Goal: Information Seeking & Learning: Learn about a topic

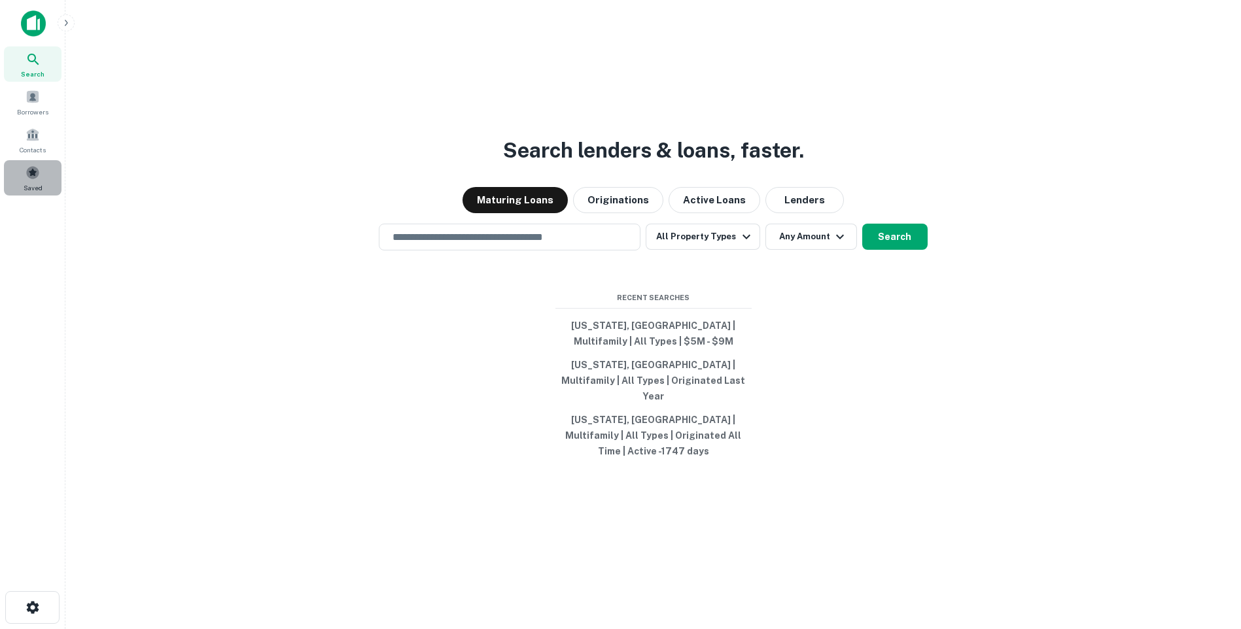
click at [31, 176] on span at bounding box center [33, 172] width 14 height 14
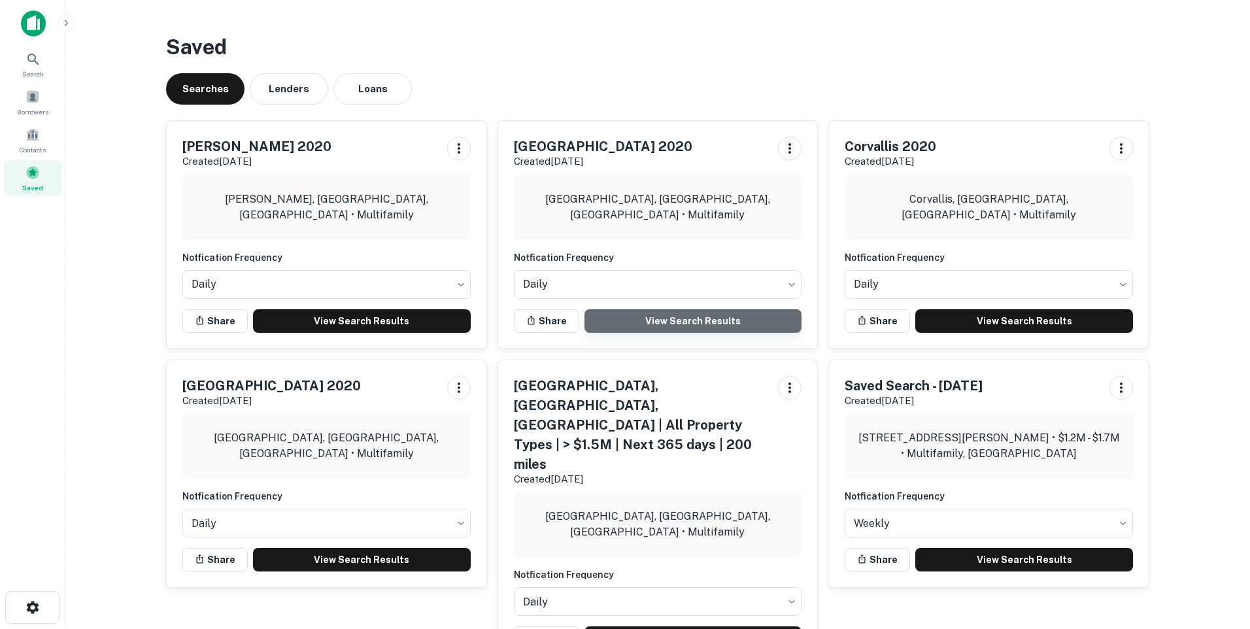
click at [664, 318] on link "View Search Results" at bounding box center [694, 321] width 218 height 24
click at [37, 173] on span at bounding box center [33, 172] width 14 height 14
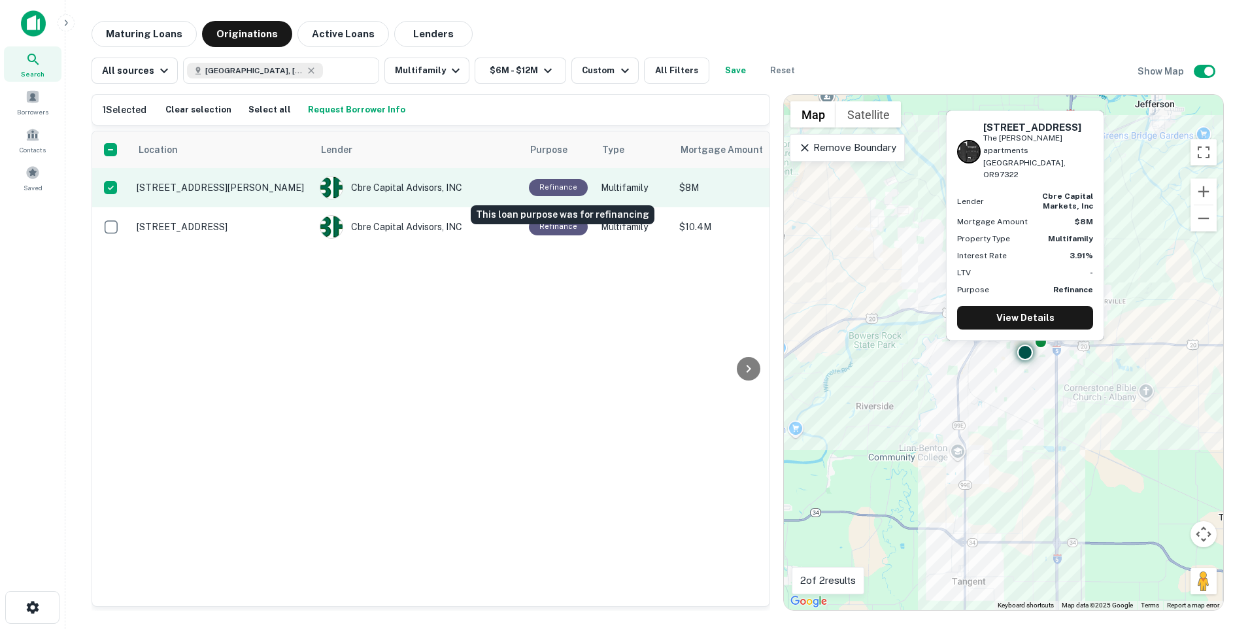
click at [555, 184] on div "Refinance" at bounding box center [558, 187] width 59 height 16
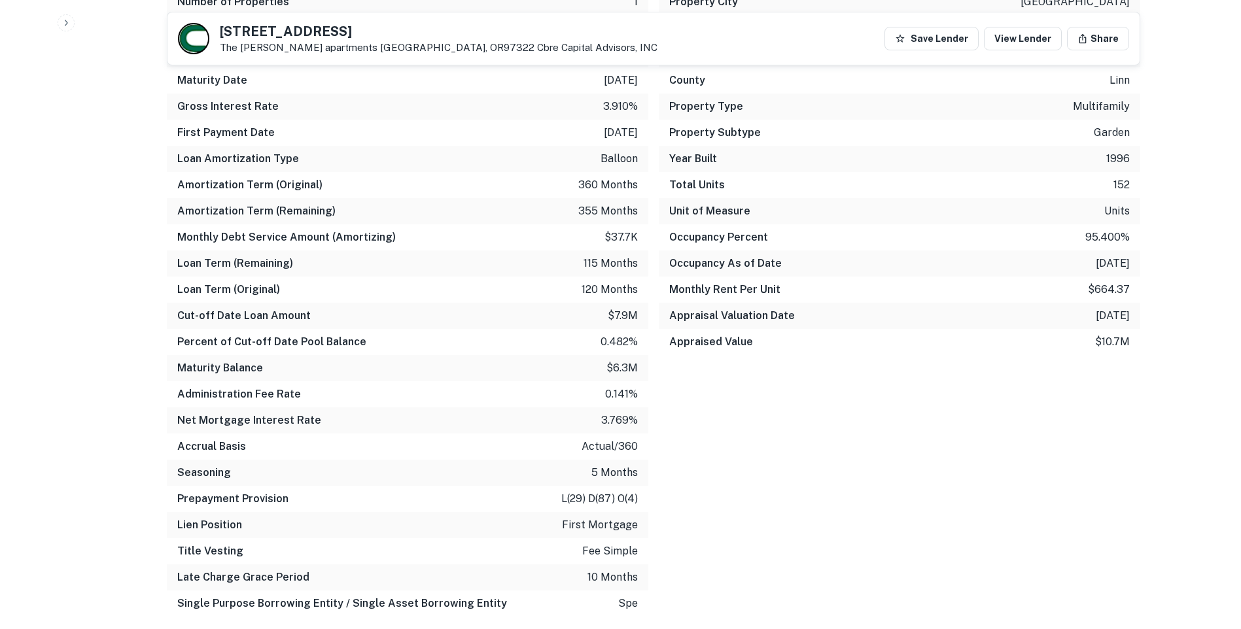
scroll to position [1046, 0]
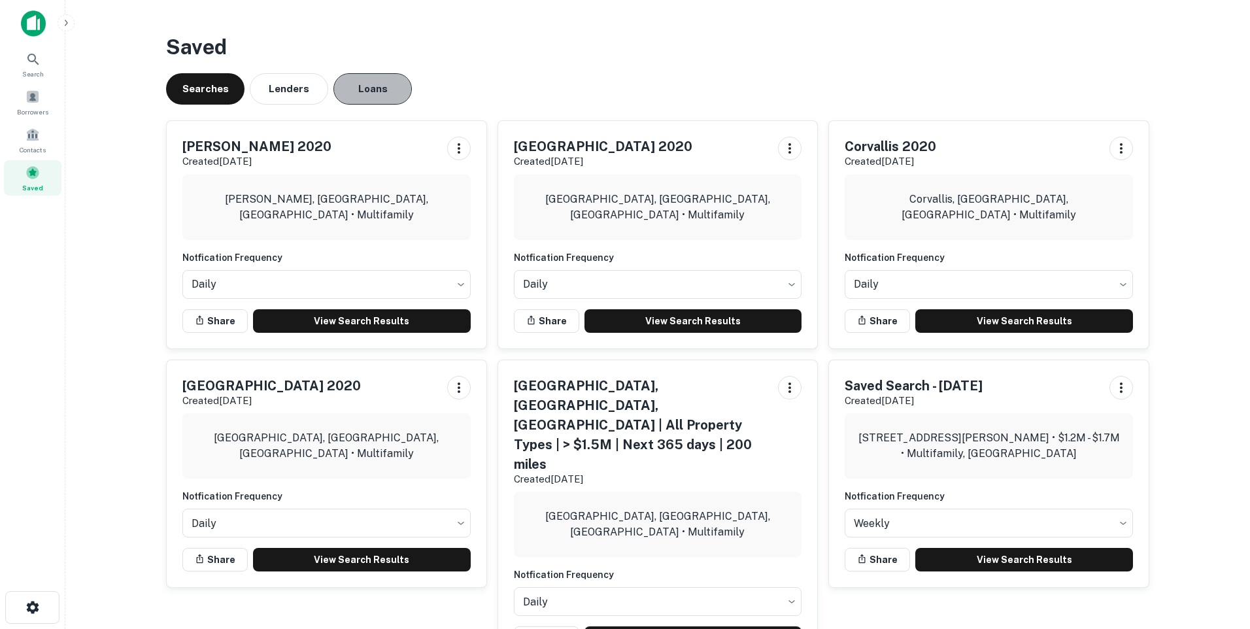
click at [369, 94] on button "Loans" at bounding box center [373, 88] width 78 height 31
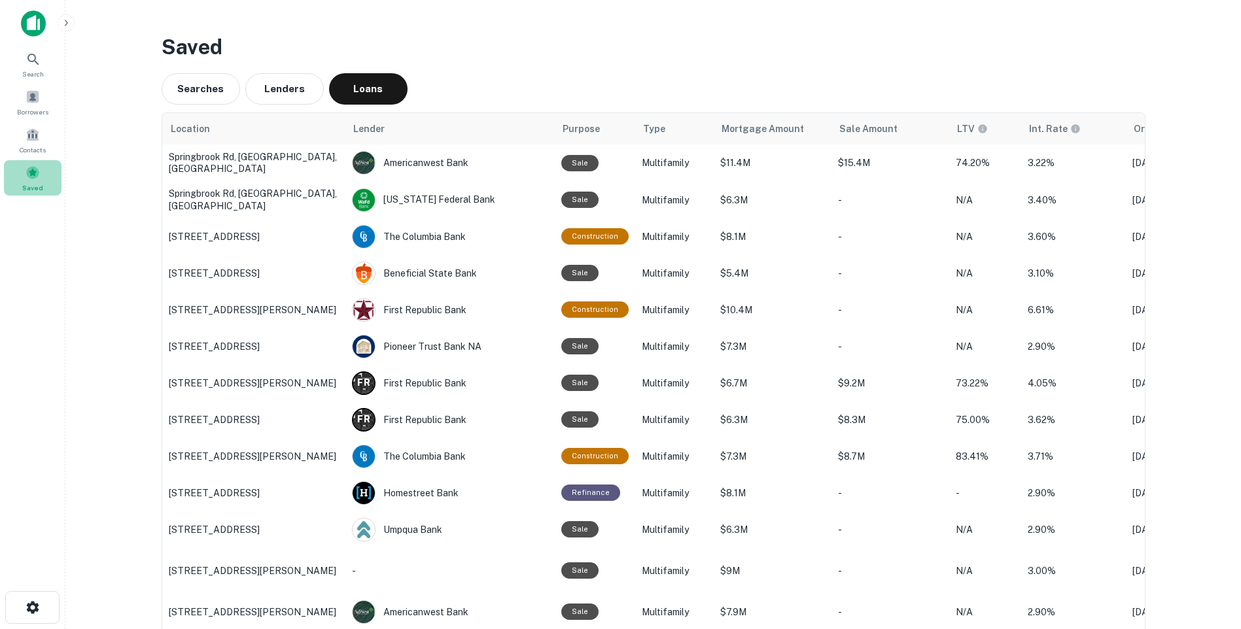
click at [27, 171] on span at bounding box center [33, 172] width 14 height 14
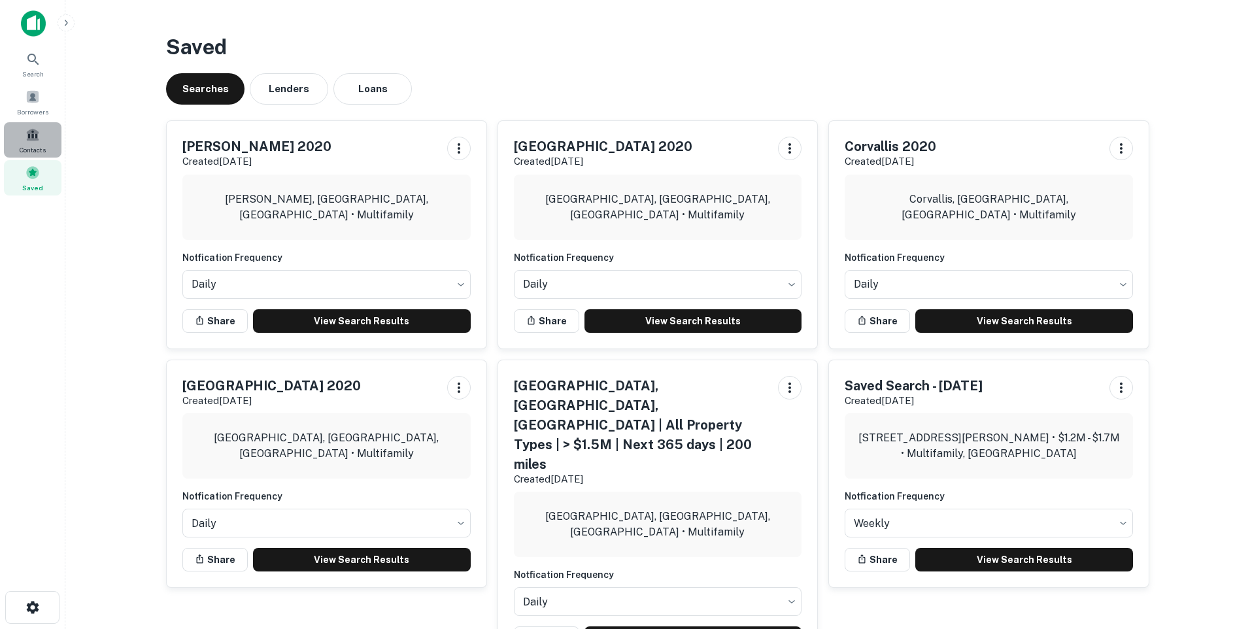
click at [36, 146] on span "Contacts" at bounding box center [33, 150] width 26 height 10
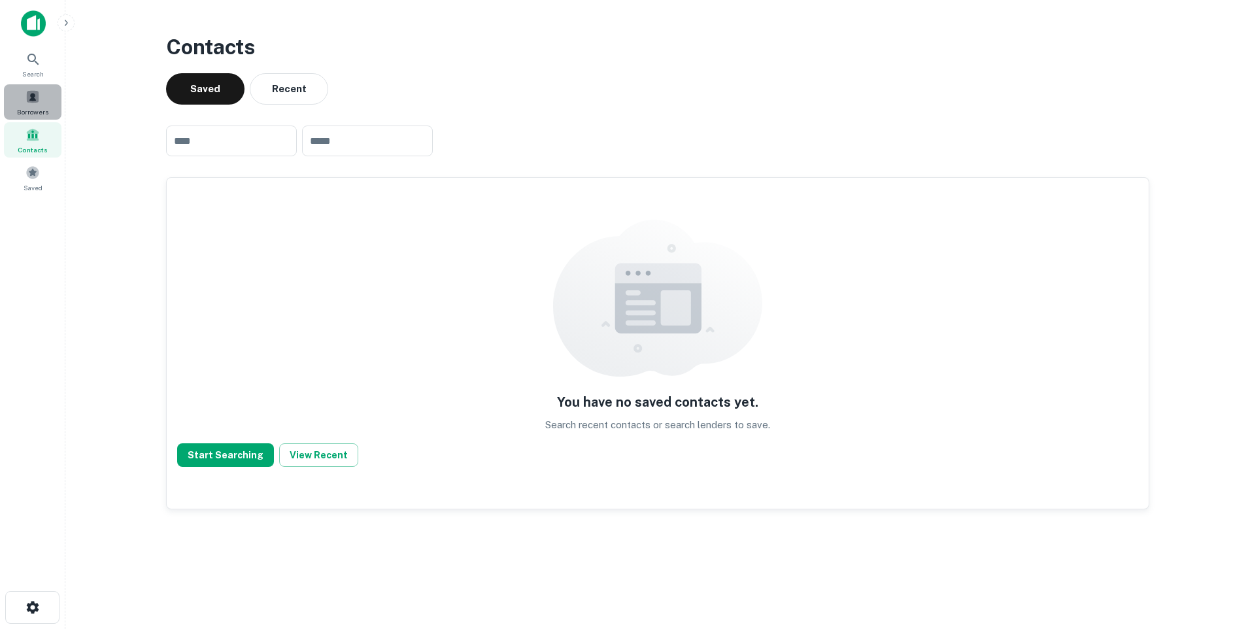
click at [33, 100] on span at bounding box center [33, 97] width 14 height 14
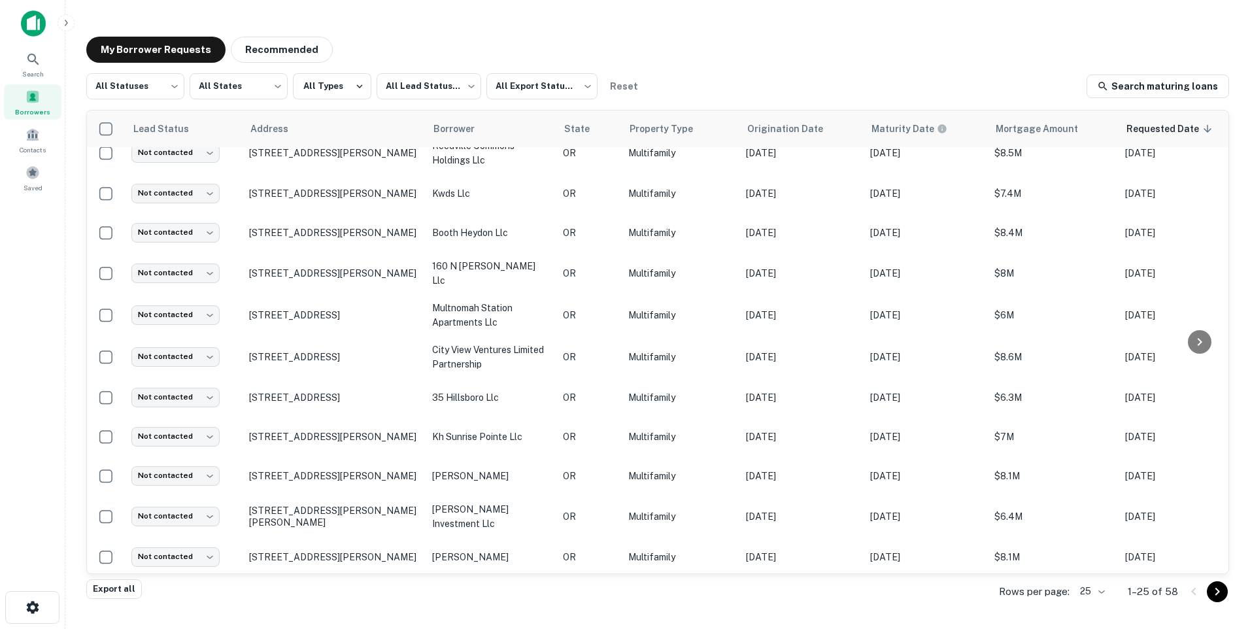
scroll to position [589, 0]
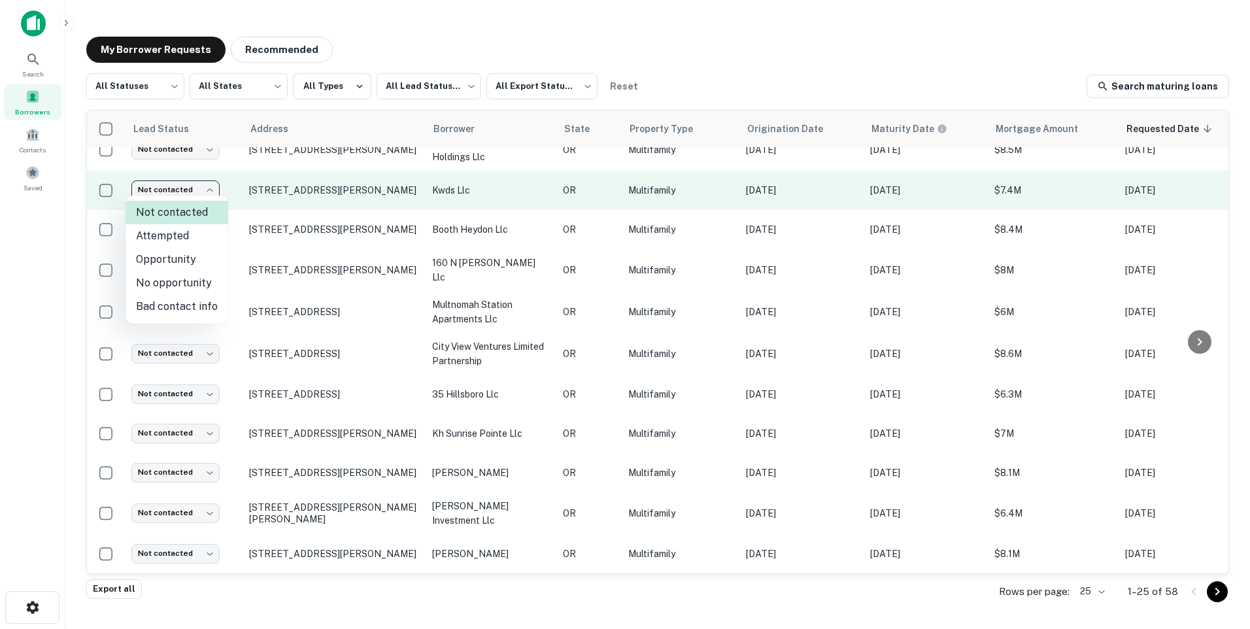
click at [203, 187] on body "Search Borrowers Contacts Saved My Borrower Requests Recommended All Statuses *…" at bounding box center [625, 314] width 1250 height 629
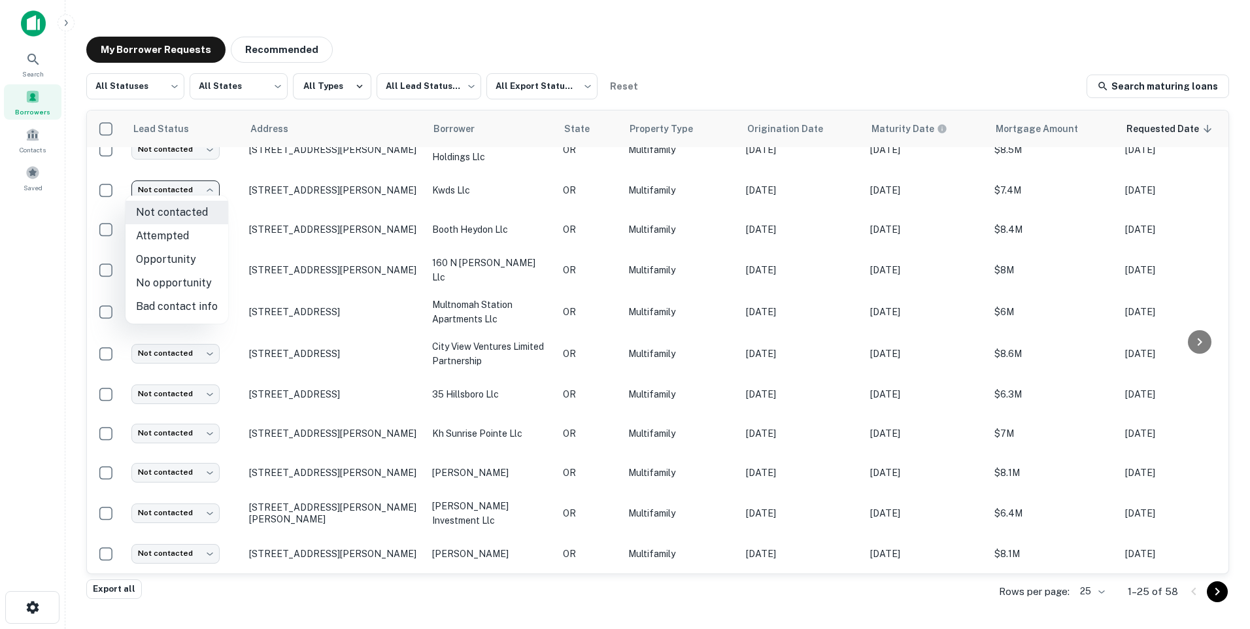
click at [18, 267] on div at bounding box center [625, 314] width 1250 height 629
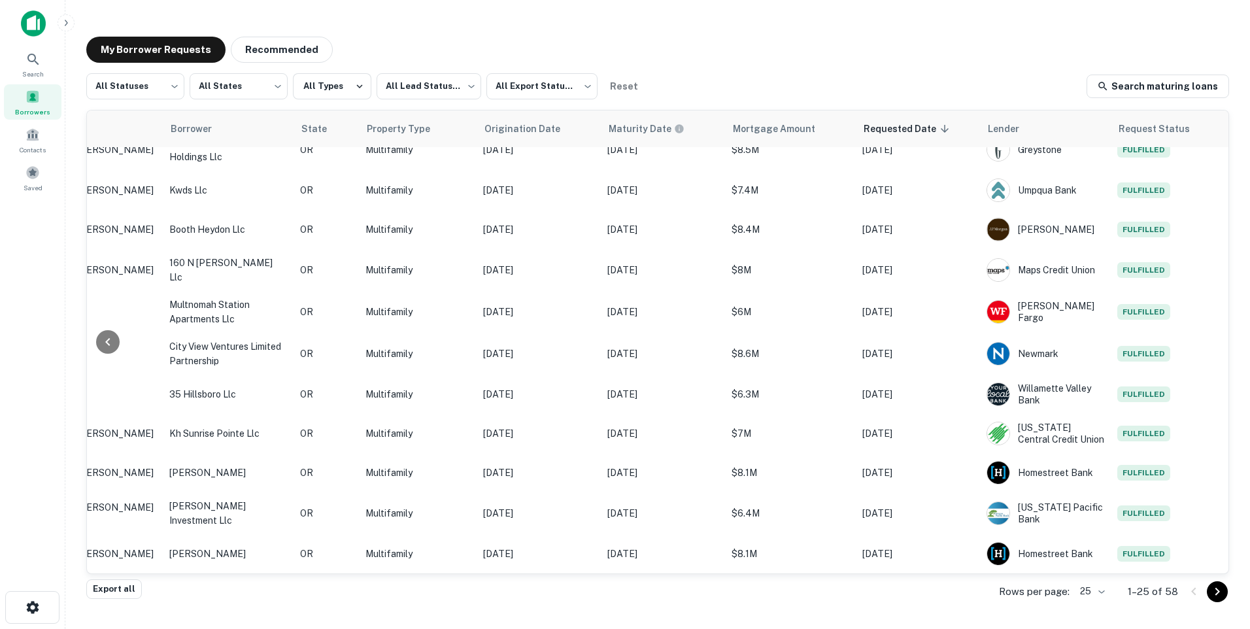
scroll to position [589, 273]
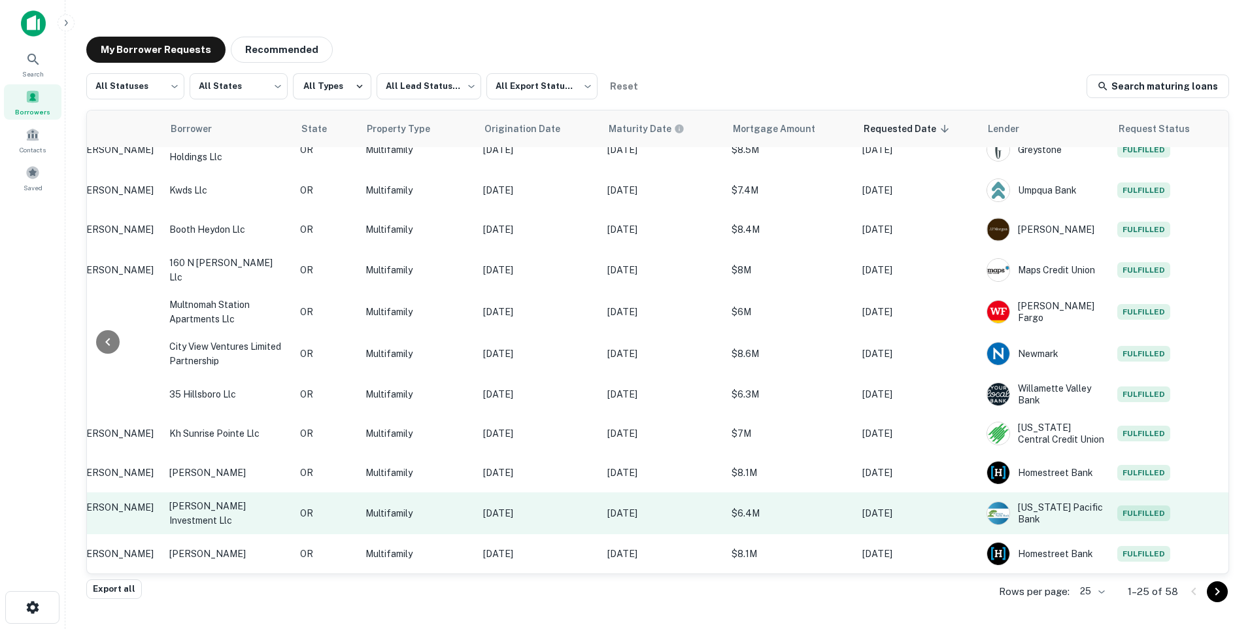
click at [492, 510] on p "Dec 02, 2021" at bounding box center [538, 513] width 111 height 14
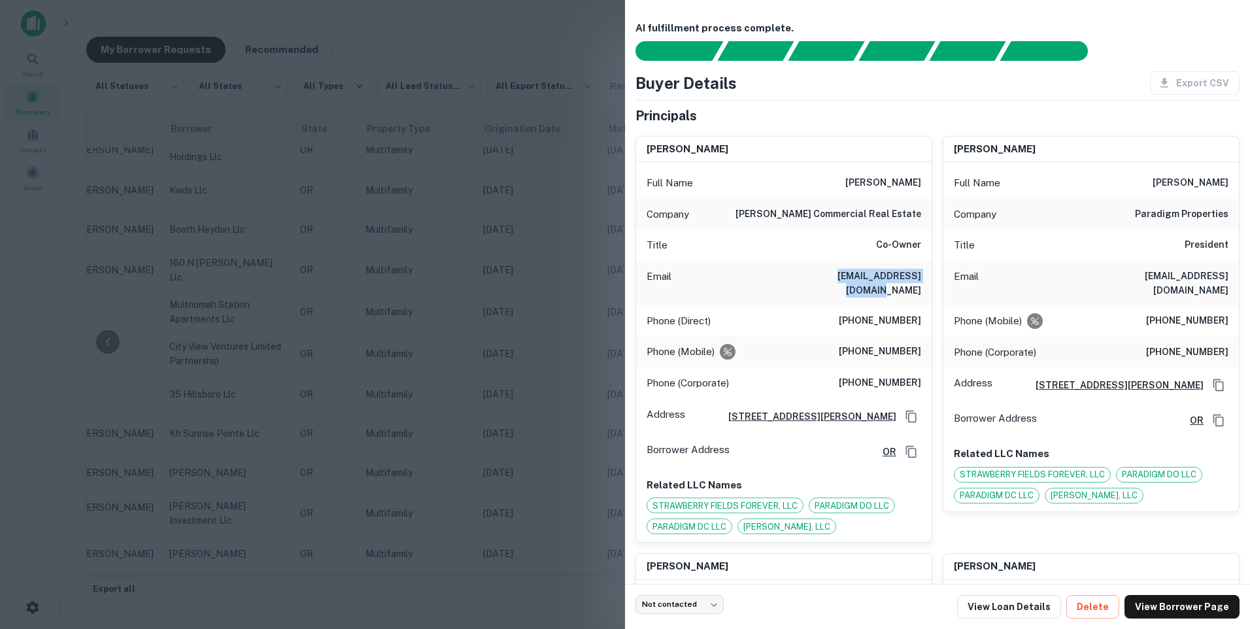
drag, startPoint x: 808, startPoint y: 275, endPoint x: 926, endPoint y: 286, distance: 118.9
click at [926, 286] on div "Email patricc@campbellre.com" at bounding box center [784, 283] width 296 height 44
copy h6 "patricc@campbellre.com"
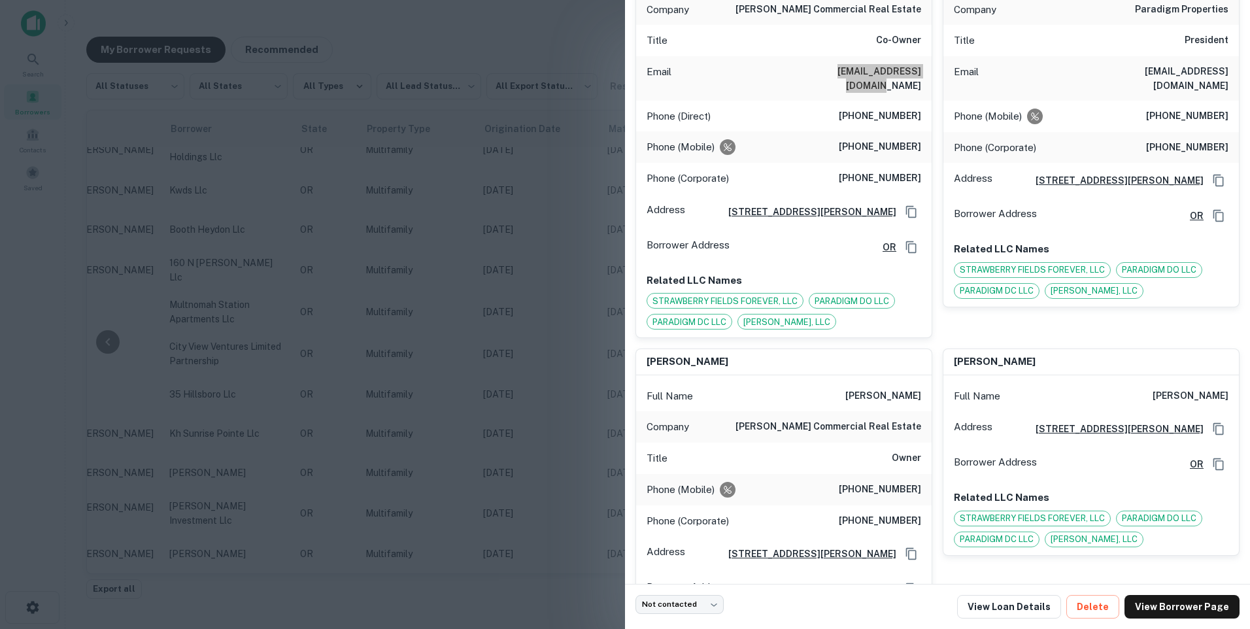
scroll to position [9, 0]
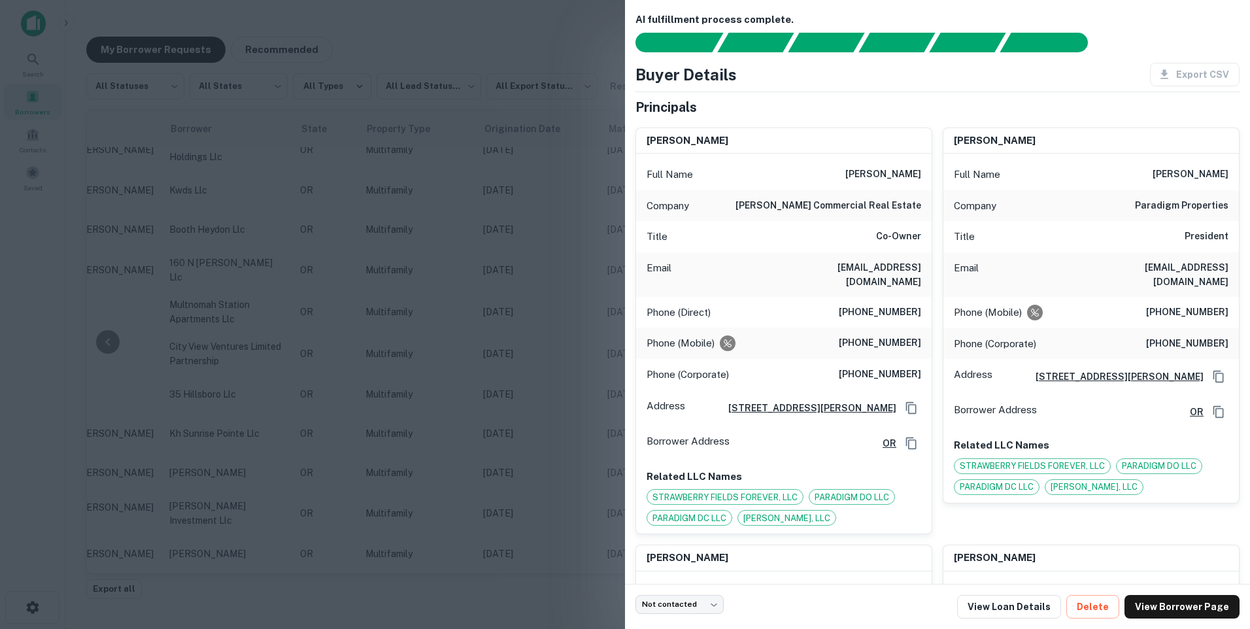
click at [1143, 268] on h6 "dneal@paradigmohio.com" at bounding box center [1150, 274] width 157 height 29
drag, startPoint x: 1109, startPoint y: 264, endPoint x: 1226, endPoint y: 275, distance: 117.0
click at [1226, 275] on div "Email dneal@paradigmohio.com" at bounding box center [1092, 274] width 296 height 44
copy h6 "dneal@paradigmohio.com"
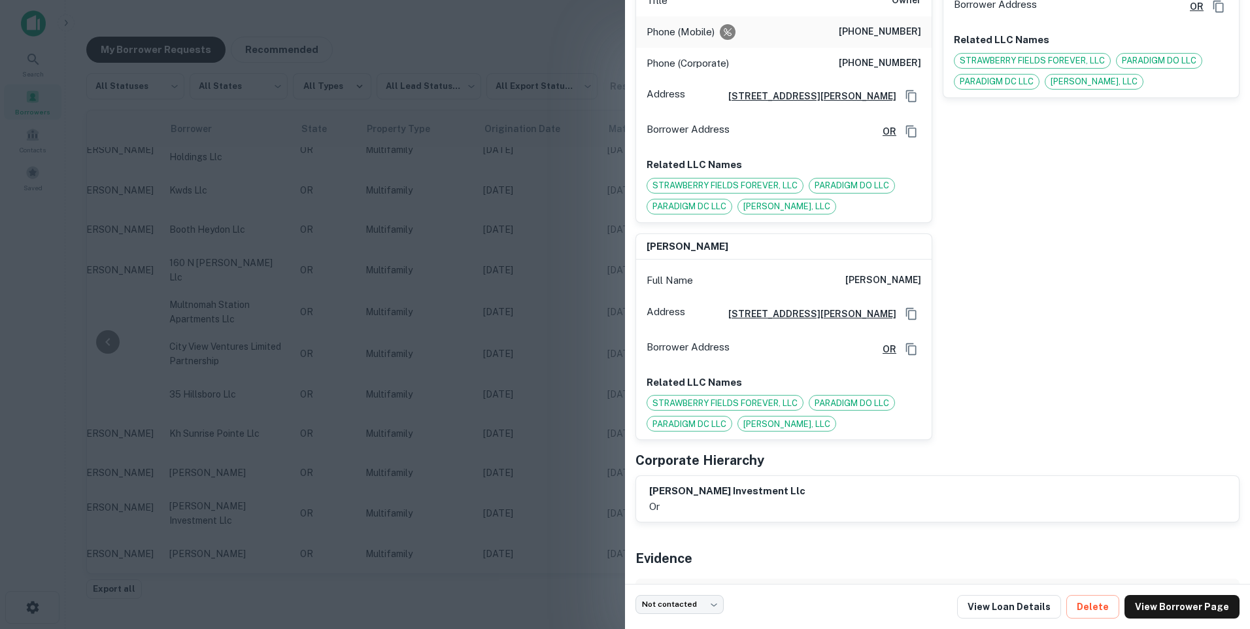
scroll to position [728, 0]
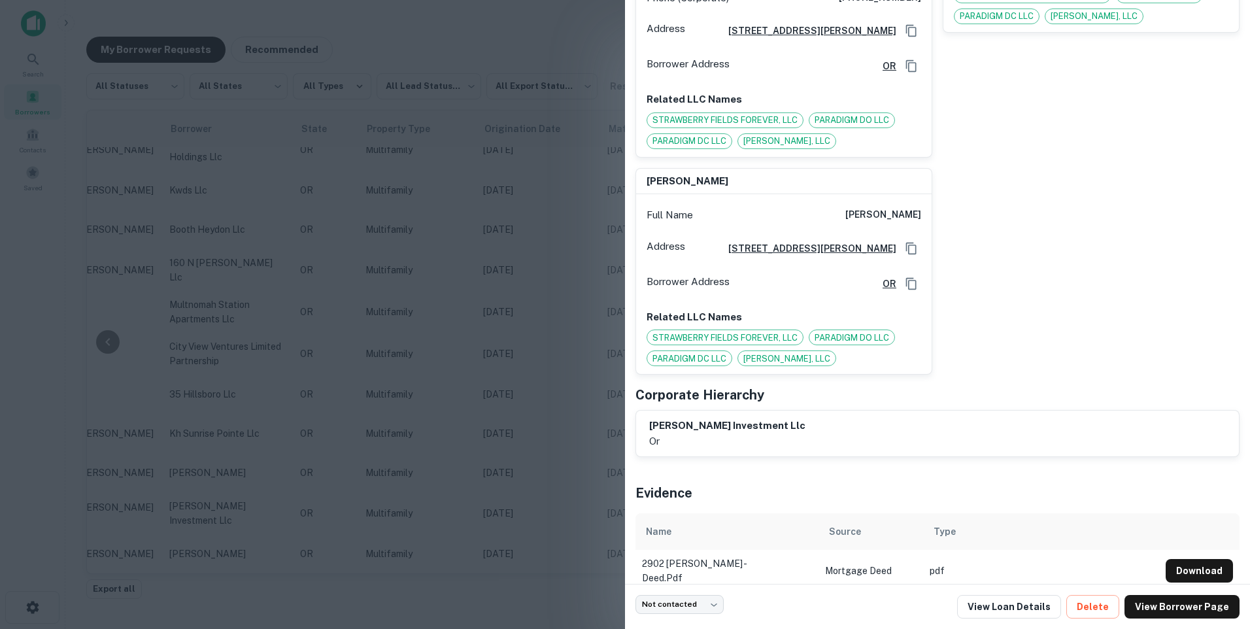
click at [434, 163] on div at bounding box center [625, 314] width 1250 height 629
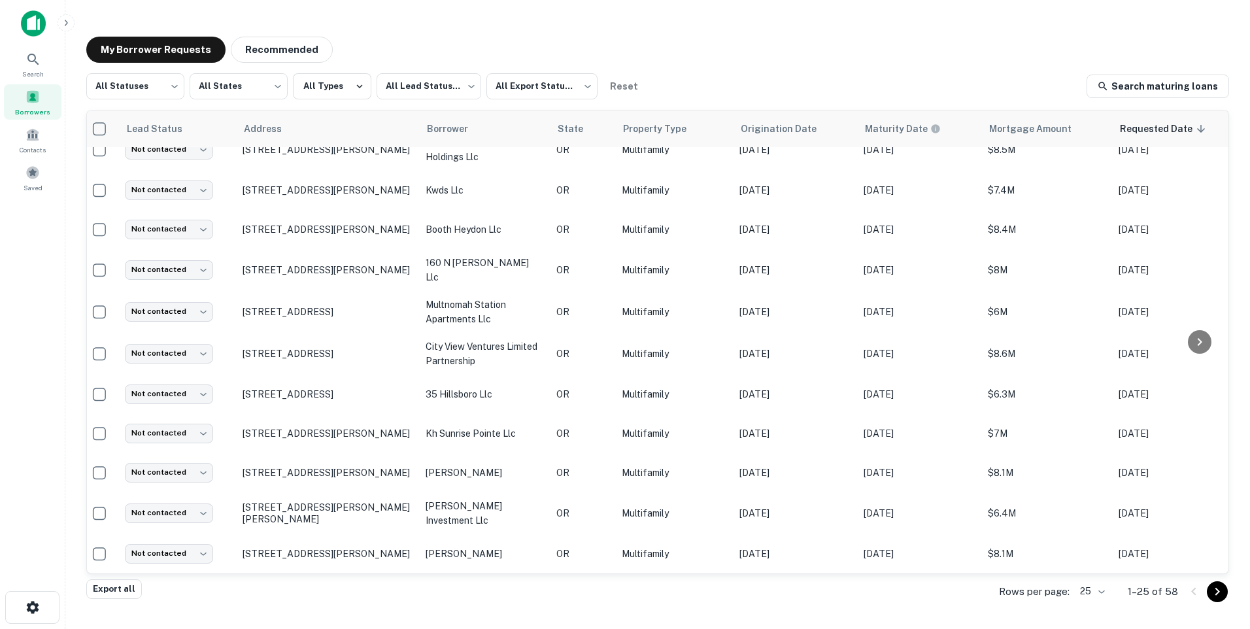
scroll to position [589, 0]
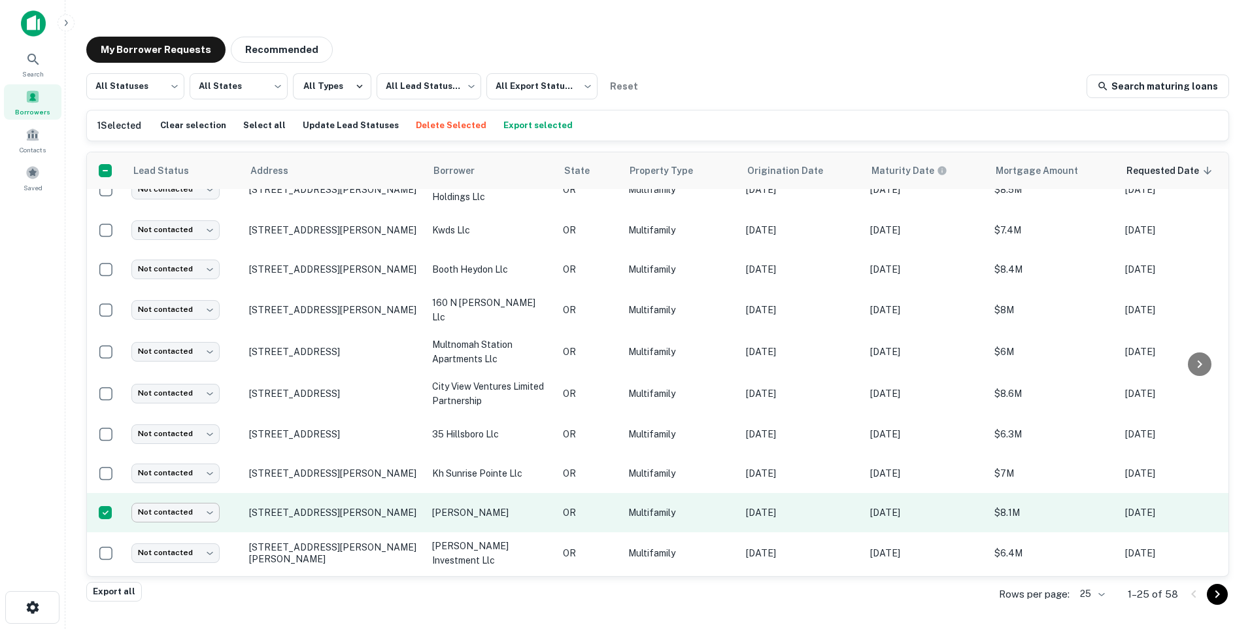
click at [211, 507] on body "Search Borrowers Contacts Saved My Borrower Requests Recommended All Statuses *…" at bounding box center [625, 314] width 1250 height 629
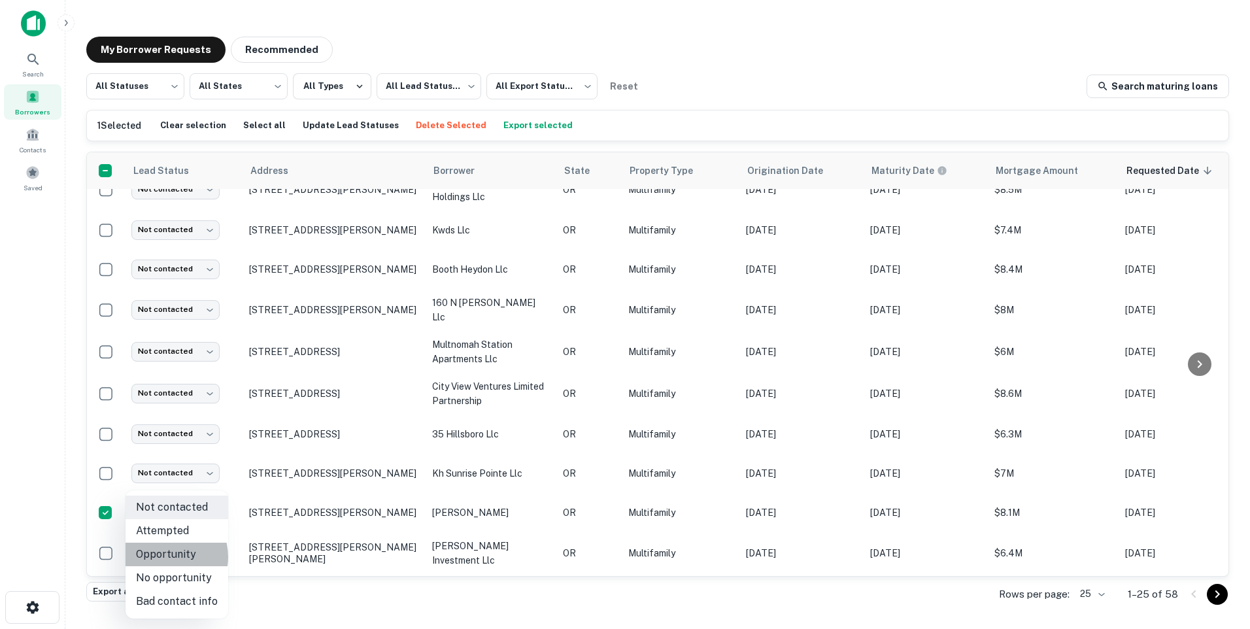
click at [163, 557] on li "Opportunity" at bounding box center [177, 555] width 103 height 24
type input "**********"
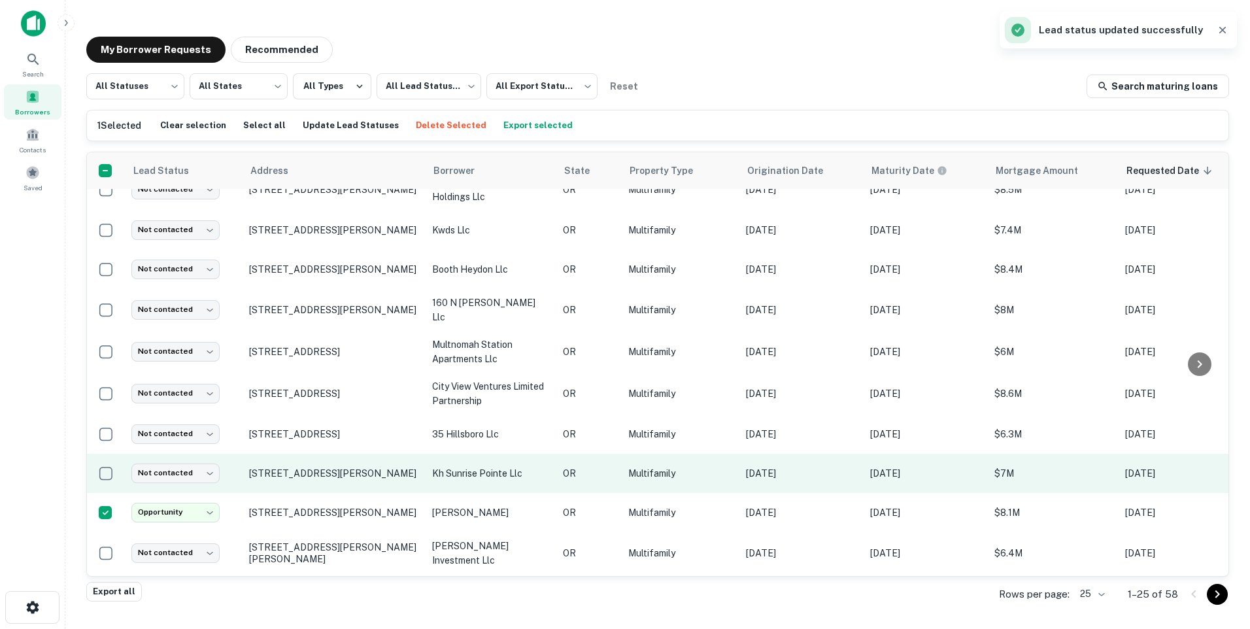
click at [306, 475] on td "3202 Jackson St Se Albany, OR97322" at bounding box center [334, 473] width 183 height 39
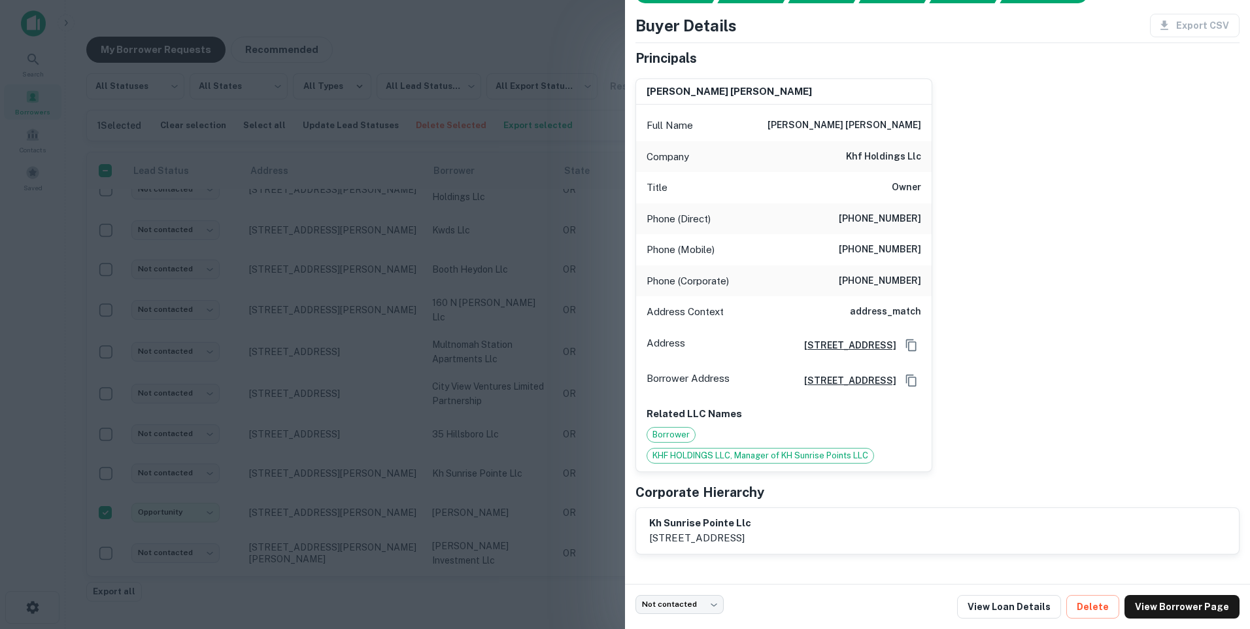
scroll to position [0, 0]
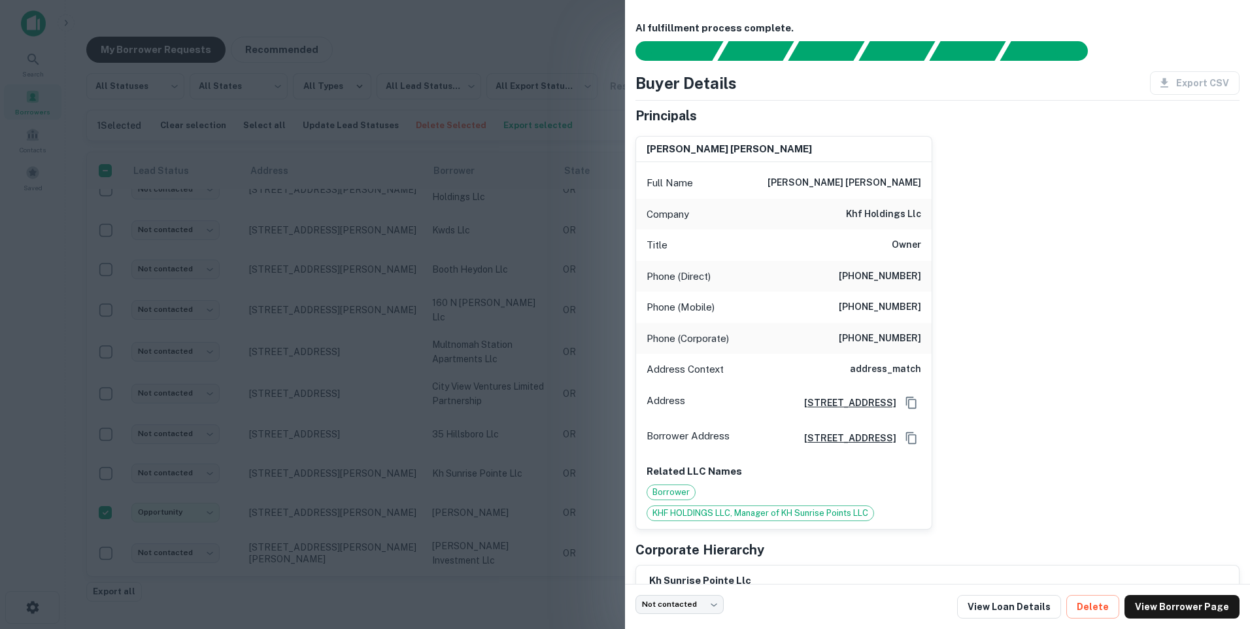
click at [755, 520] on span "KHF HOLDINGS LLC, Manager of KH Sunrise Points LLC" at bounding box center [760, 513] width 226 height 13
click at [671, 499] on span "Borrower" at bounding box center [671, 492] width 48 height 13
drag, startPoint x: 1037, startPoint y: 364, endPoint x: 1035, endPoint y: 353, distance: 10.6
click at [1035, 353] on div "steven dale andrew huffman Full Name steven dale andrew huffman Company khf hol…" at bounding box center [932, 328] width 615 height 404
drag, startPoint x: 1035, startPoint y: 353, endPoint x: 1052, endPoint y: 345, distance: 18.7
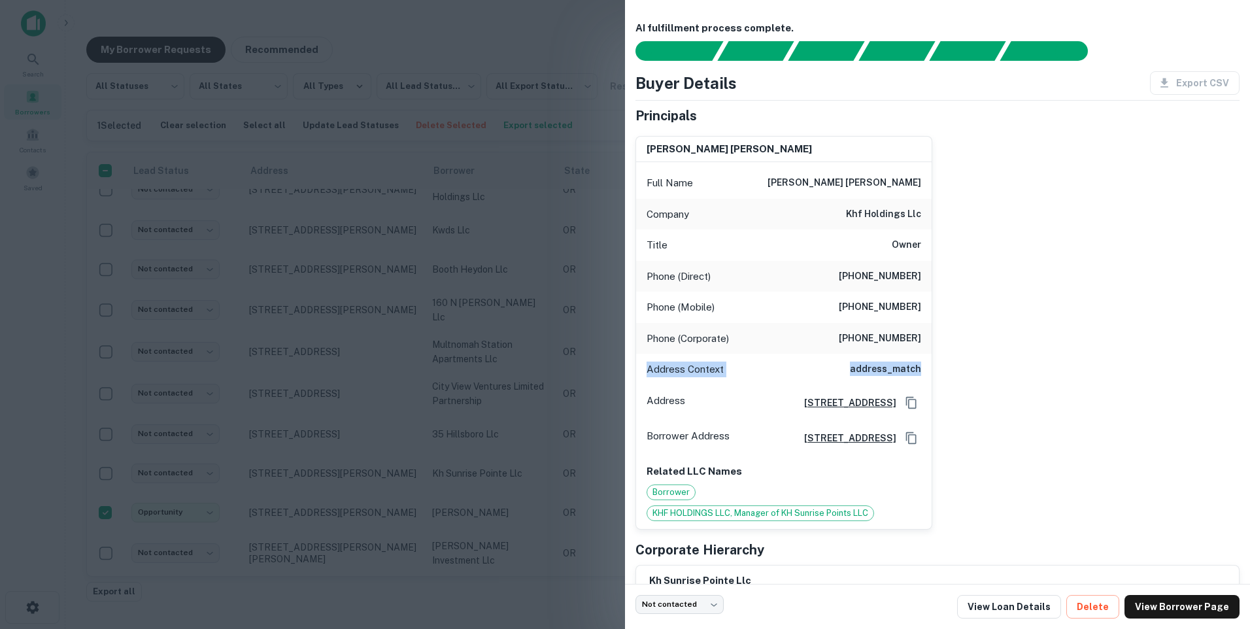
click at [1052, 346] on div "steven dale andrew huffman Full Name steven dale andrew huffman Company khf hol…" at bounding box center [932, 328] width 615 height 404
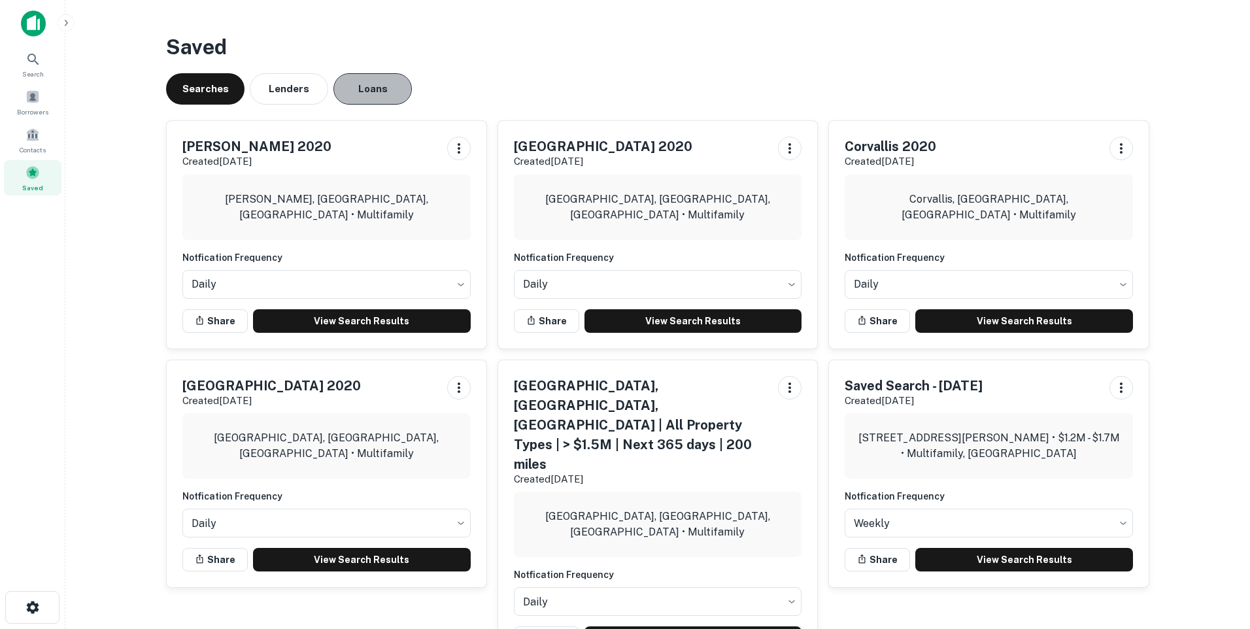
click at [381, 85] on button "Loans" at bounding box center [373, 88] width 78 height 31
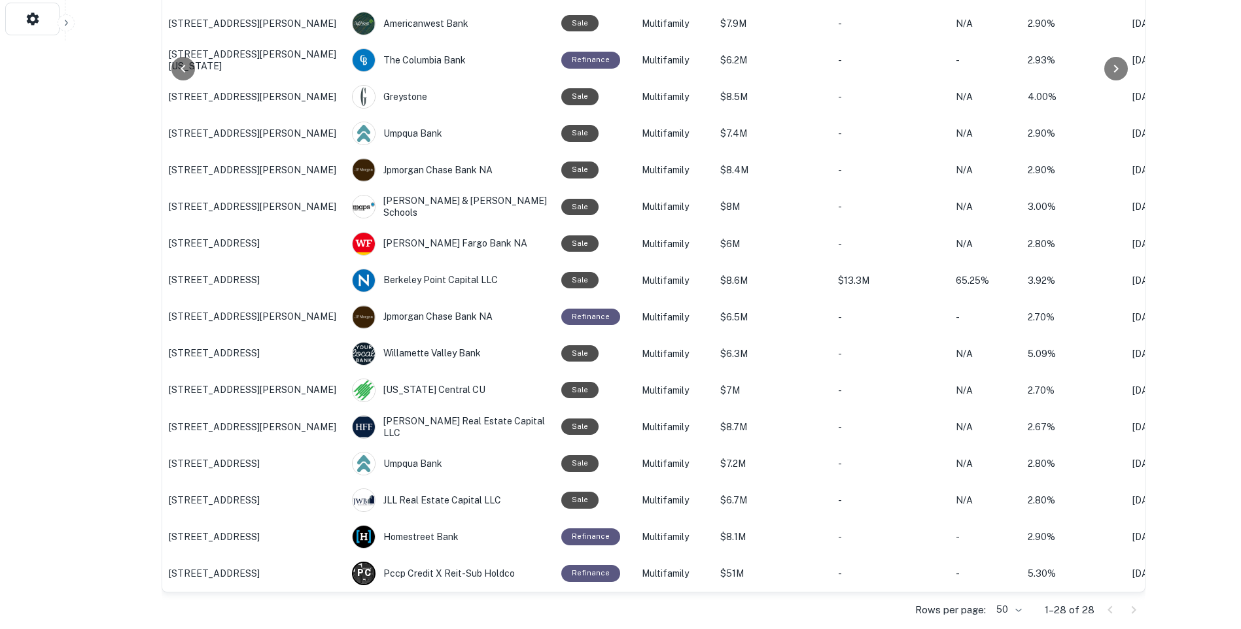
scroll to position [606, 0]
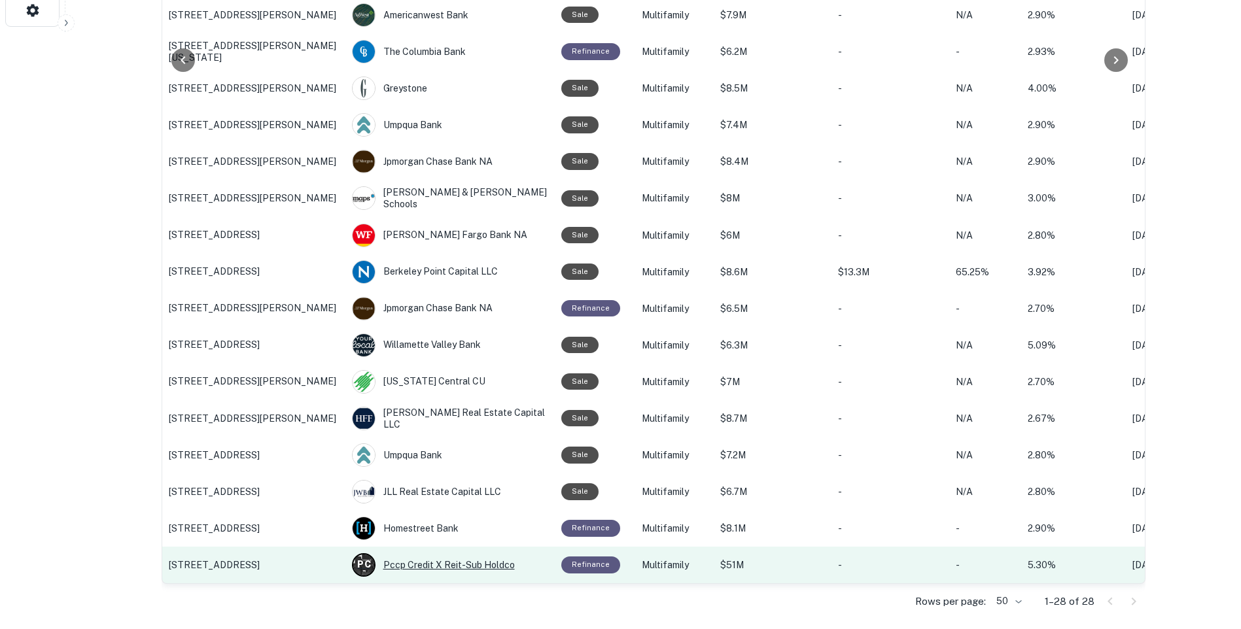
click at [412, 553] on div "P C Pccp Credit X Reit-sub Holdco" at bounding box center [450, 565] width 196 height 24
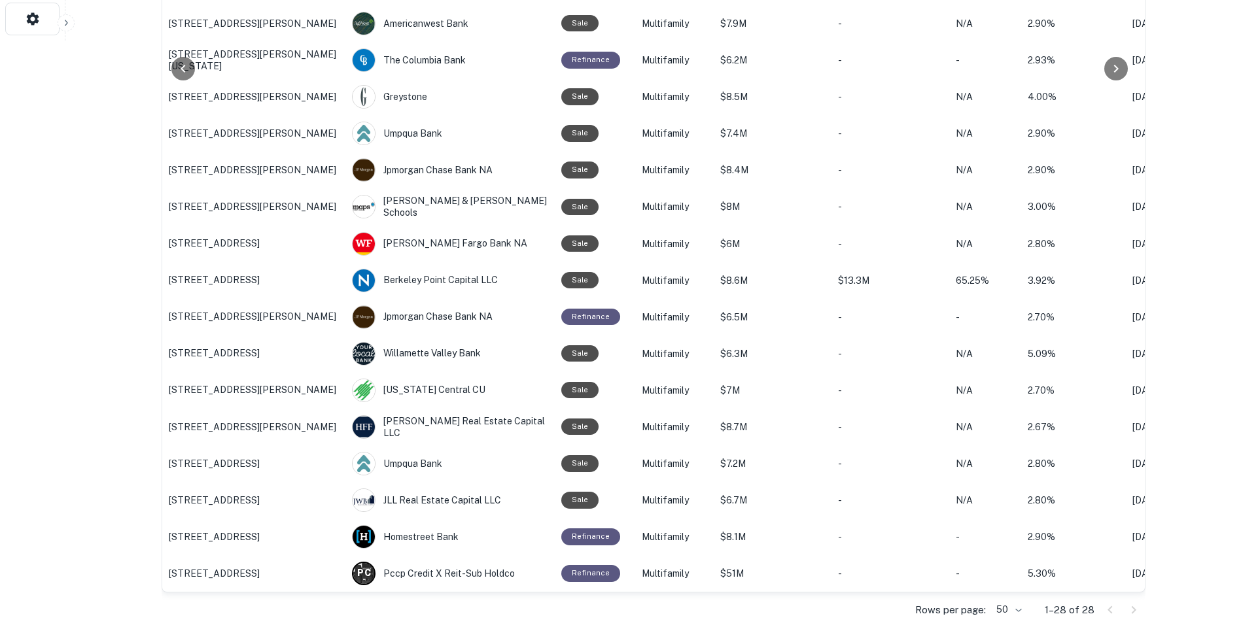
scroll to position [606, 0]
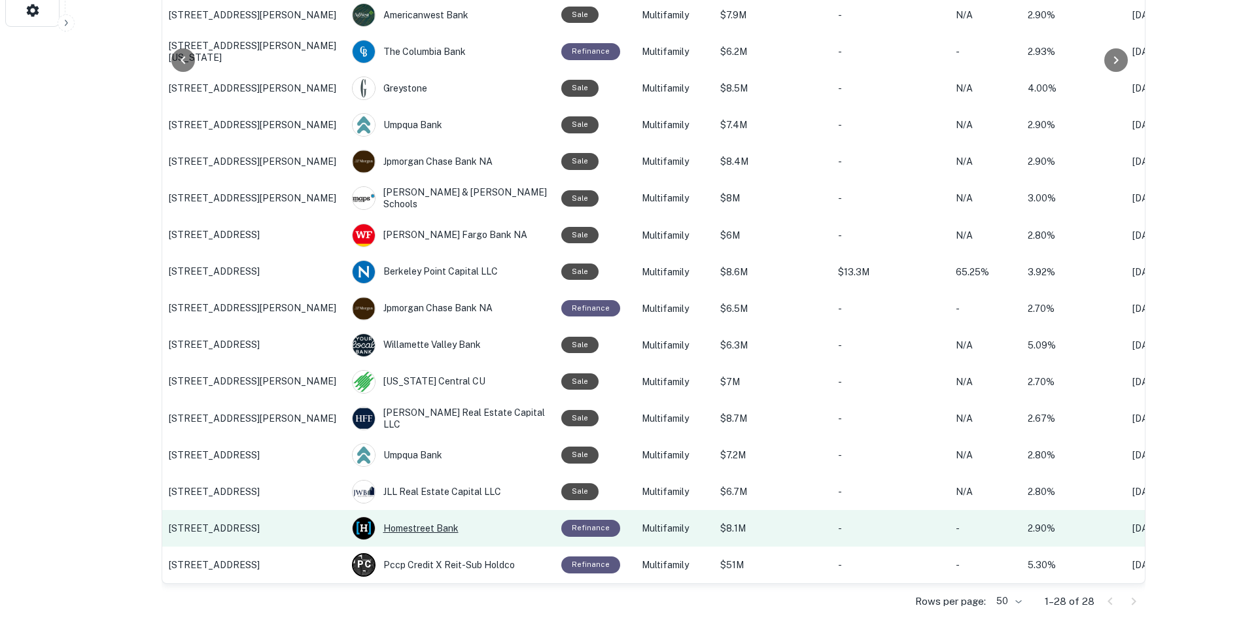
click at [430, 517] on div "Homestreet Bank" at bounding box center [450, 529] width 196 height 24
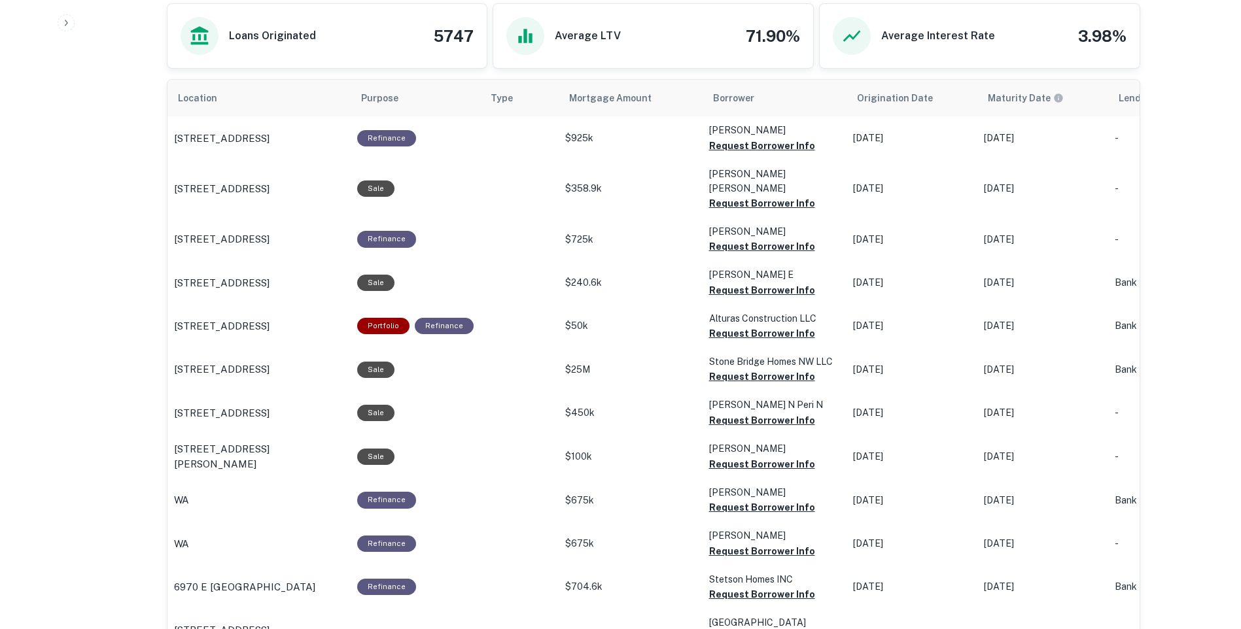
scroll to position [611, 0]
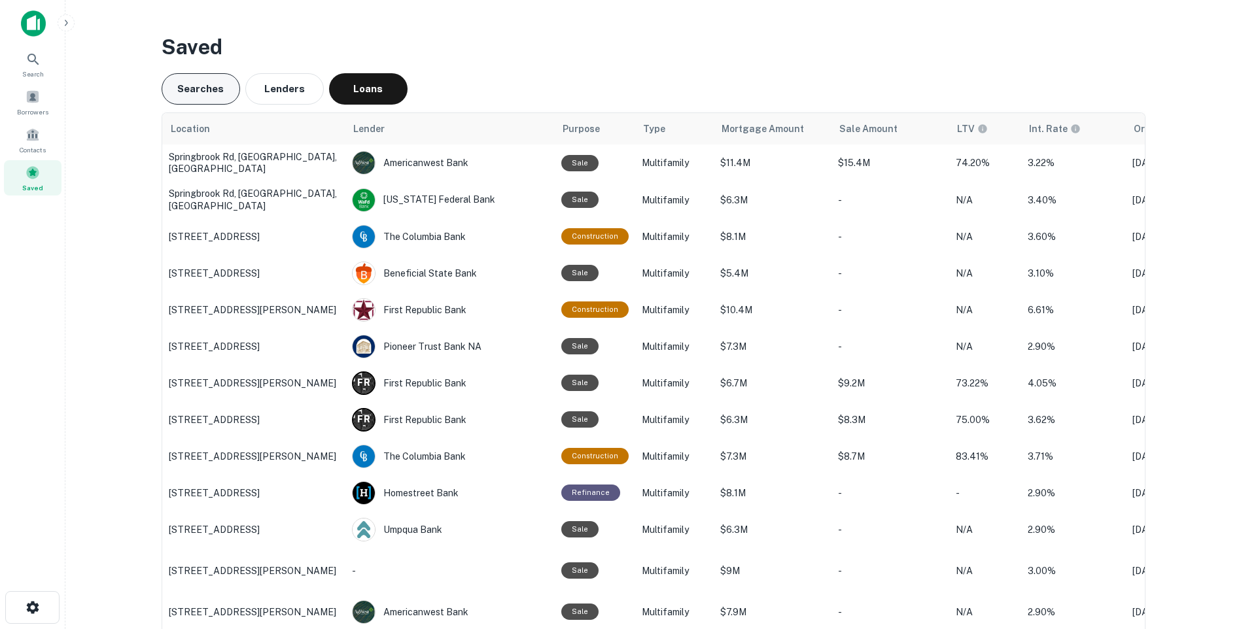
click at [207, 95] on button "Searches" at bounding box center [201, 88] width 78 height 31
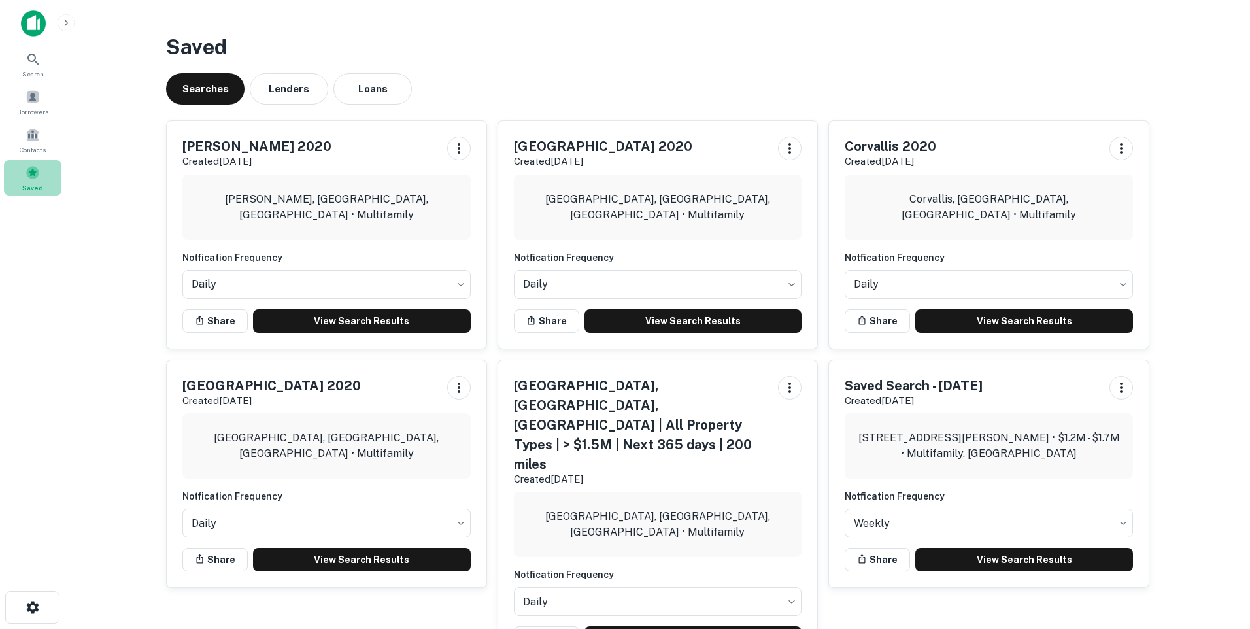
click at [36, 173] on span at bounding box center [33, 172] width 14 height 14
click at [35, 65] on icon at bounding box center [34, 60] width 16 height 16
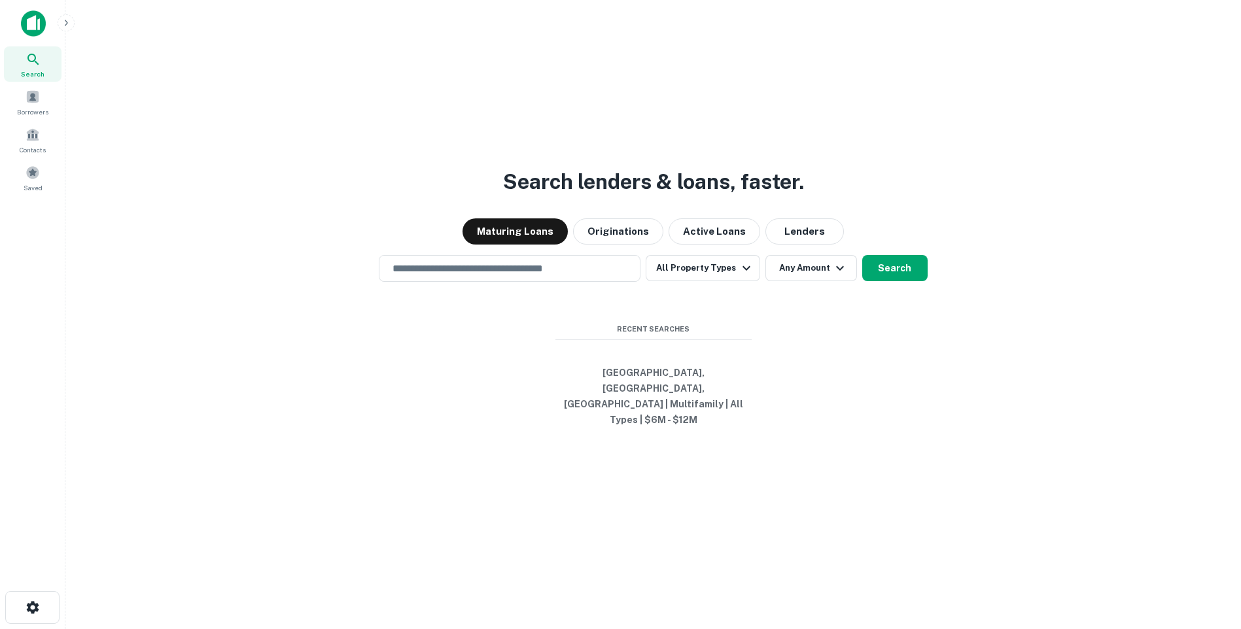
click at [38, 20] on img at bounding box center [33, 23] width 25 height 26
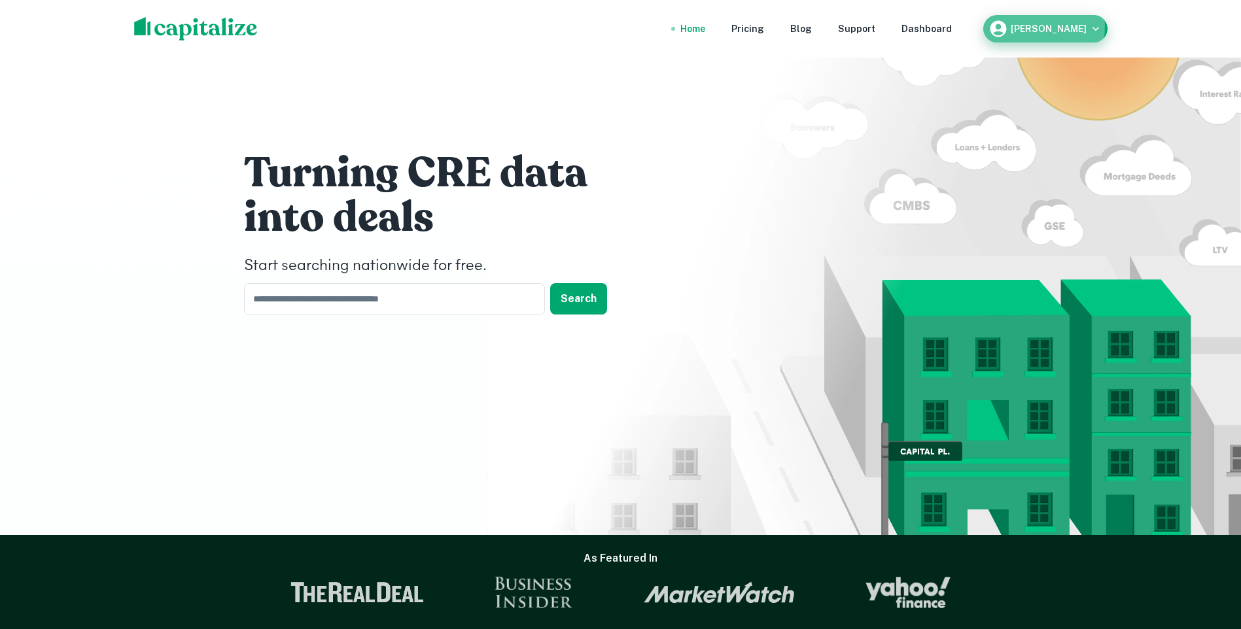
click at [1029, 26] on h6 "[PERSON_NAME]" at bounding box center [1048, 28] width 76 height 9
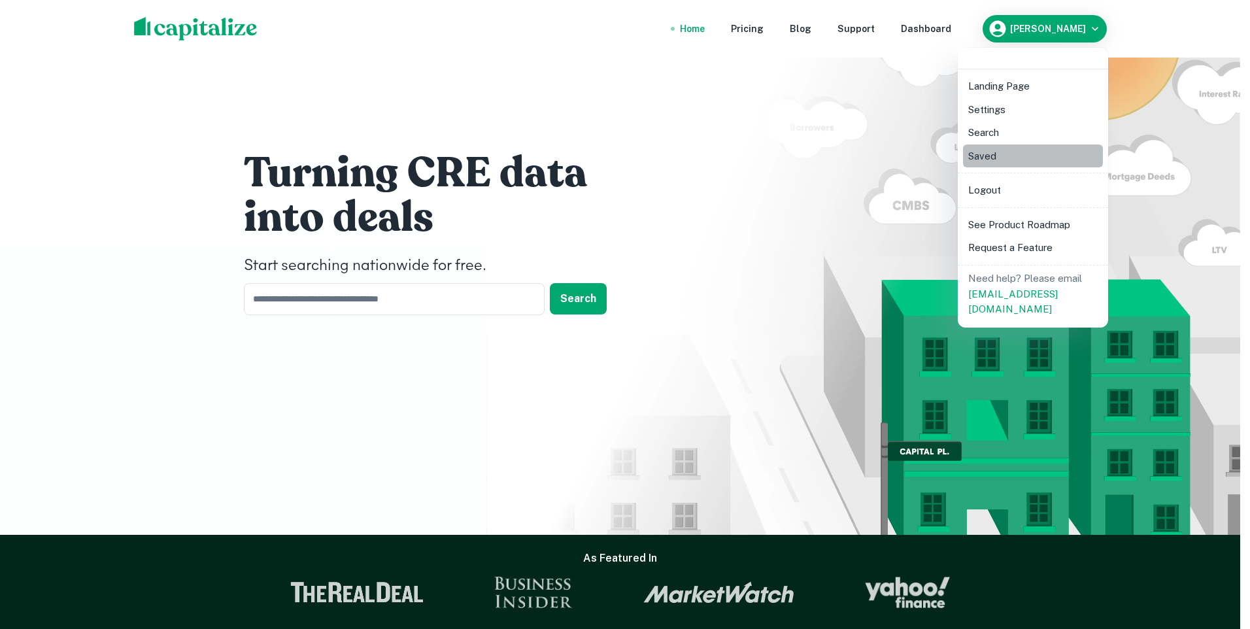
click at [978, 158] on li "Saved" at bounding box center [1033, 157] width 140 height 24
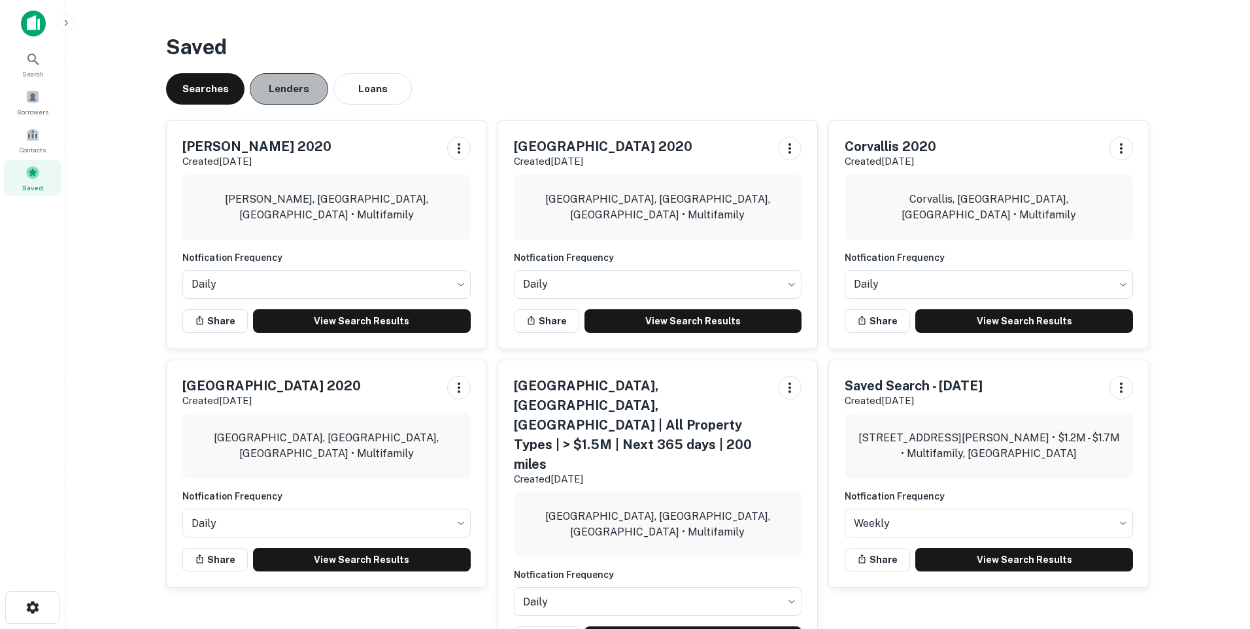
click at [283, 90] on button "Lenders" at bounding box center [289, 88] width 78 height 31
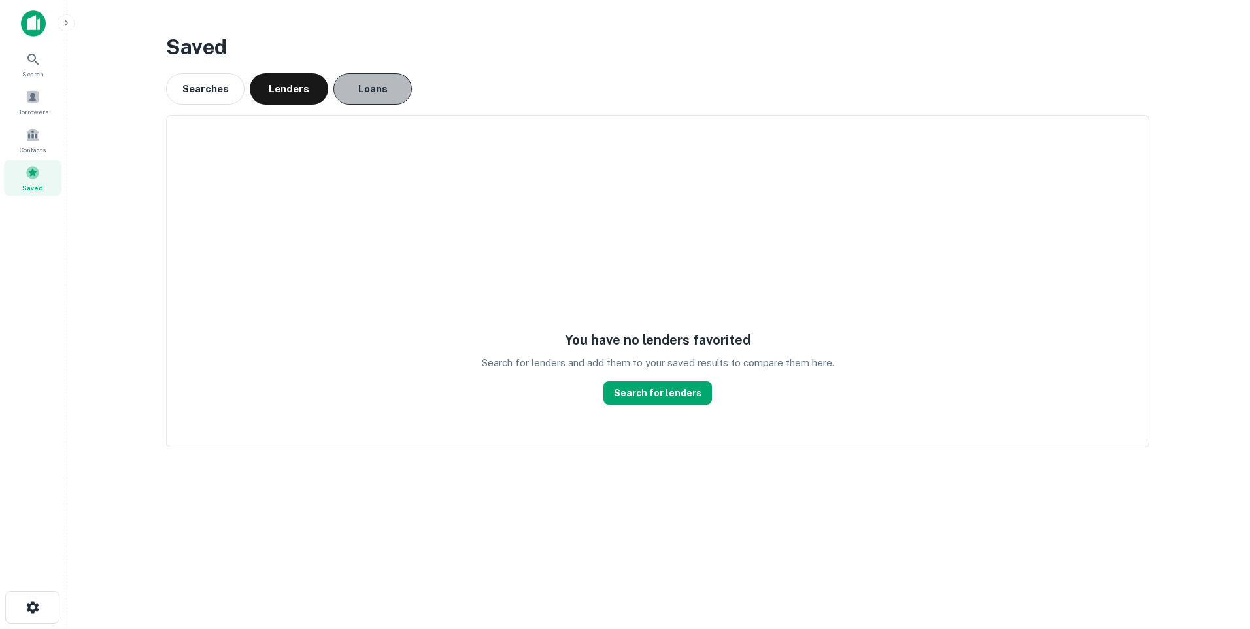
click at [368, 88] on button "Loans" at bounding box center [373, 88] width 78 height 31
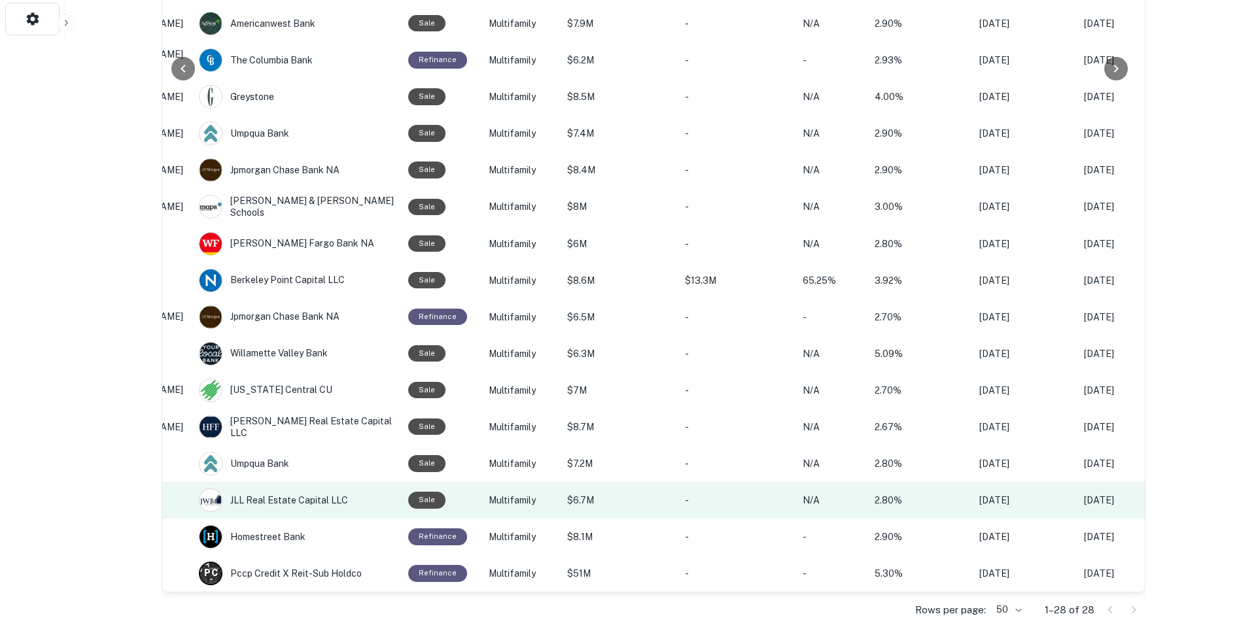
scroll to position [606, 0]
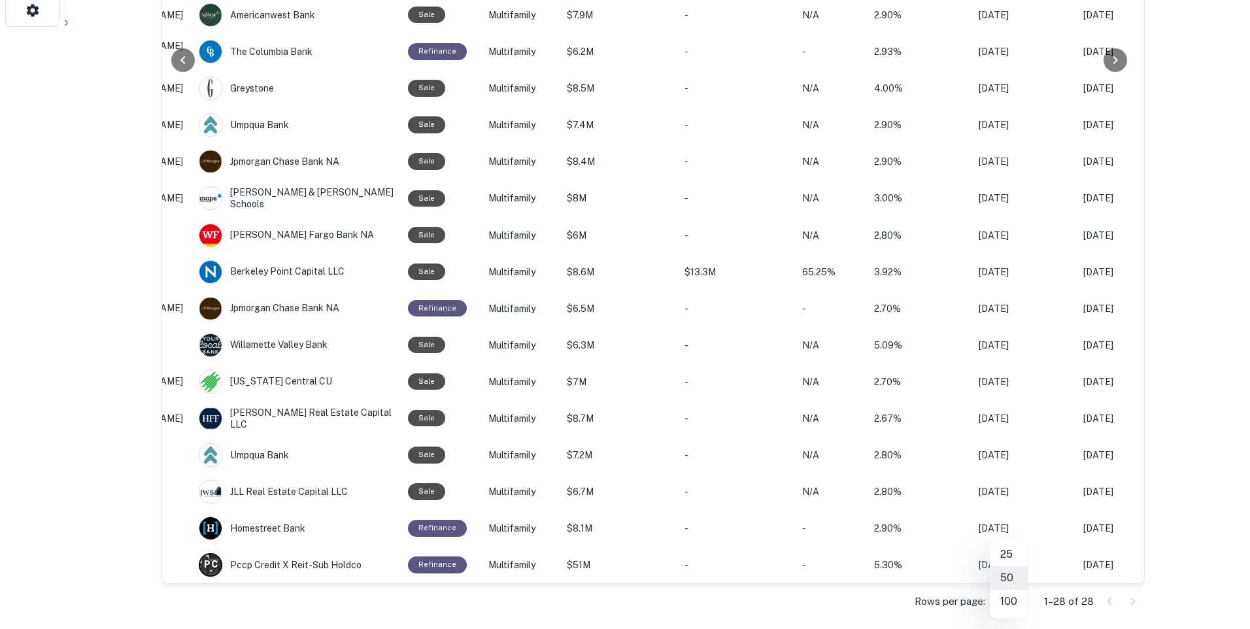
click at [1010, 596] on li "100" at bounding box center [1009, 602] width 38 height 24
click at [1006, 555] on li "25" at bounding box center [1007, 555] width 38 height 24
type input "**"
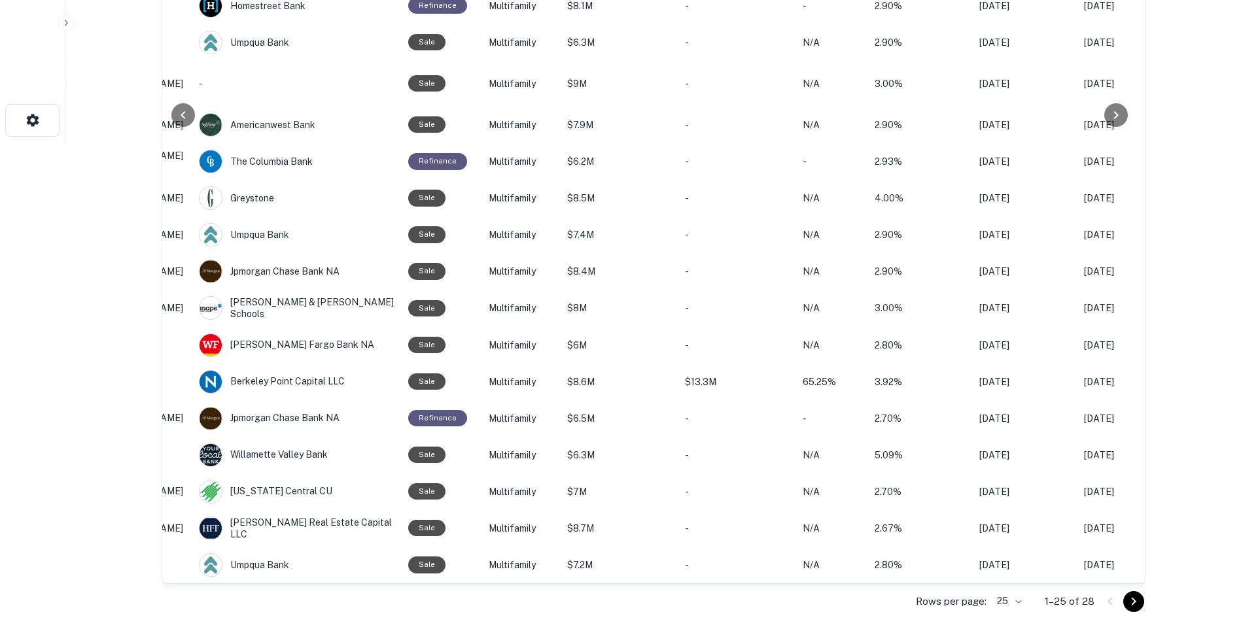
scroll to position [496, 0]
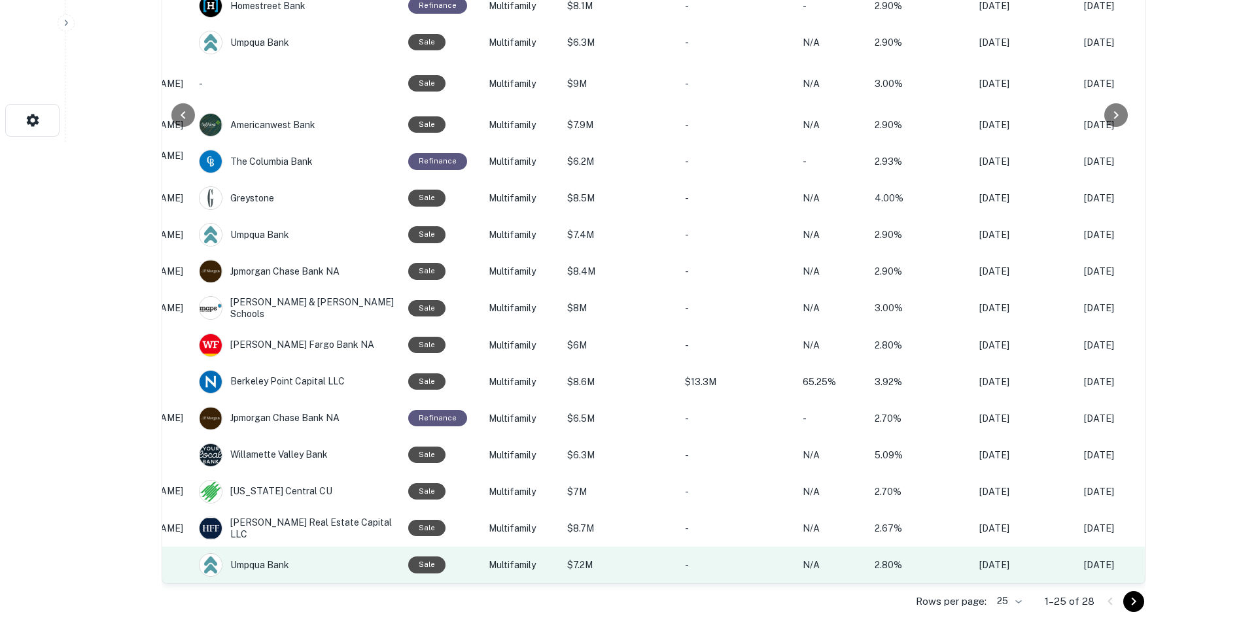
click at [783, 558] on p "-" at bounding box center [737, 565] width 105 height 14
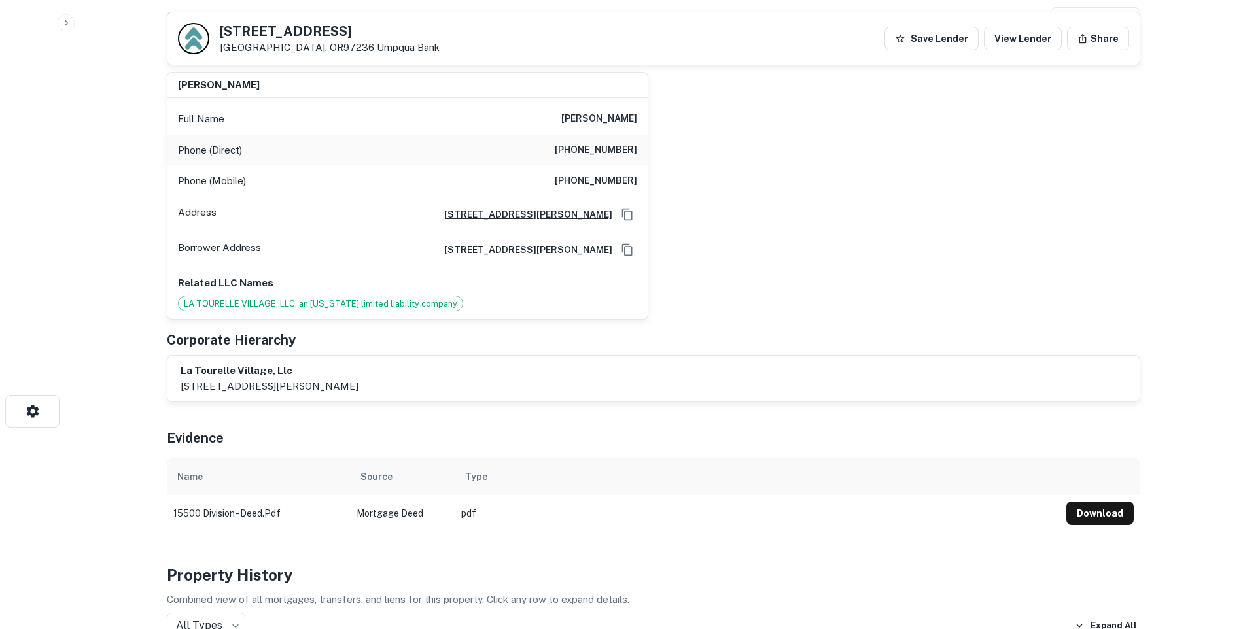
scroll to position [131, 0]
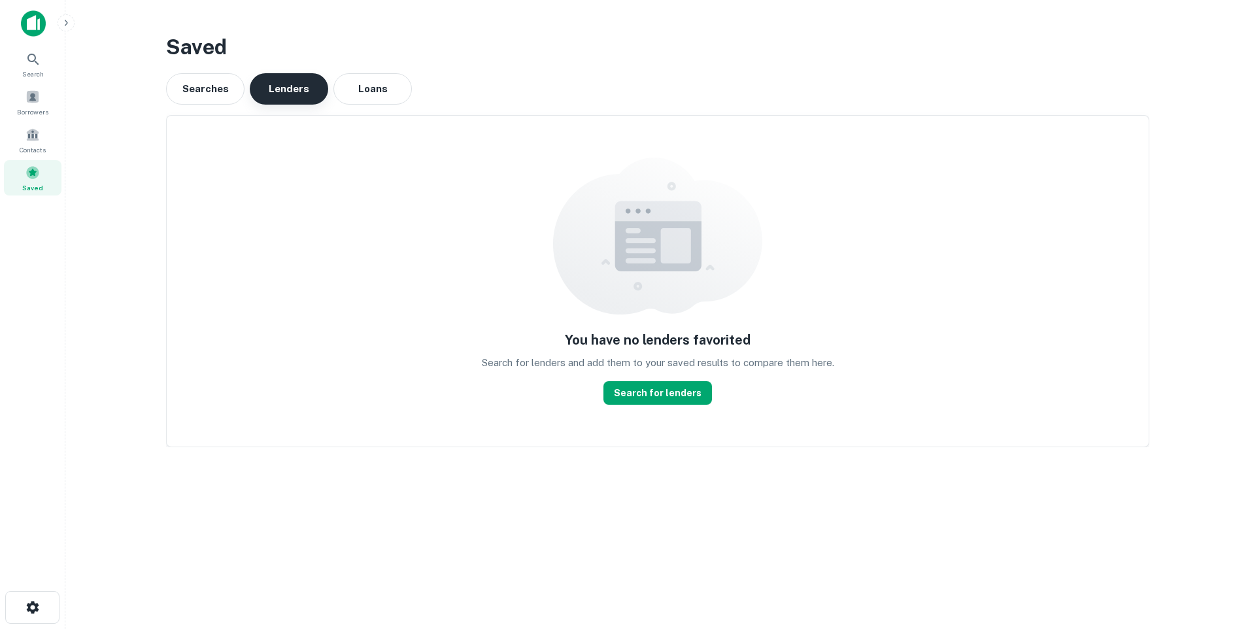
click at [279, 87] on button "Lenders" at bounding box center [289, 88] width 78 height 31
click at [194, 92] on button "Searches" at bounding box center [205, 88] width 78 height 31
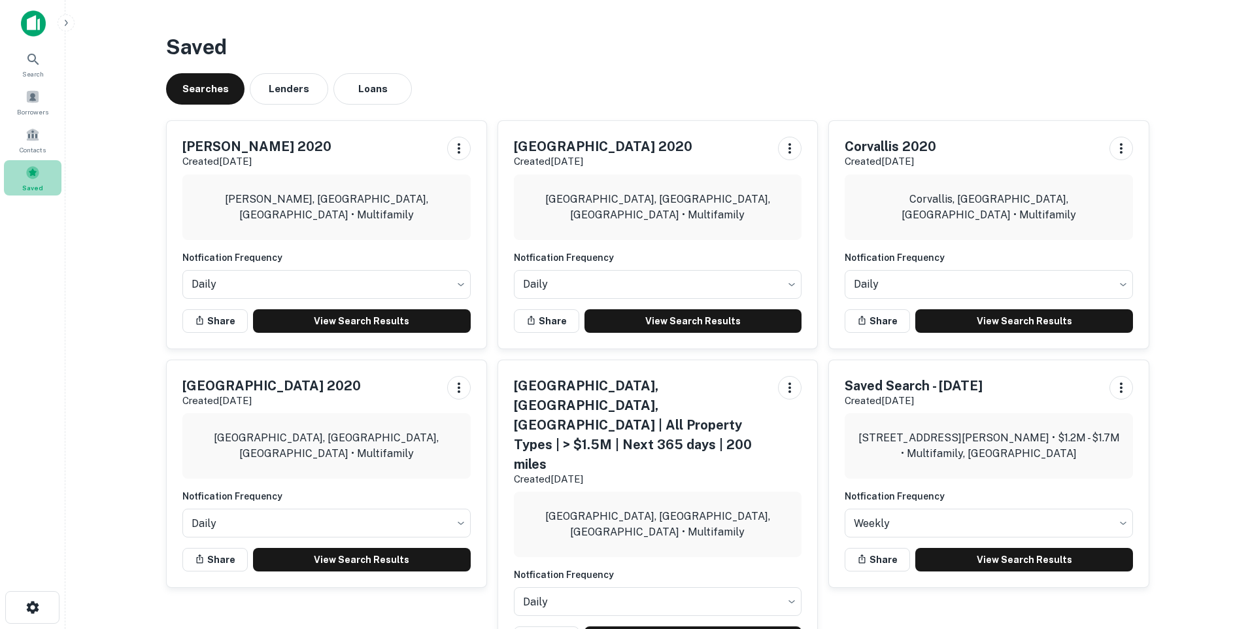
click at [38, 175] on span at bounding box center [33, 172] width 14 height 14
click at [358, 90] on button "Loans" at bounding box center [373, 88] width 78 height 31
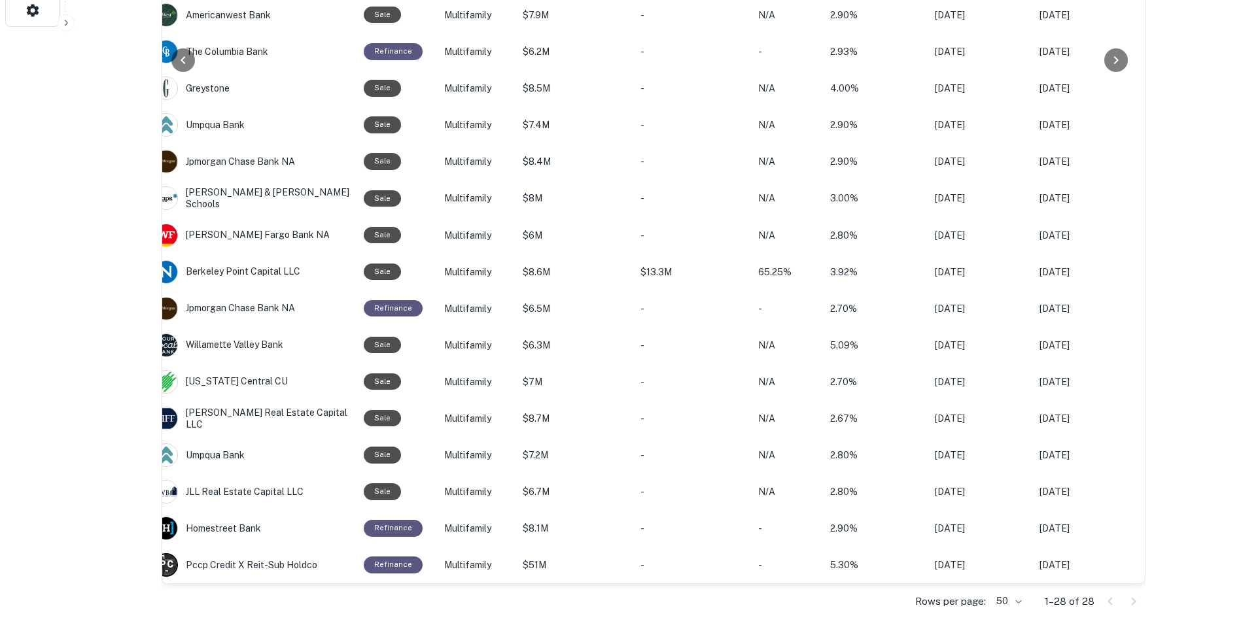
scroll to position [0, 203]
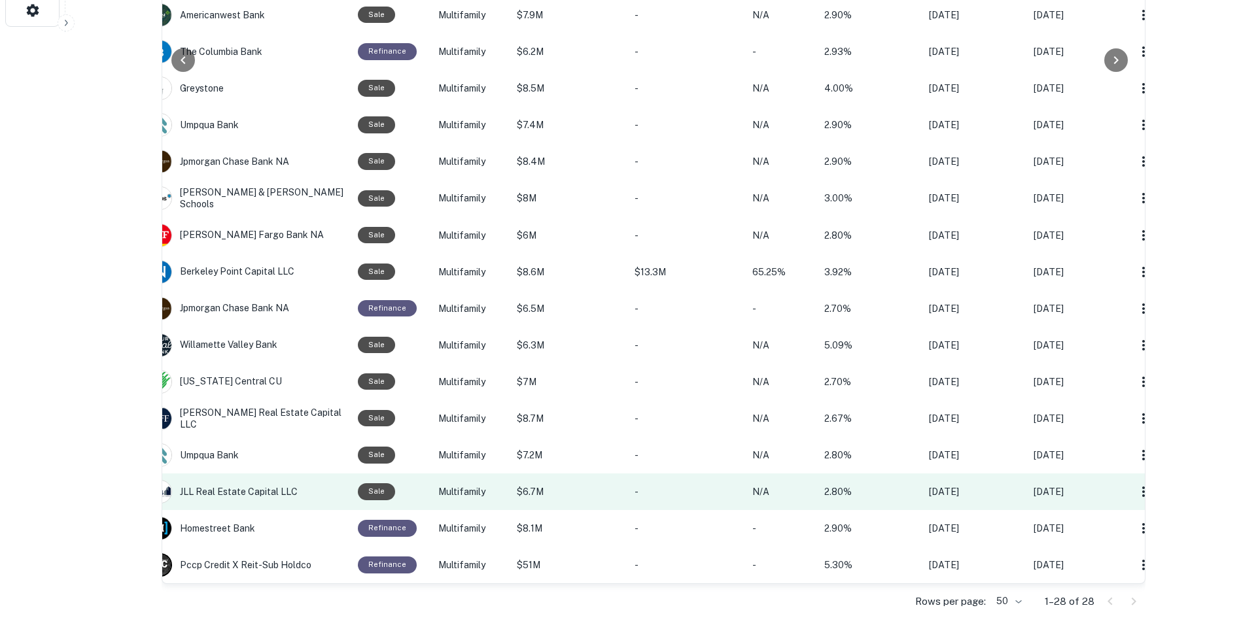
click at [463, 487] on p "Multifamily" at bounding box center [470, 492] width 65 height 14
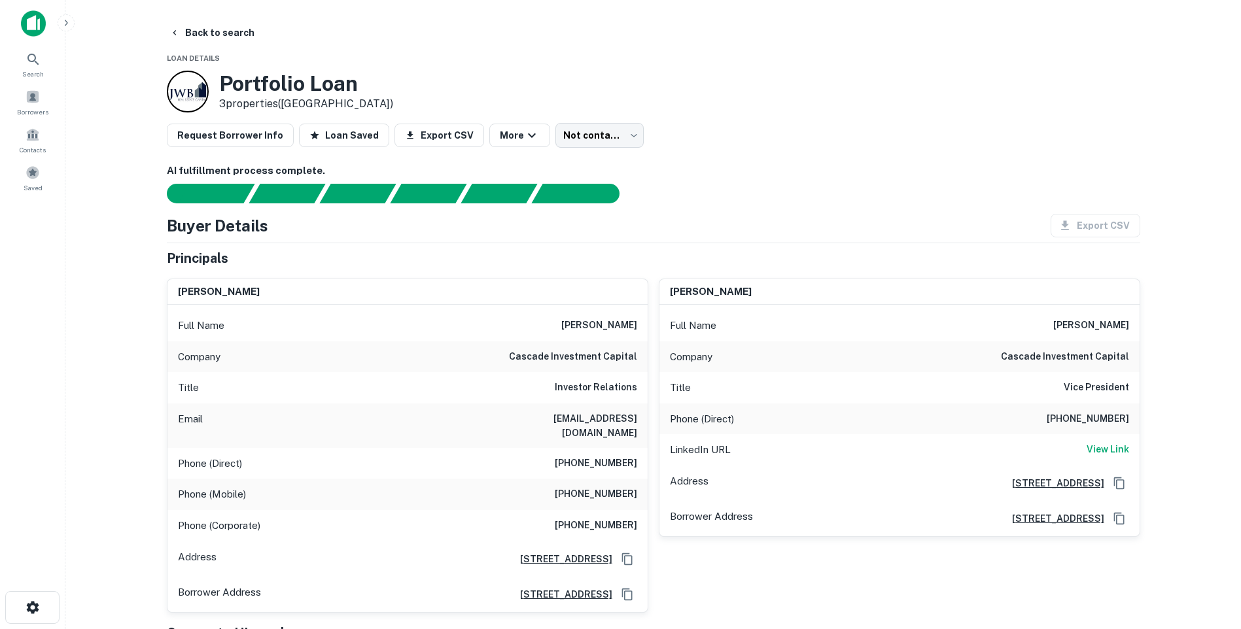
click at [507, 417] on div "Email ppostma@cascadeinvest.com" at bounding box center [407, 426] width 480 height 44
drag, startPoint x: 509, startPoint y: 419, endPoint x: 636, endPoint y: 427, distance: 127.1
click at [636, 427] on div "Email ppostma@cascadeinvest.com" at bounding box center [407, 426] width 480 height 44
copy h6 "ppostma@cascadeinvest.com"
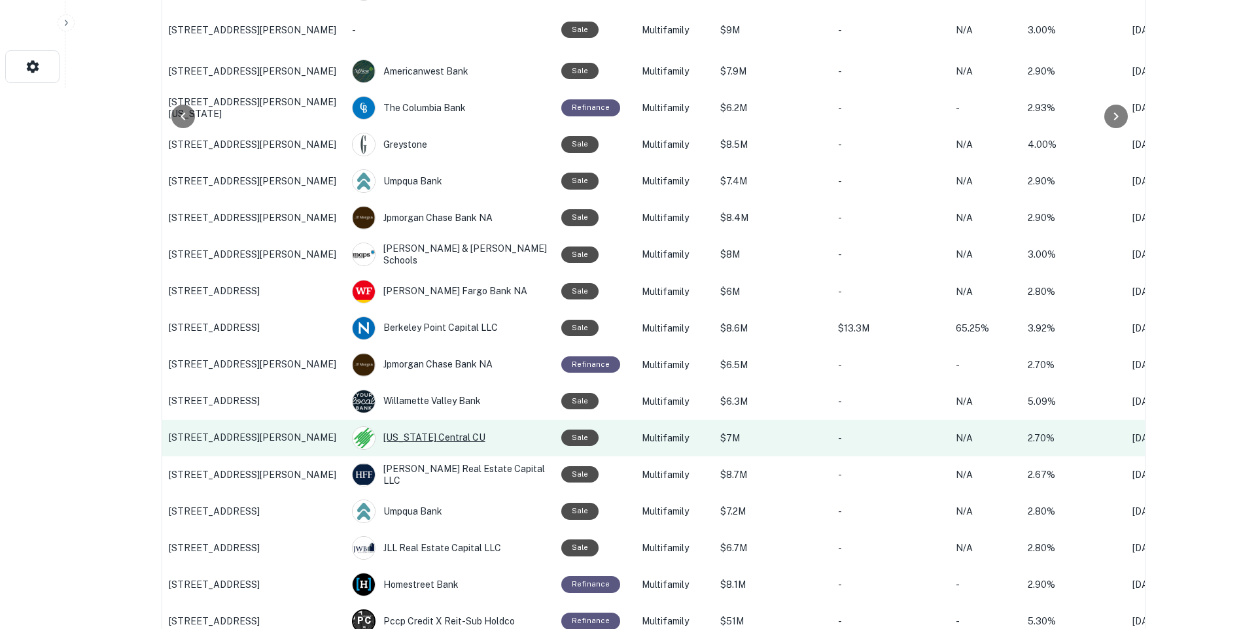
scroll to position [475, 0]
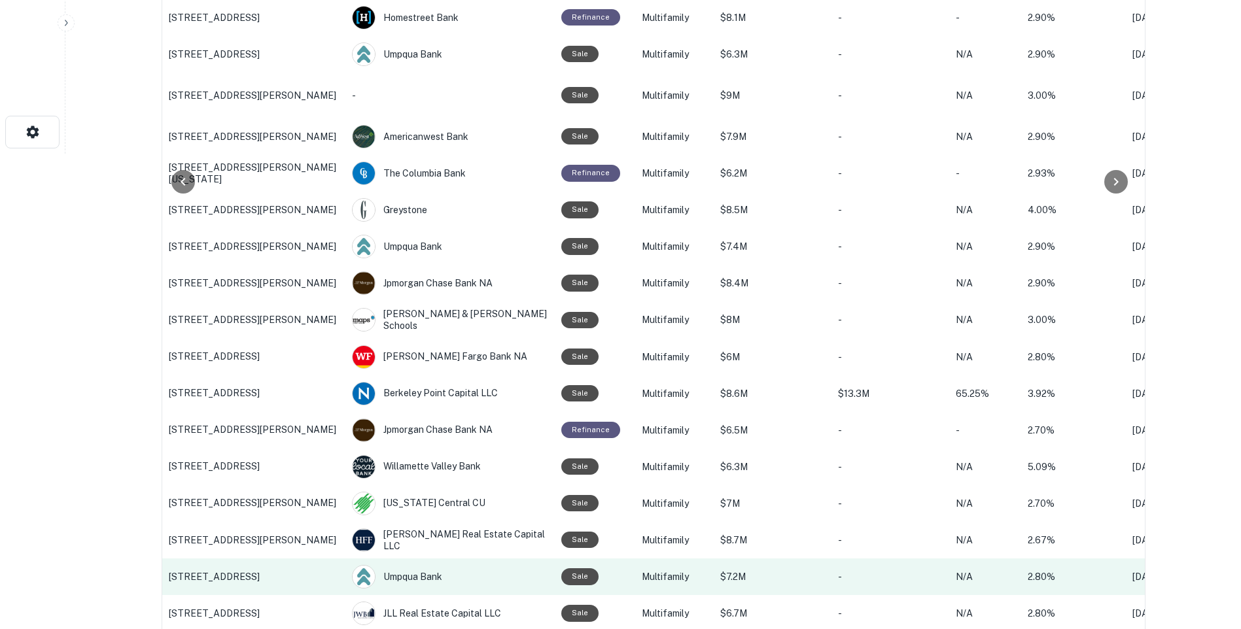
click at [293, 576] on p "15500 SE Division St, Portland, OR" at bounding box center [254, 577] width 170 height 12
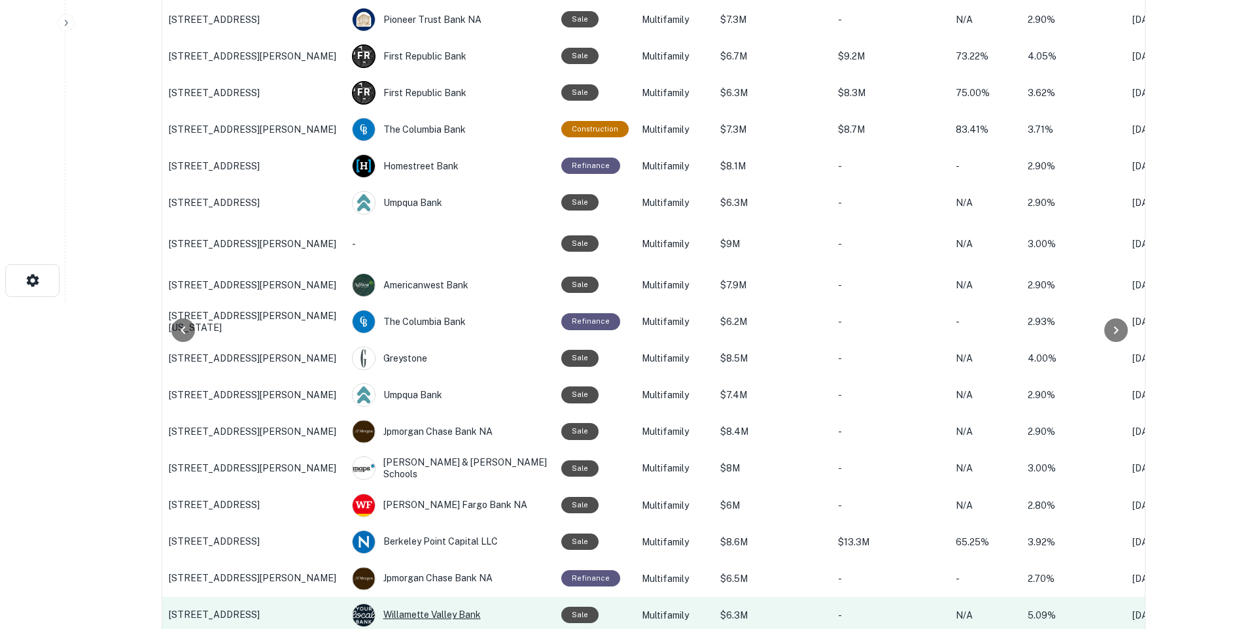
scroll to position [589, 0]
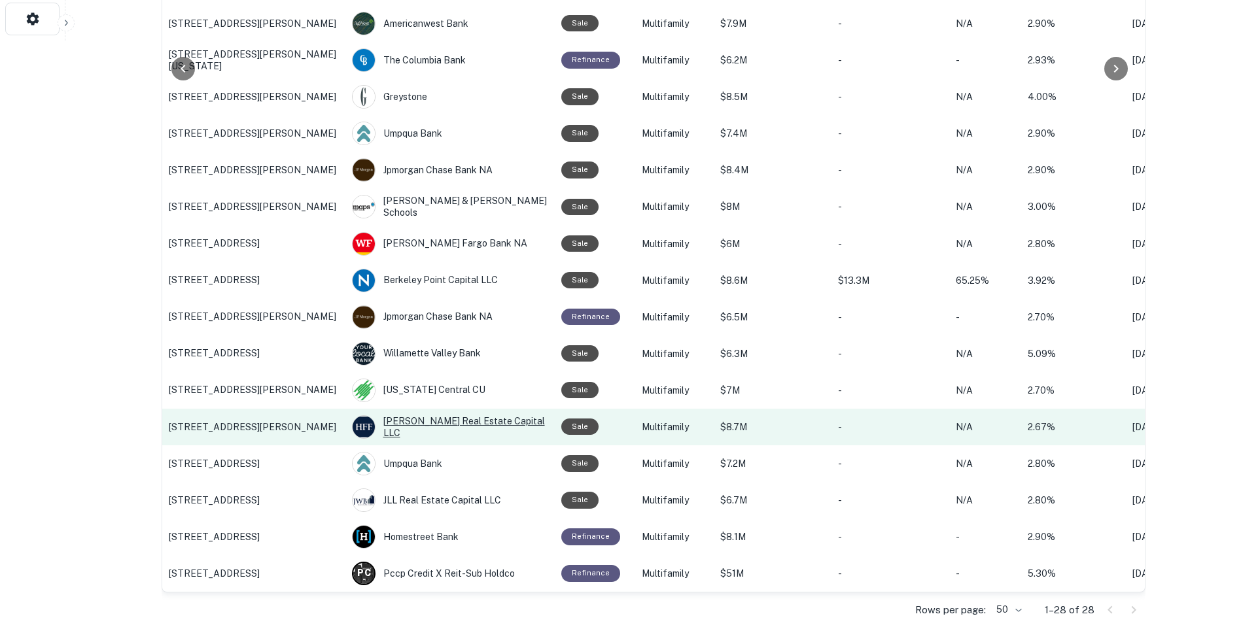
click at [460, 427] on div "Jill Real Estate Capital LLC" at bounding box center [450, 427] width 196 height 24
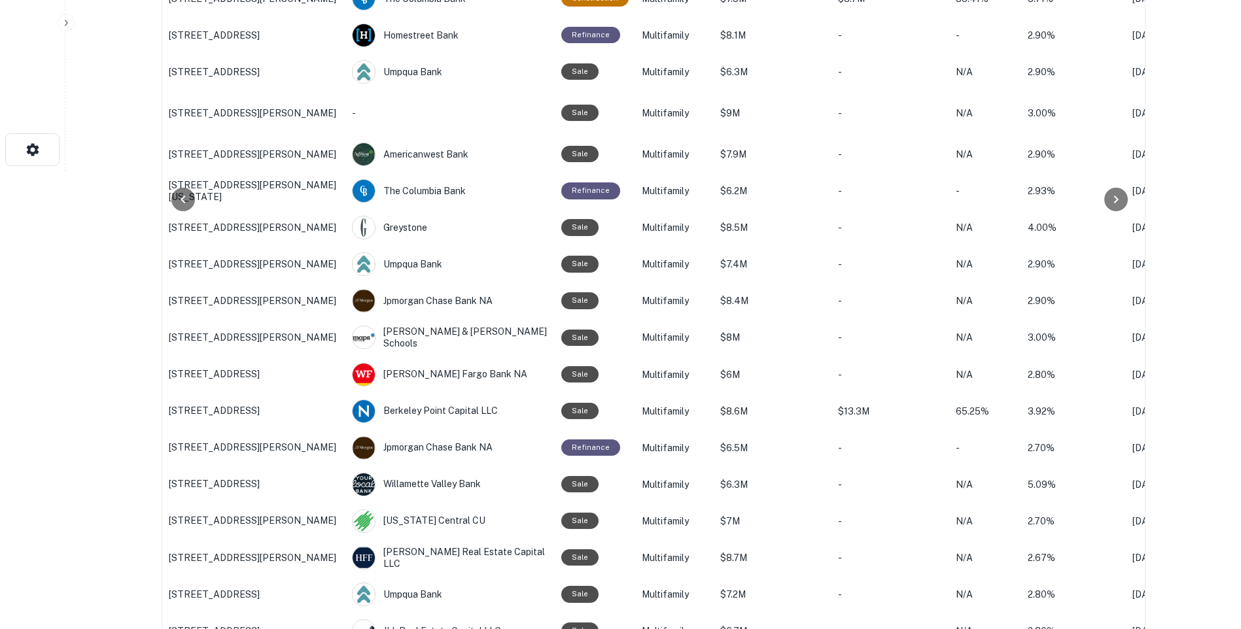
scroll to position [606, 0]
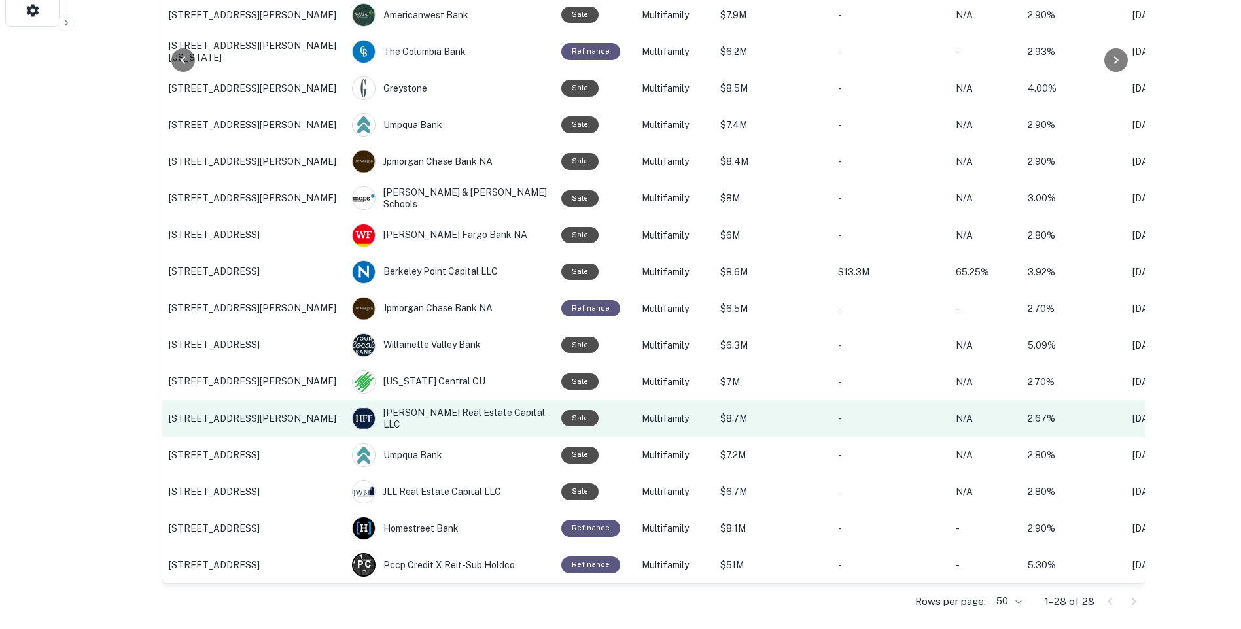
click at [229, 413] on p "16804 SE POWELL BLVD, Portland, OR" at bounding box center [254, 419] width 170 height 12
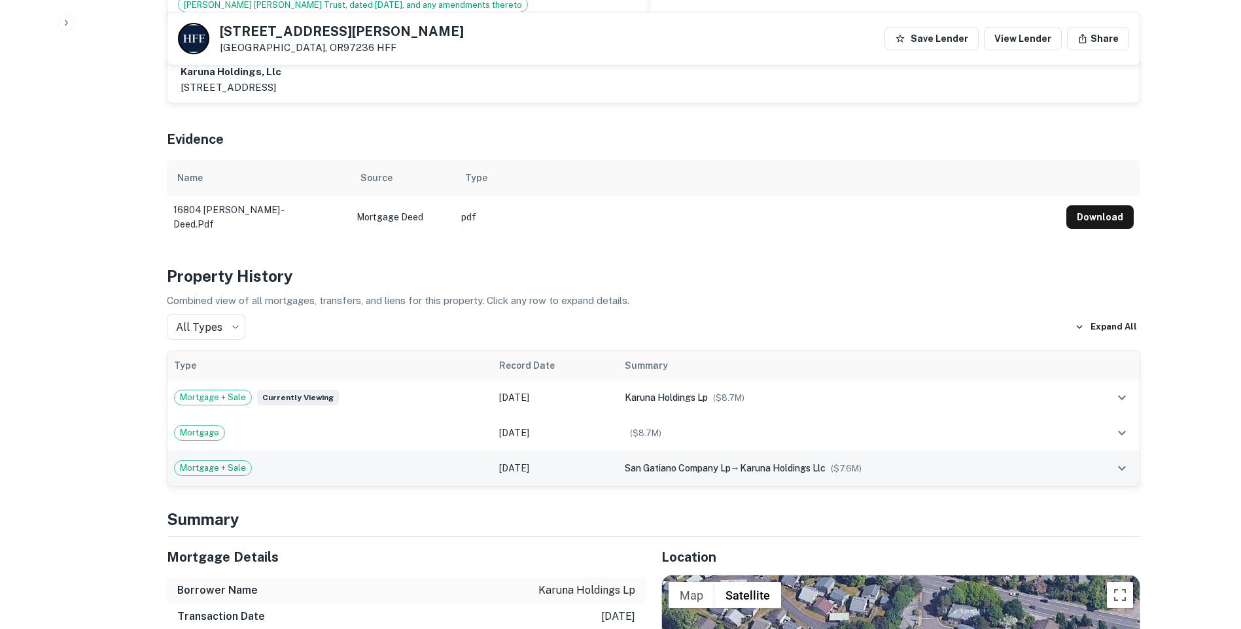
scroll to position [719, 0]
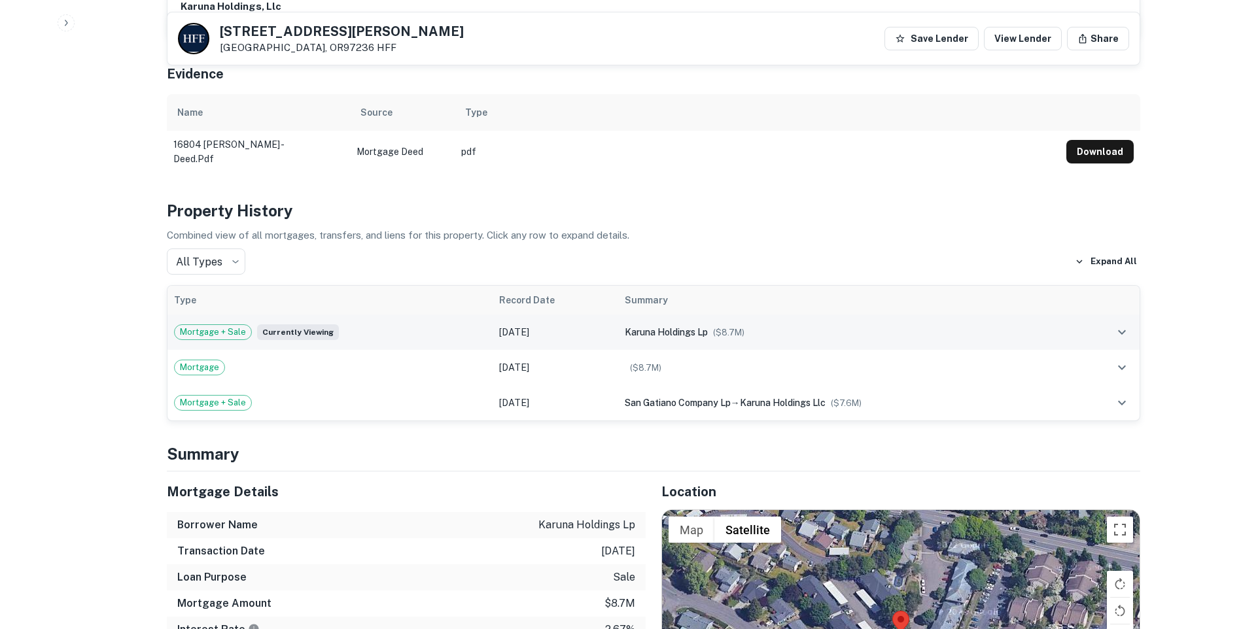
click at [540, 315] on td "Jan 14, 2021" at bounding box center [555, 332] width 126 height 35
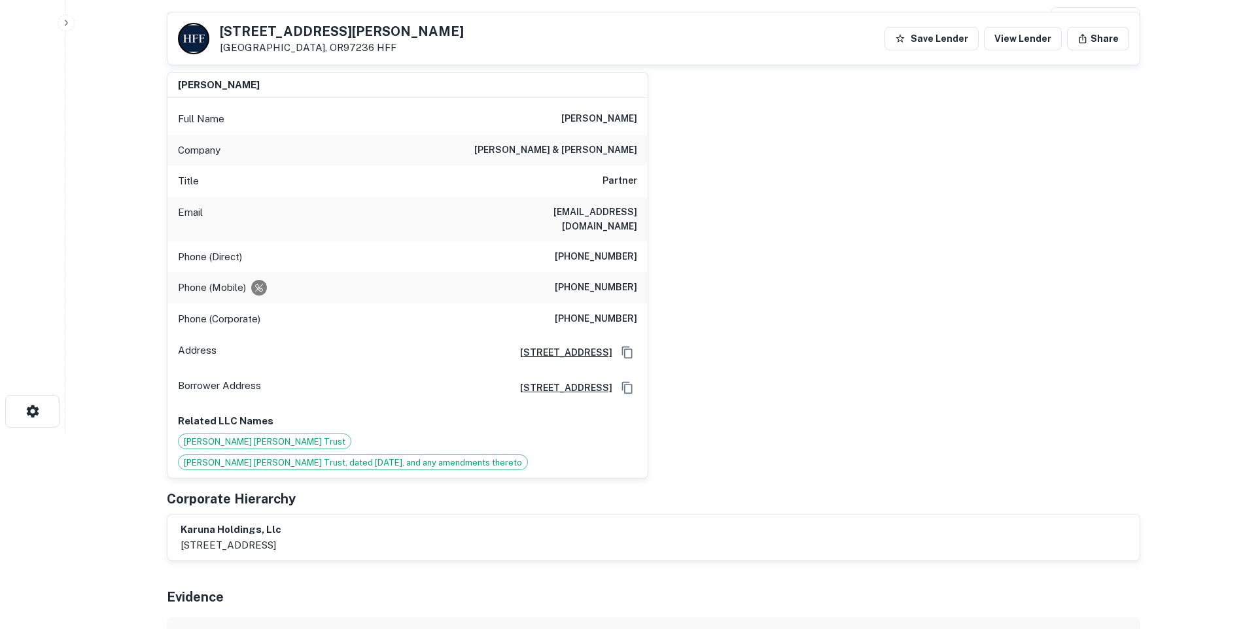
scroll to position [131, 0]
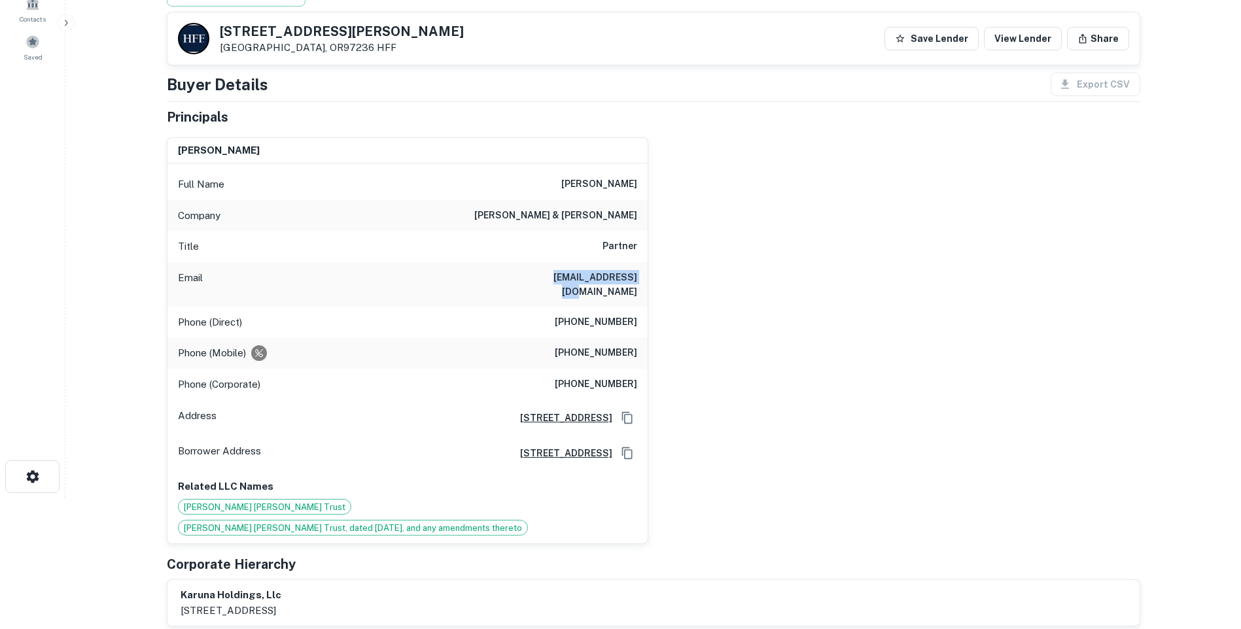
drag, startPoint x: 551, startPoint y: 275, endPoint x: 641, endPoint y: 284, distance: 90.1
click at [641, 284] on div "Email slevitt@spscpa.com" at bounding box center [407, 284] width 480 height 44
copy h6 "slevitt@spscpa.com"
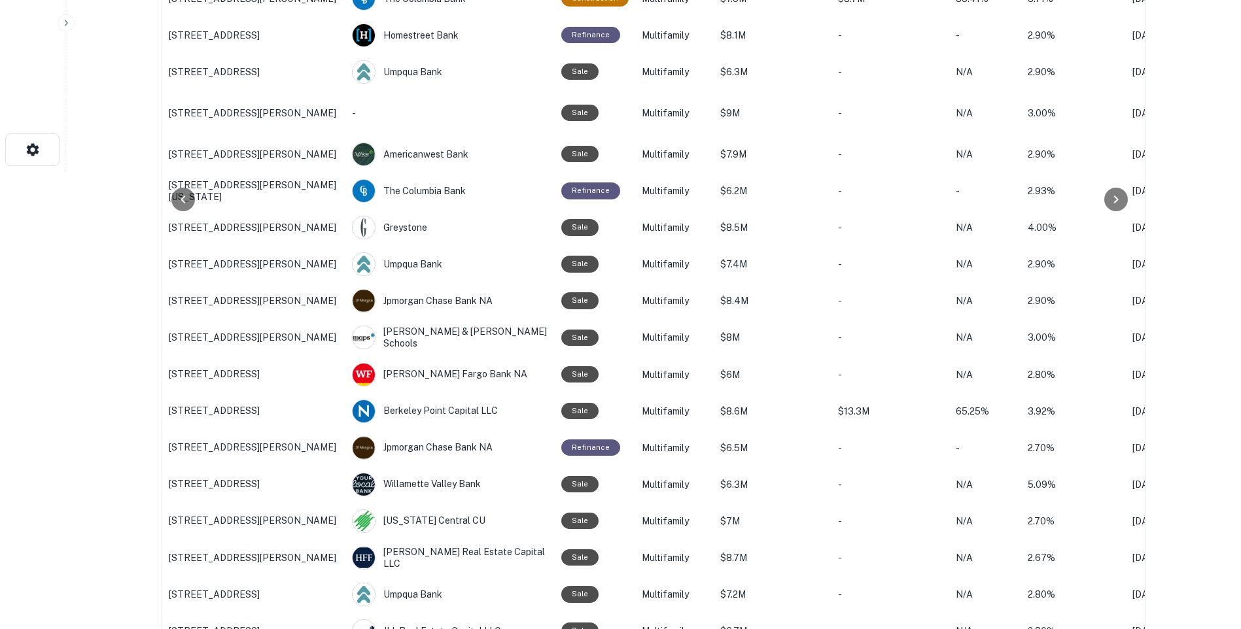
scroll to position [589, 0]
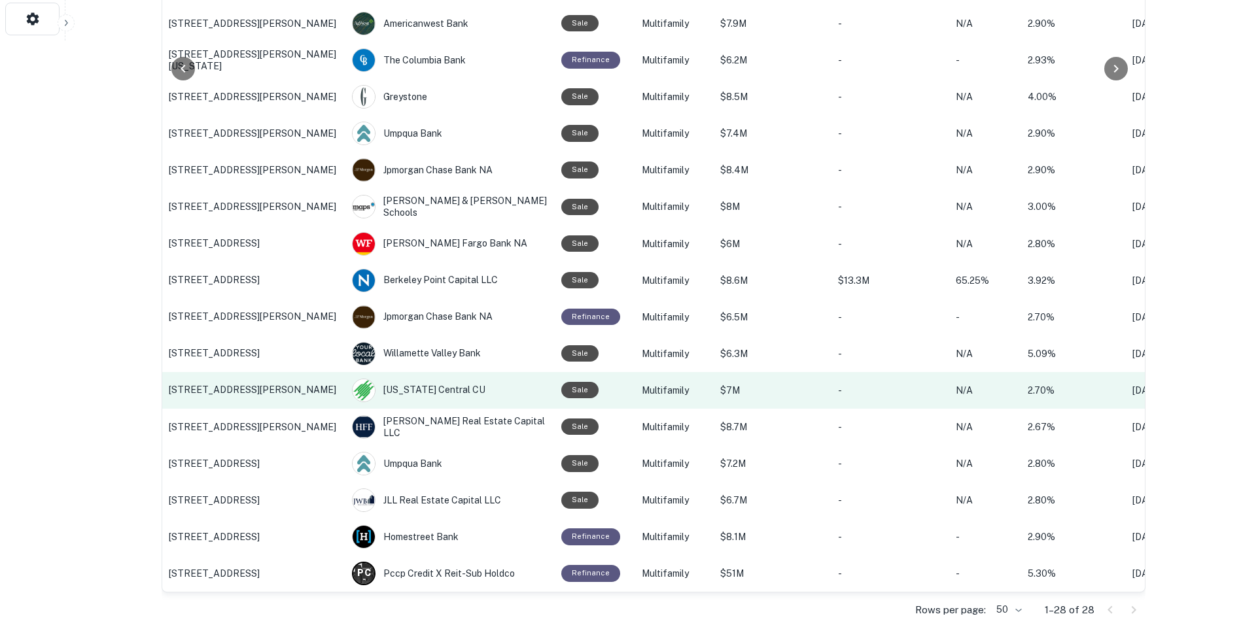
click at [256, 385] on p "3202 Jackson St SE, Albany, OR" at bounding box center [254, 390] width 170 height 12
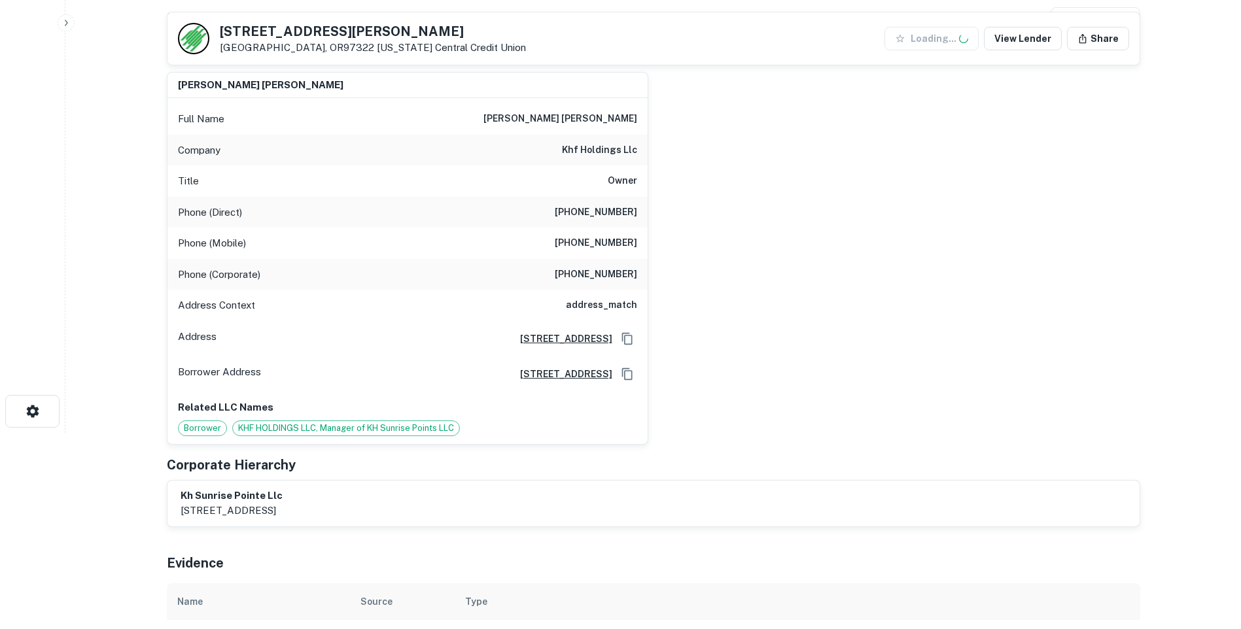
scroll to position [262, 0]
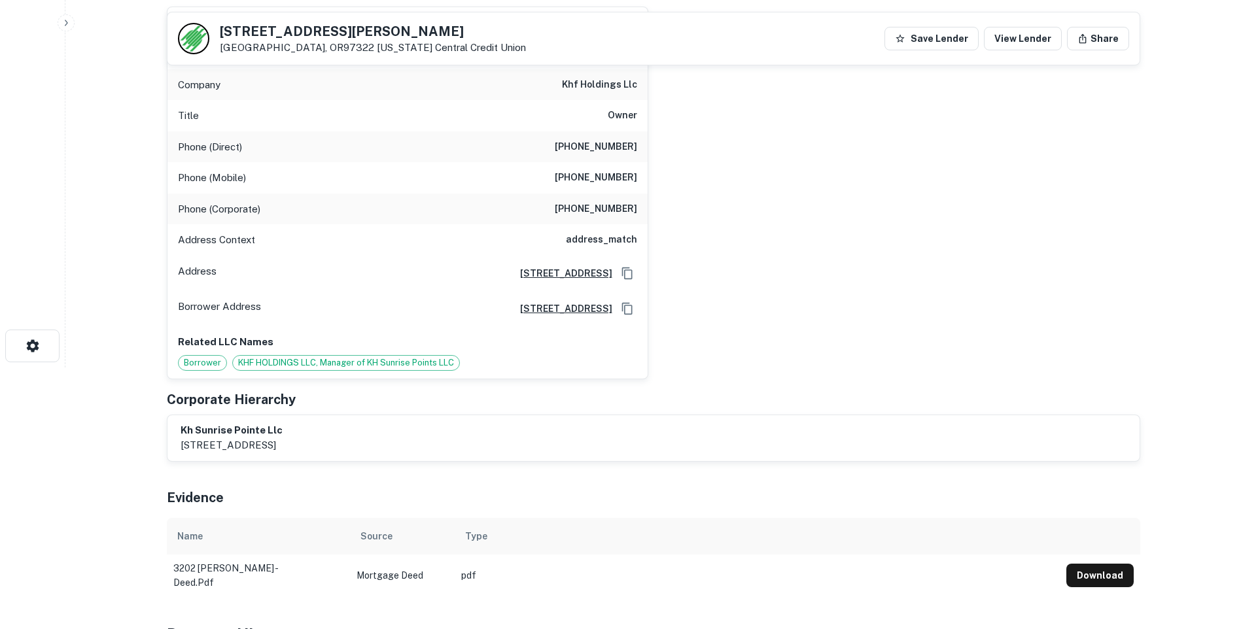
click at [327, 359] on span "KHF HOLDINGS LLC, Manager of KH Sunrise Points LLC" at bounding box center [346, 362] width 226 height 13
click at [200, 362] on span "Borrower" at bounding box center [203, 362] width 48 height 13
click at [281, 364] on span "KHF HOLDINGS LLC, Manager of KH Sunrise Points LLC" at bounding box center [346, 362] width 226 height 13
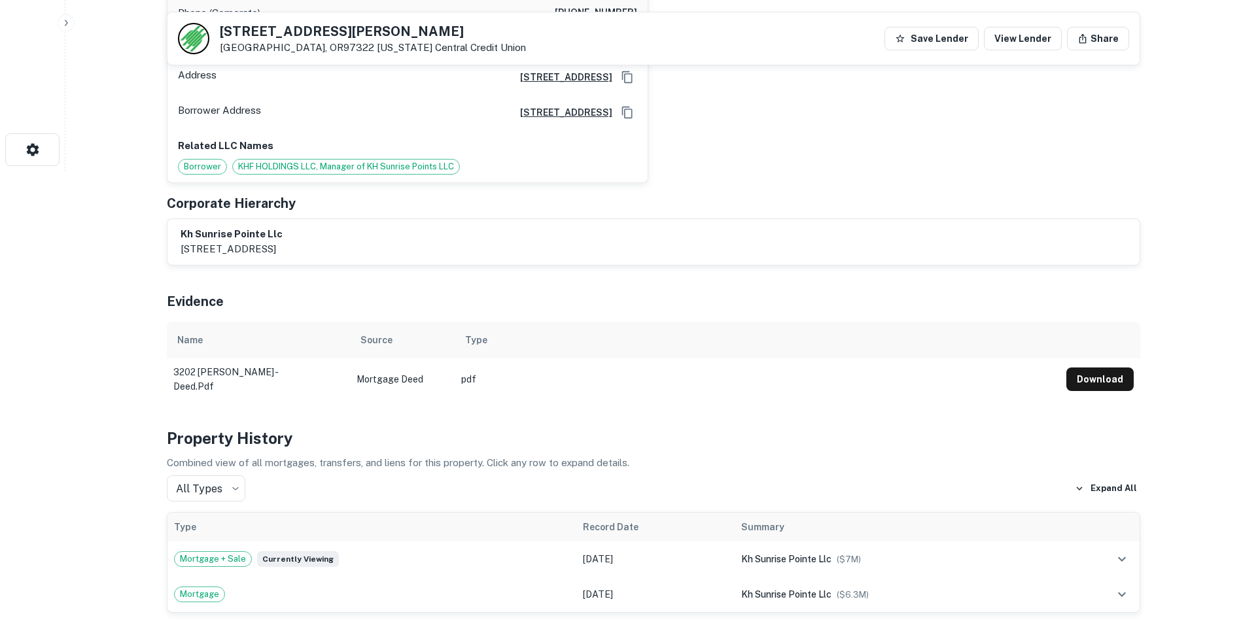
scroll to position [327, 0]
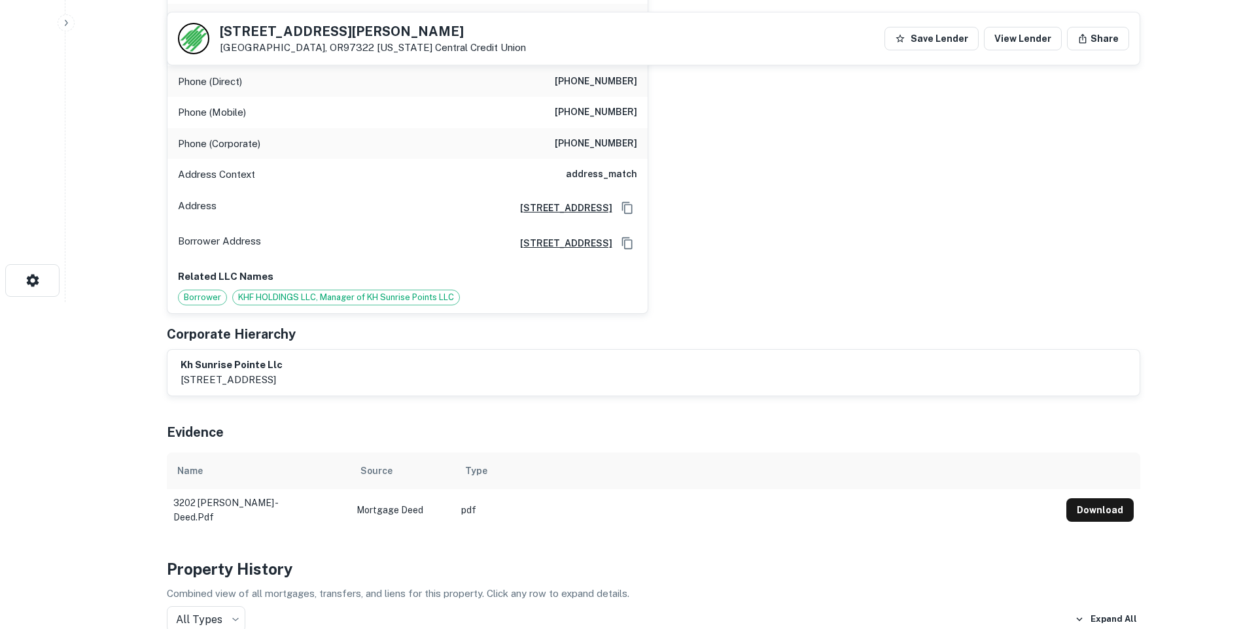
click at [277, 298] on span "KHF HOLDINGS LLC, Manager of KH Sunrise Points LLC" at bounding box center [346, 297] width 226 height 13
drag, startPoint x: 277, startPoint y: 298, endPoint x: 375, endPoint y: 297, distance: 98.1
click at [375, 297] on span "KHF HOLDINGS LLC, Manager of KH Sunrise Points LLC" at bounding box center [346, 297] width 226 height 13
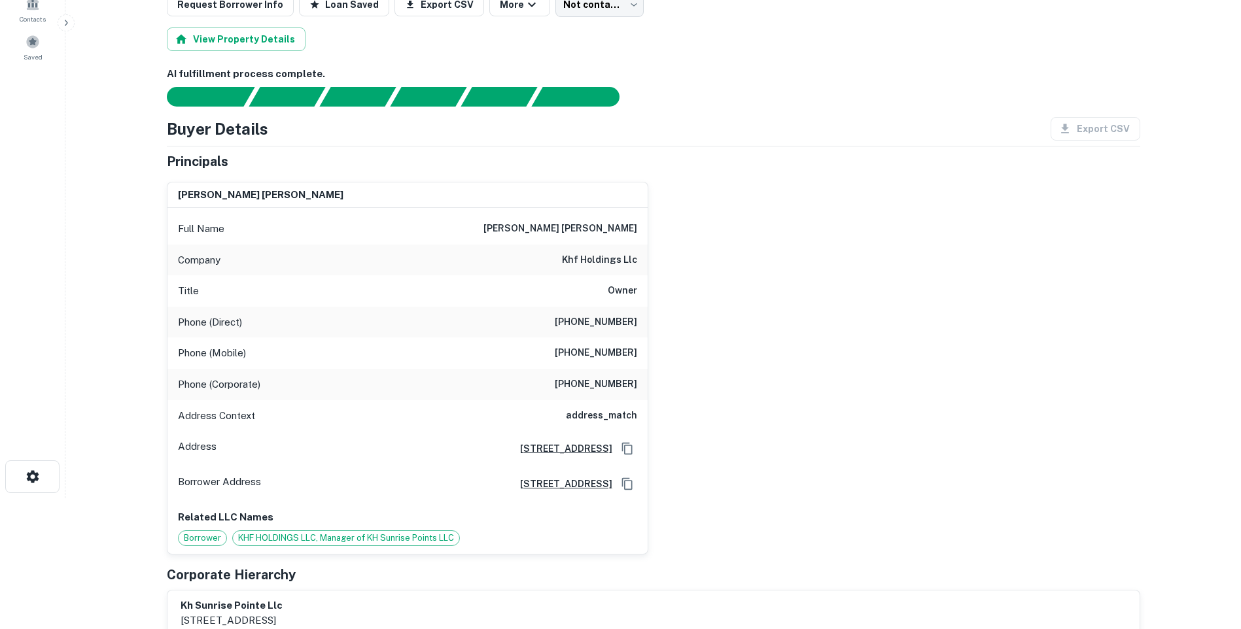
scroll to position [0, 0]
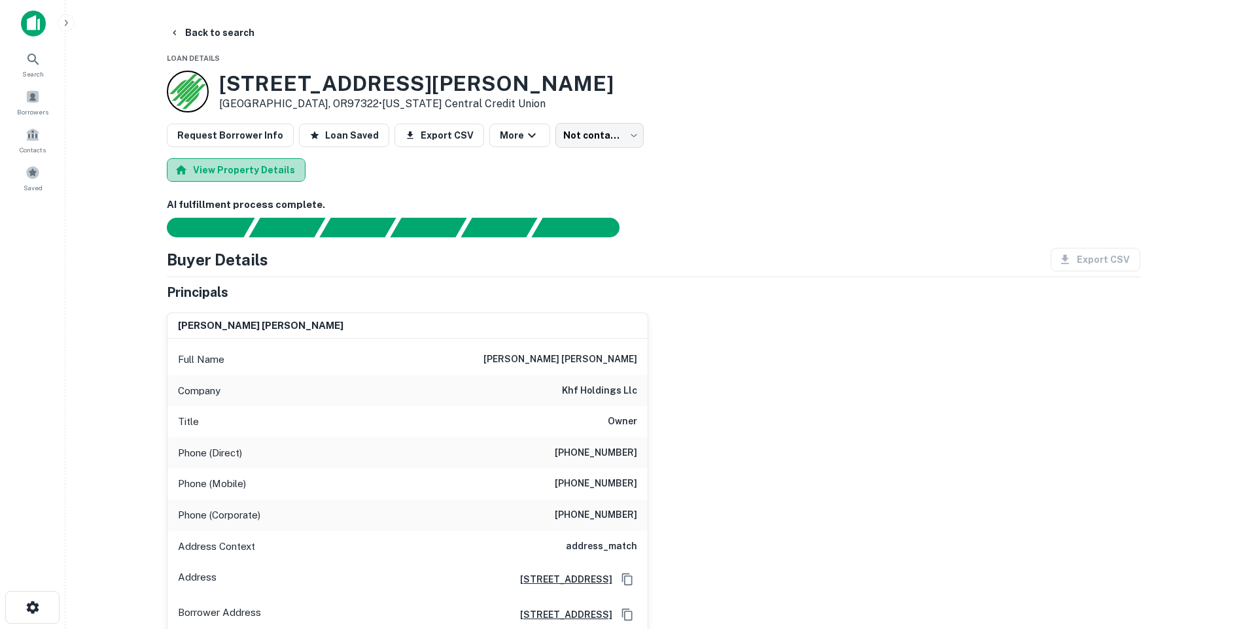
click at [242, 175] on button "View Property Details" at bounding box center [236, 170] width 139 height 24
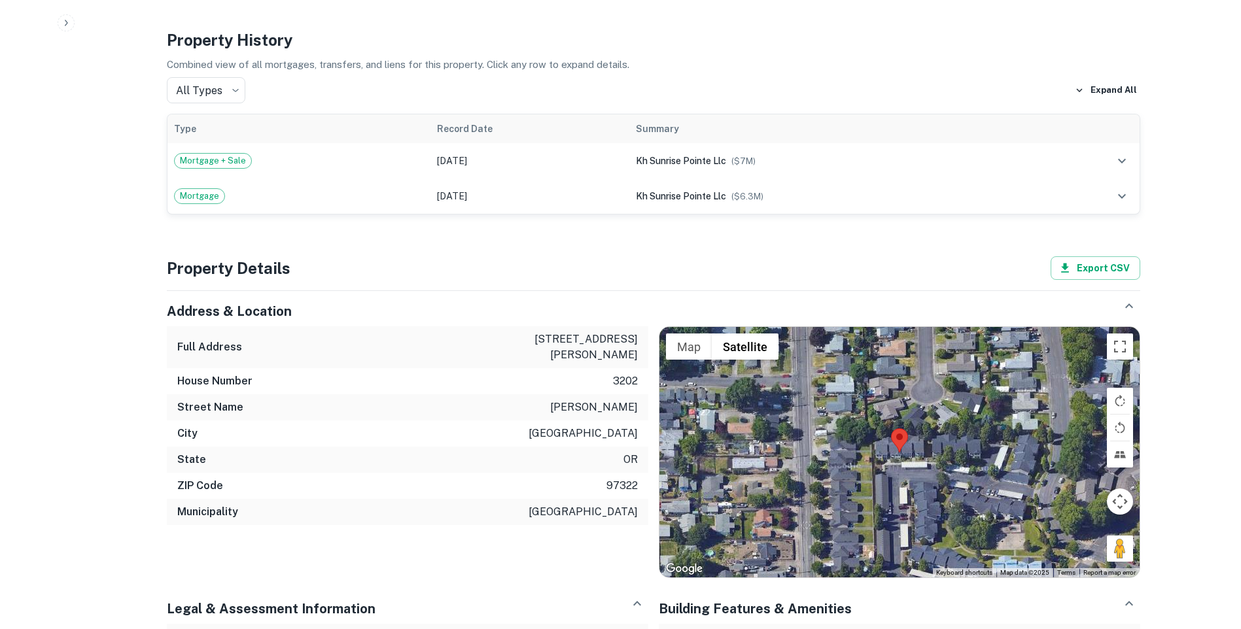
scroll to position [780, 0]
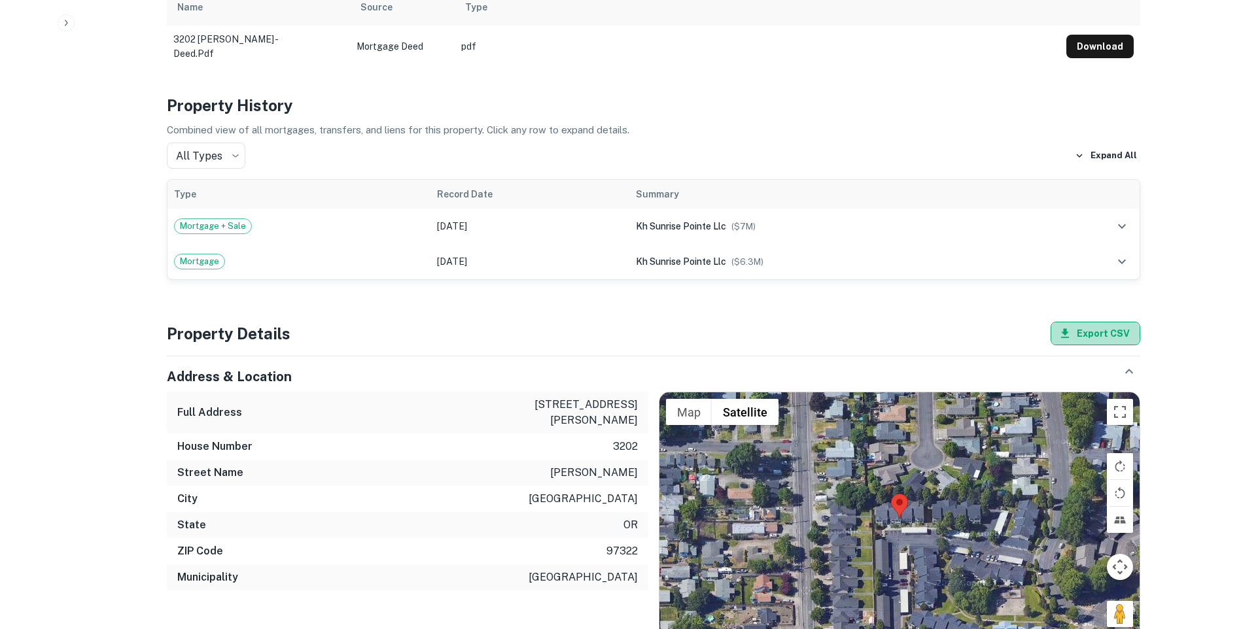
click at [1092, 333] on button "Export CSV" at bounding box center [1095, 334] width 90 height 24
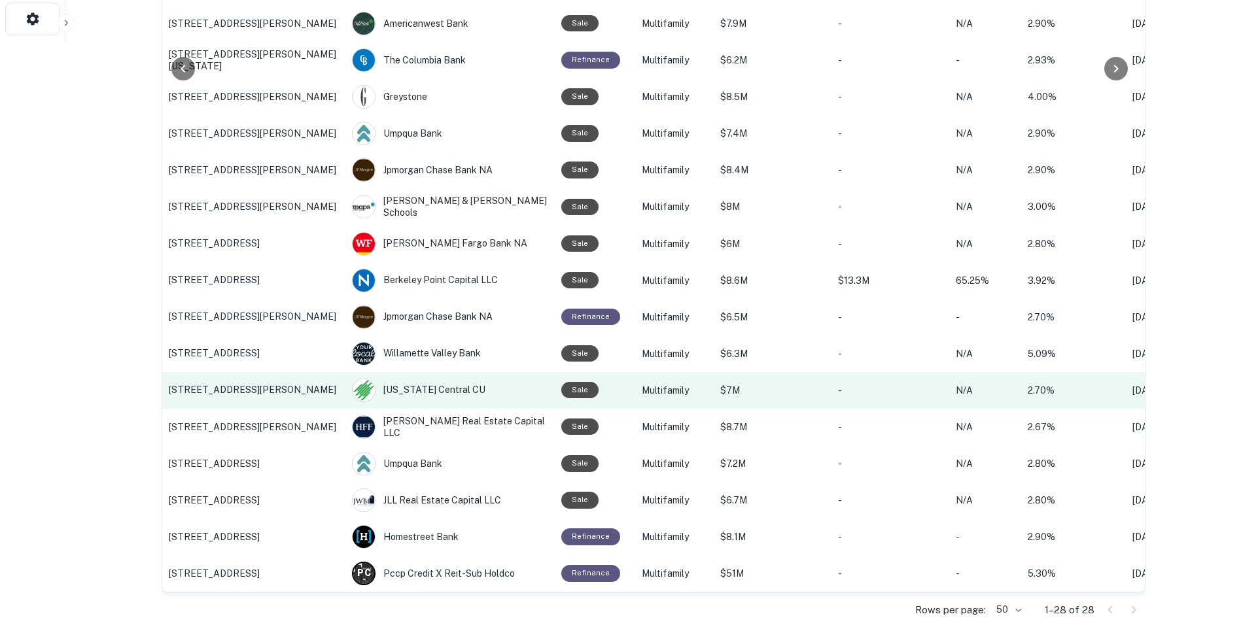
scroll to position [606, 0]
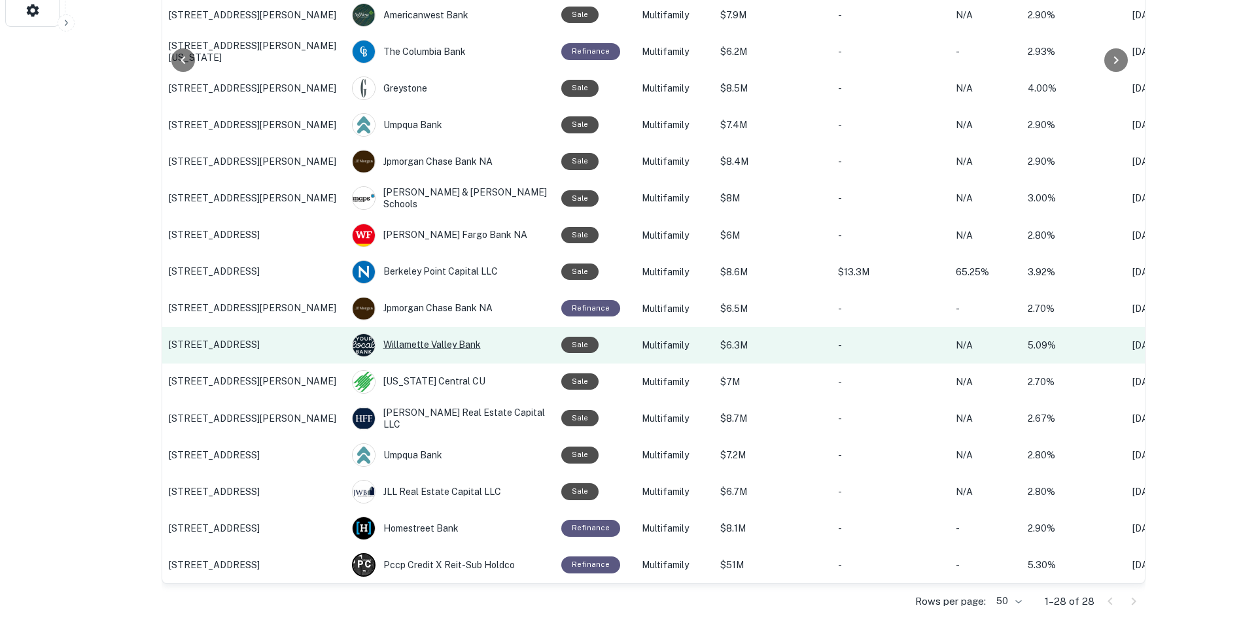
click at [416, 337] on div "Willamette Valley Bank" at bounding box center [450, 346] width 196 height 24
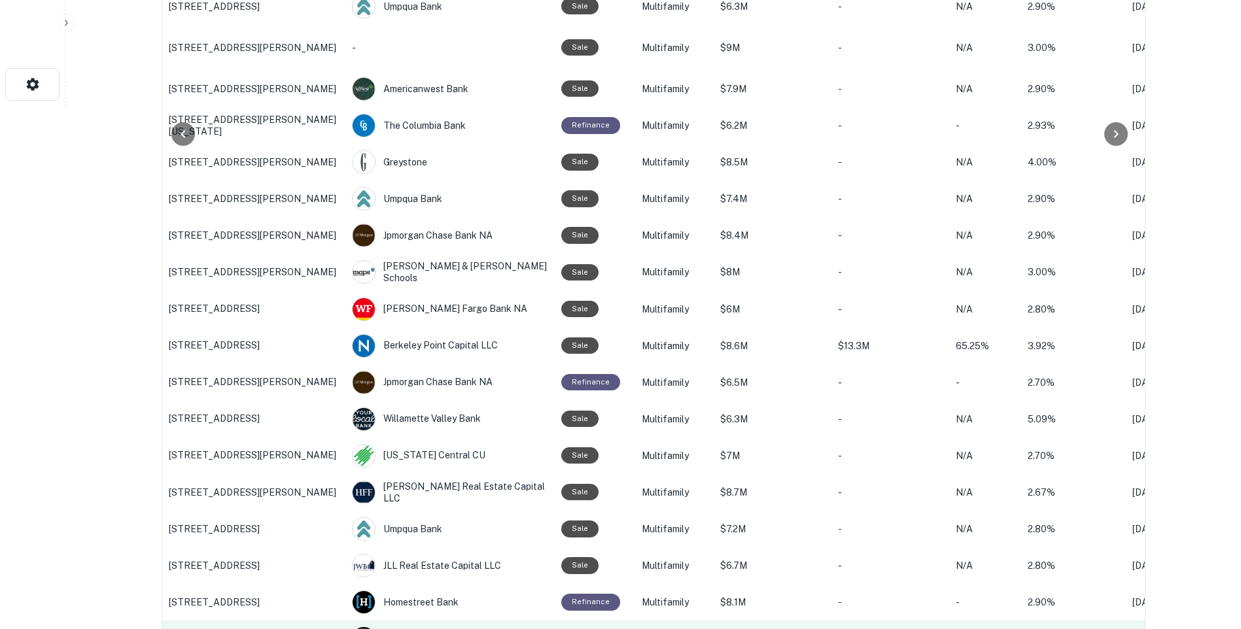
scroll to position [606, 0]
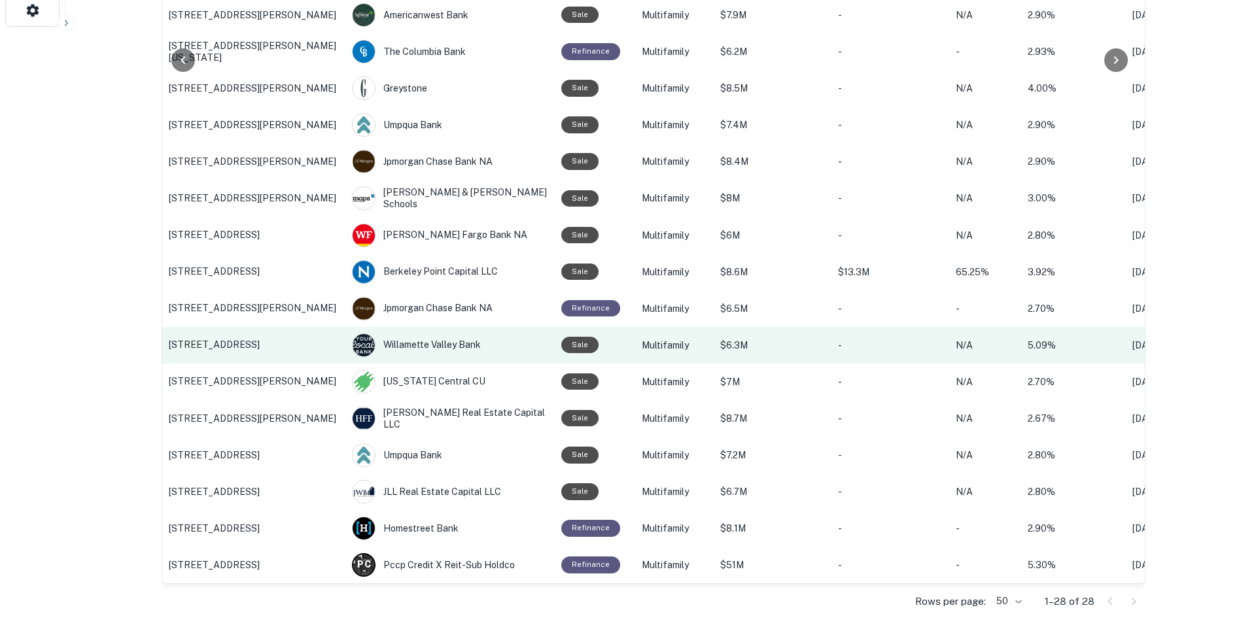
click at [215, 339] on p "220 NE 3rd Ave, Hillsboro, OR" at bounding box center [254, 345] width 170 height 12
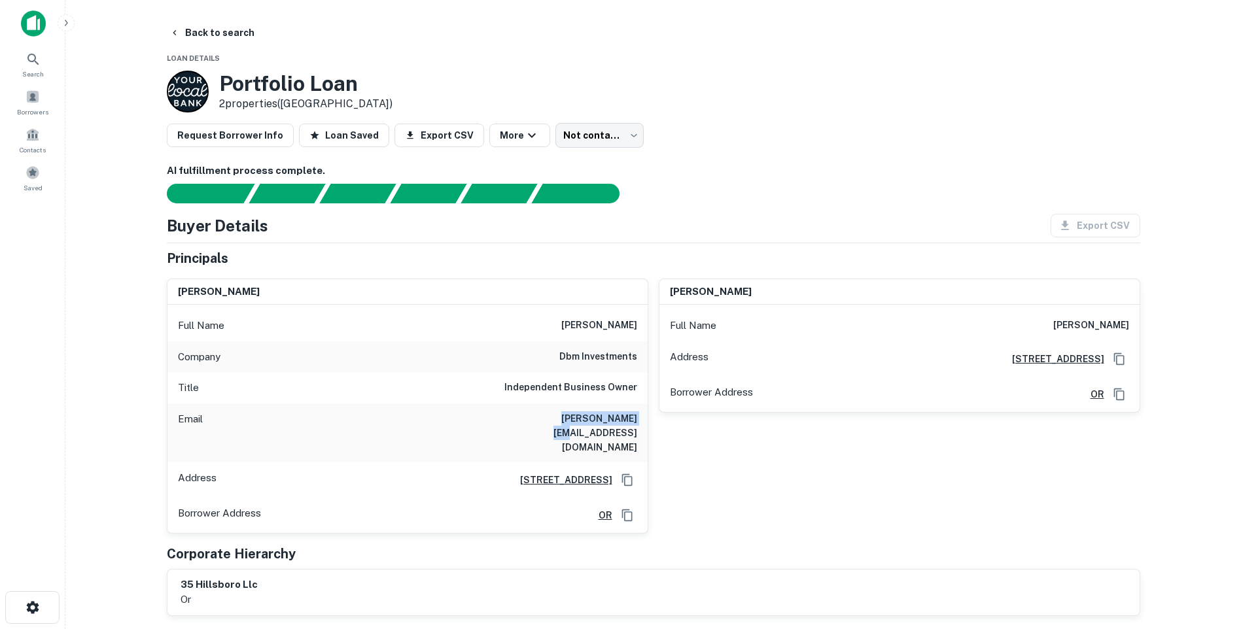
drag, startPoint x: 547, startPoint y: 417, endPoint x: 634, endPoint y: 418, distance: 86.3
click at [634, 418] on h6 "mike@teamdbm.com" at bounding box center [558, 432] width 157 height 43
copy h6 "mike@teamdbm.com"
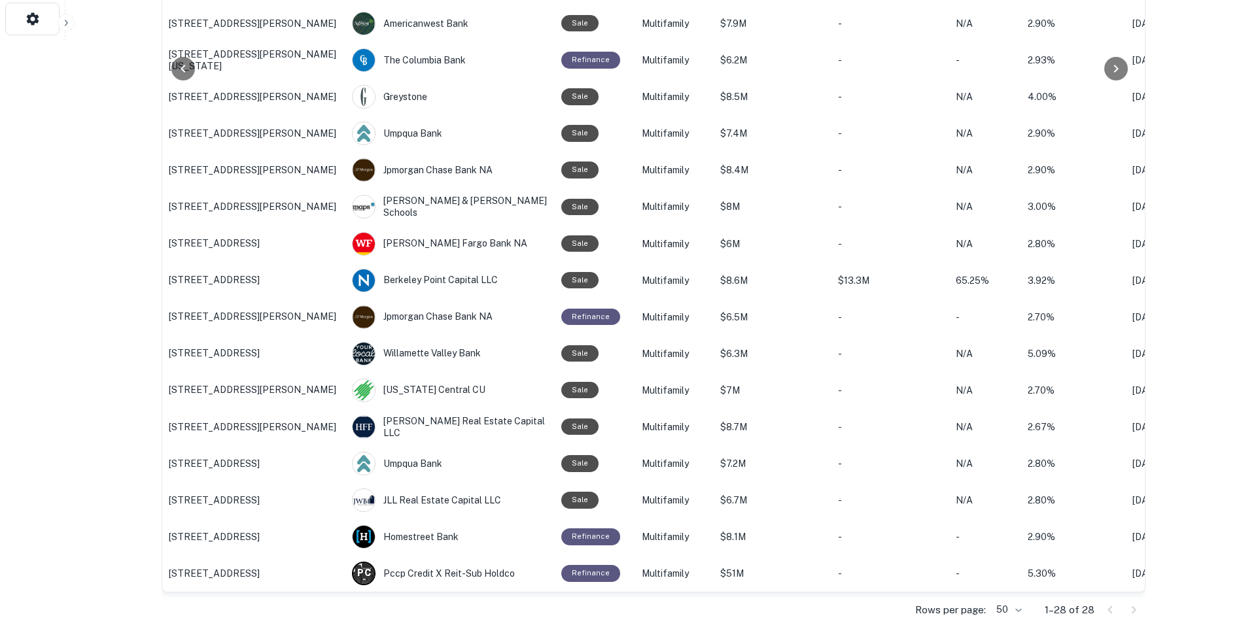
scroll to position [458, 0]
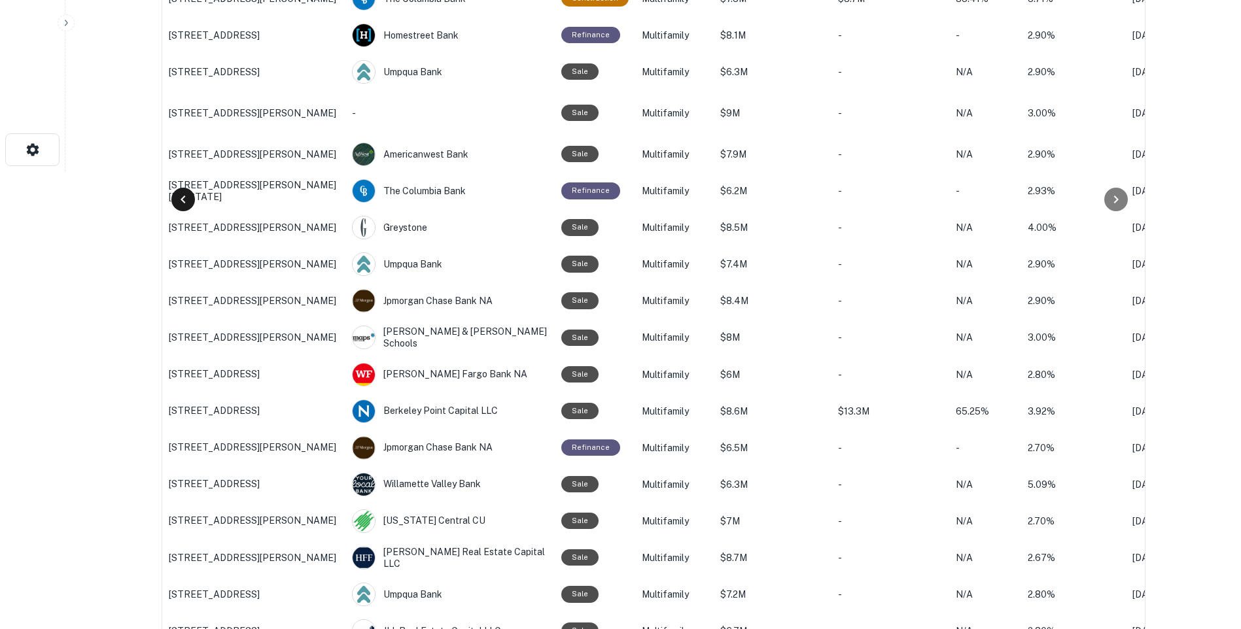
click at [177, 205] on icon at bounding box center [183, 200] width 16 height 16
click at [181, 201] on icon at bounding box center [183, 200] width 16 height 16
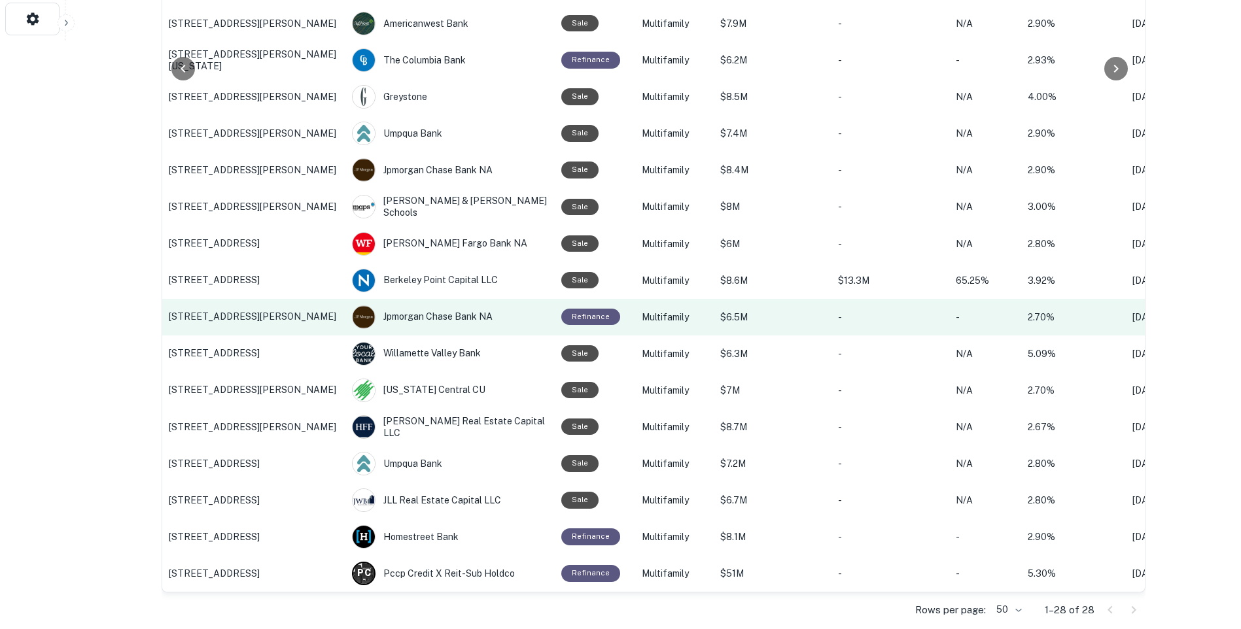
click at [239, 317] on p "1621 SW Morrison St, Portland, OR" at bounding box center [254, 317] width 170 height 12
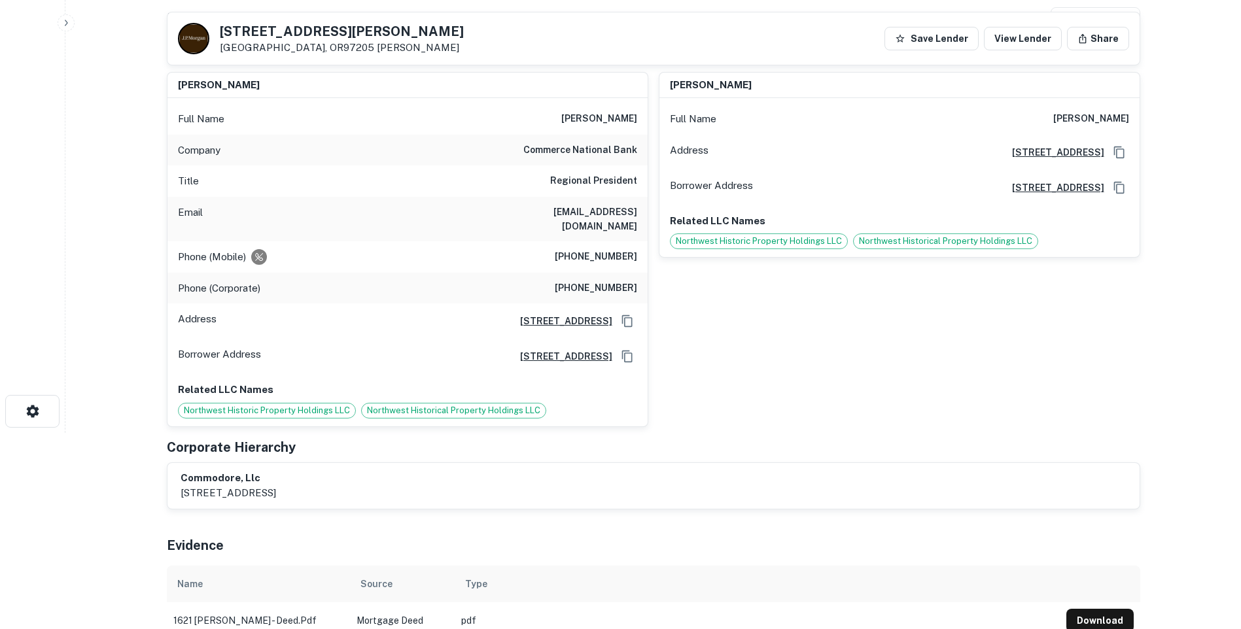
scroll to position [65, 0]
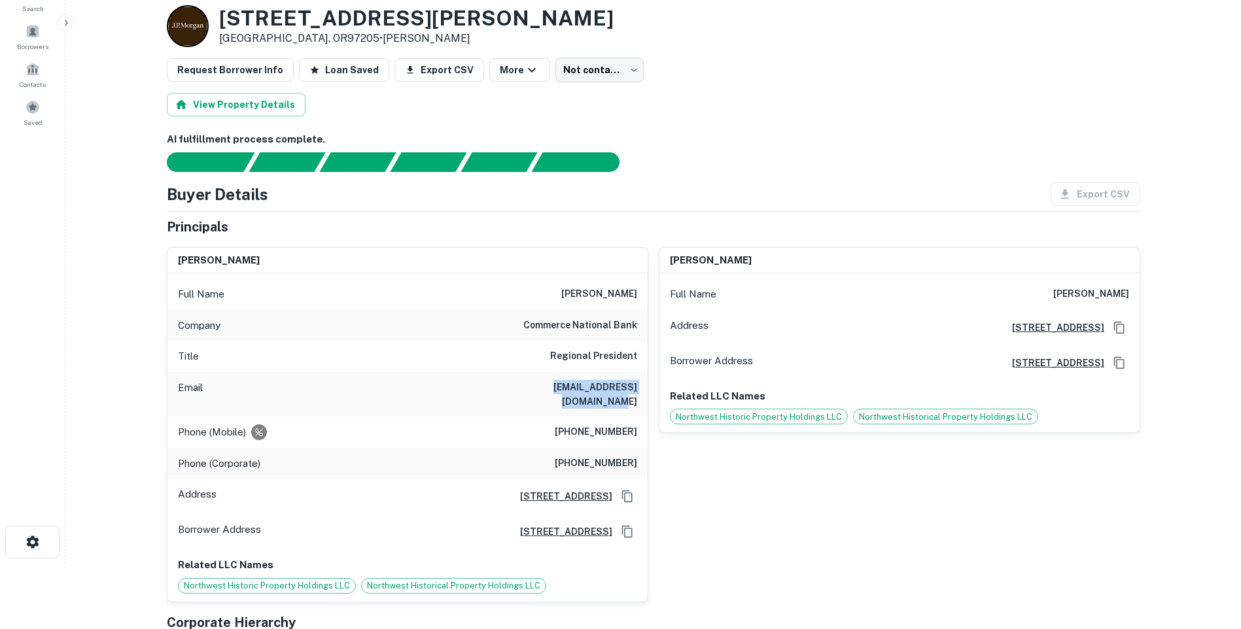
drag, startPoint x: 500, startPoint y: 386, endPoint x: 640, endPoint y: 400, distance: 140.0
click at [640, 400] on div "Email gdavis@commercenatbank.com" at bounding box center [407, 394] width 480 height 44
copy h6 "gdavis@commercenatbank.com"
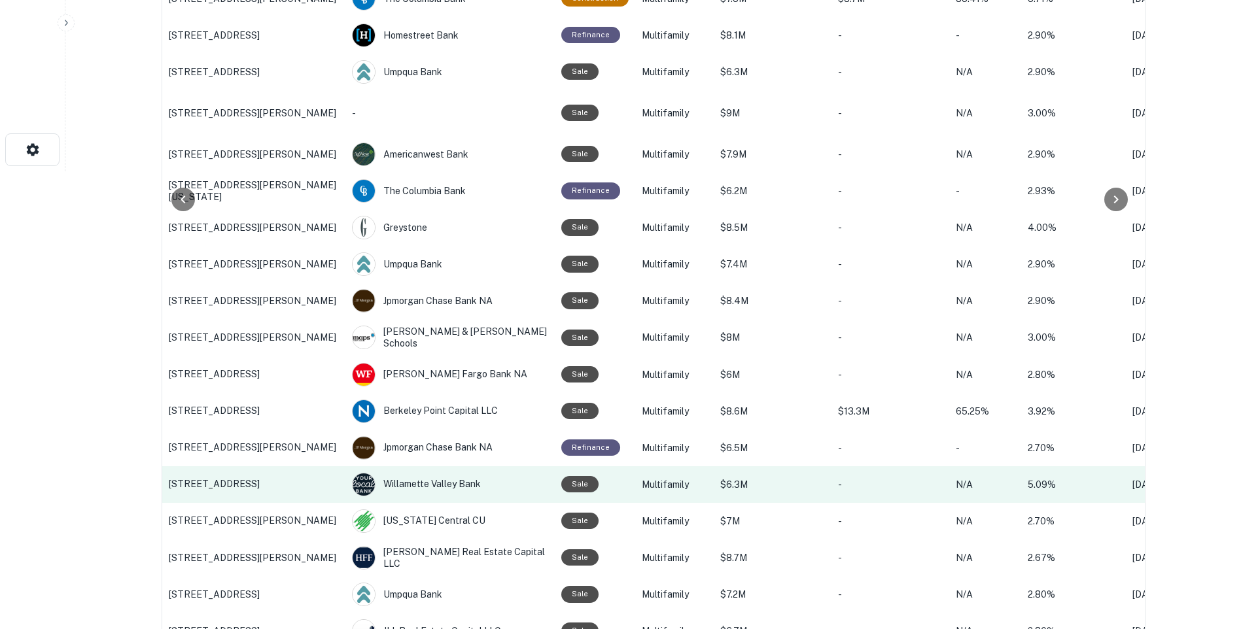
scroll to position [392, 0]
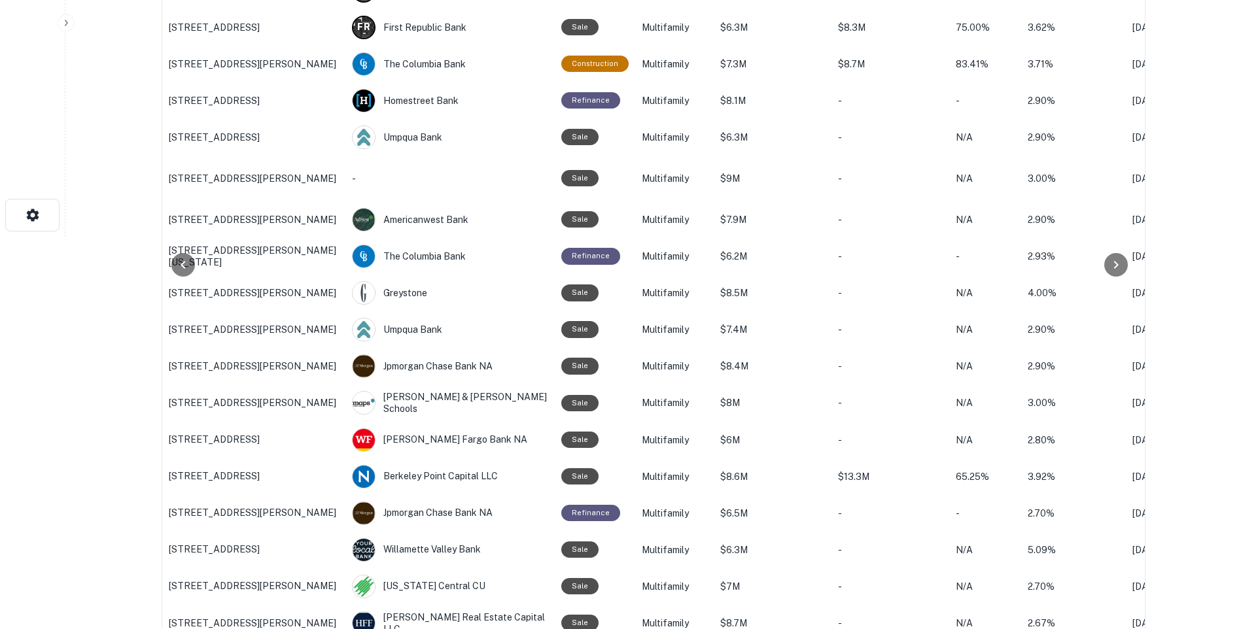
click at [67, 20] on icon "button" at bounding box center [66, 23] width 10 height 10
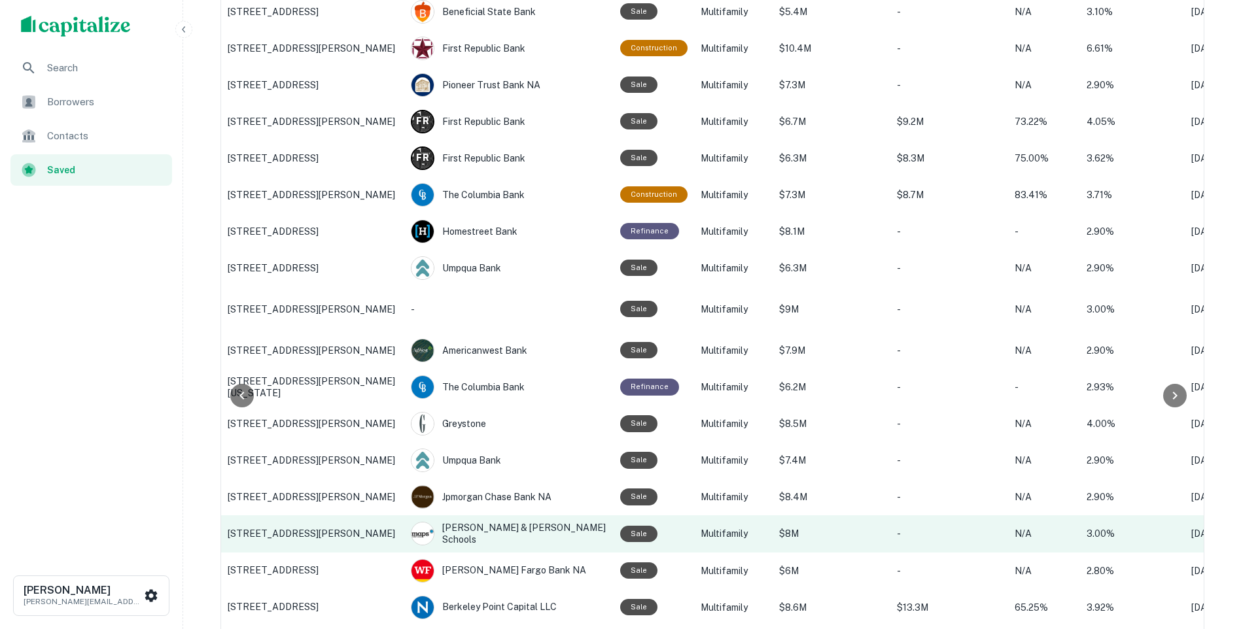
scroll to position [458, 0]
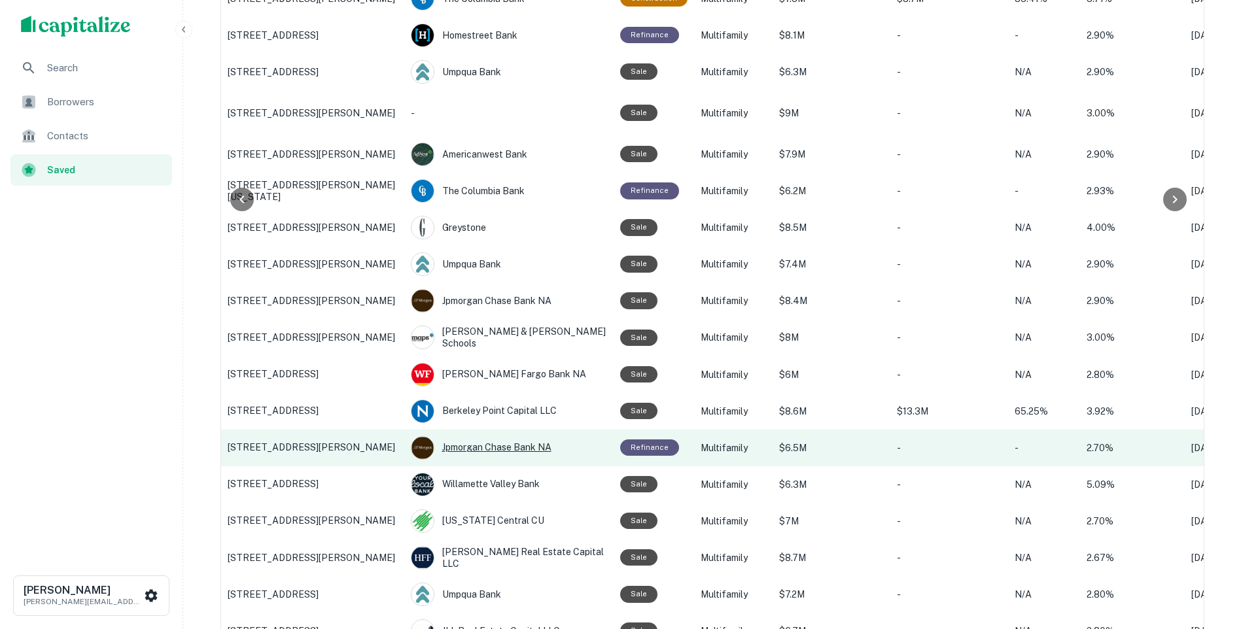
click at [489, 445] on div "Jpmorgan Chase Bank NA" at bounding box center [509, 448] width 196 height 24
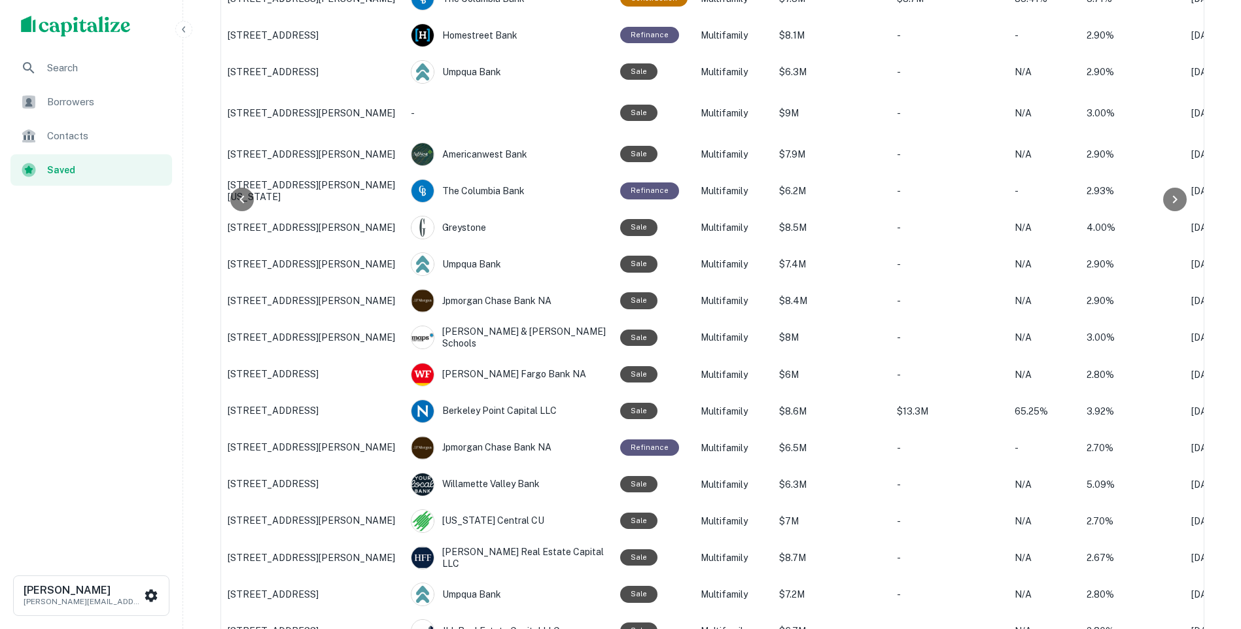
scroll to position [679, 0]
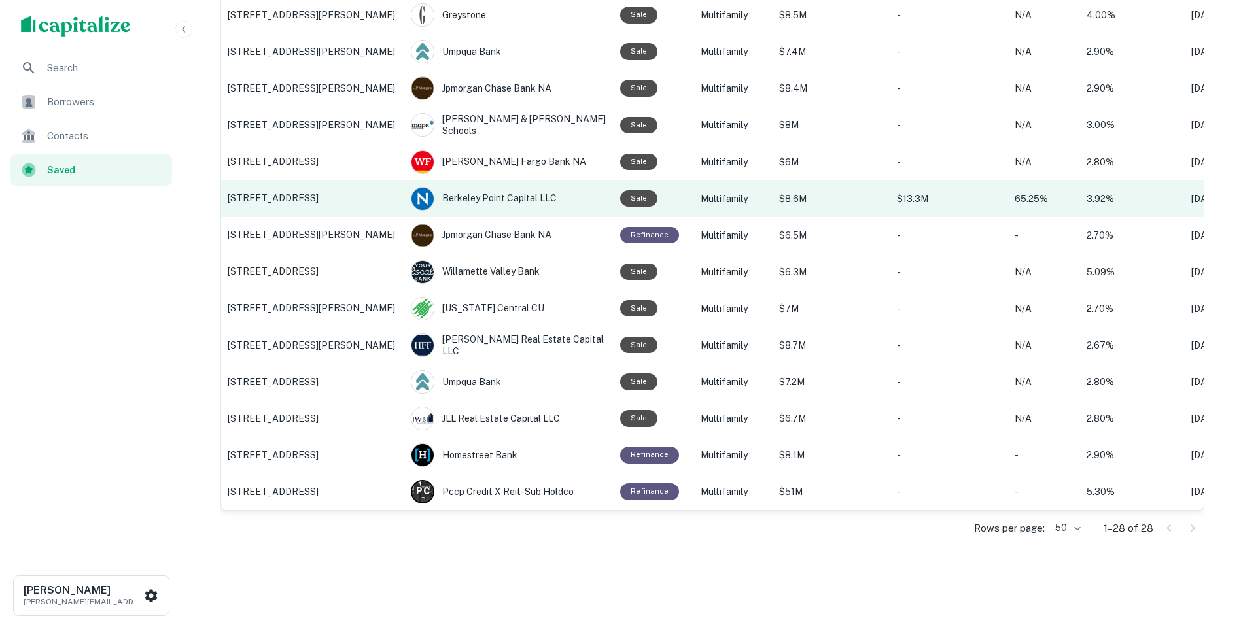
click at [313, 201] on td "3050 SW 10TH AVE, Portland, OR" at bounding box center [312, 199] width 183 height 37
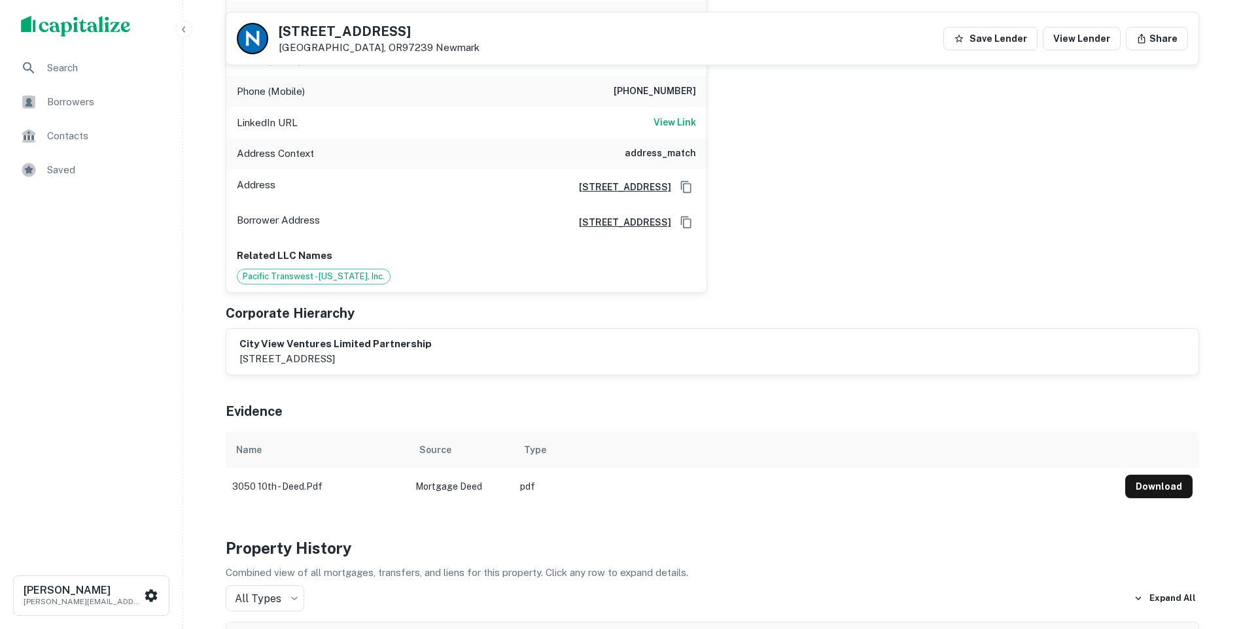
scroll to position [196, 0]
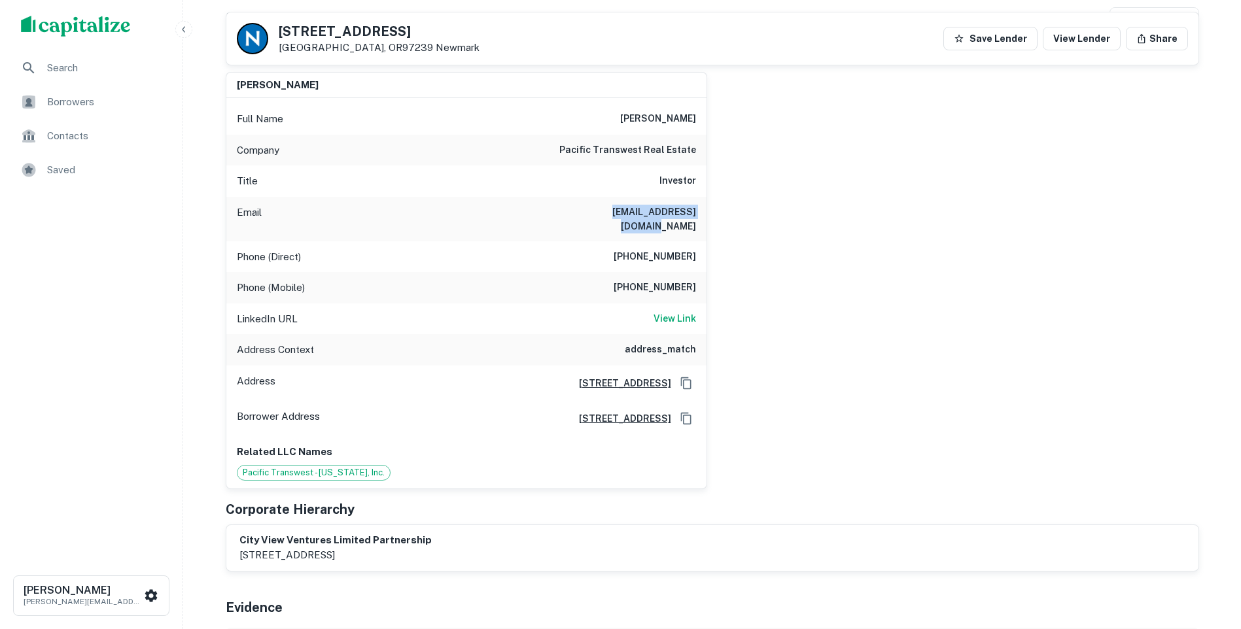
drag, startPoint x: 592, startPoint y: 211, endPoint x: 701, endPoint y: 215, distance: 109.3
click at [701, 215] on div "Email kleinbub@sbcglobal.net" at bounding box center [466, 219] width 480 height 44
copy h6 "kleinbub@sbcglobal.net"
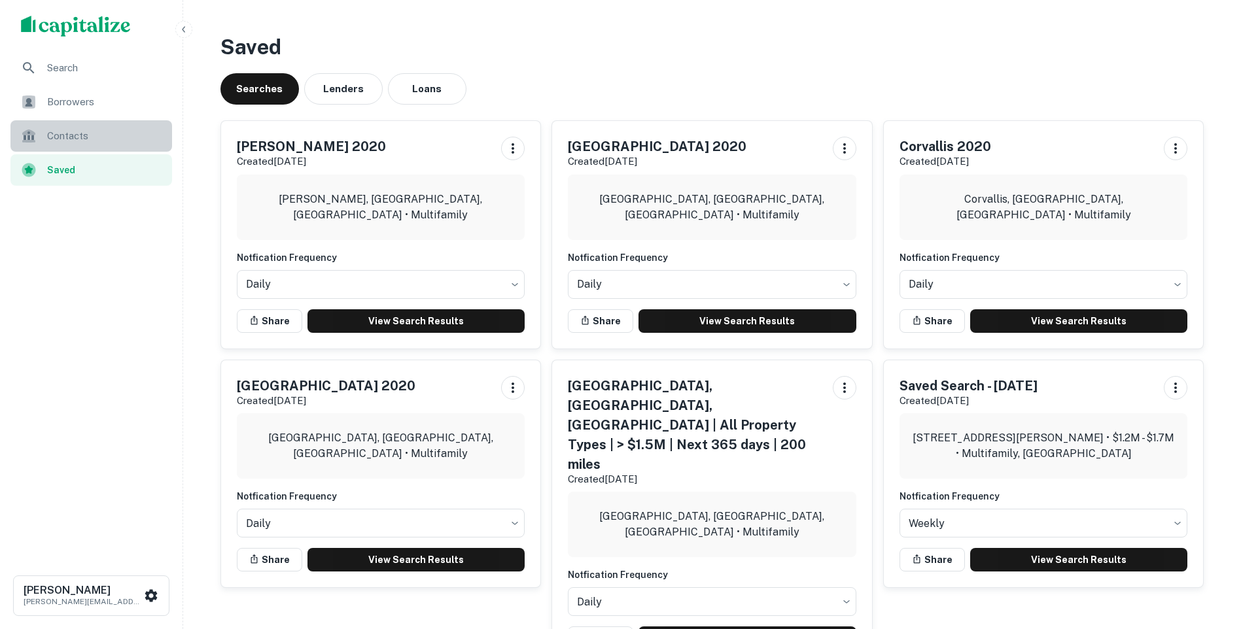
click at [63, 138] on span "Contacts" at bounding box center [105, 136] width 117 height 16
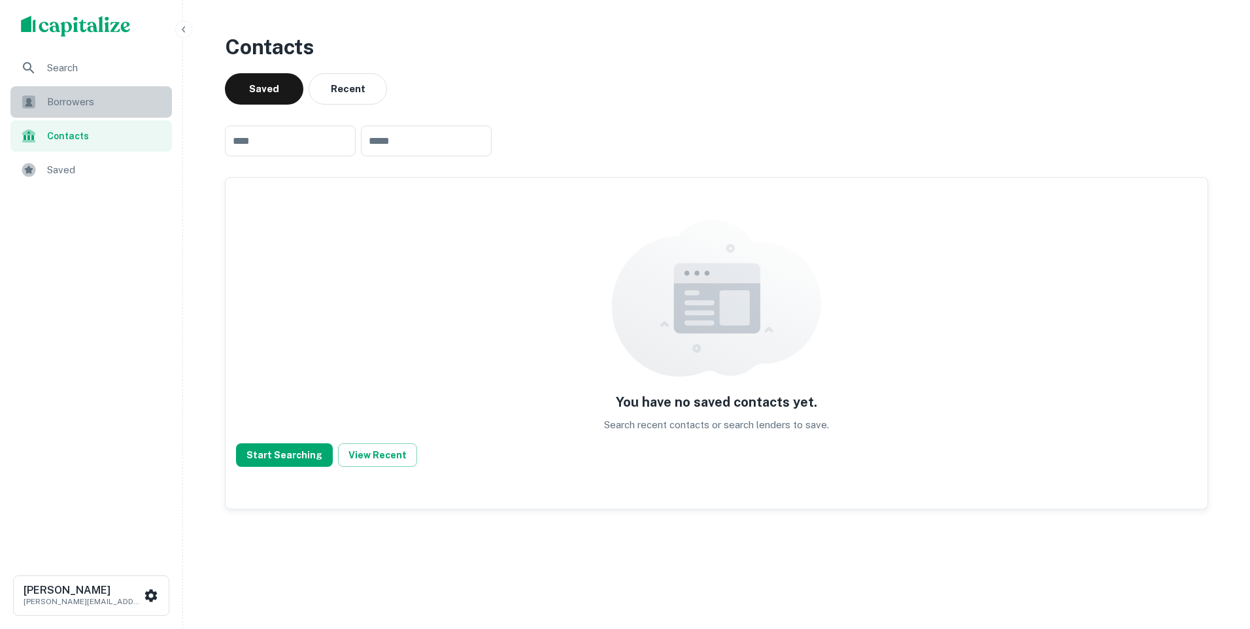
click at [60, 102] on span "Borrowers" at bounding box center [105, 102] width 117 height 16
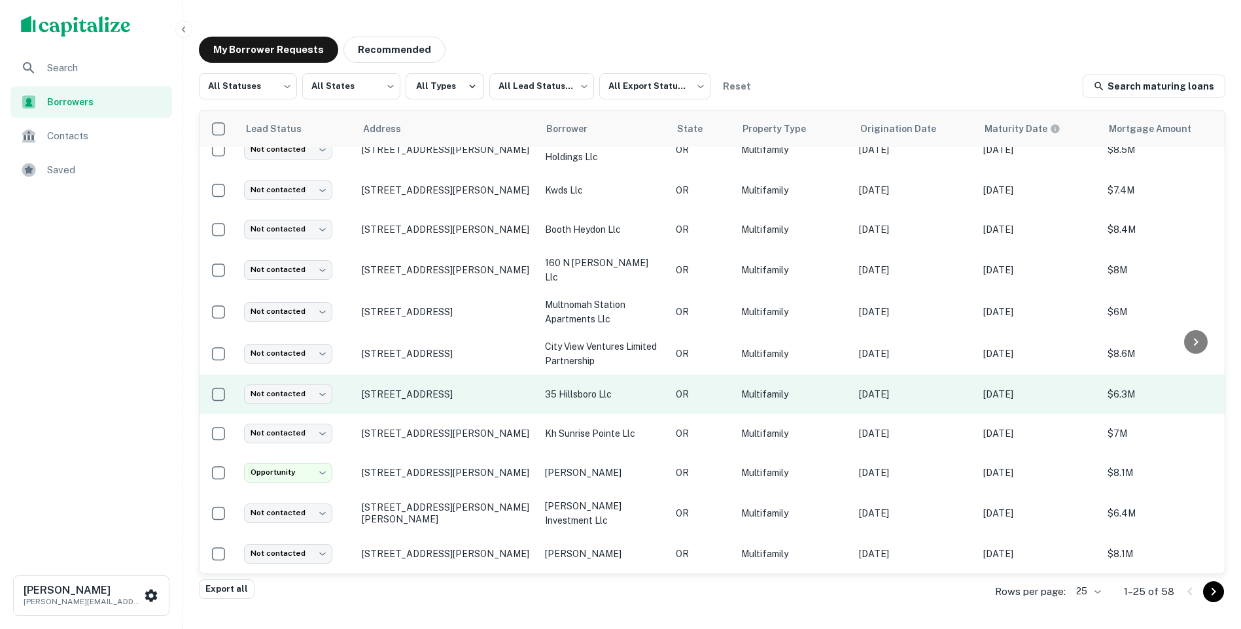
scroll to position [37, 0]
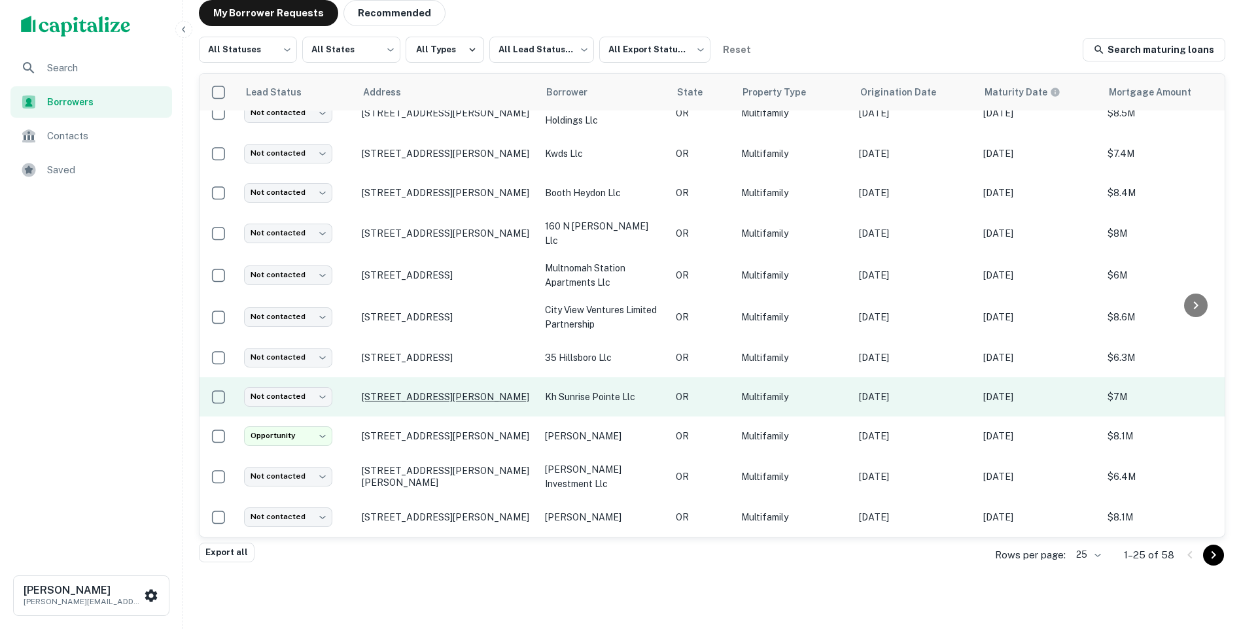
click at [506, 391] on p "[STREET_ADDRESS][PERSON_NAME]" at bounding box center [447, 397] width 170 height 12
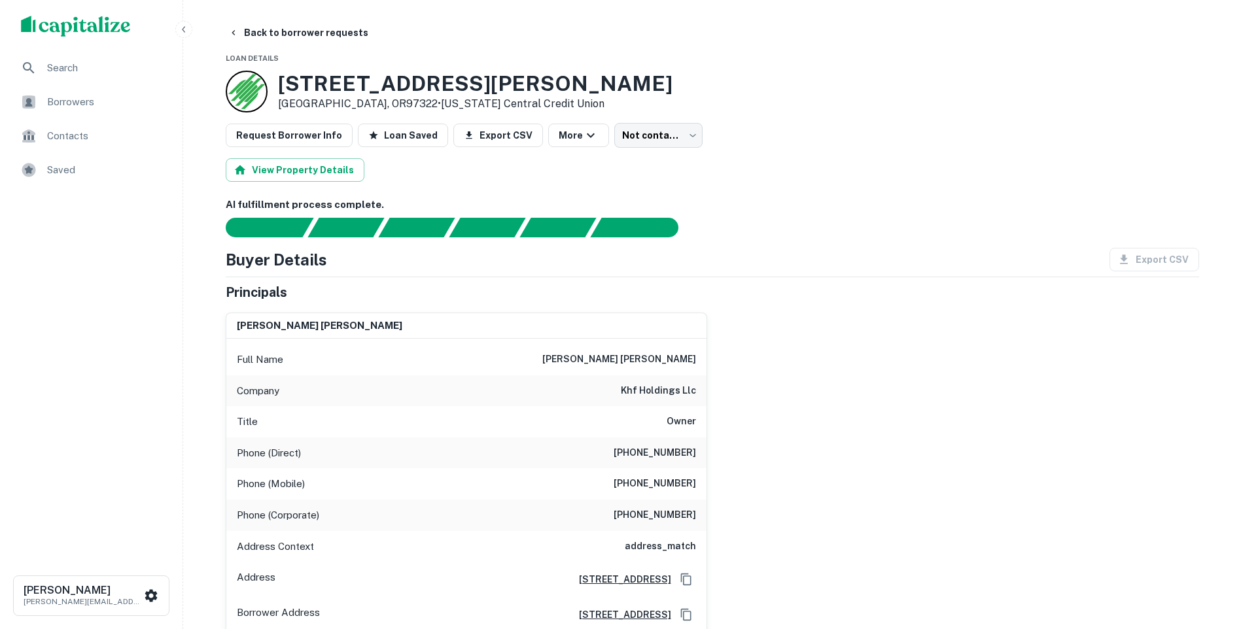
scroll to position [131, 0]
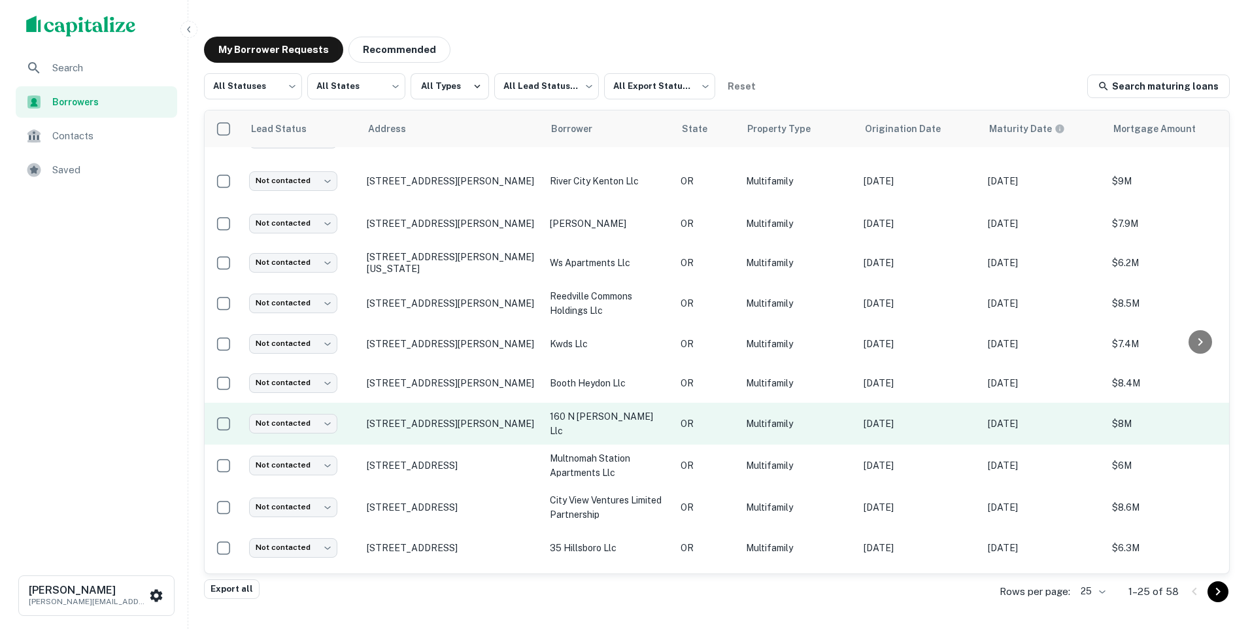
scroll to position [589, 0]
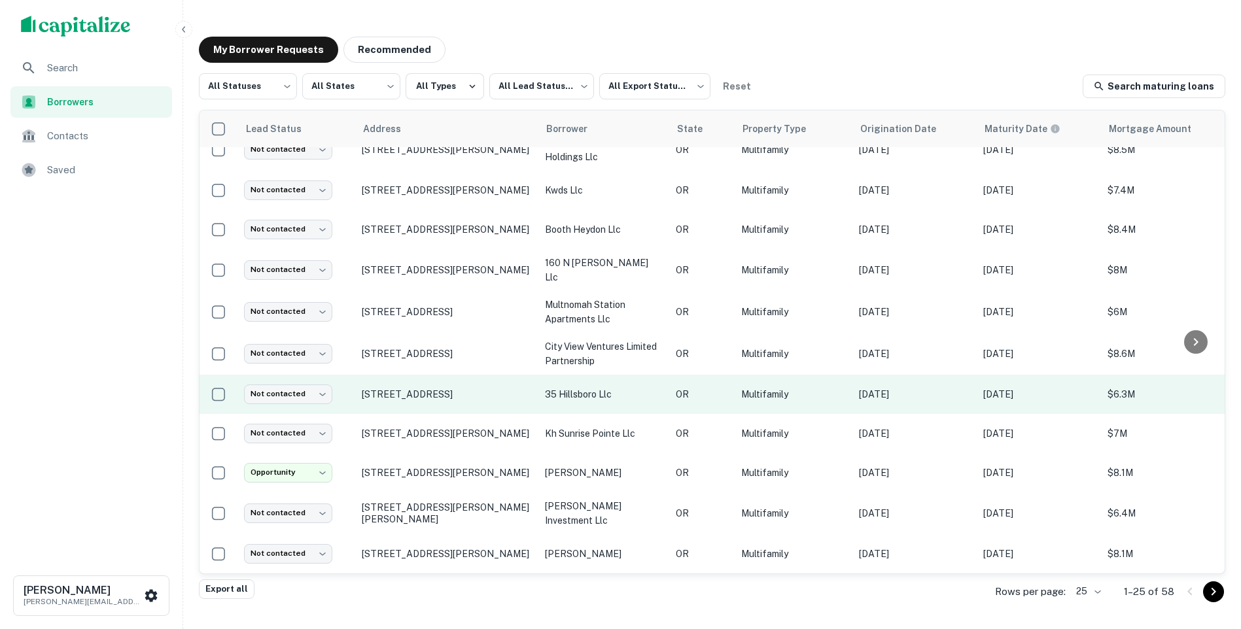
click at [581, 387] on p "35 hillsboro llc" at bounding box center [604, 394] width 118 height 14
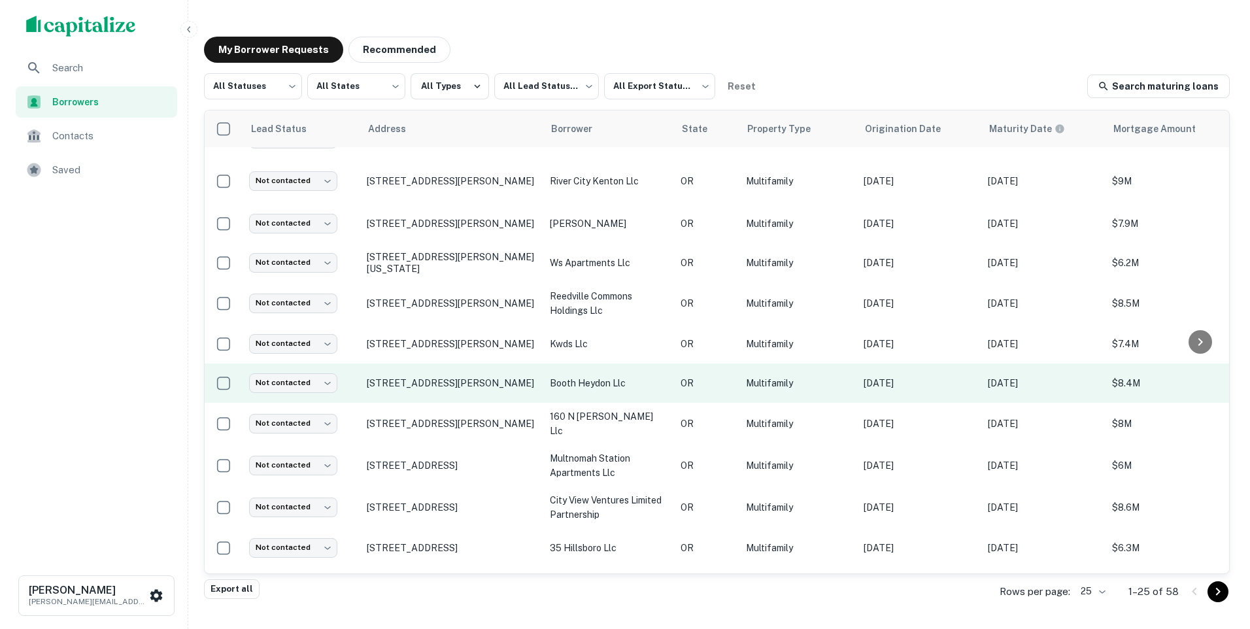
scroll to position [589, 0]
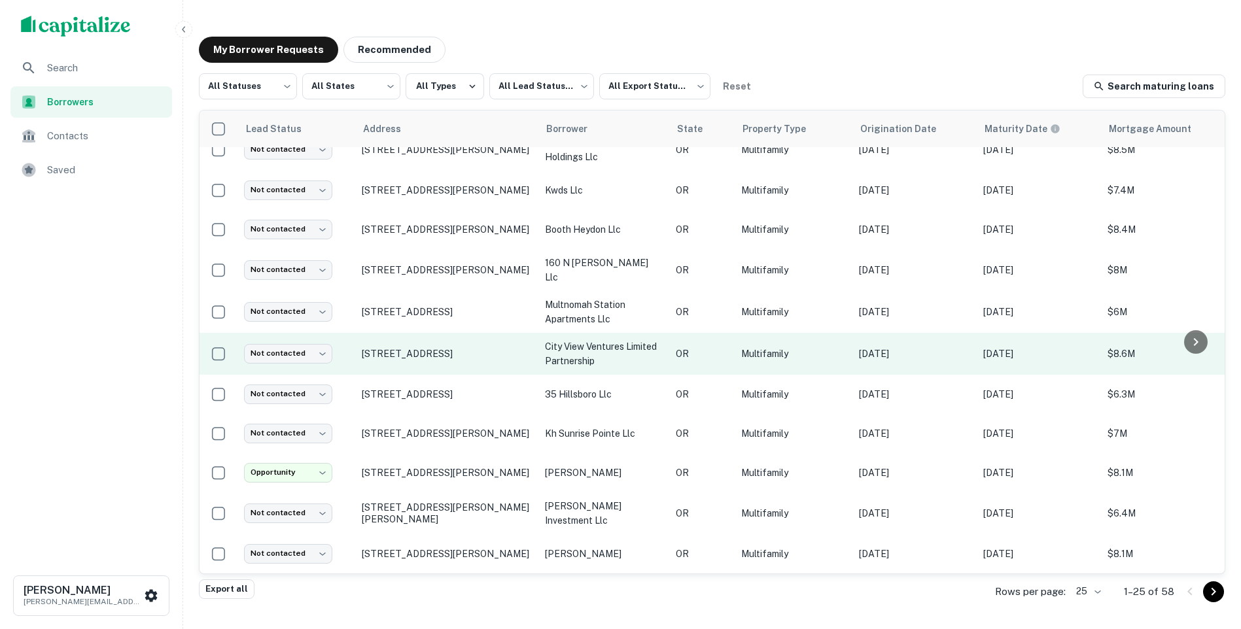
click at [572, 347] on p "city view ventures limited partnership" at bounding box center [604, 353] width 118 height 29
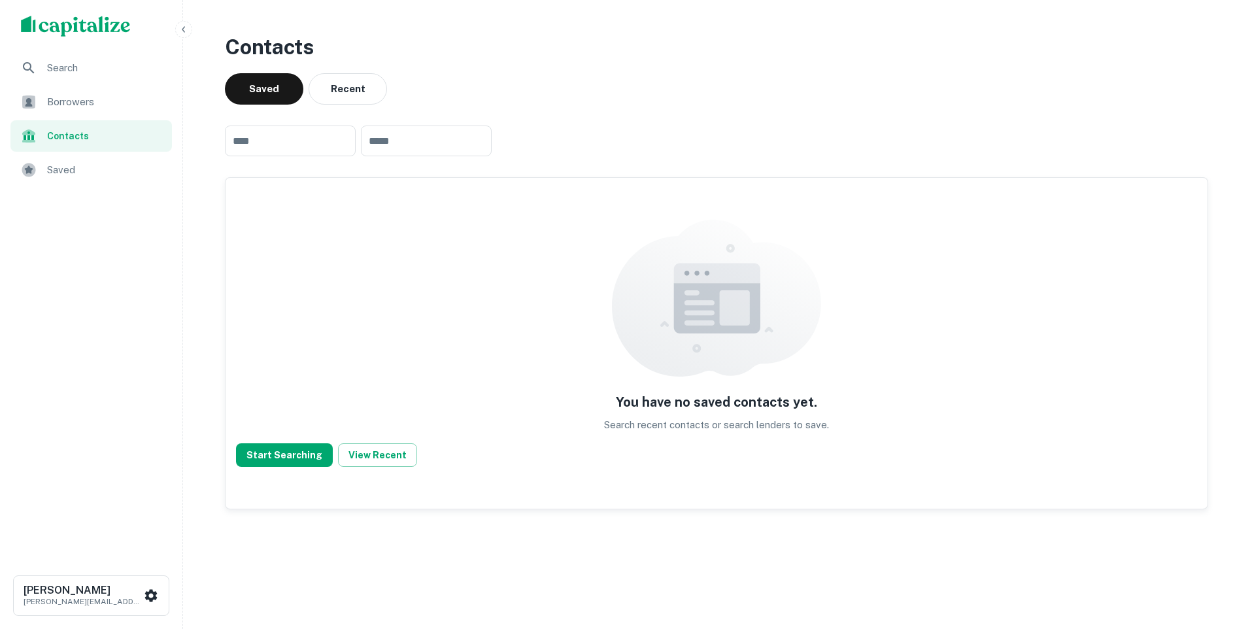
click at [63, 105] on span "Borrowers" at bounding box center [105, 102] width 117 height 16
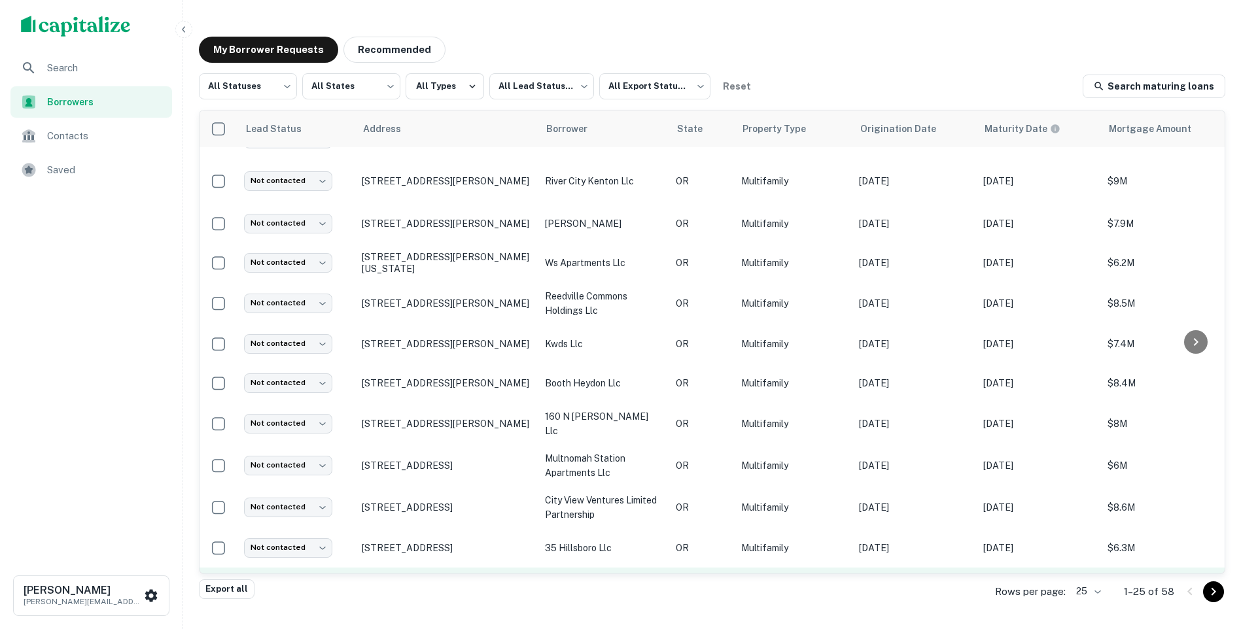
scroll to position [589, 0]
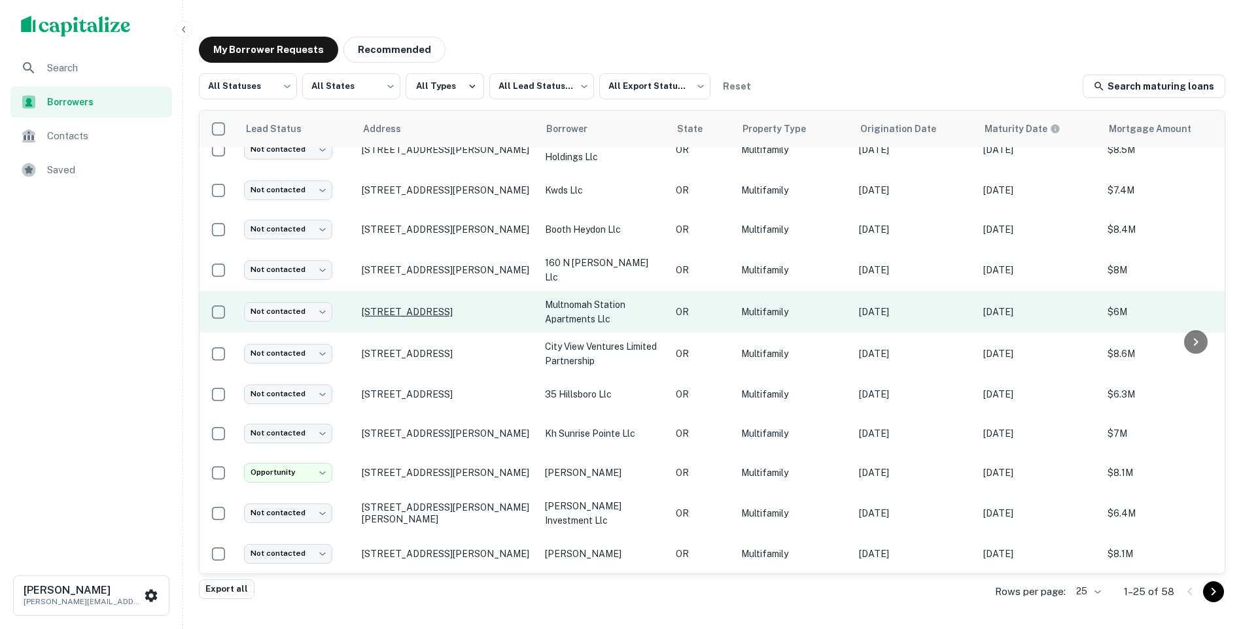
click at [462, 306] on p "[STREET_ADDRESS]" at bounding box center [447, 312] width 170 height 12
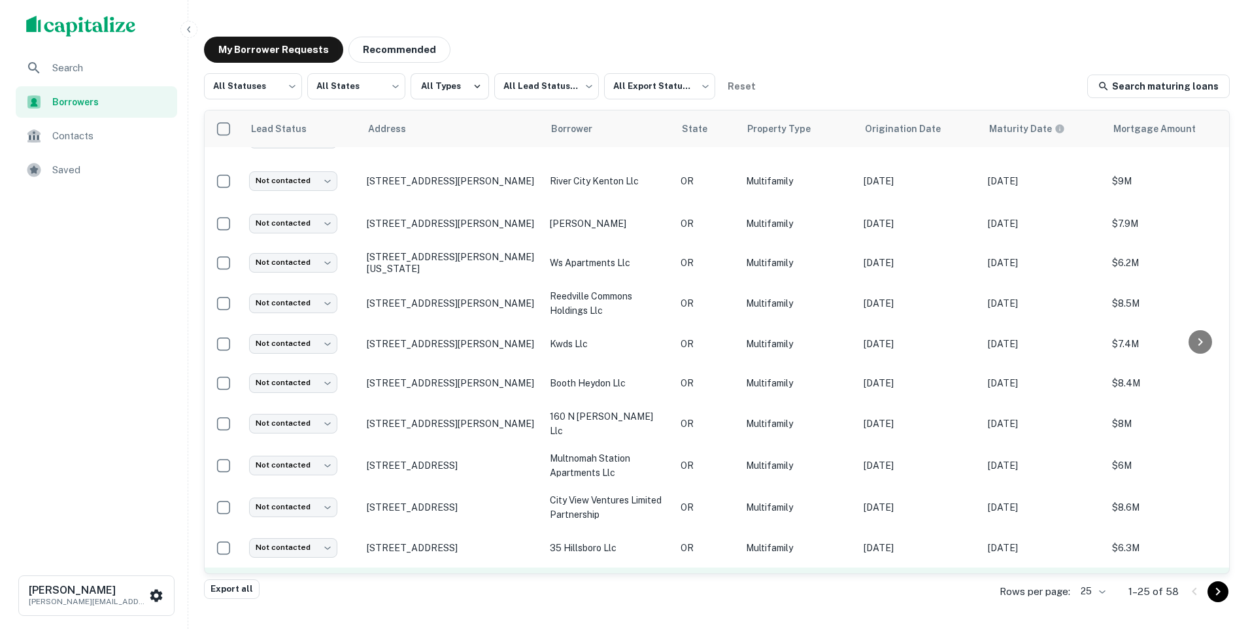
scroll to position [564, 0]
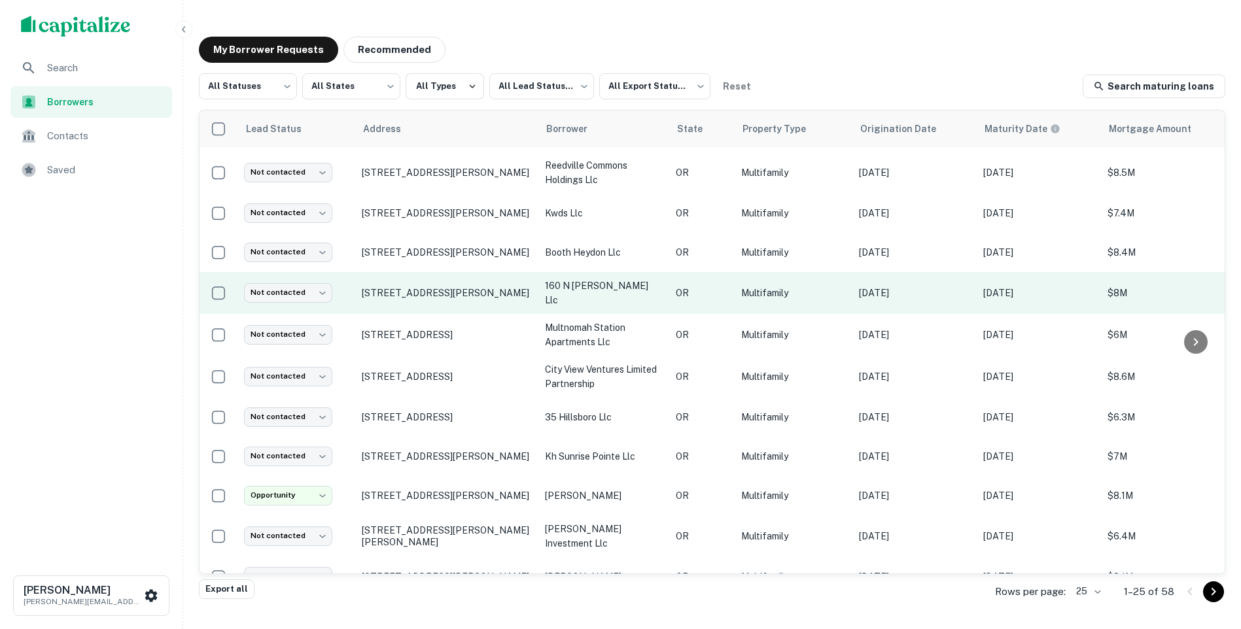
click at [580, 288] on p "160 n [PERSON_NAME] llc" at bounding box center [604, 293] width 118 height 29
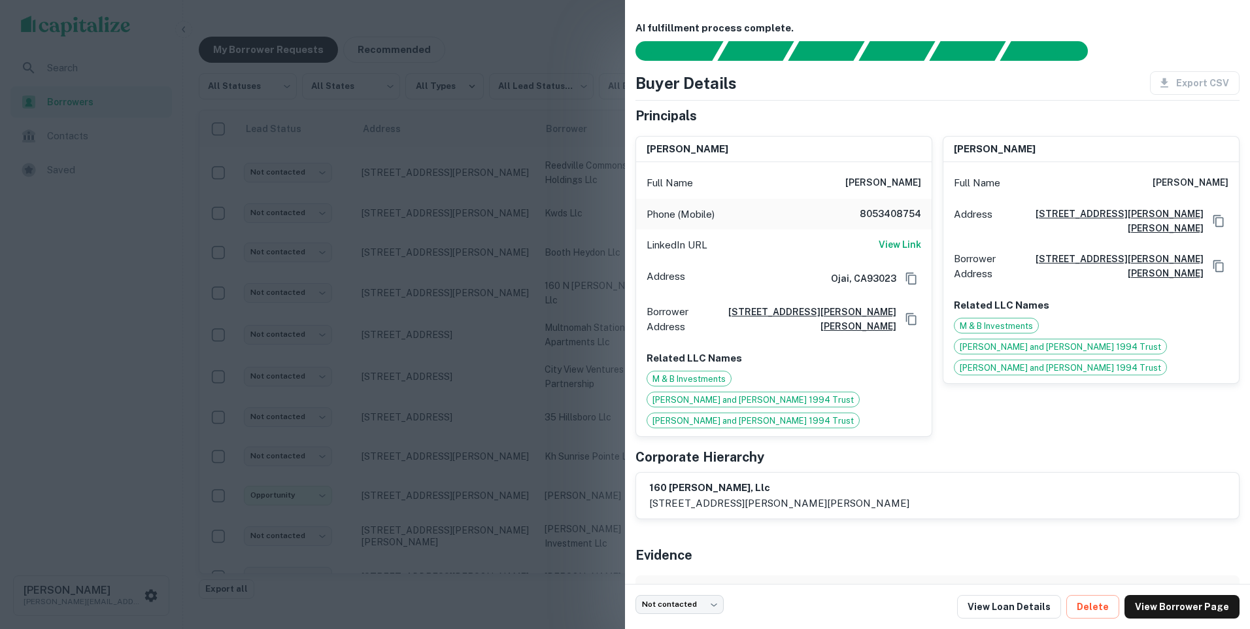
click at [791, 394] on span "[PERSON_NAME] and [PERSON_NAME] 1994 Trust" at bounding box center [753, 400] width 212 height 13
click at [887, 247] on h6 "View Link" at bounding box center [900, 244] width 43 height 14
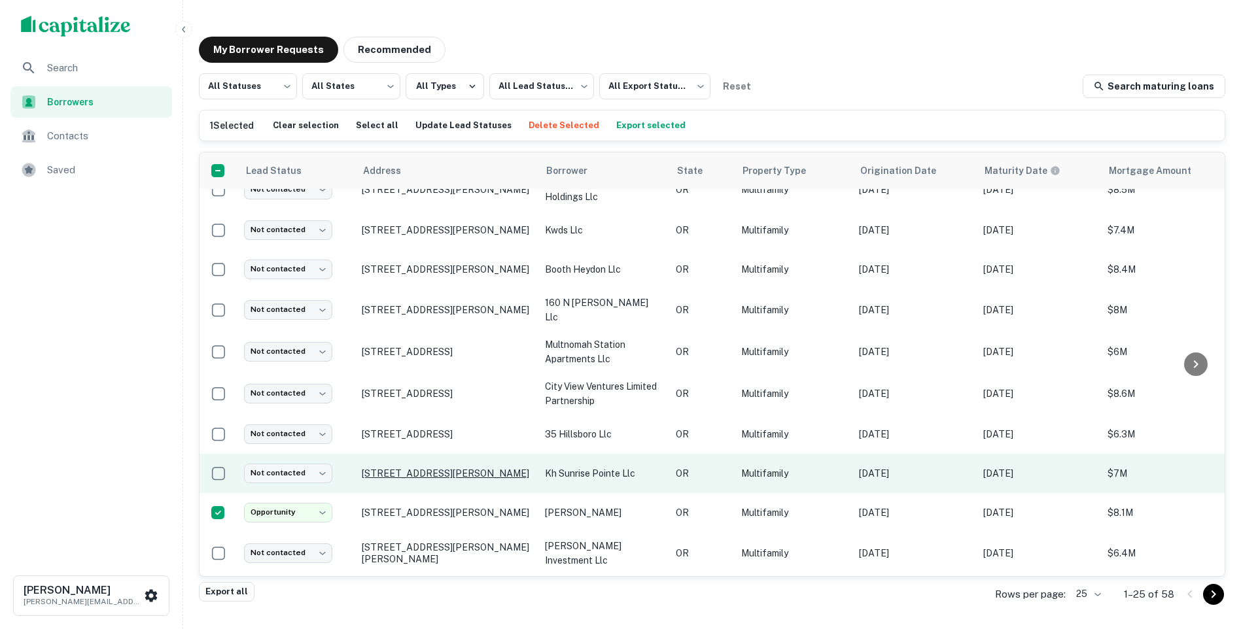
scroll to position [524, 0]
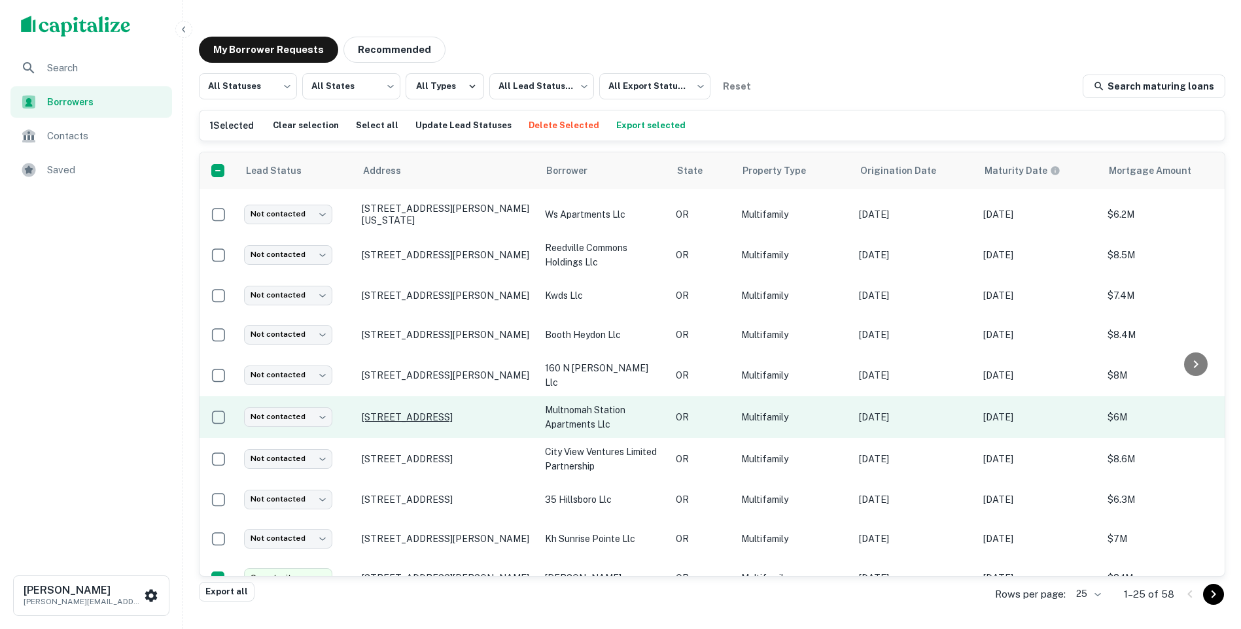
click at [426, 411] on p "7661 Sw Capitol Hwy Portland, OR97219" at bounding box center [447, 417] width 170 height 12
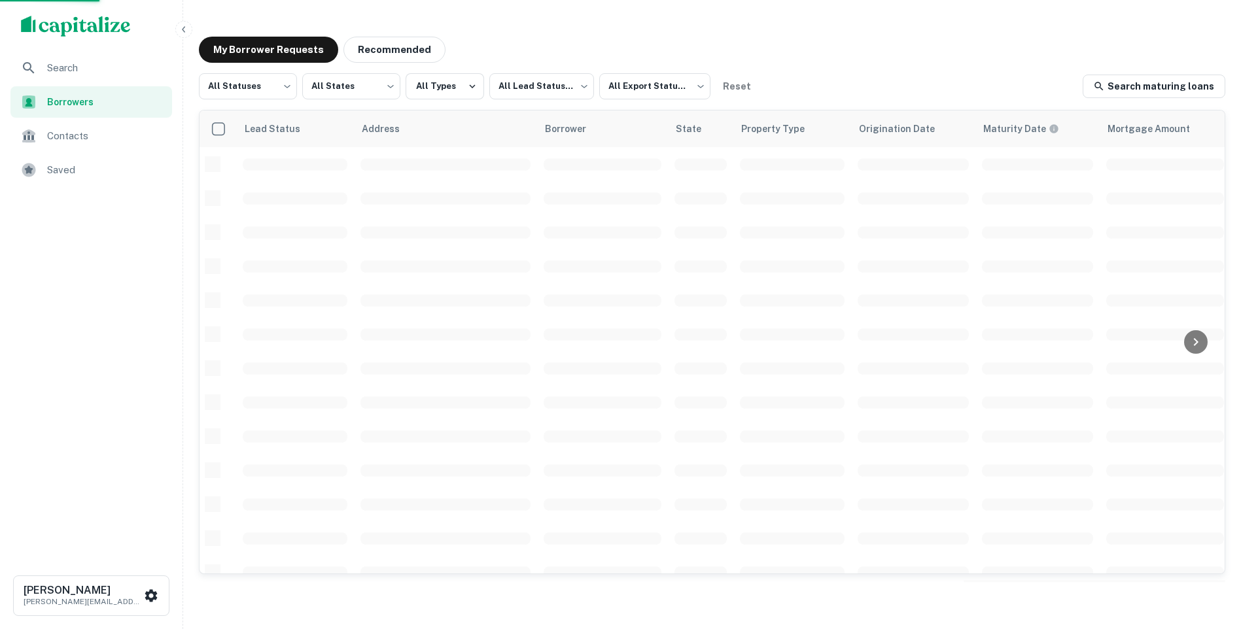
scroll to position [434, 0]
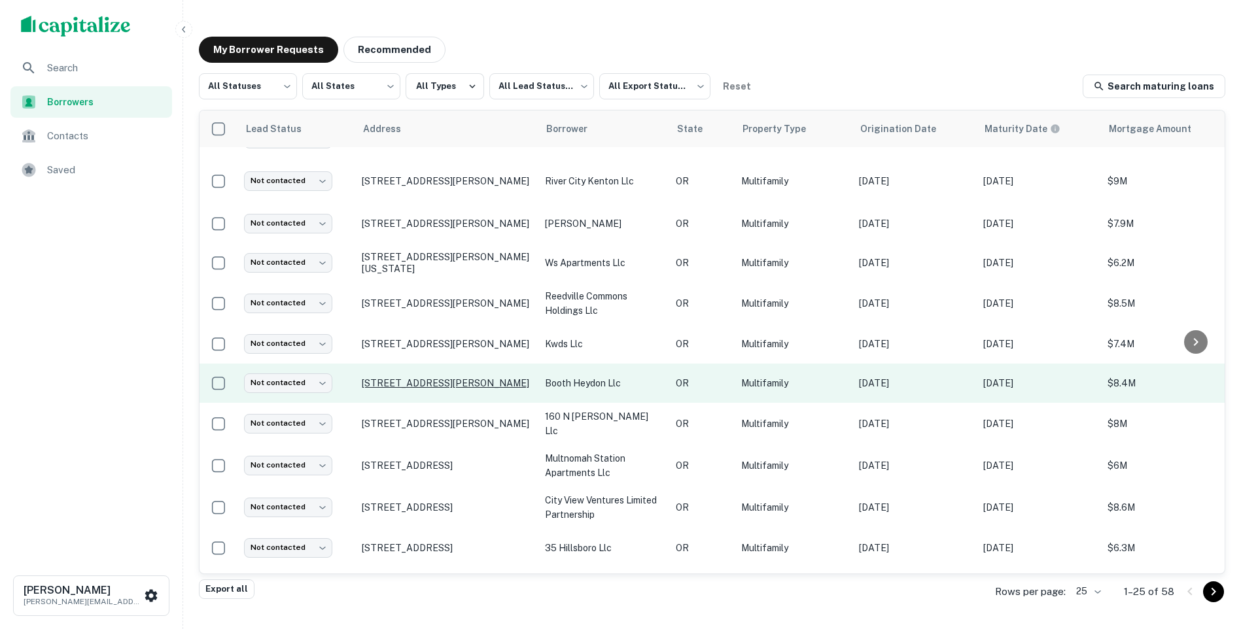
click at [506, 379] on p "9510 Sw Greenburg Rd Portland, OR97223" at bounding box center [447, 383] width 170 height 12
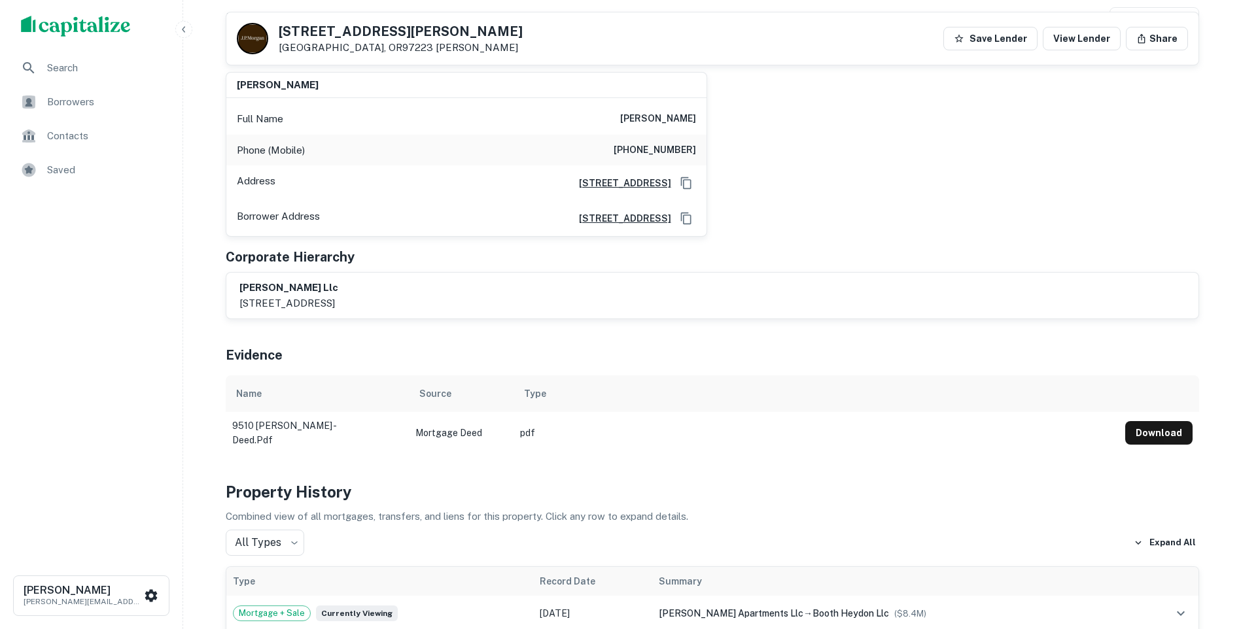
scroll to position [131, 0]
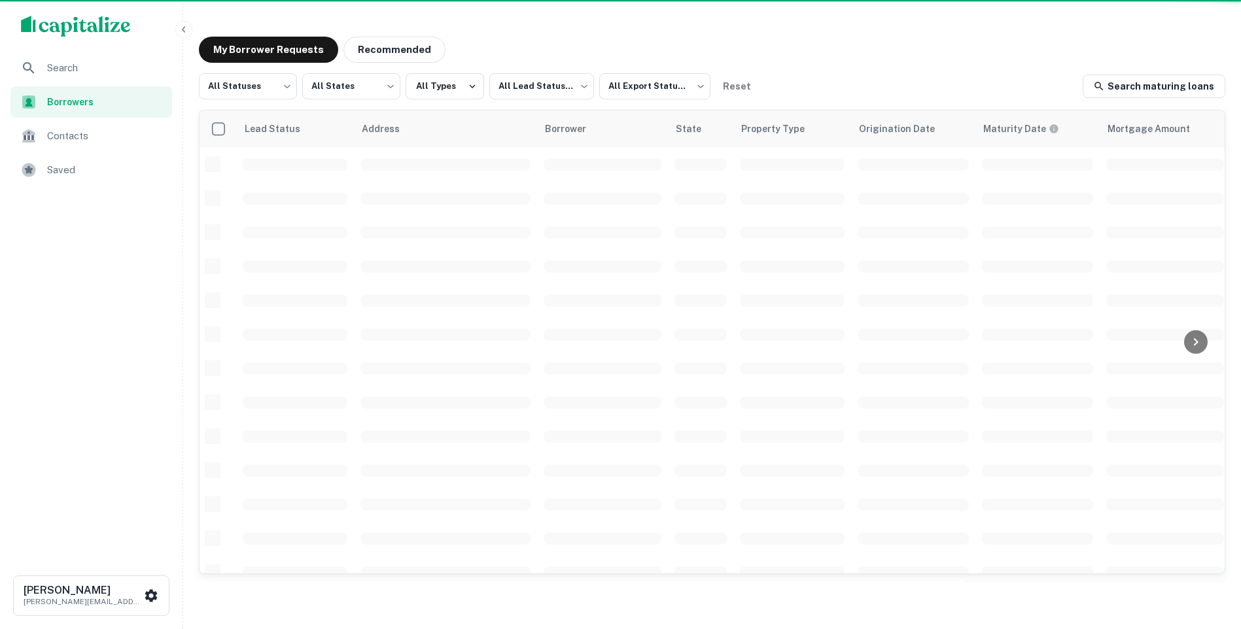
scroll to position [434, 0]
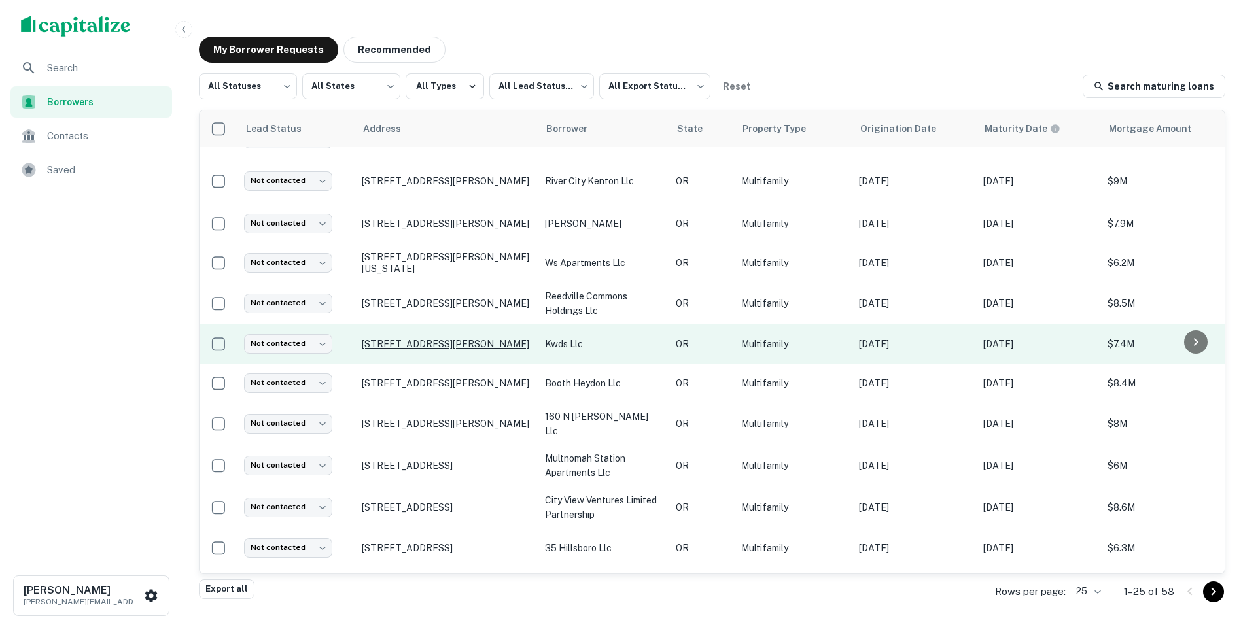
click at [460, 339] on p "9310 Sw Bailey St Wilsonville, OR97070" at bounding box center [447, 344] width 170 height 12
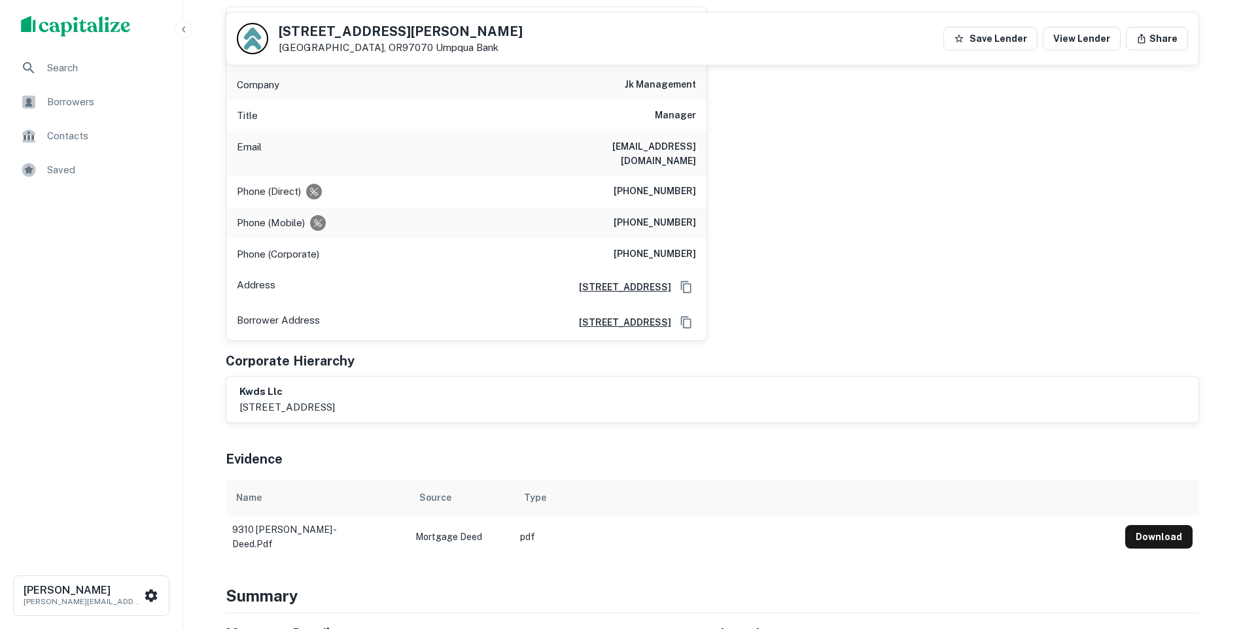
scroll to position [196, 0]
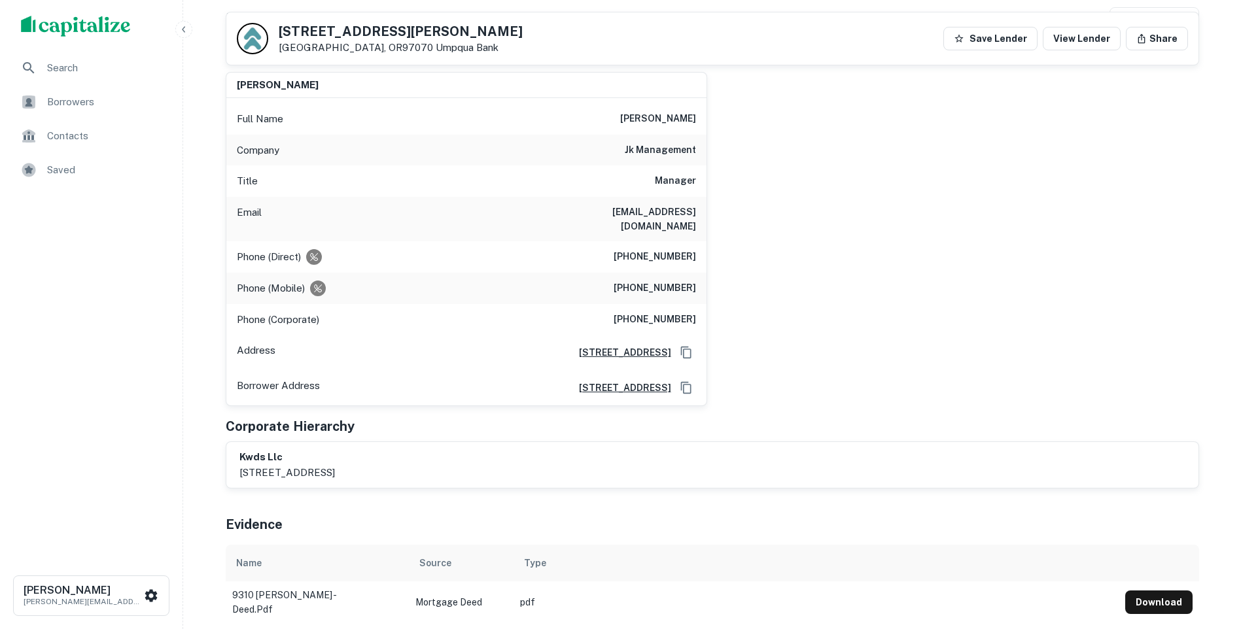
click at [586, 212] on div "Email kmcavoy@jkmanage.com" at bounding box center [466, 219] width 480 height 44
drag, startPoint x: 587, startPoint y: 211, endPoint x: 695, endPoint y: 219, distance: 108.2
click at [695, 219] on h6 "kmcavoy@jkmanage.com" at bounding box center [617, 219] width 157 height 29
copy h6 "kmcavoy@jkmanage.com"
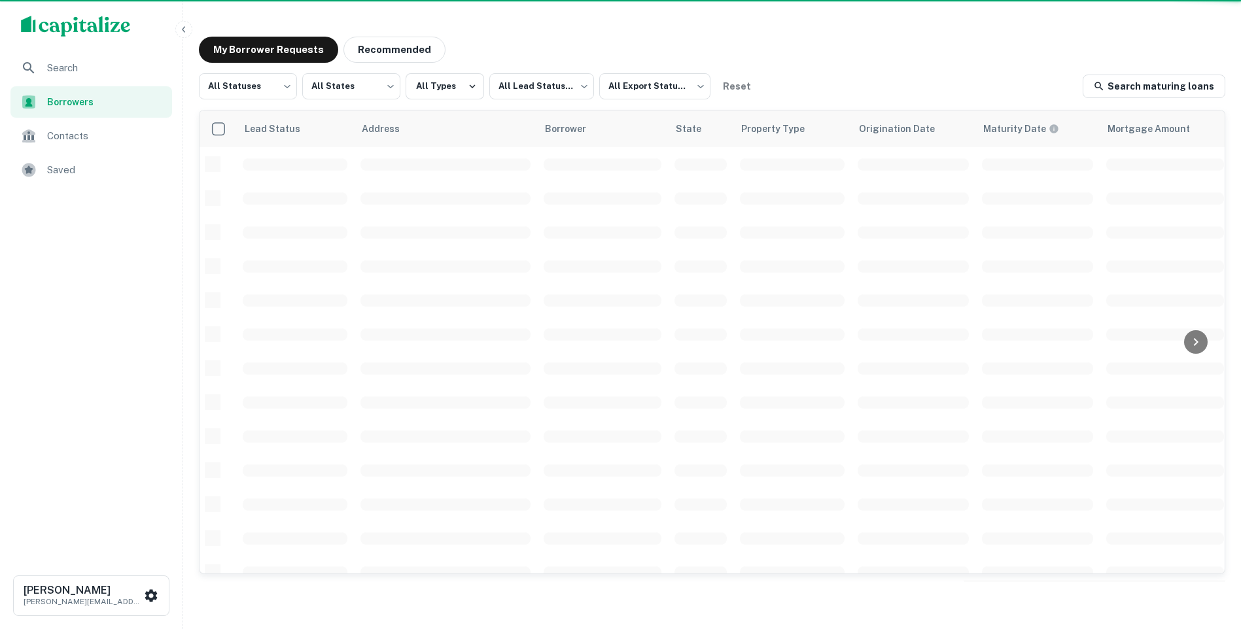
scroll to position [434, 0]
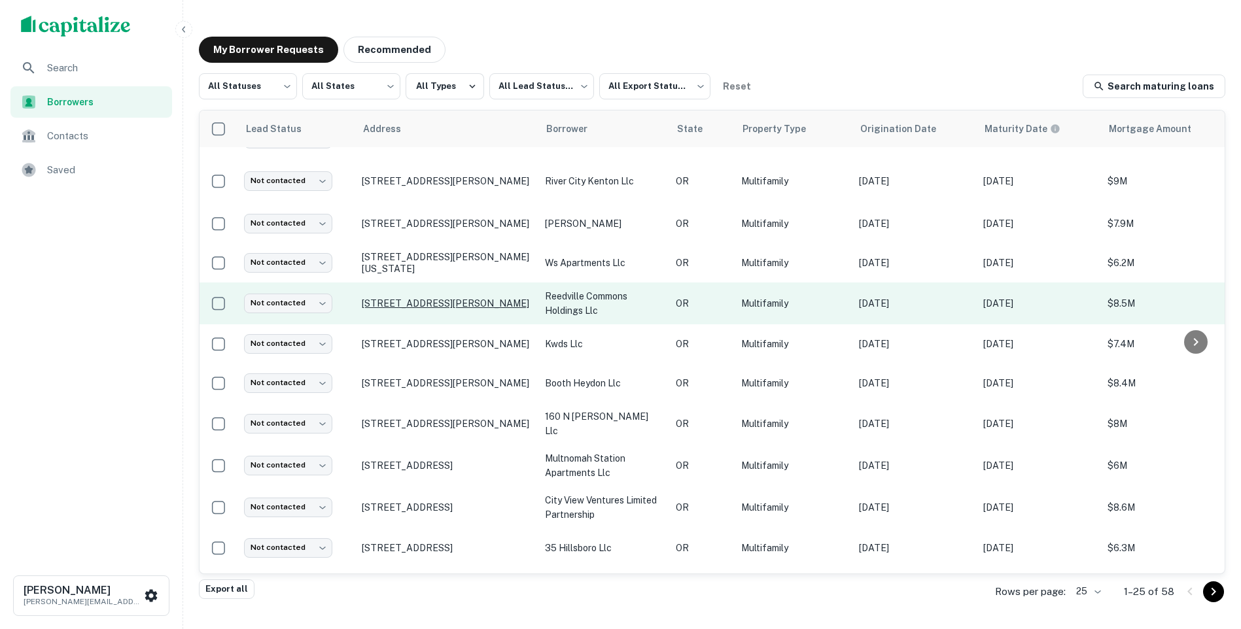
click at [443, 298] on p "18505 Sw Stubblefield Way Beaverton, OR97003" at bounding box center [447, 304] width 170 height 12
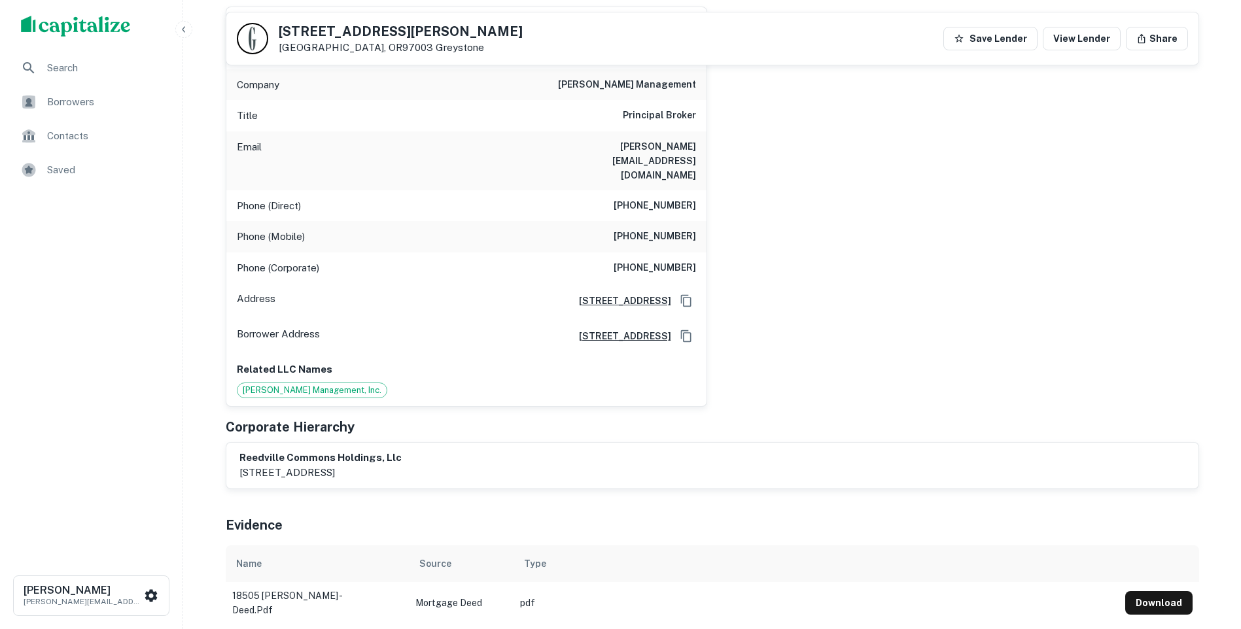
scroll to position [65, 0]
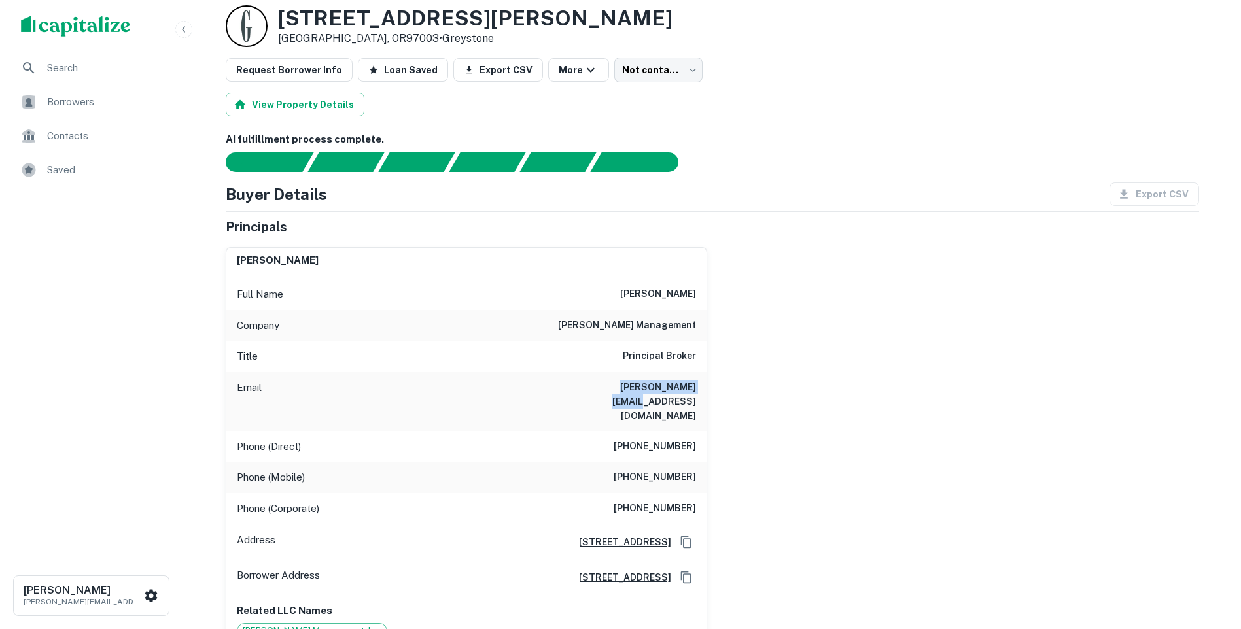
drag, startPoint x: 601, startPoint y: 387, endPoint x: 697, endPoint y: 400, distance: 97.0
click at [697, 400] on div "Email jeff@daltonmngt.com" at bounding box center [466, 401] width 480 height 59
copy h6 "jeff@daltonmngt.com"
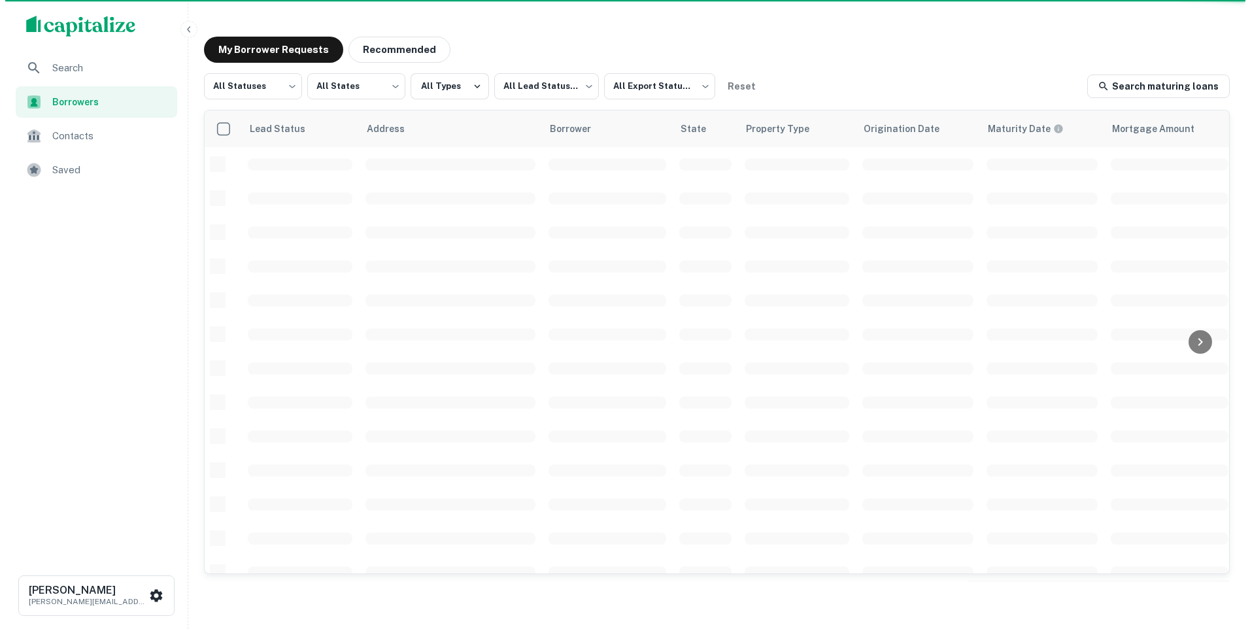
scroll to position [434, 0]
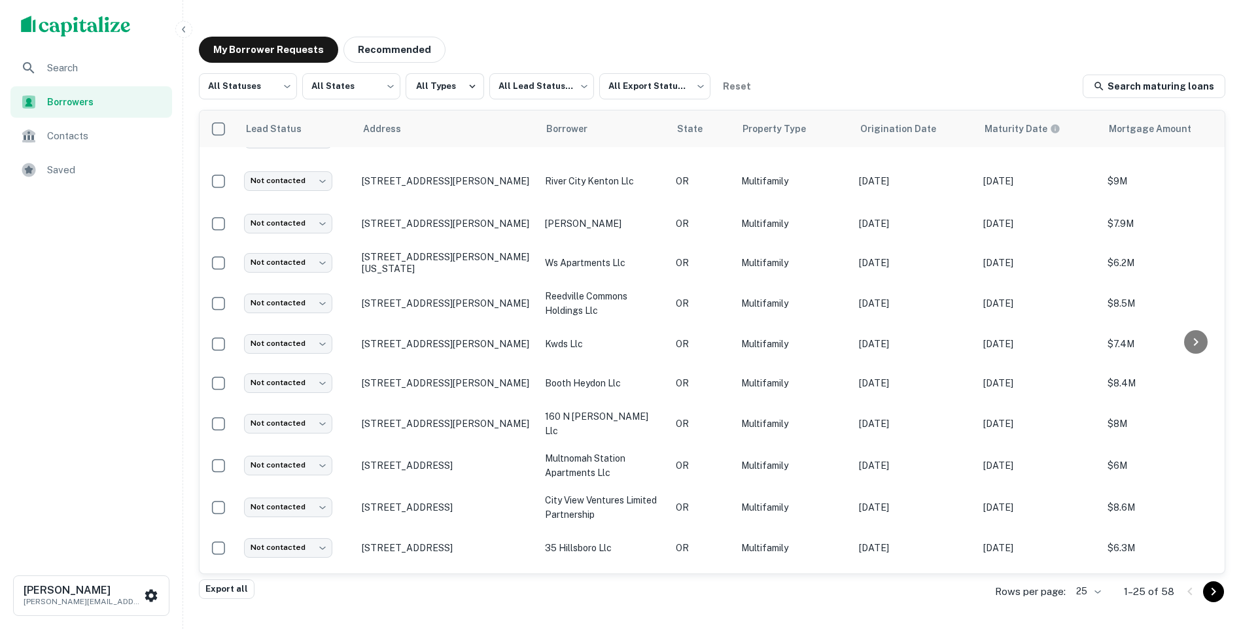
click at [181, 28] on icon "button" at bounding box center [184, 29] width 10 height 10
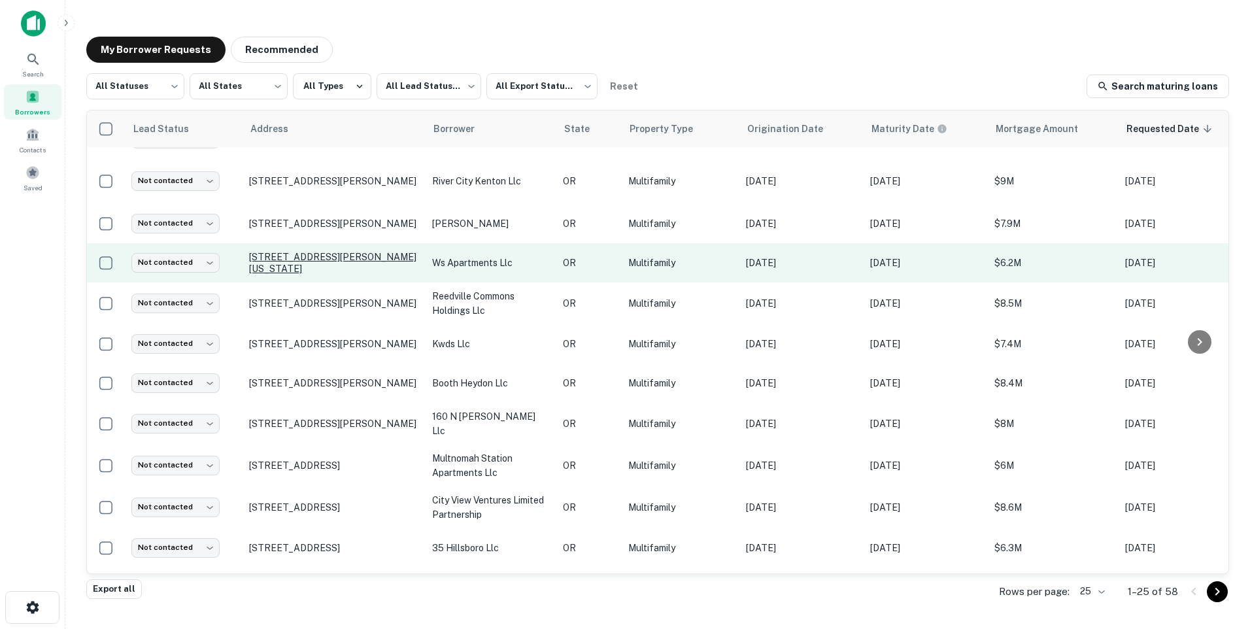
click at [356, 264] on p "290 Warner Milne Rd Oregon City, OR97045" at bounding box center [334, 263] width 170 height 24
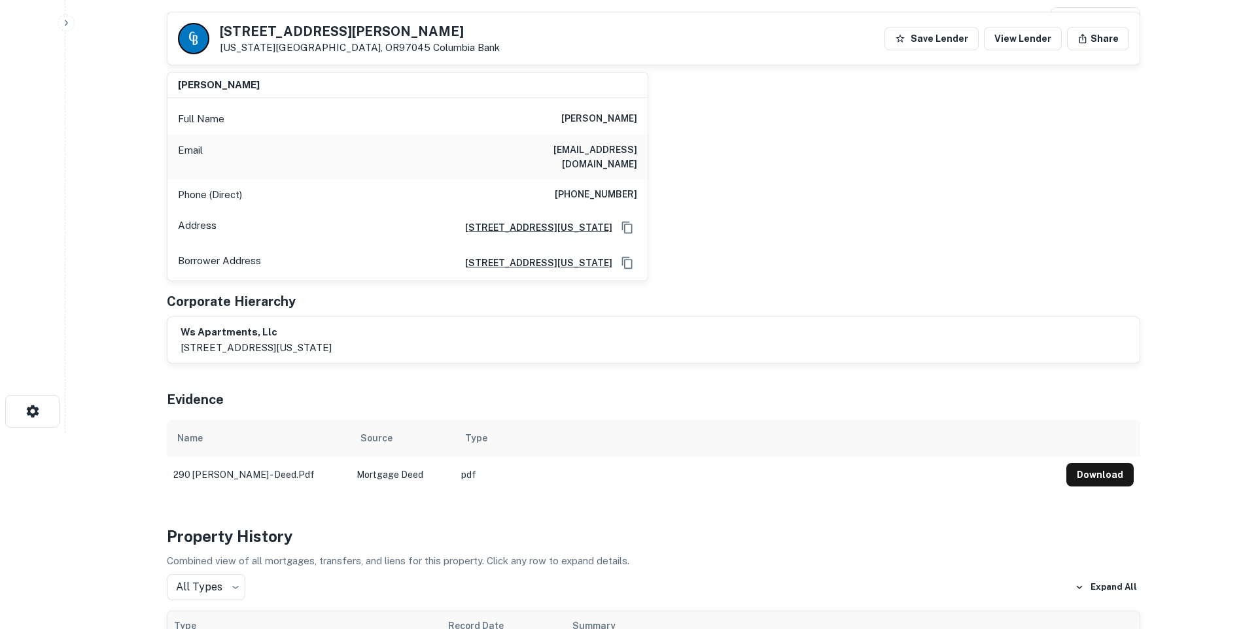
scroll to position [65, 0]
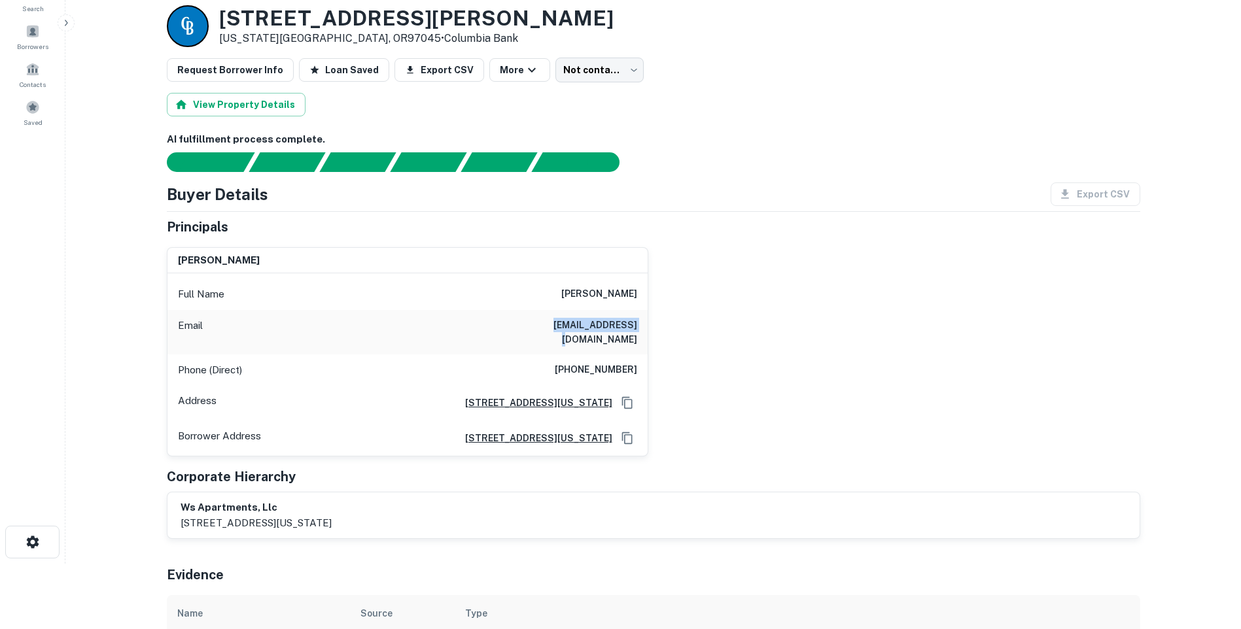
drag, startPoint x: 551, startPoint y: 324, endPoint x: 636, endPoint y: 332, distance: 85.4
click at [636, 332] on h6 "vdog26@gmail.com" at bounding box center [558, 332] width 157 height 29
copy h6 "vdog26@gmail.com"
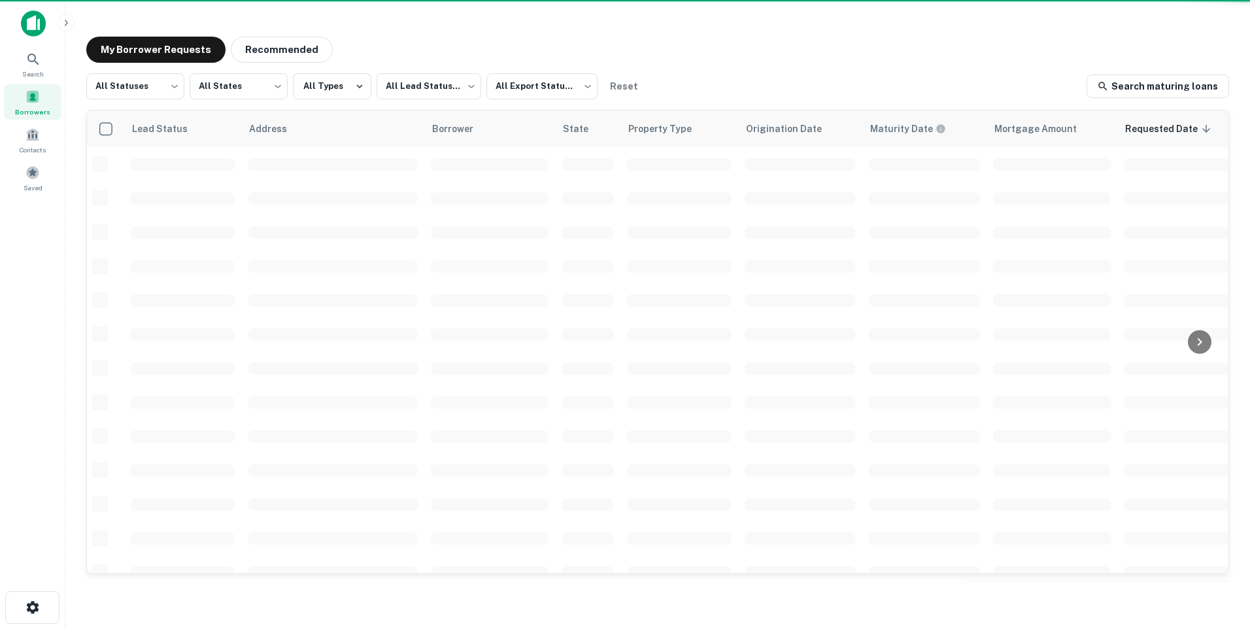
scroll to position [434, 0]
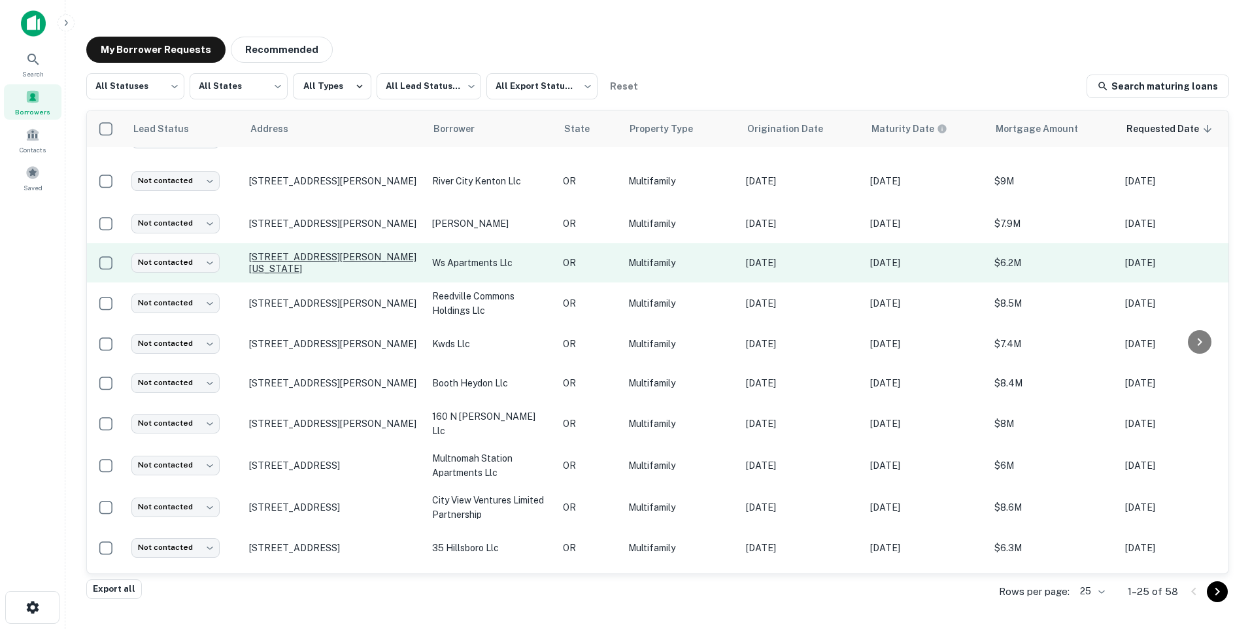
click at [368, 256] on p "290 Warner Milne Rd Oregon City, OR97045" at bounding box center [334, 263] width 170 height 24
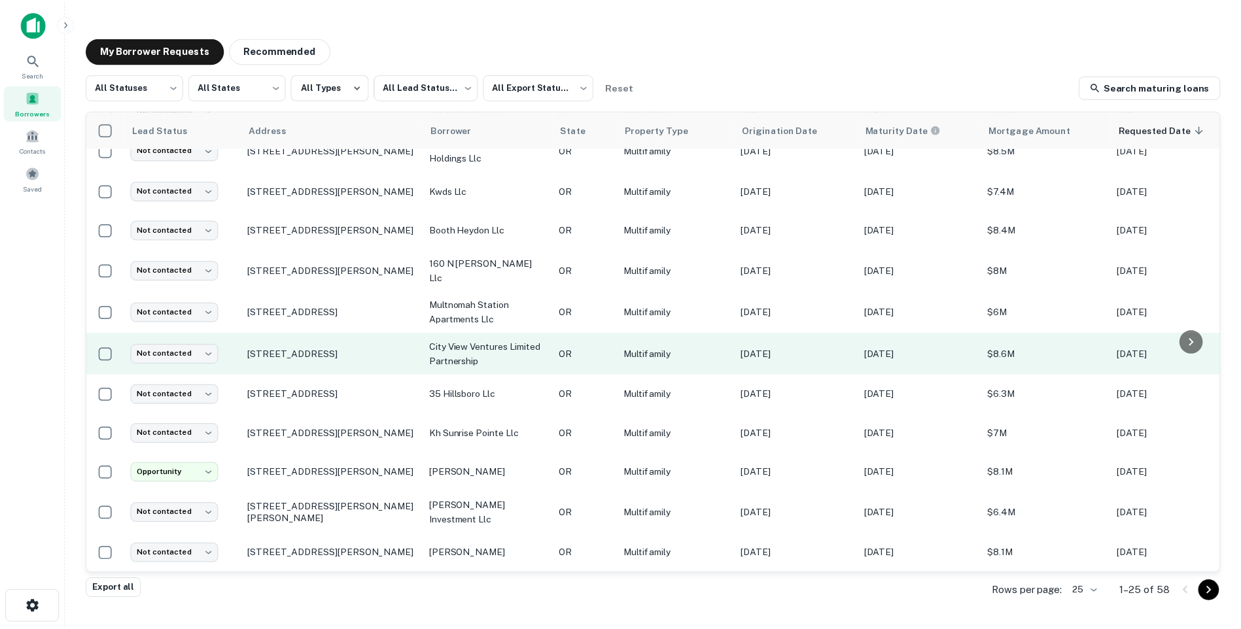
scroll to position [458, 0]
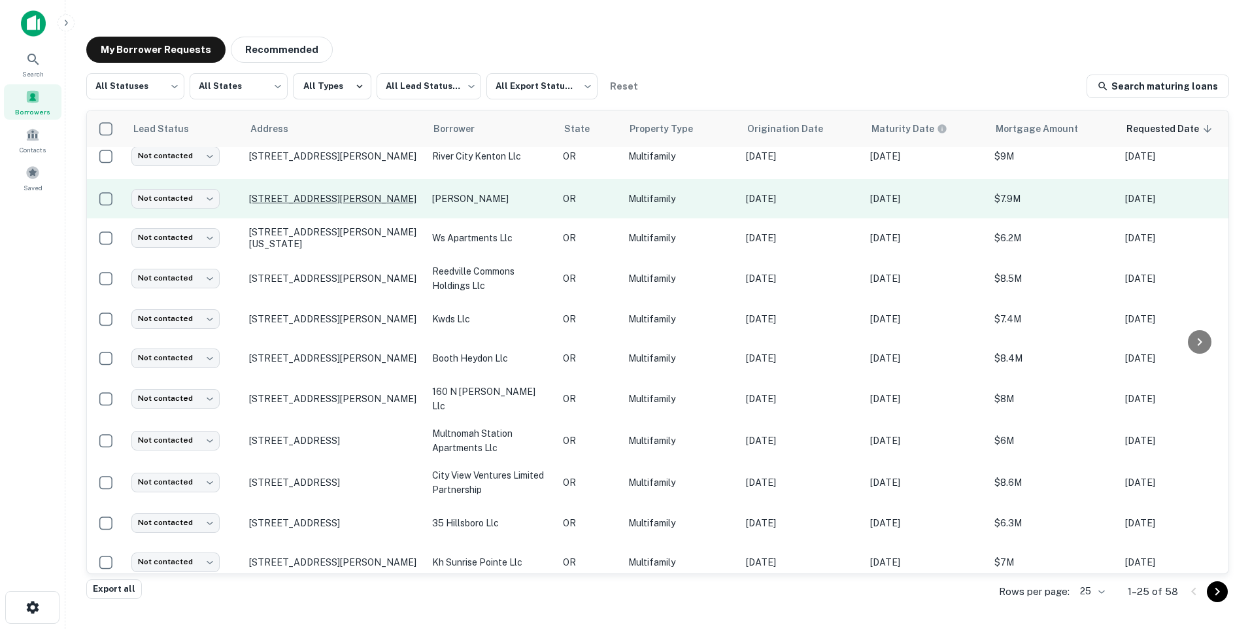
click at [392, 197] on p "755 Stevens St Medford, OR97504" at bounding box center [334, 199] width 170 height 12
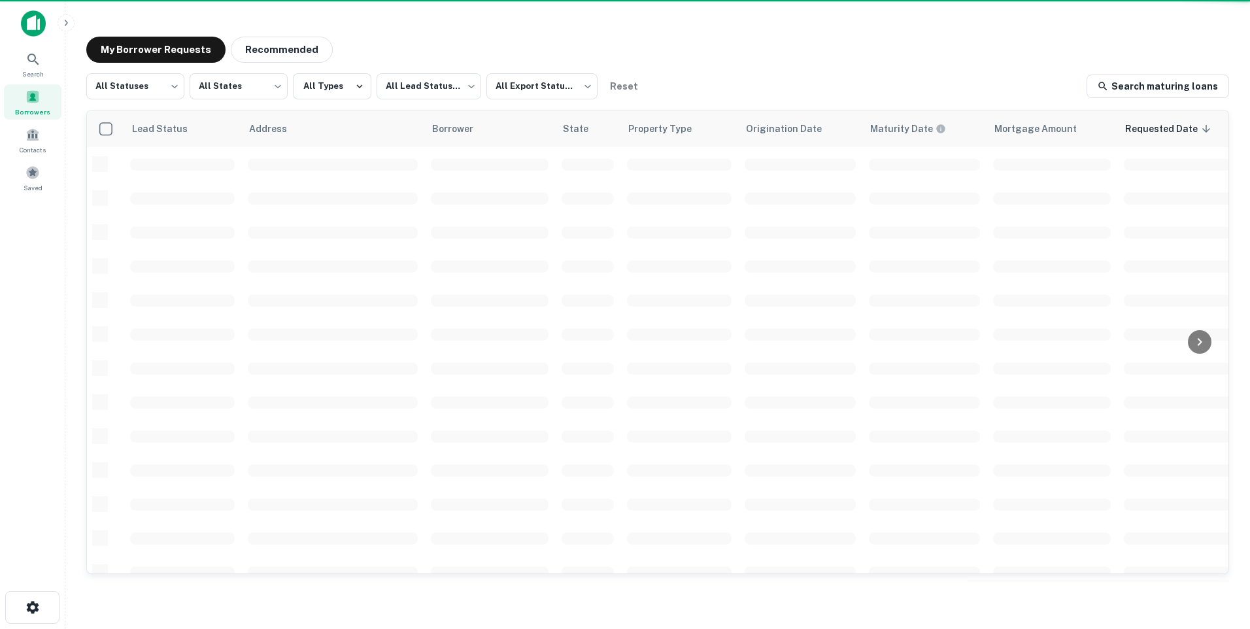
scroll to position [434, 0]
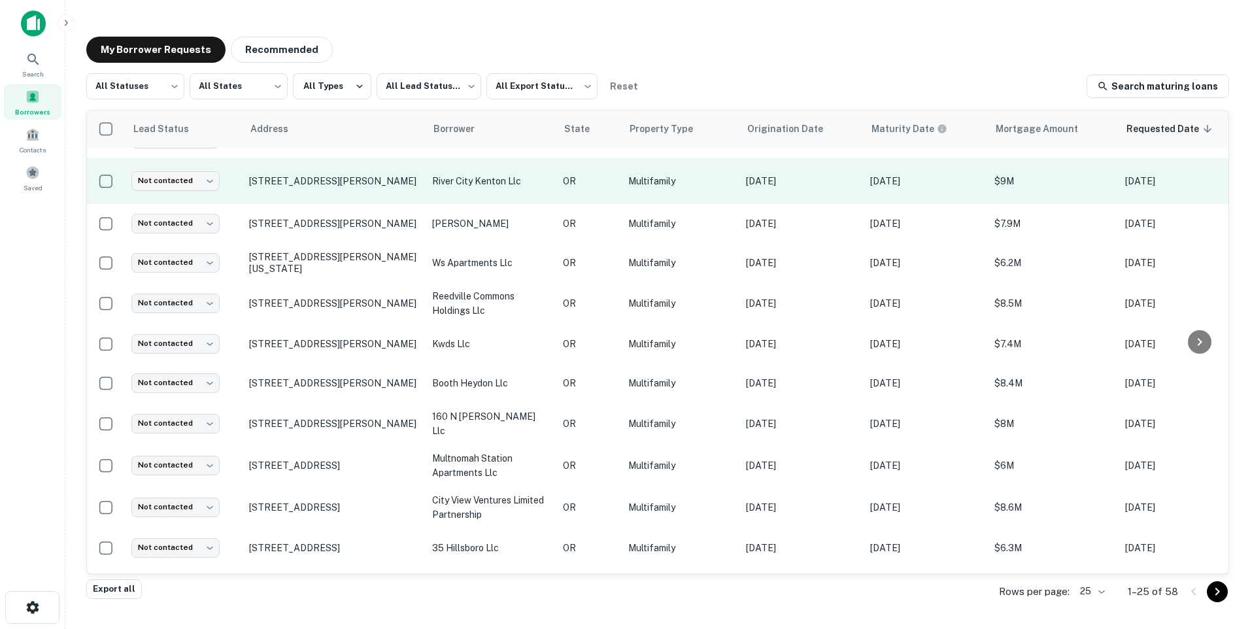
click at [478, 182] on p "river city kenton llc" at bounding box center [491, 181] width 118 height 14
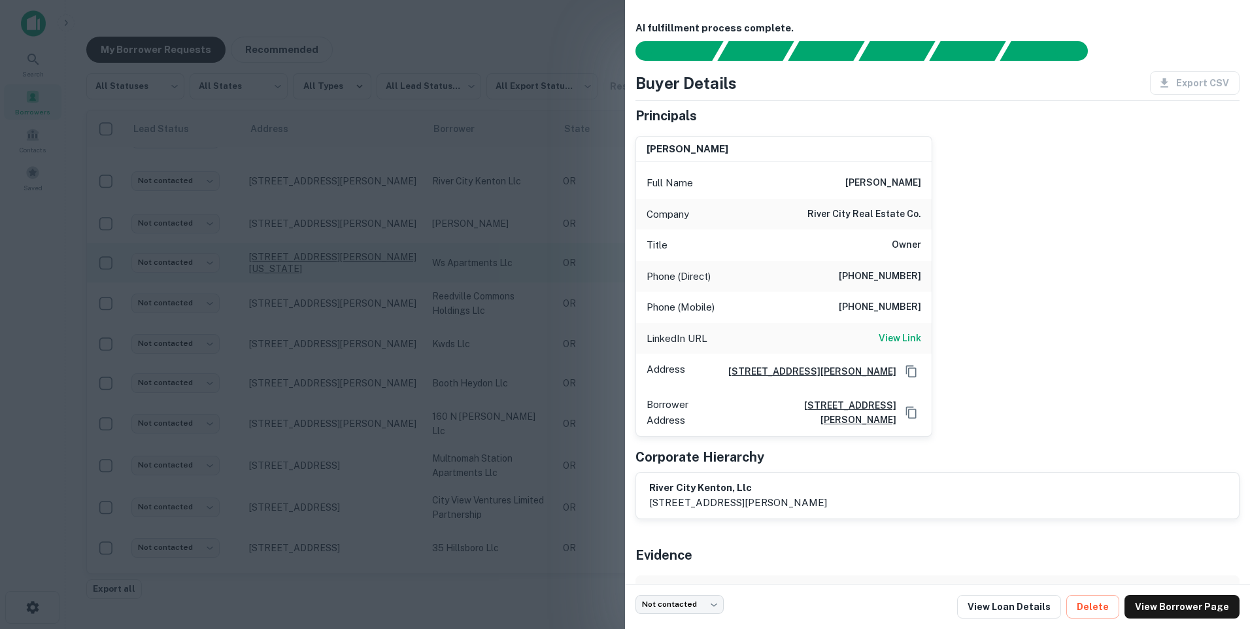
click at [394, 252] on div at bounding box center [625, 314] width 1250 height 629
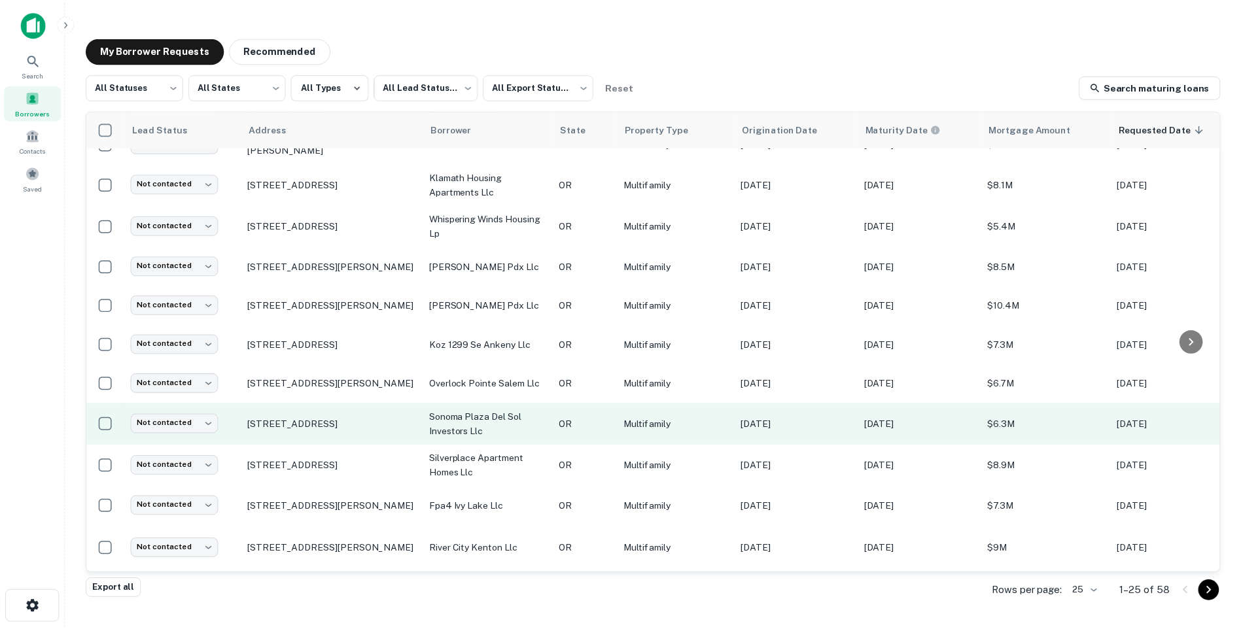
scroll to position [131, 0]
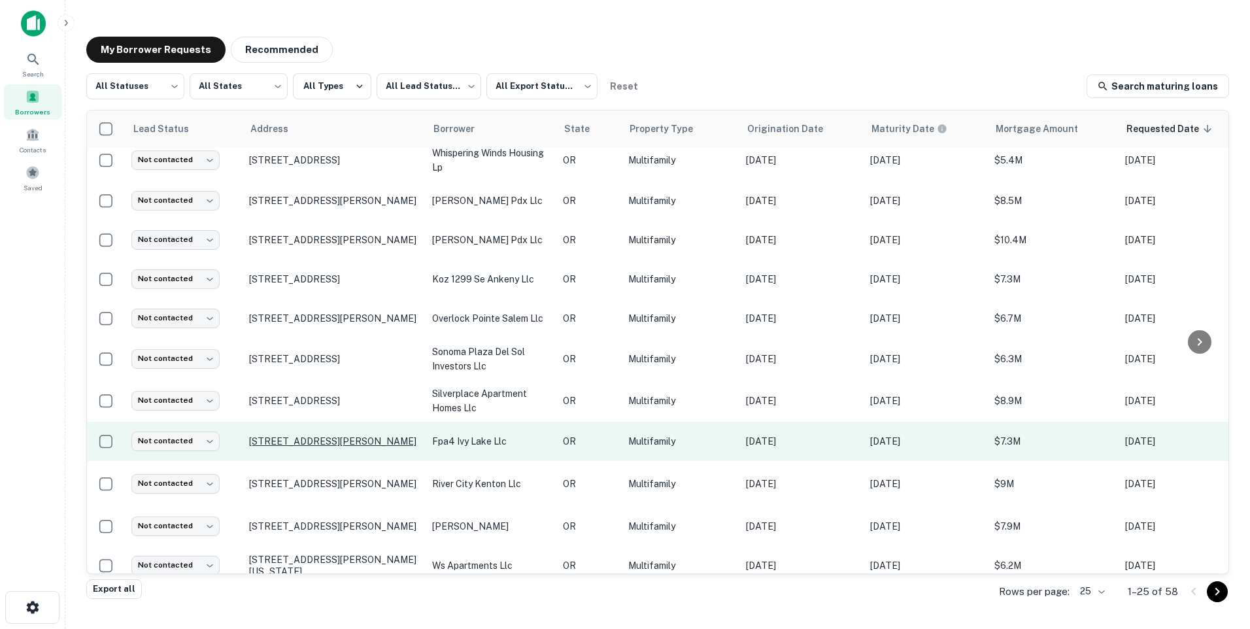
click at [370, 440] on p "7015 Sw Ivy Ln Apt 61 Portland, OR97225" at bounding box center [334, 442] width 170 height 12
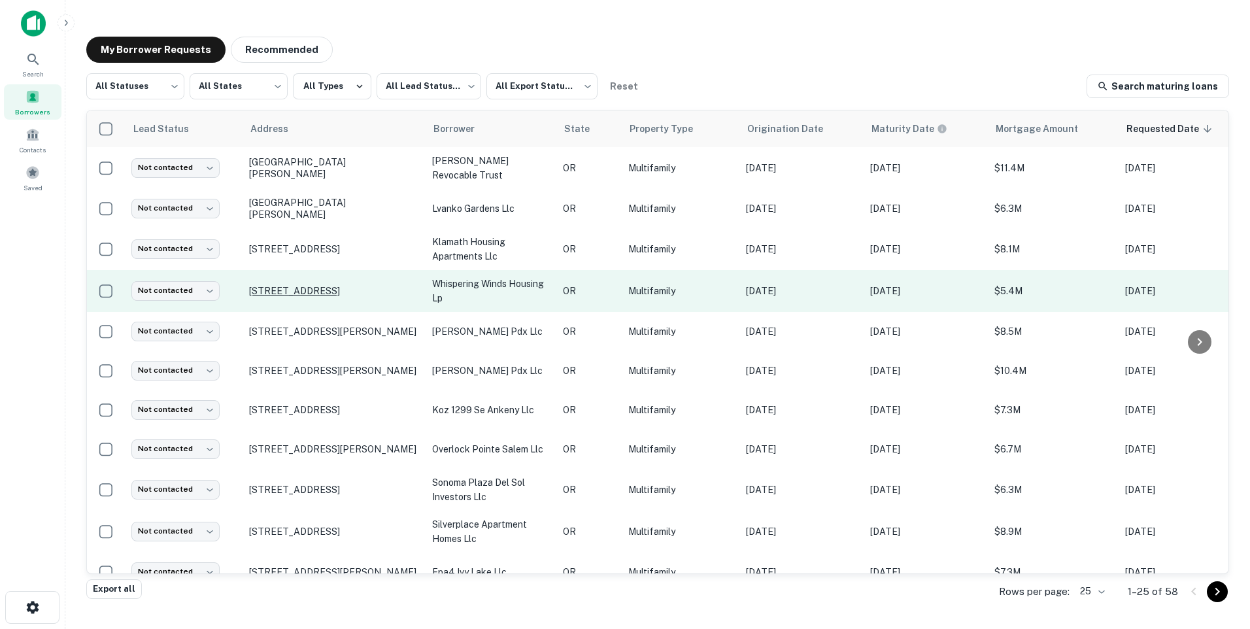
click at [341, 294] on p "2609 Se 145th Ave Portland, OR97236" at bounding box center [334, 291] width 170 height 12
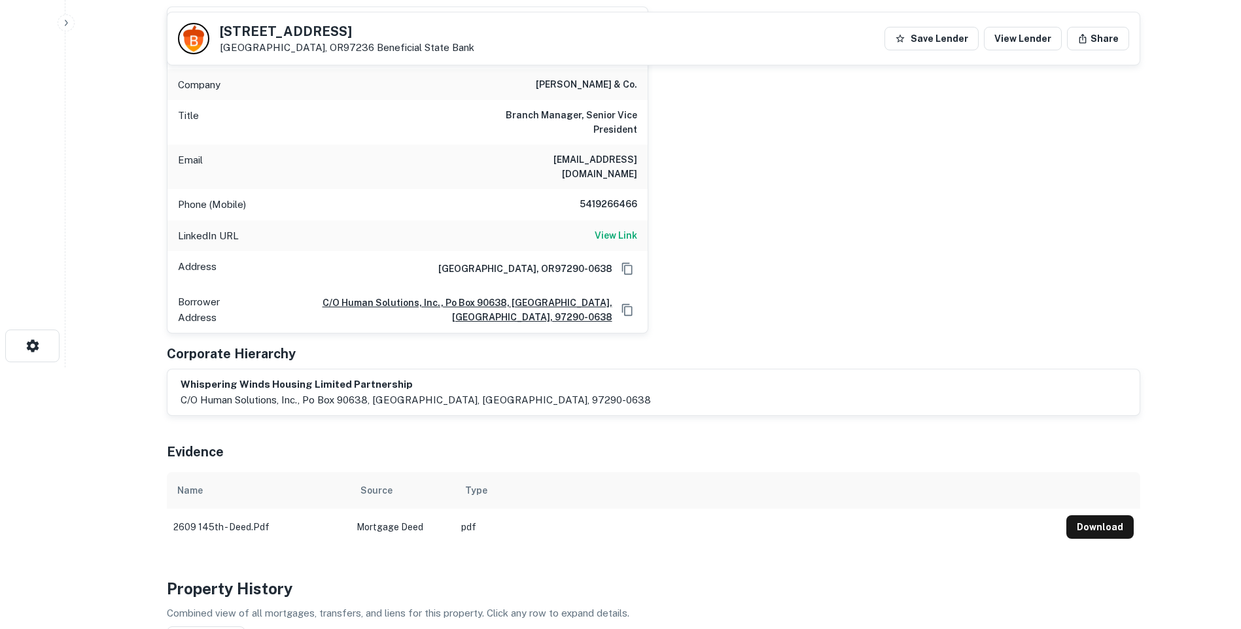
scroll to position [131, 0]
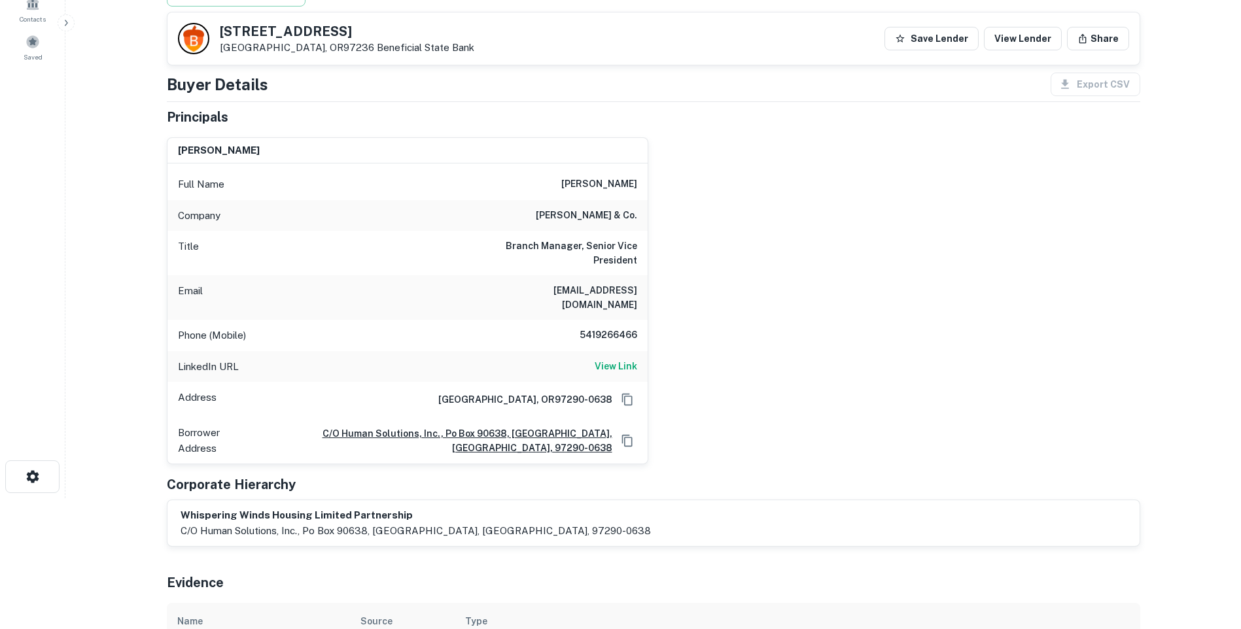
click at [545, 288] on div "Email amiller@rwbaird.com" at bounding box center [407, 297] width 480 height 44
drag, startPoint x: 545, startPoint y: 290, endPoint x: 649, endPoint y: 292, distance: 104.0
click at [649, 292] on div "andy miller Full Name andy miller Company robert w. baird & co. Title Branch Ma…" at bounding box center [648, 296] width 984 height 338
copy h6 "amiller@rwbaird.com"
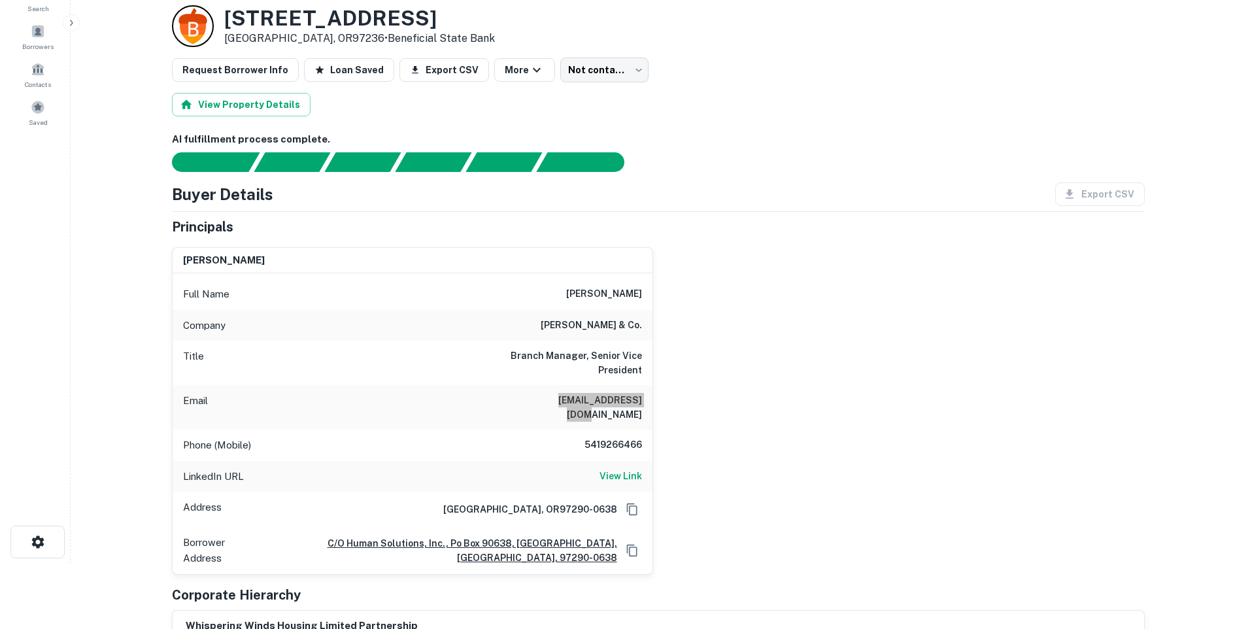
scroll to position [0, 0]
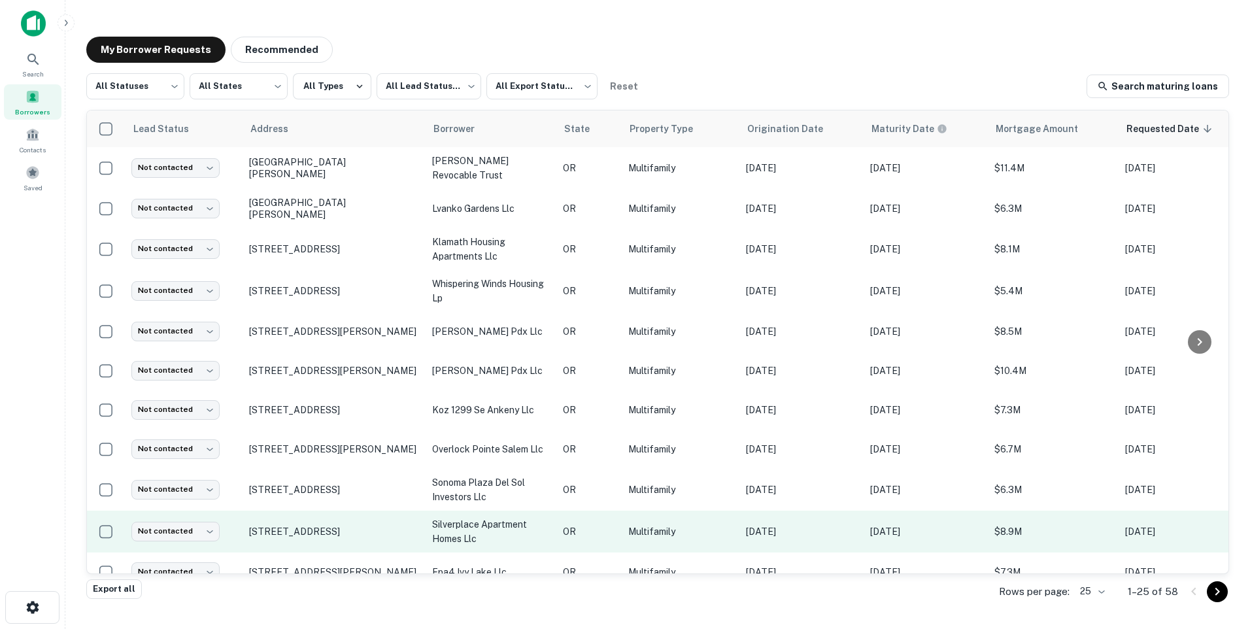
click at [360, 517] on td "329 Fossholm St Ne Silverton, OR97381" at bounding box center [334, 532] width 183 height 42
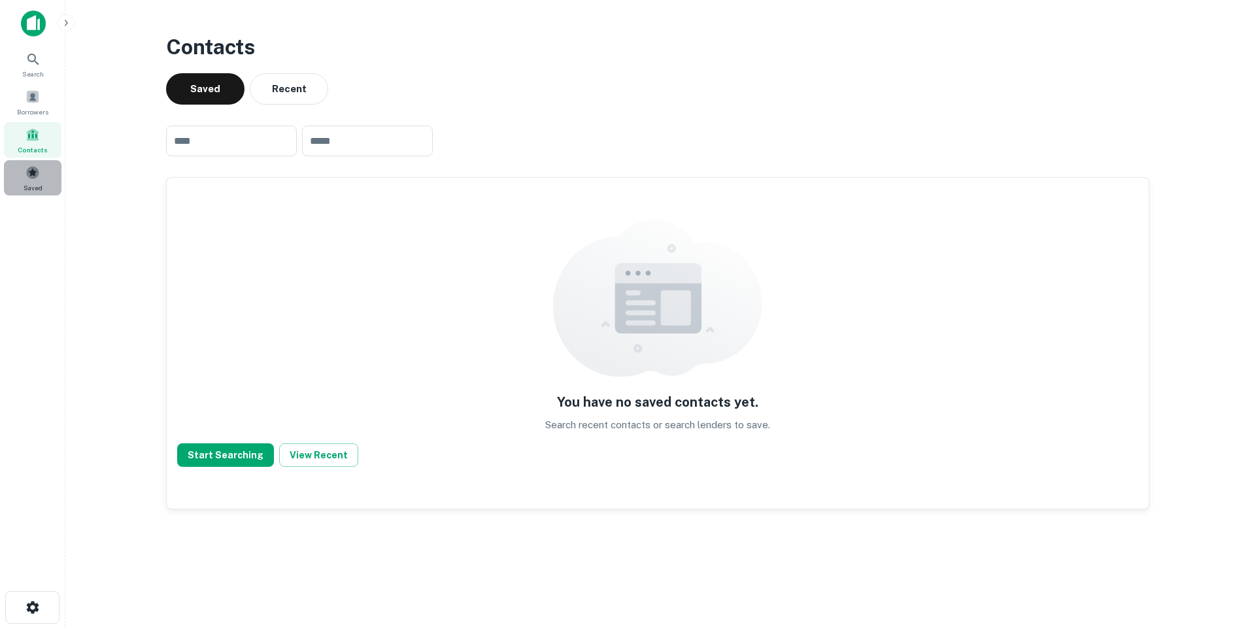
click at [44, 176] on div "Saved" at bounding box center [33, 177] width 58 height 35
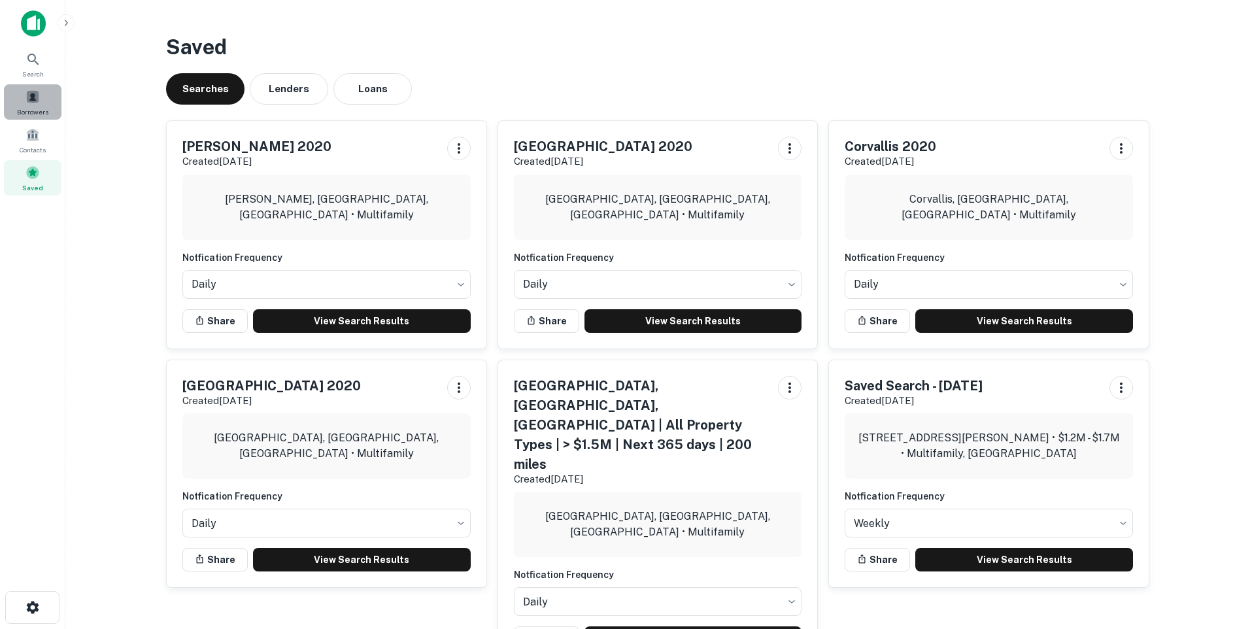
click at [23, 90] on div "Borrowers" at bounding box center [33, 101] width 58 height 35
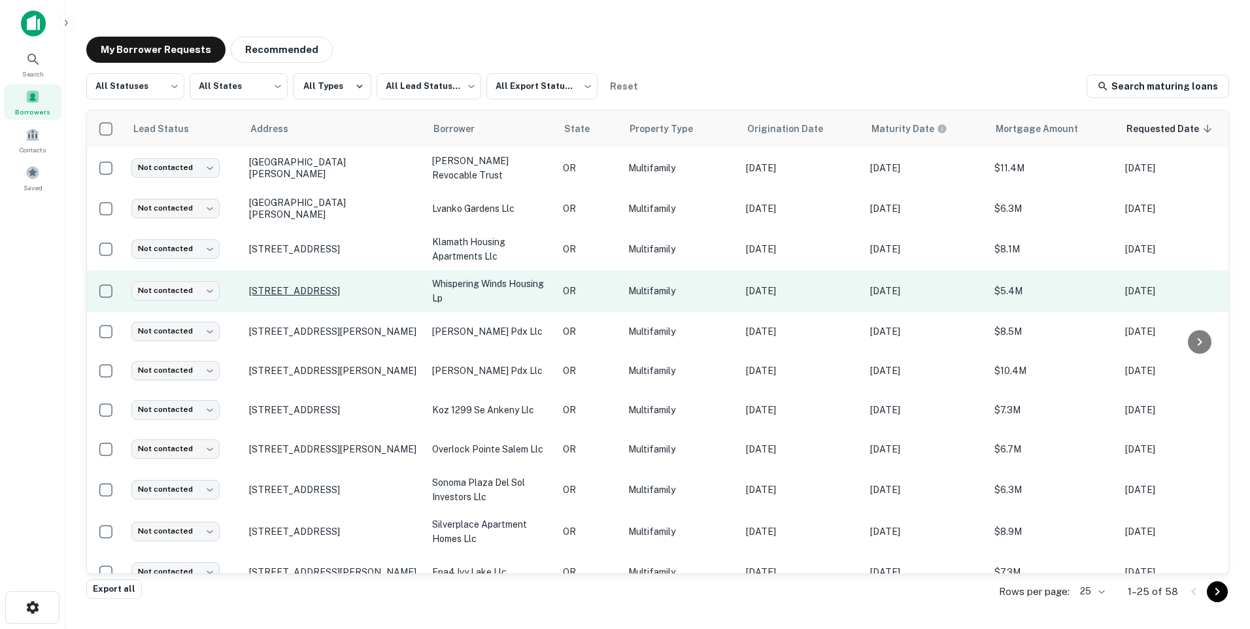
click at [371, 288] on p "[STREET_ADDRESS]" at bounding box center [334, 291] width 170 height 12
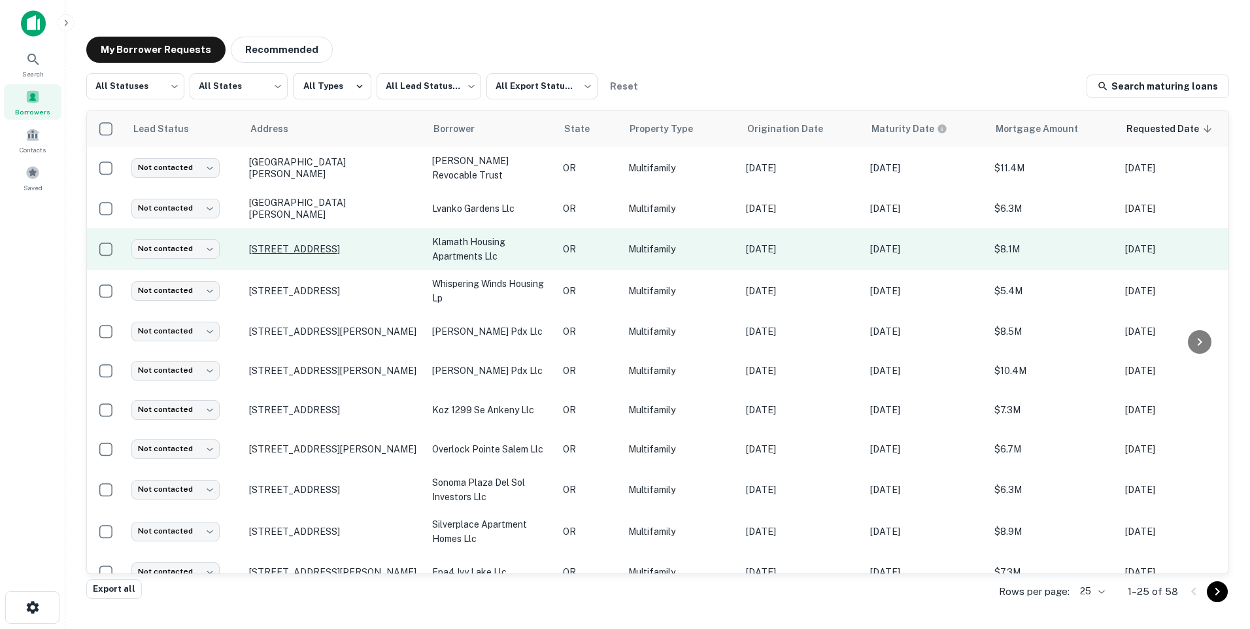
click at [320, 243] on p "5175 Homedale Rd Klamath Falls, OR97603" at bounding box center [334, 249] width 170 height 12
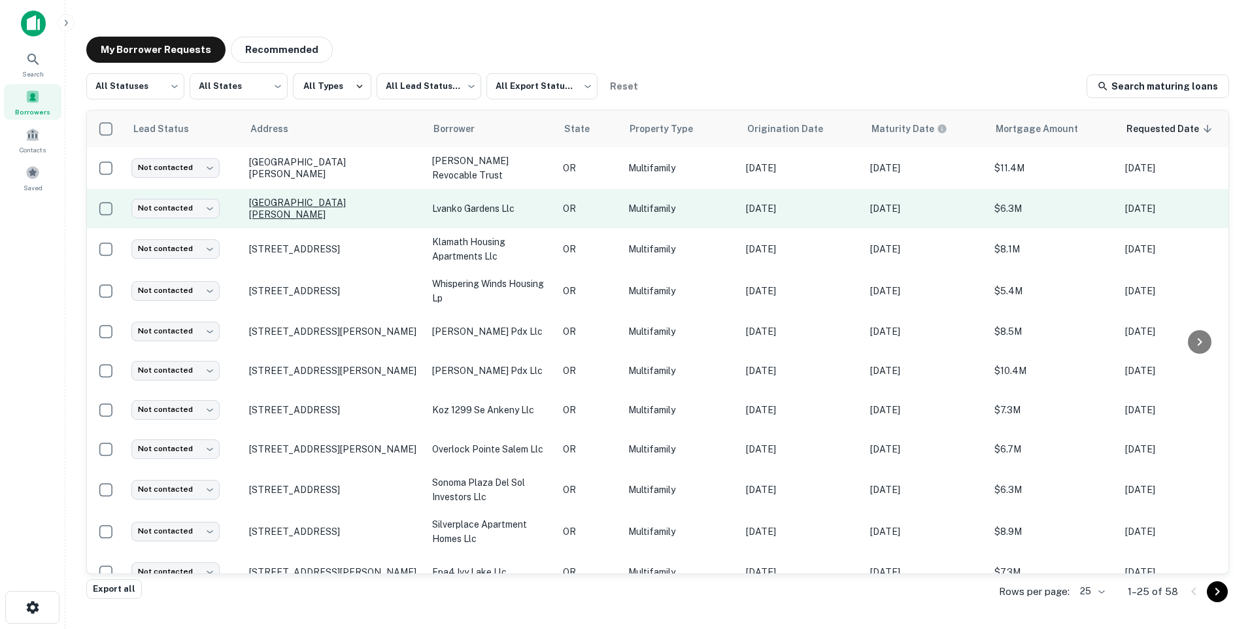
click at [301, 205] on p "Springbrook Rd Medford, OR97504" at bounding box center [334, 209] width 170 height 24
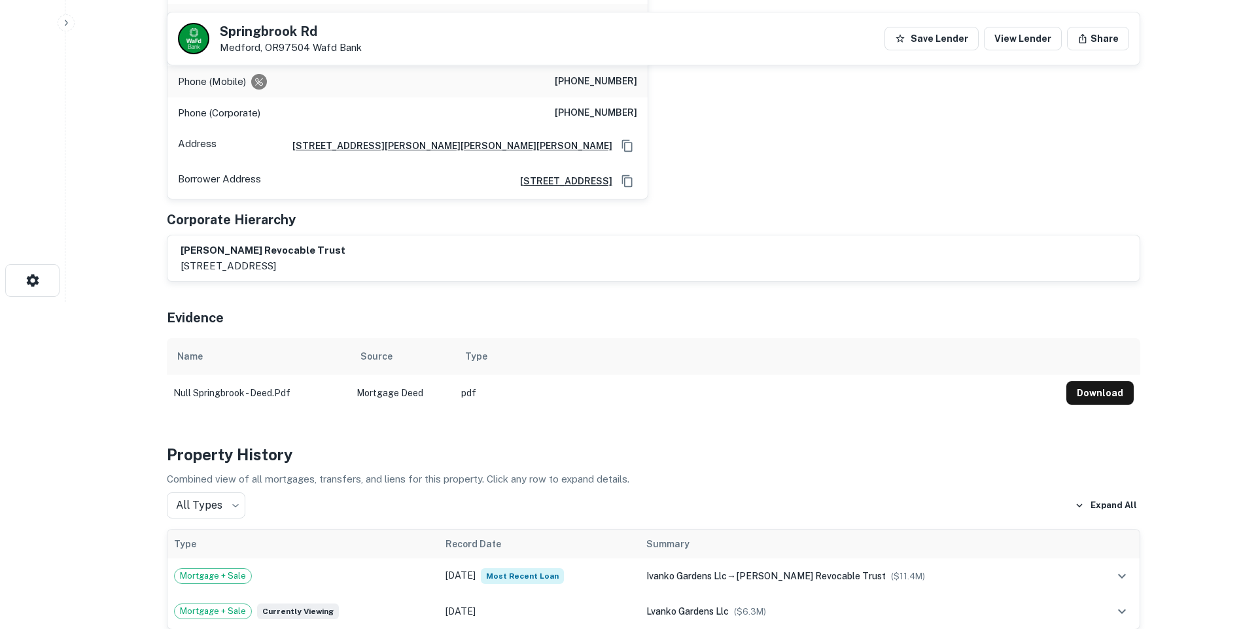
scroll to position [392, 0]
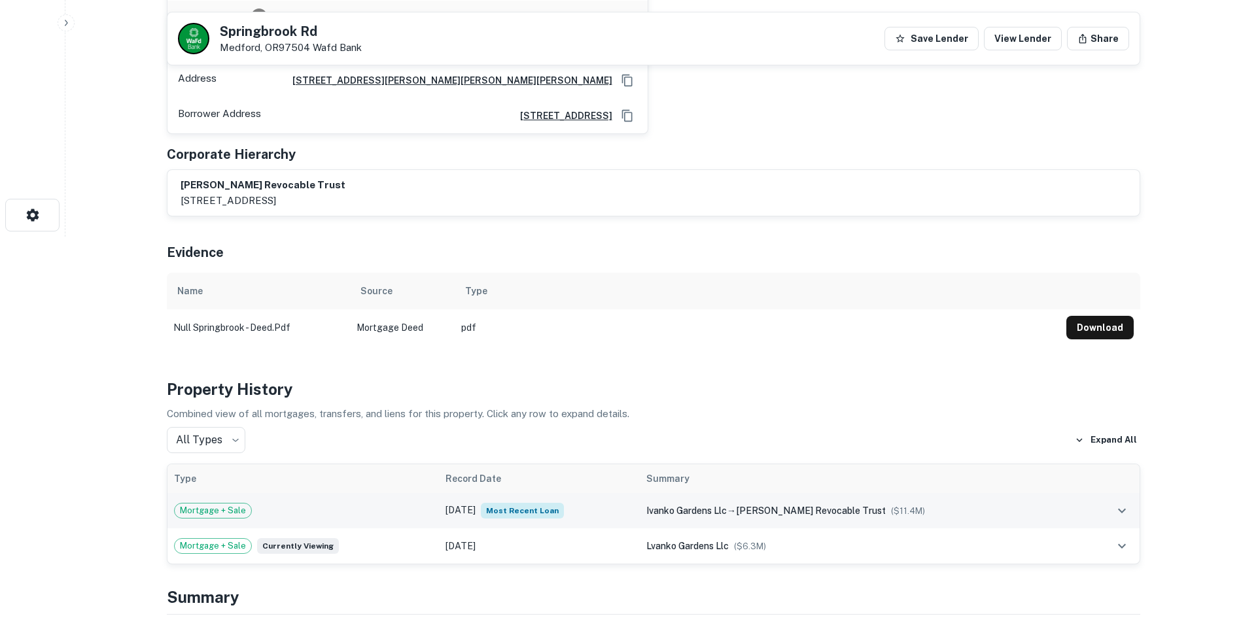
click at [528, 508] on span "Most Recent Loan" at bounding box center [522, 511] width 83 height 16
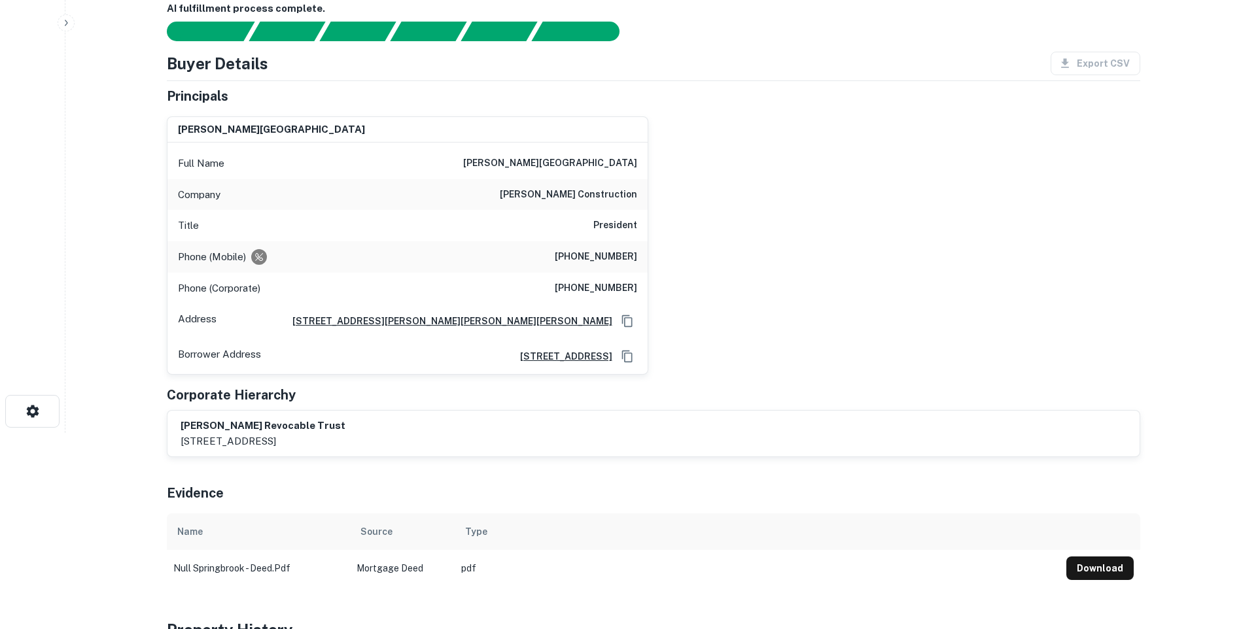
scroll to position [65, 0]
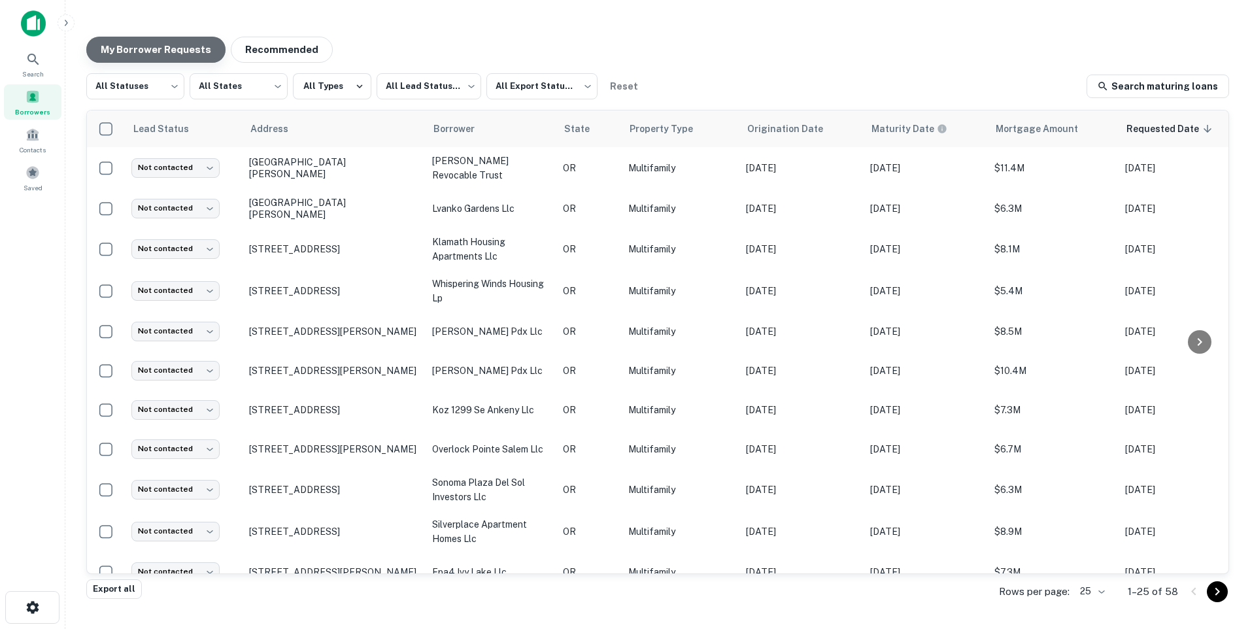
click at [160, 50] on button "My Borrower Requests" at bounding box center [155, 50] width 139 height 26
click at [65, 22] on icon "button" at bounding box center [66, 23] width 10 height 10
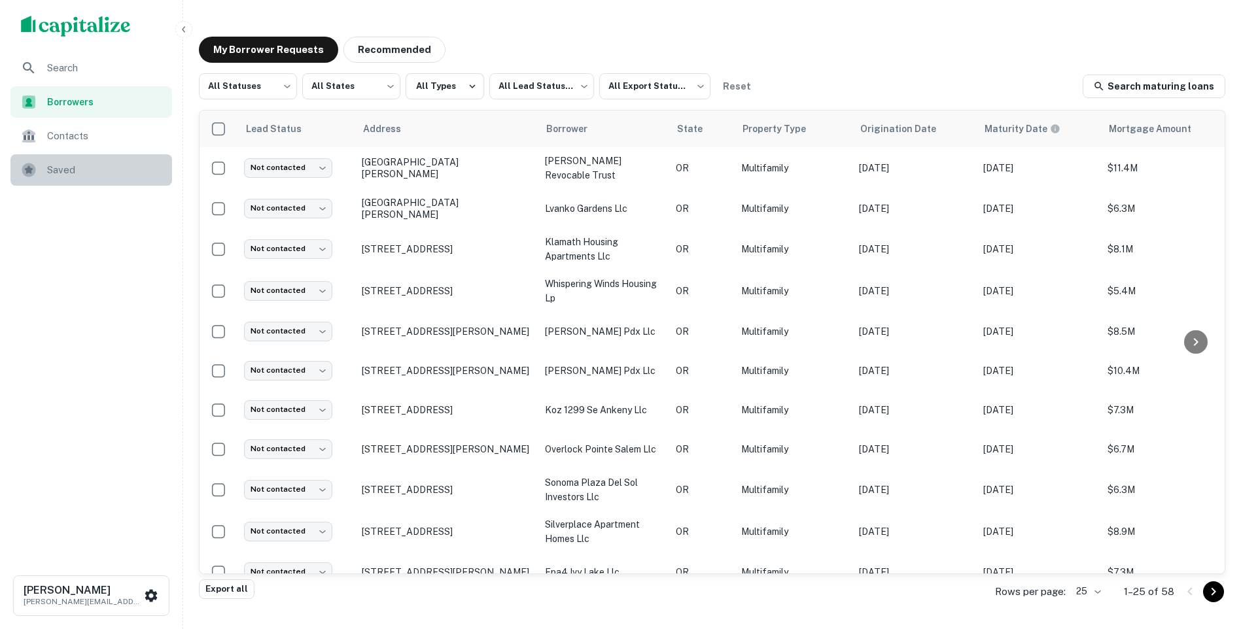
click at [59, 160] on div "Saved" at bounding box center [91, 169] width 162 height 31
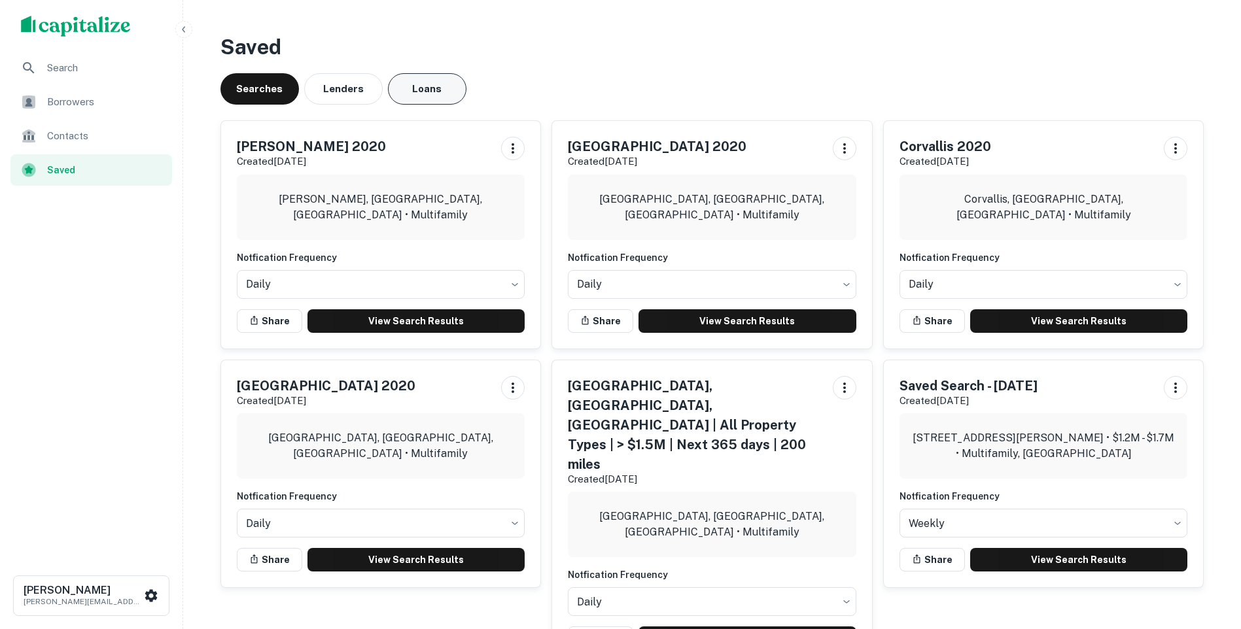
click at [426, 96] on button "Loans" at bounding box center [427, 88] width 78 height 31
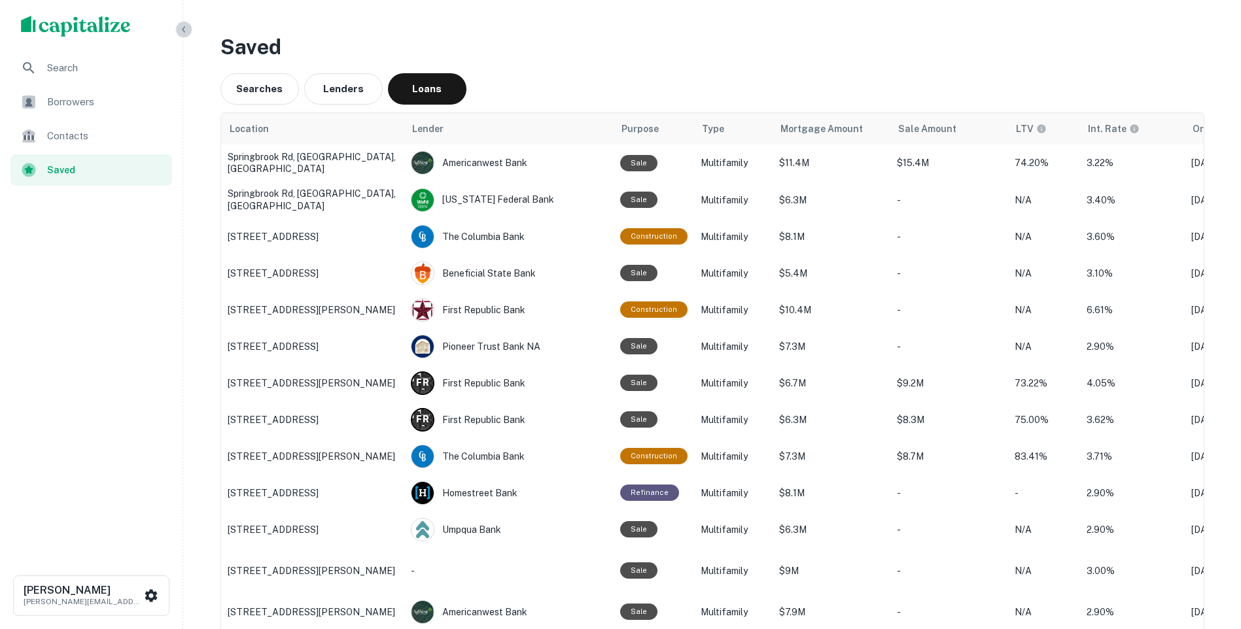
click at [181, 27] on icon "button" at bounding box center [184, 29] width 10 height 10
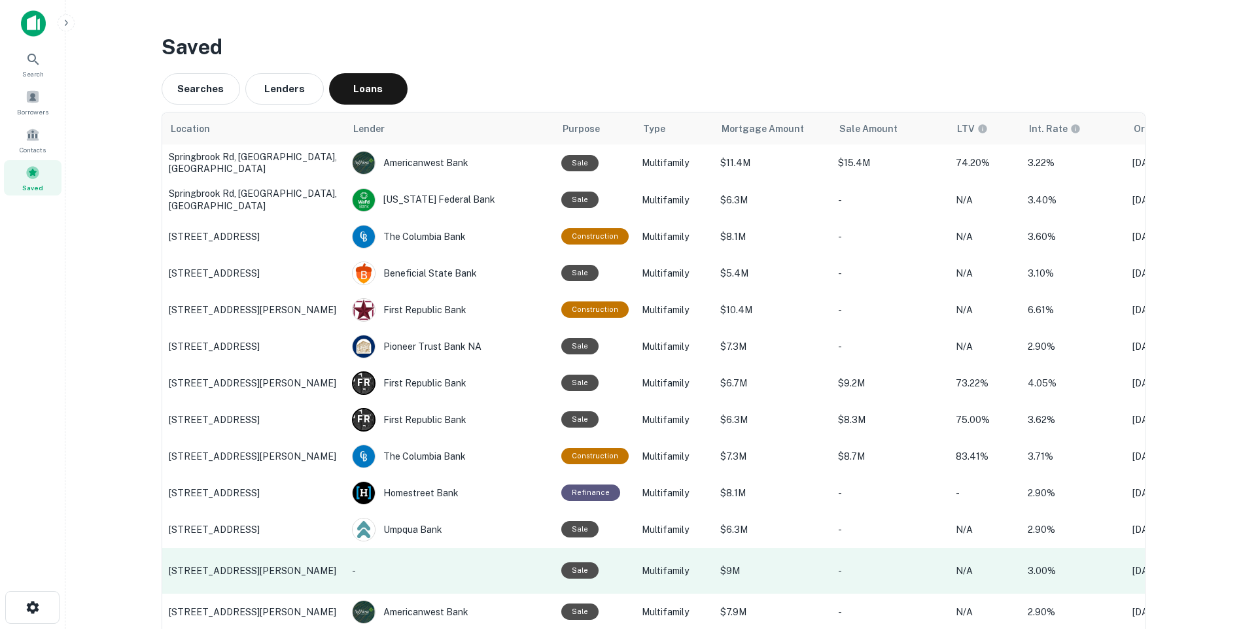
drag, startPoint x: 892, startPoint y: 569, endPoint x: 875, endPoint y: 566, distance: 17.3
click at [875, 566] on p "-" at bounding box center [890, 571] width 105 height 14
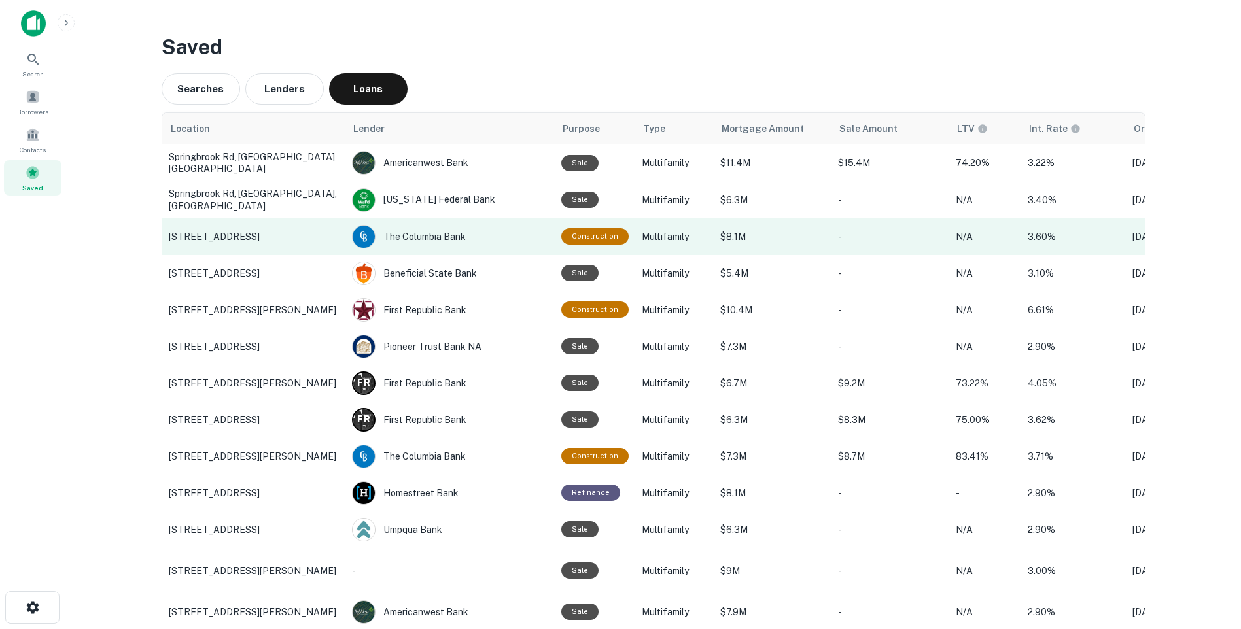
click at [261, 239] on p "5175 Homedale Rd, Klamath Falls, OR" at bounding box center [254, 237] width 170 height 12
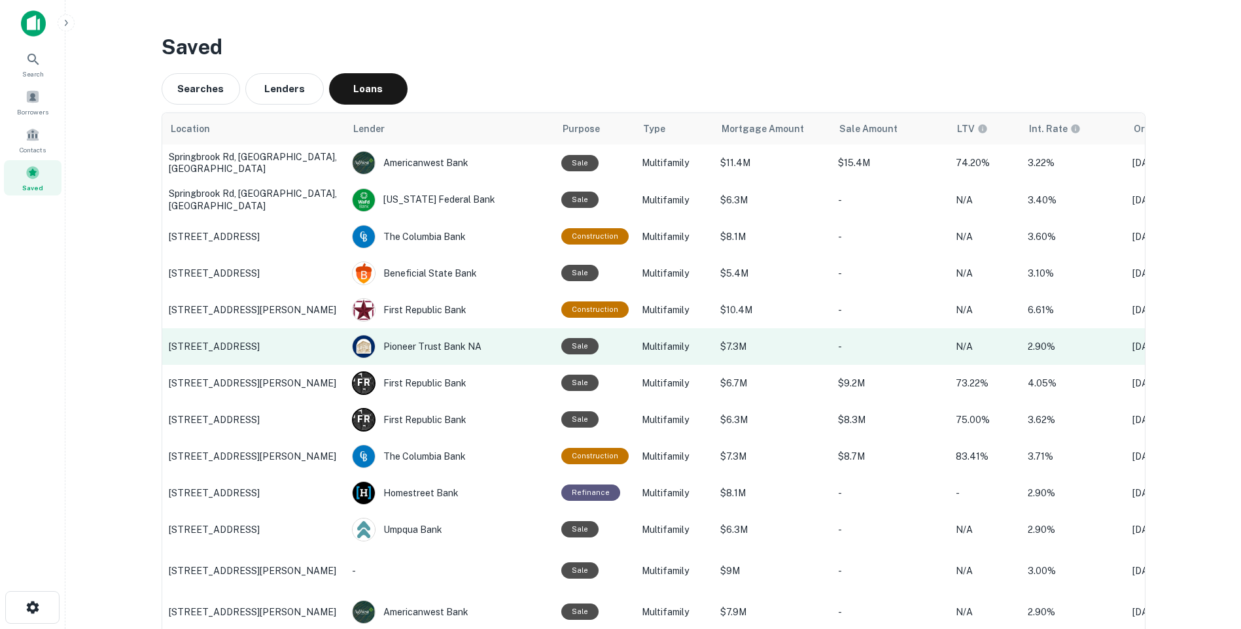
click at [258, 343] on p "123 SE 13th Ave, Portland, OR" at bounding box center [254, 347] width 170 height 12
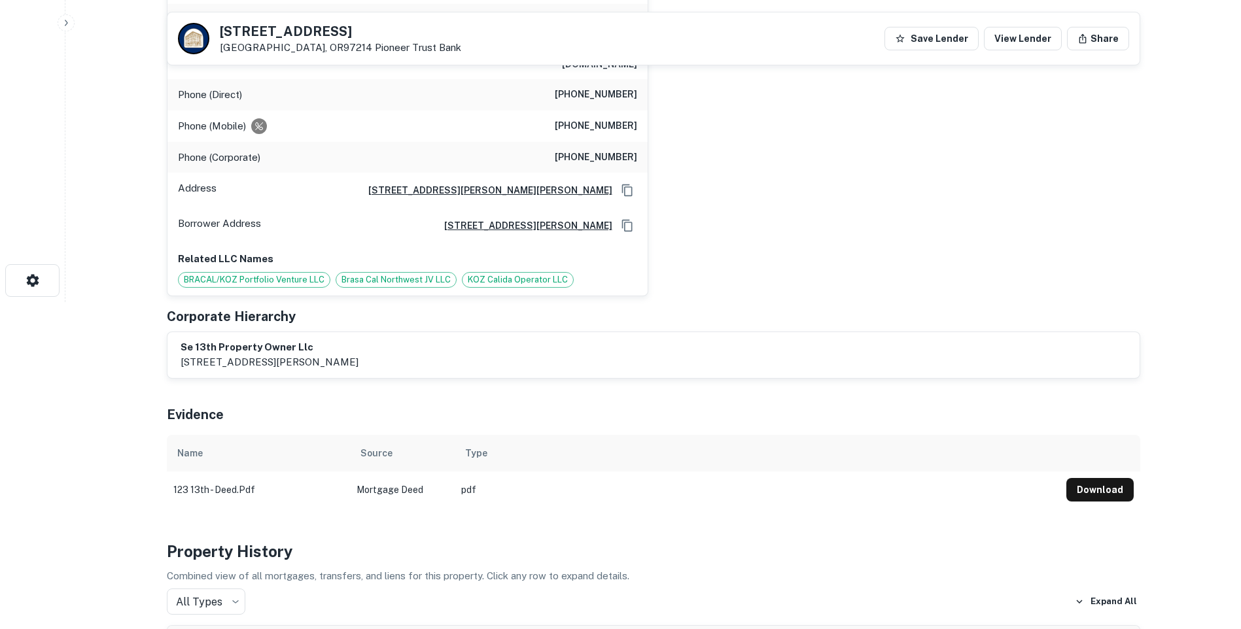
scroll to position [196, 0]
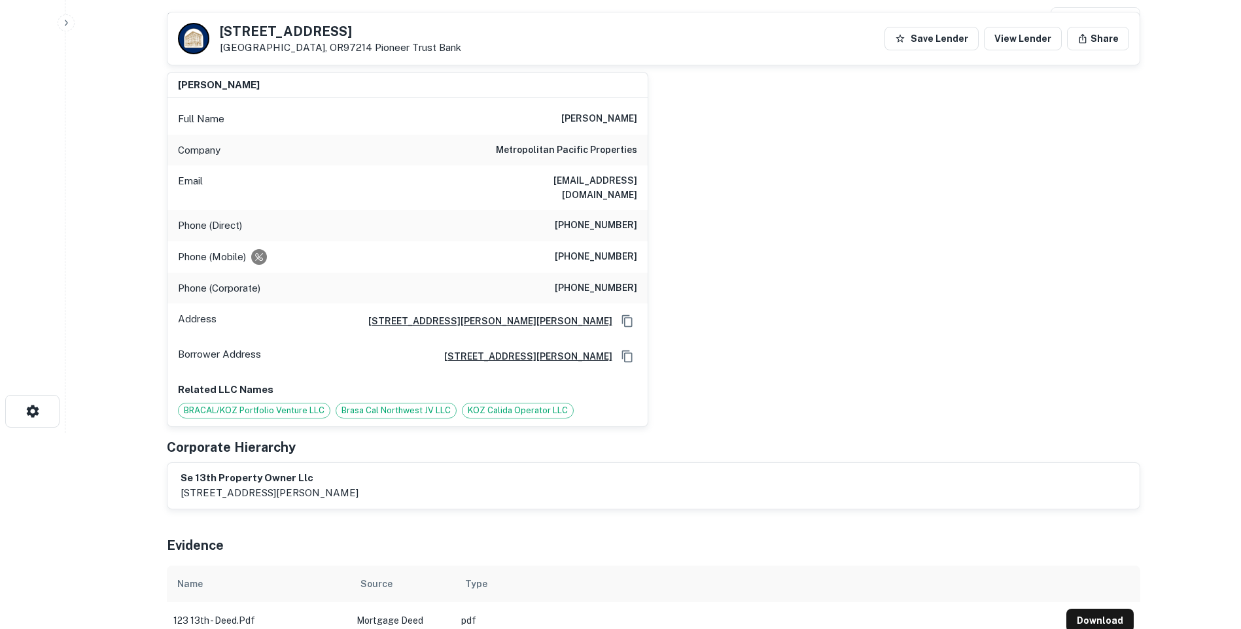
drag, startPoint x: 484, startPoint y: 179, endPoint x: 632, endPoint y: 190, distance: 148.9
click at [632, 190] on h6 "jweinstock@metropolitanpacific.com" at bounding box center [558, 187] width 157 height 29
copy h6 "jweinstock@metropolitanpacific.co"
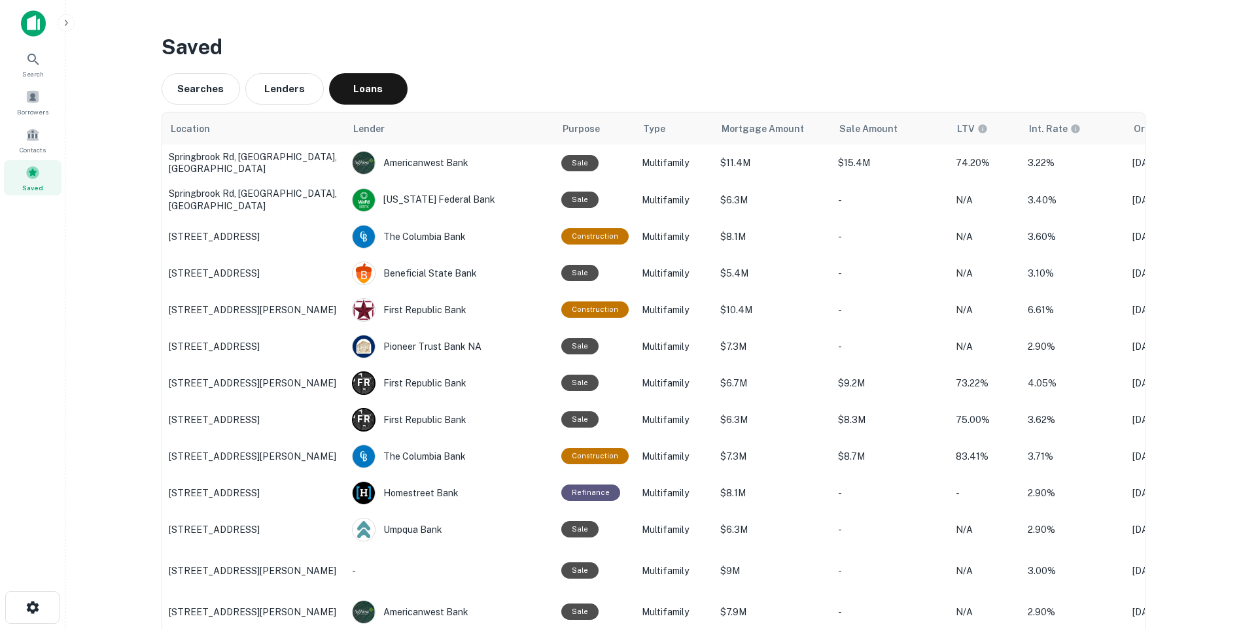
click at [450, 128] on div "Lender" at bounding box center [450, 129] width 194 height 16
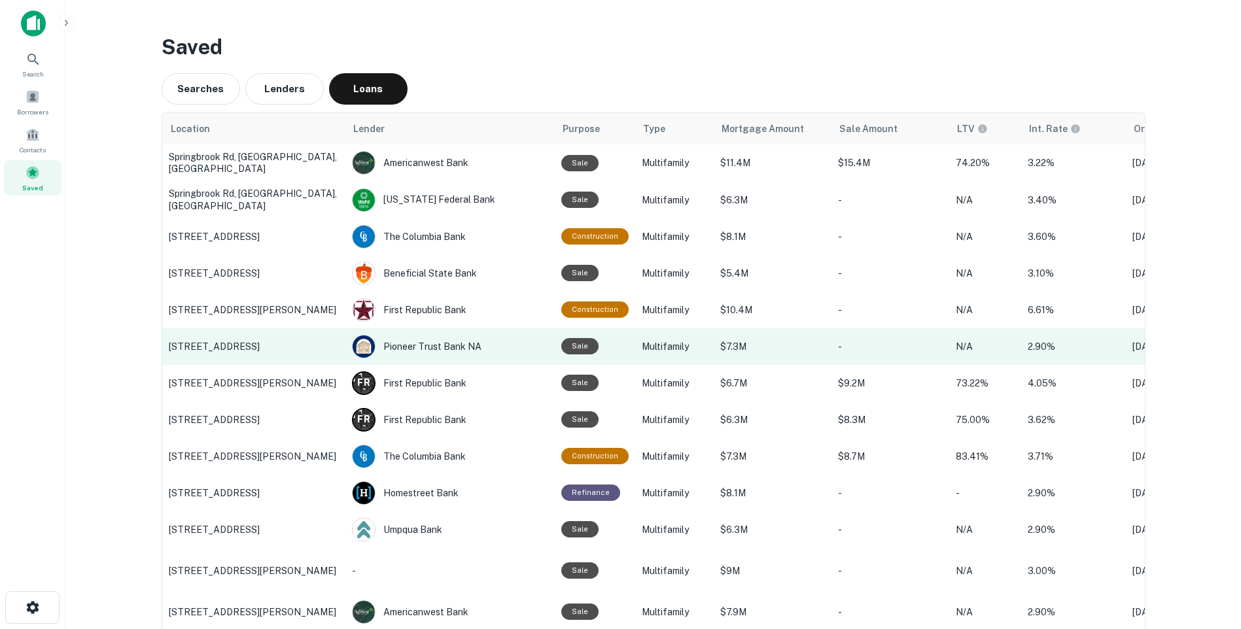
click at [210, 348] on p "123 SE 13th Ave, Portland, OR" at bounding box center [254, 347] width 170 height 12
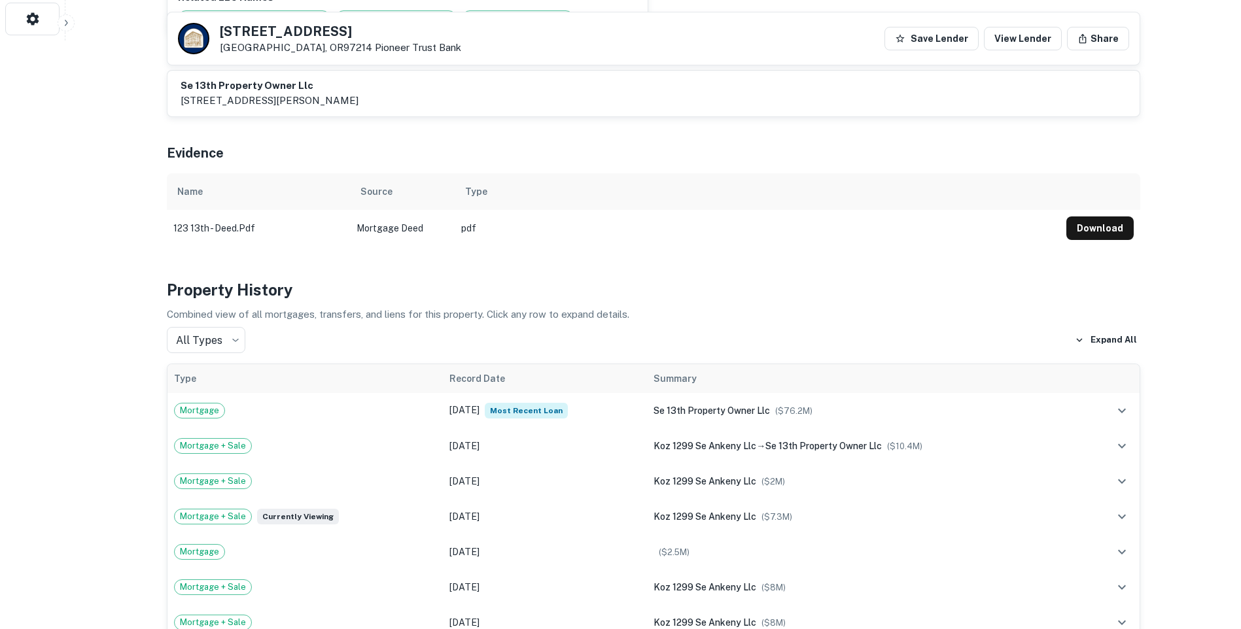
scroll to position [719, 0]
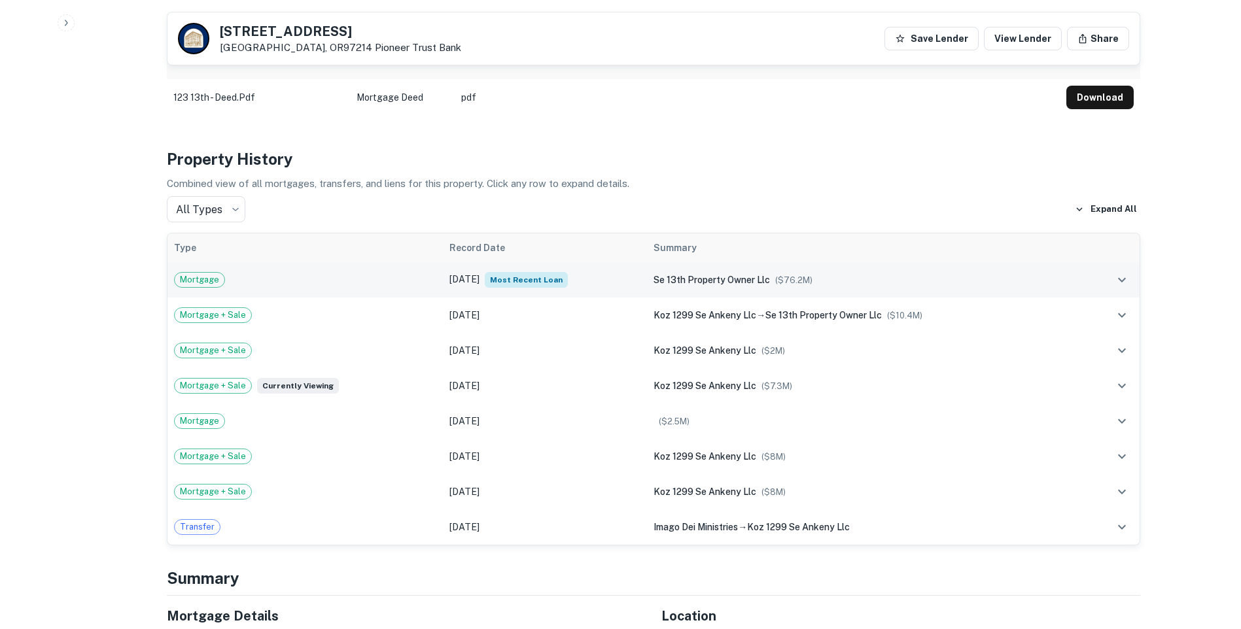
click at [525, 278] on span "Most Recent Loan" at bounding box center [526, 280] width 83 height 16
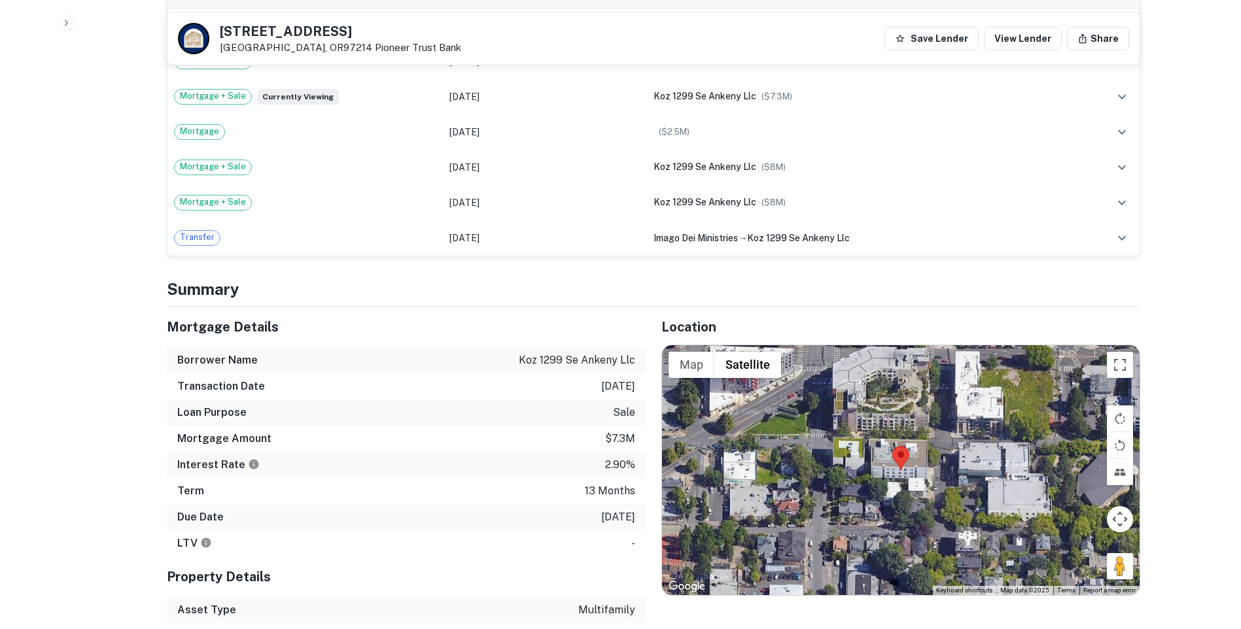
scroll to position [1046, 0]
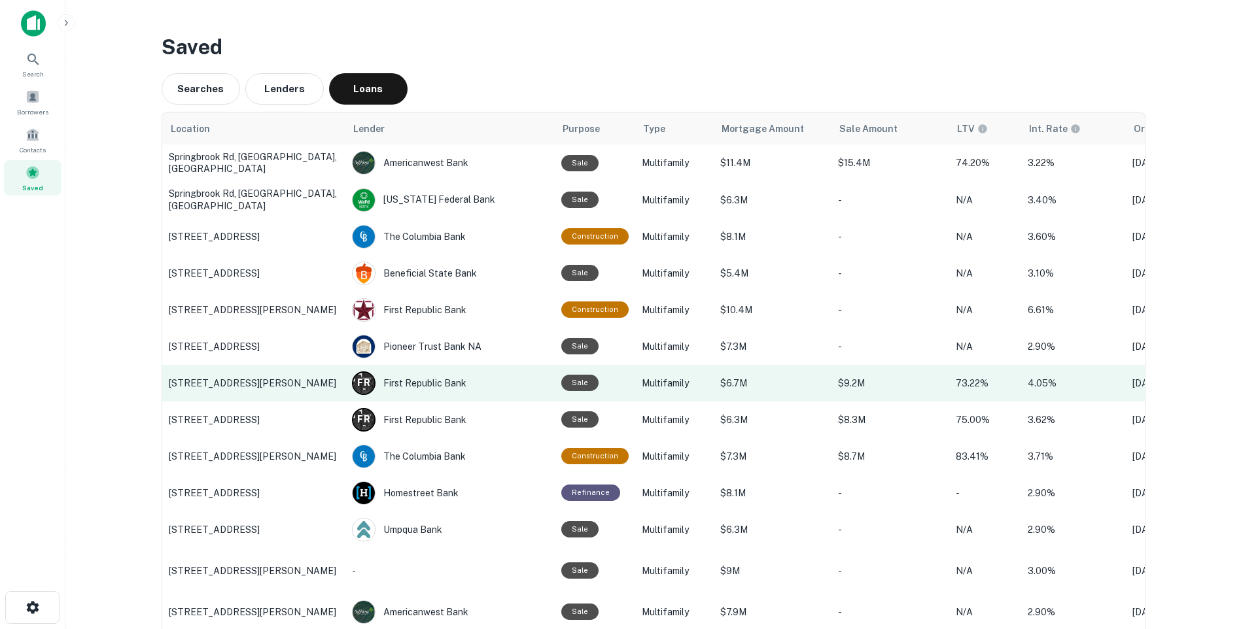
click at [221, 385] on p "1549 WILTSEY RD SE, Salem, OR" at bounding box center [254, 383] width 170 height 12
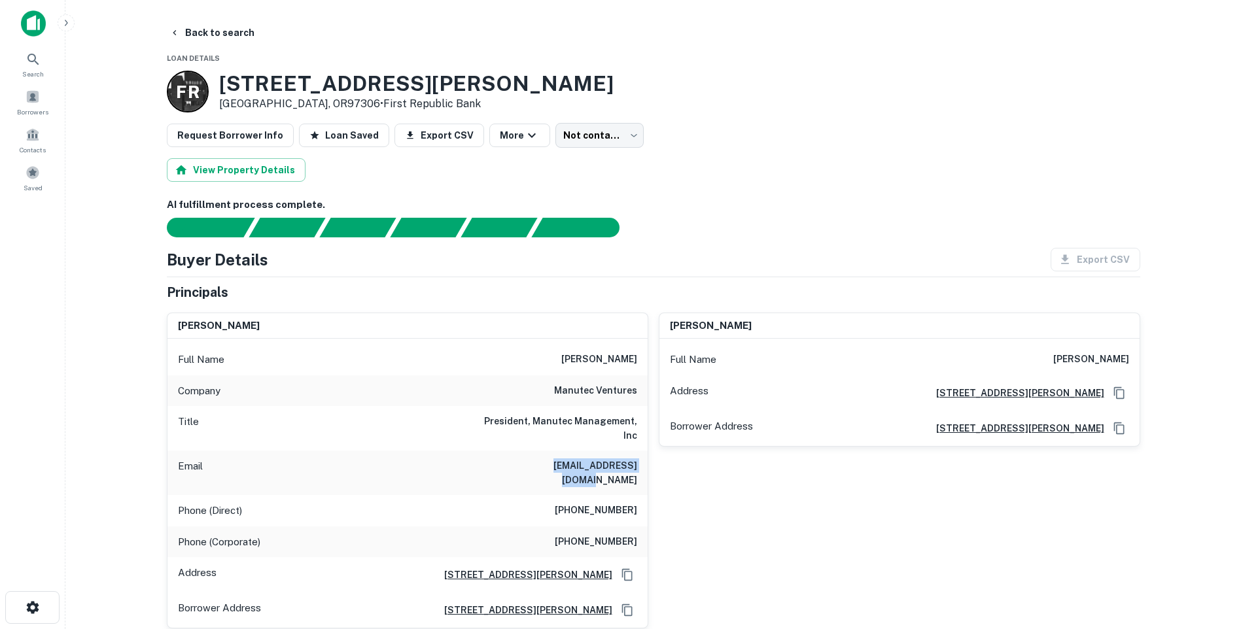
drag, startPoint x: 528, startPoint y: 466, endPoint x: 634, endPoint y: 472, distance: 105.5
click at [634, 472] on h6 "cjohnson@manutecv.com" at bounding box center [558, 472] width 157 height 29
copy h6 "cjohnson@manutecv.com"
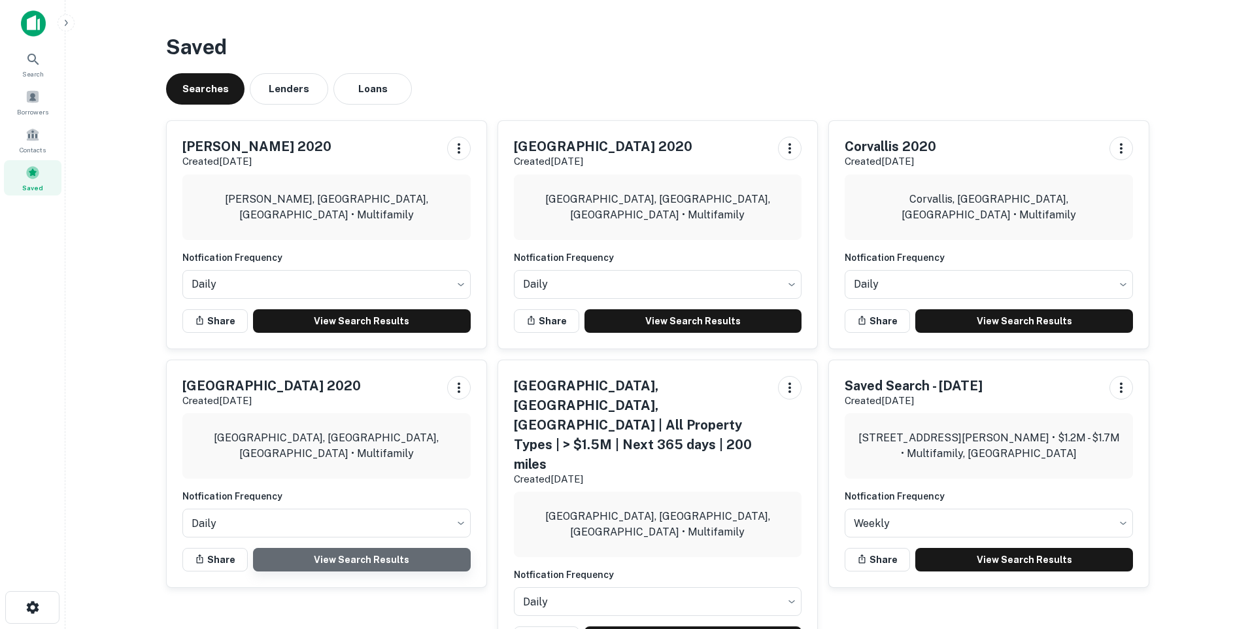
click at [319, 551] on link "View Search Results" at bounding box center [362, 560] width 218 height 24
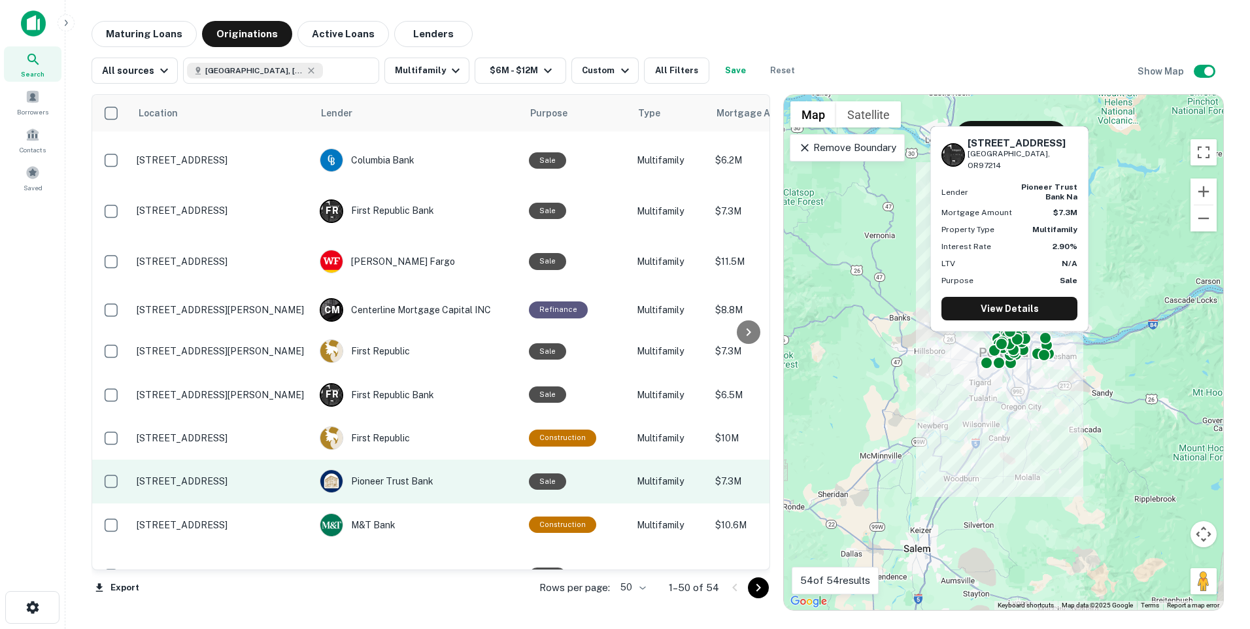
click at [196, 485] on p "123 Se 13th Ave Portland, OR97214" at bounding box center [222, 481] width 170 height 12
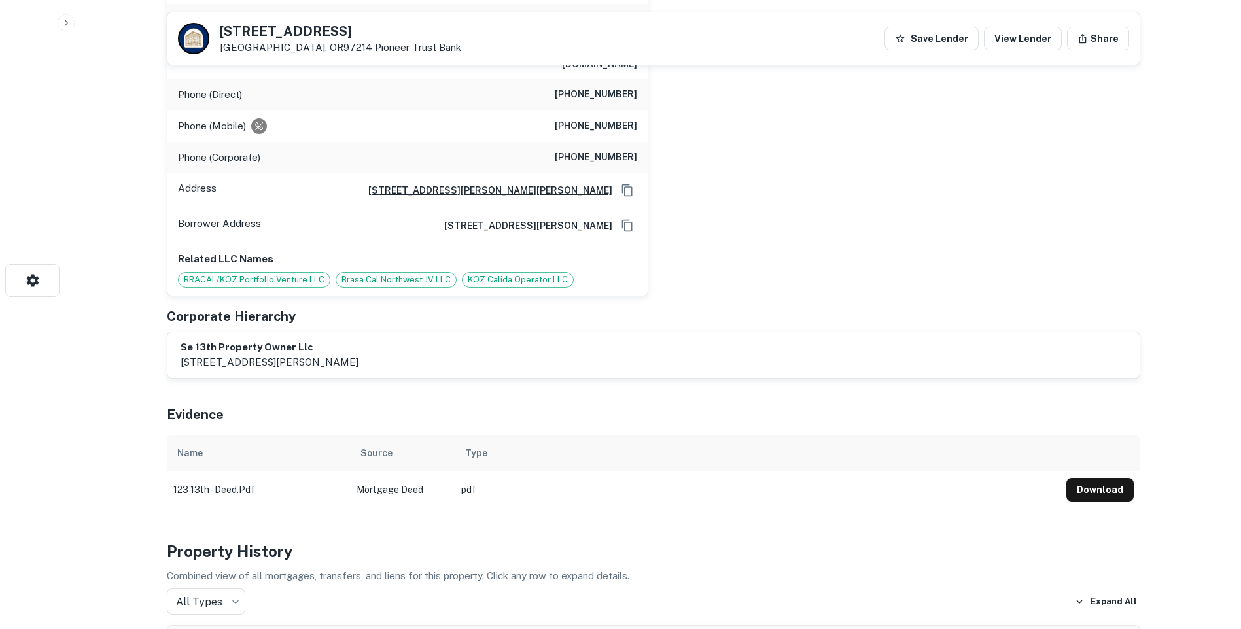
scroll to position [262, 0]
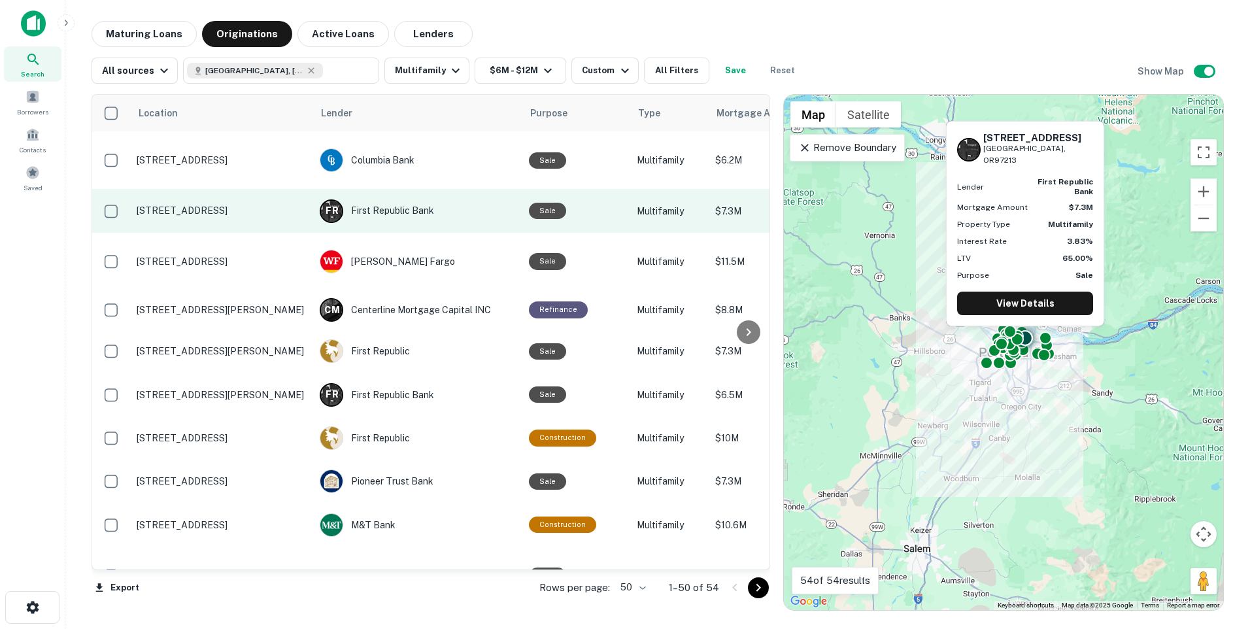
click at [179, 218] on td "1913 Ne 73rd Ave Portland, OR97213" at bounding box center [221, 210] width 183 height 43
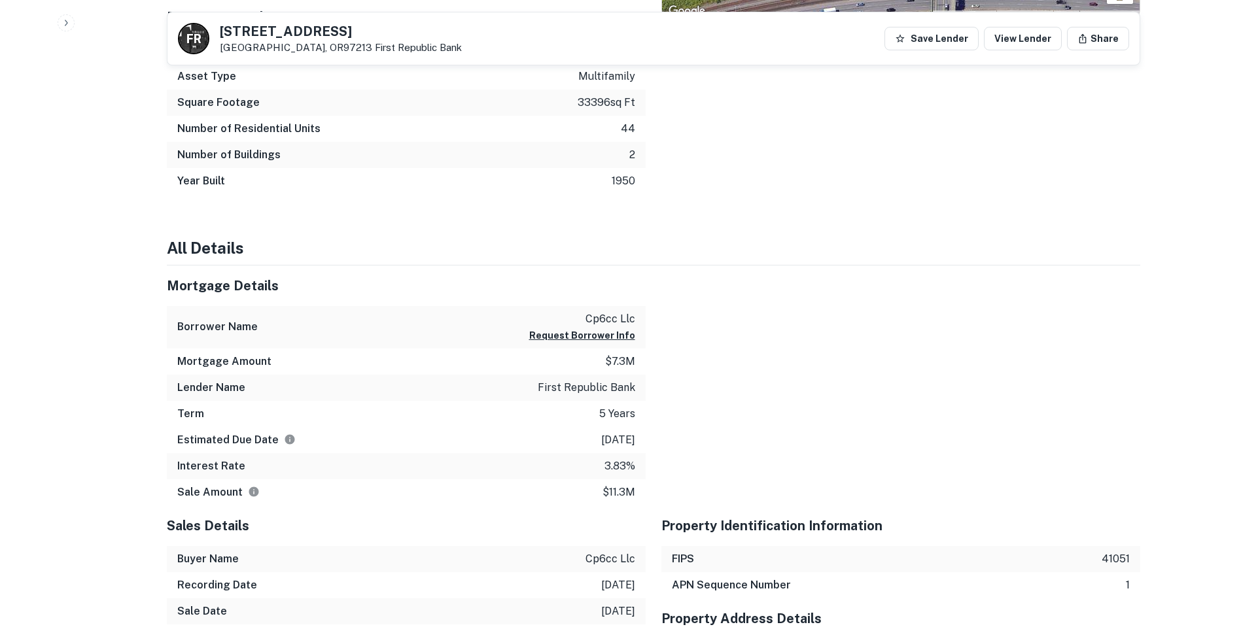
scroll to position [589, 0]
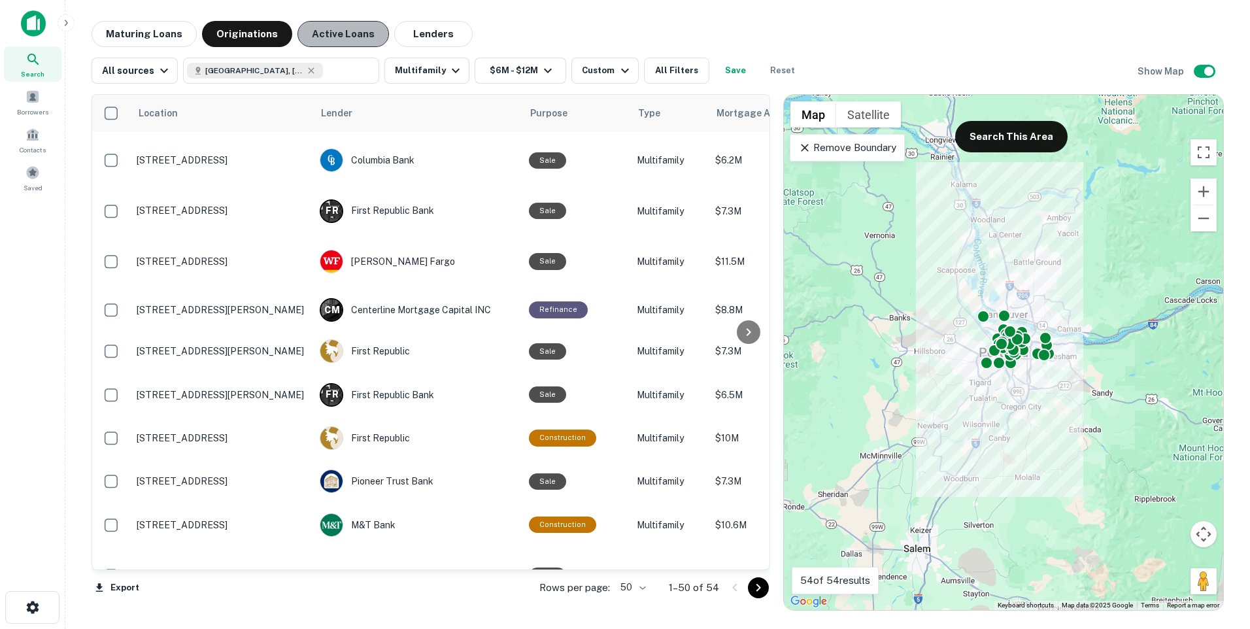
click at [341, 37] on button "Active Loans" at bounding box center [344, 34] width 92 height 26
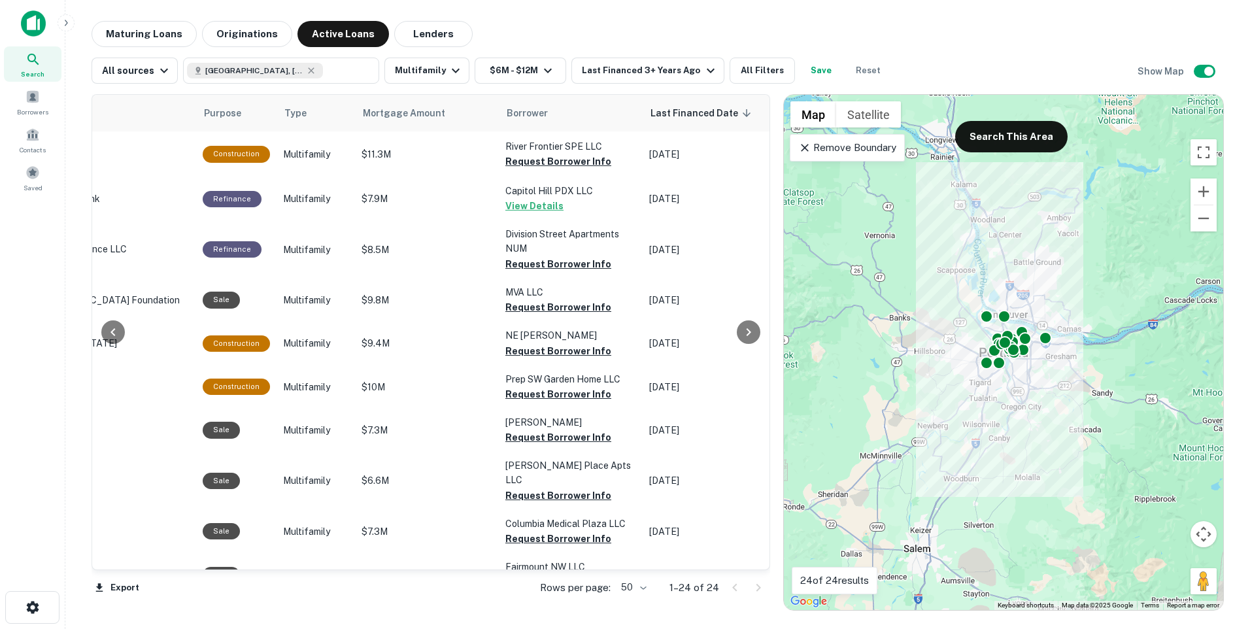
scroll to position [0, 313]
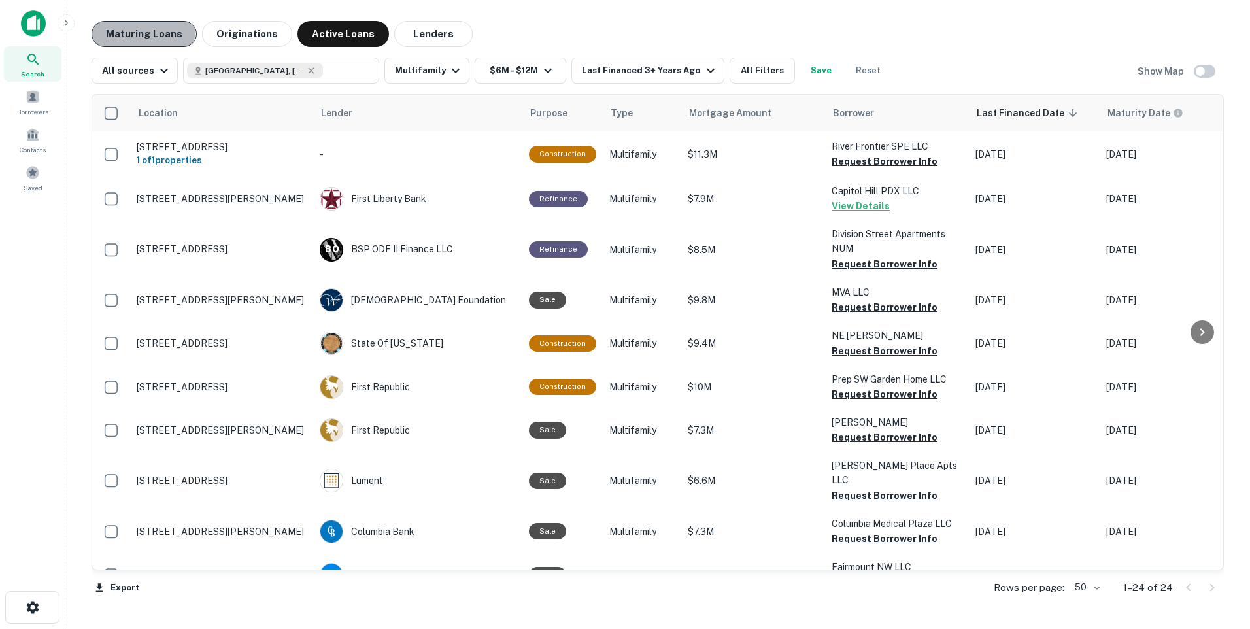
click at [120, 27] on button "Maturing Loans" at bounding box center [144, 34] width 105 height 26
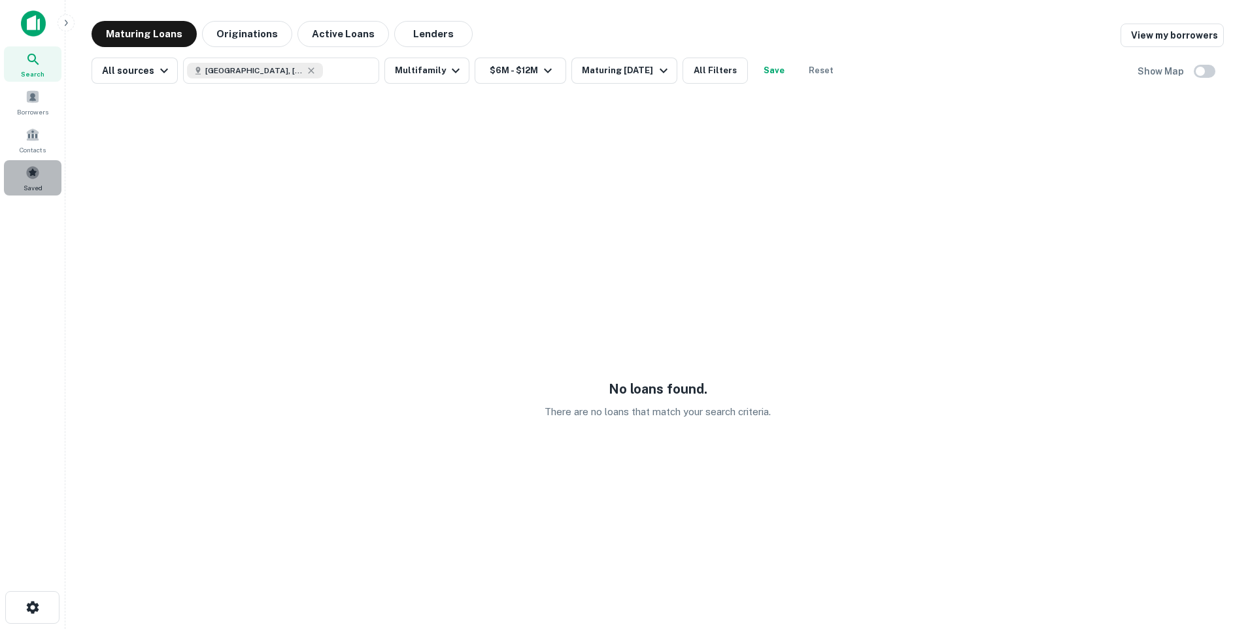
click at [30, 175] on span at bounding box center [33, 172] width 14 height 14
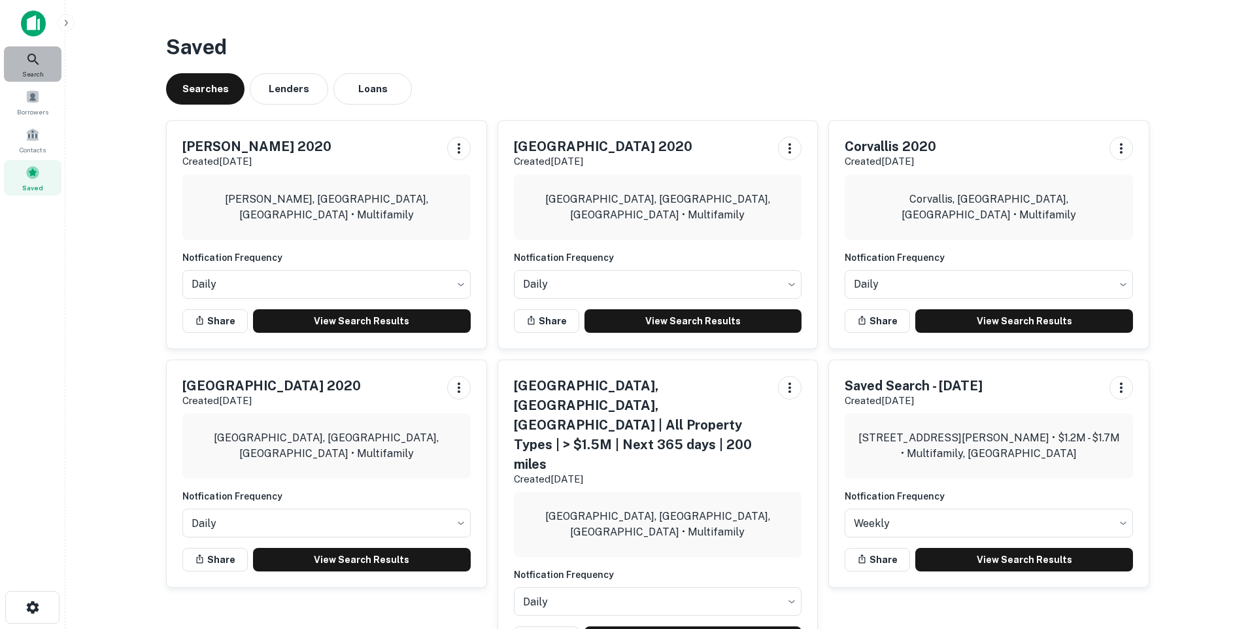
click at [37, 63] on icon at bounding box center [32, 59] width 11 height 11
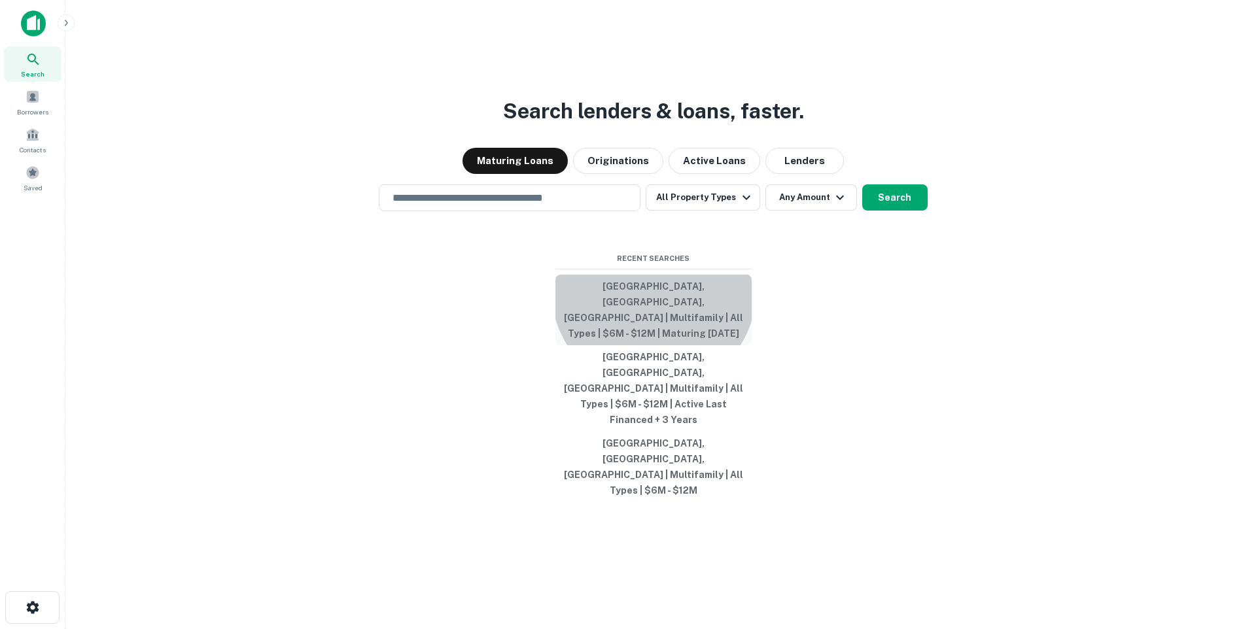
click at [653, 337] on button "[GEOGRAPHIC_DATA], [GEOGRAPHIC_DATA], [GEOGRAPHIC_DATA] | Multifamily | All Typ…" at bounding box center [653, 310] width 196 height 71
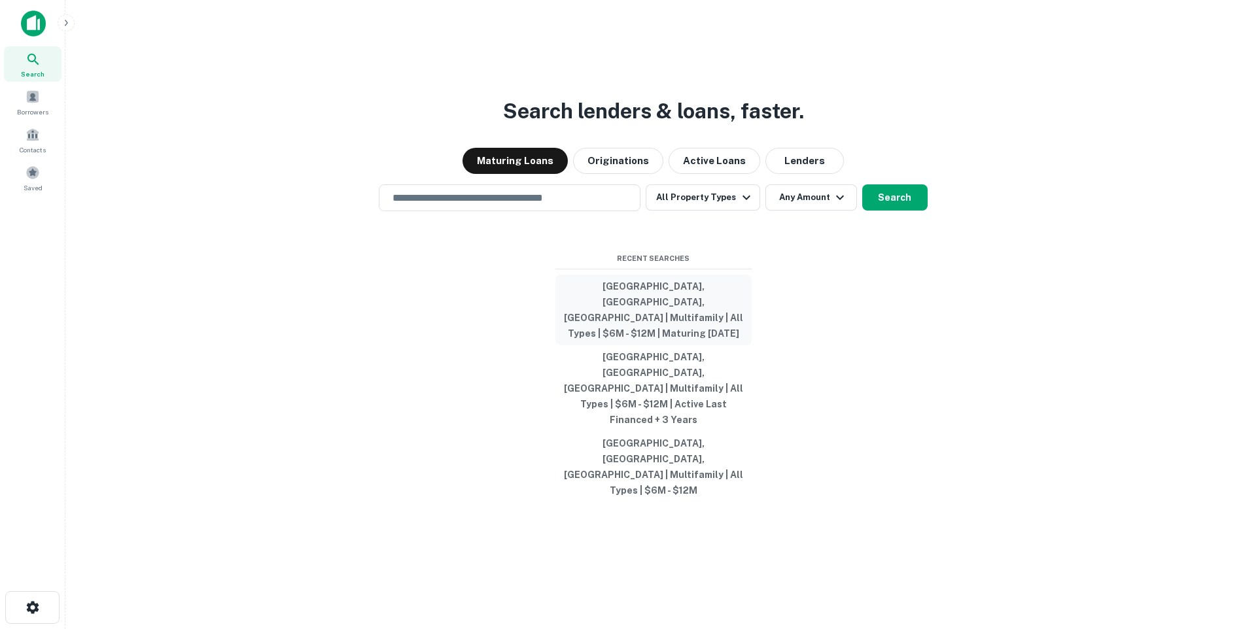
type input "**********"
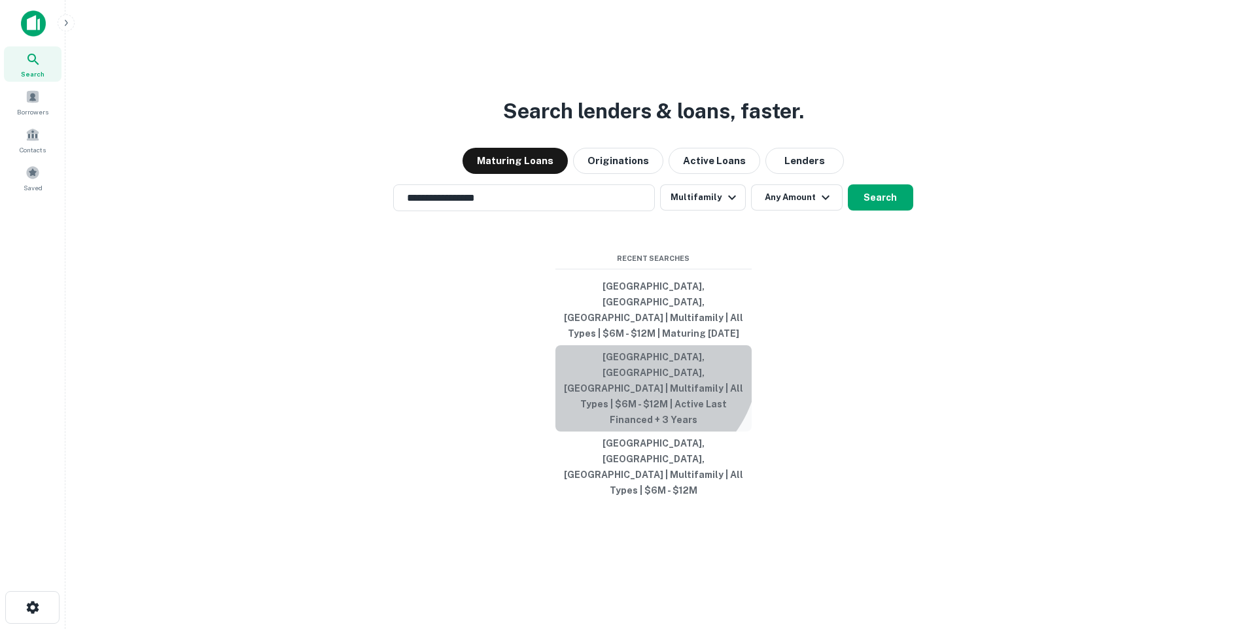
click at [643, 378] on button "[GEOGRAPHIC_DATA], [GEOGRAPHIC_DATA], [GEOGRAPHIC_DATA] | Multifamily | All Typ…" at bounding box center [653, 388] width 196 height 86
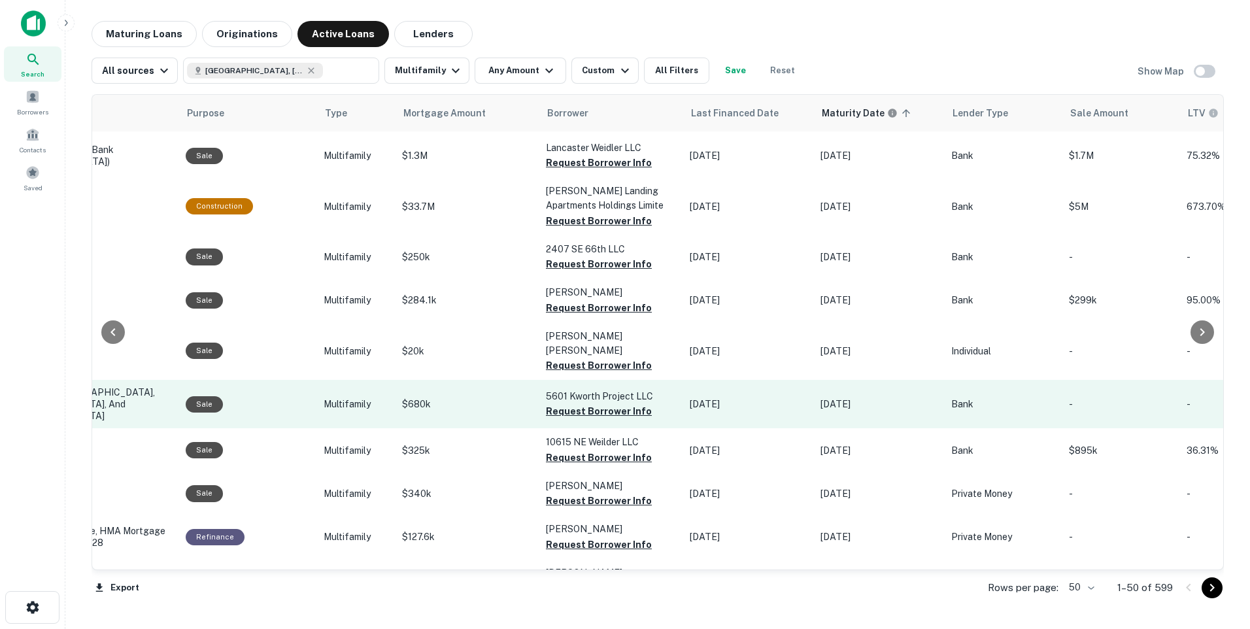
scroll to position [1497, 343]
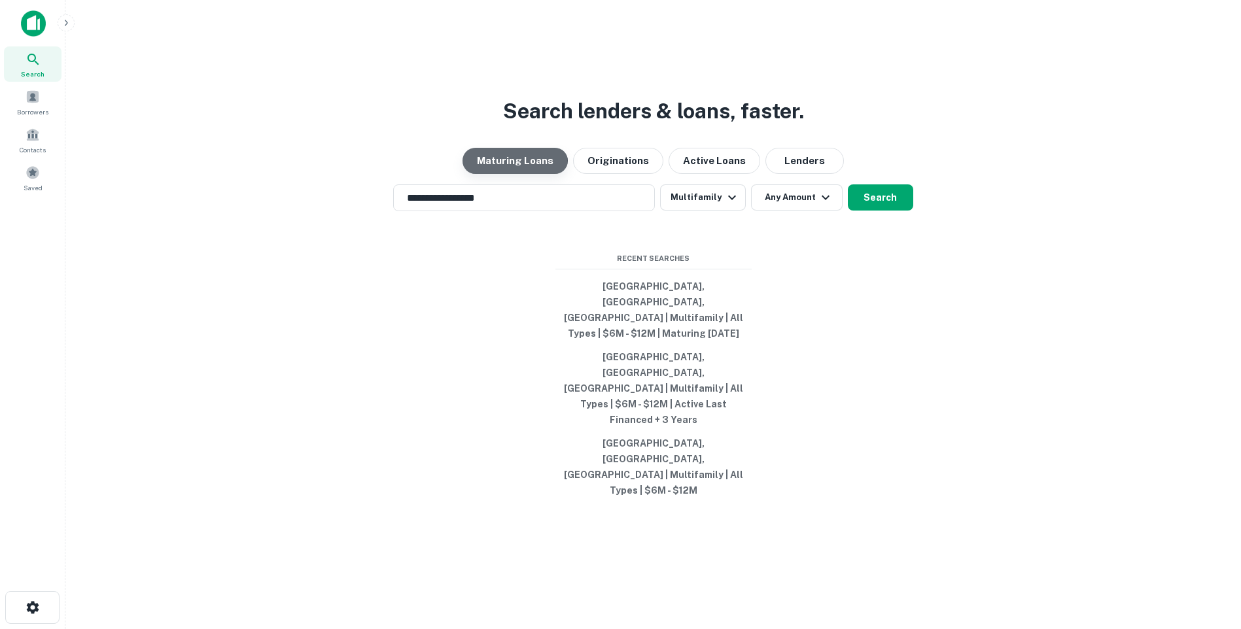
click at [519, 174] on button "Maturing Loans" at bounding box center [514, 161] width 105 height 26
click at [656, 432] on button "[GEOGRAPHIC_DATA], [GEOGRAPHIC_DATA], [GEOGRAPHIC_DATA] | Multifamily | All Typ…" at bounding box center [653, 467] width 196 height 71
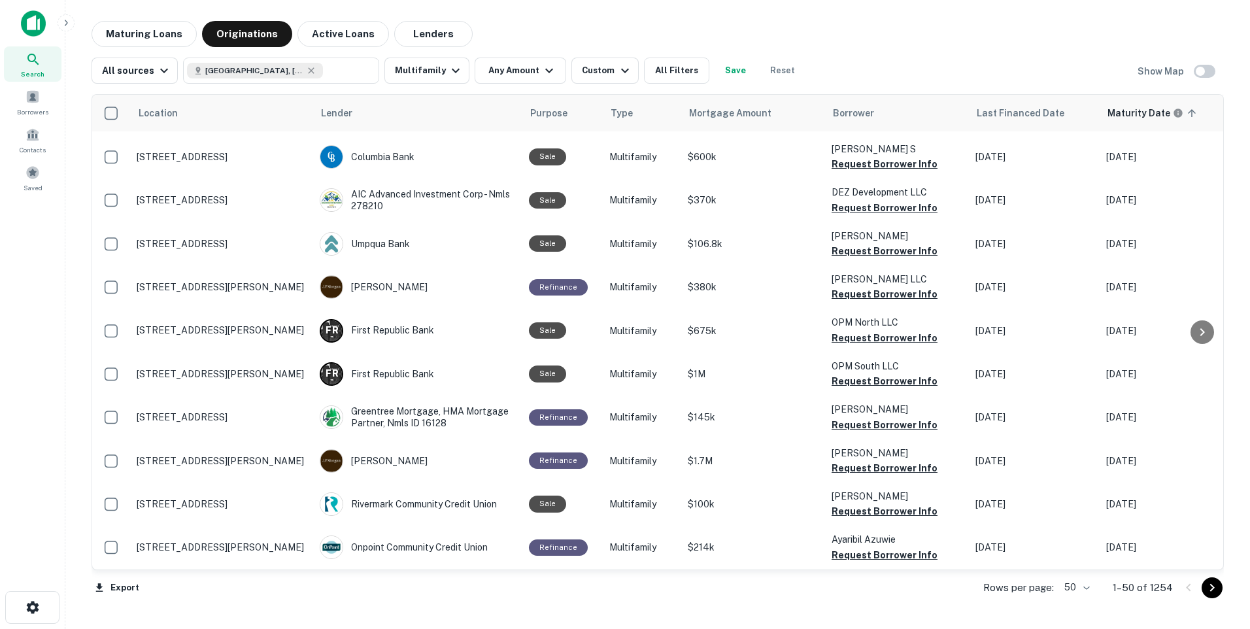
scroll to position [1770, 0]
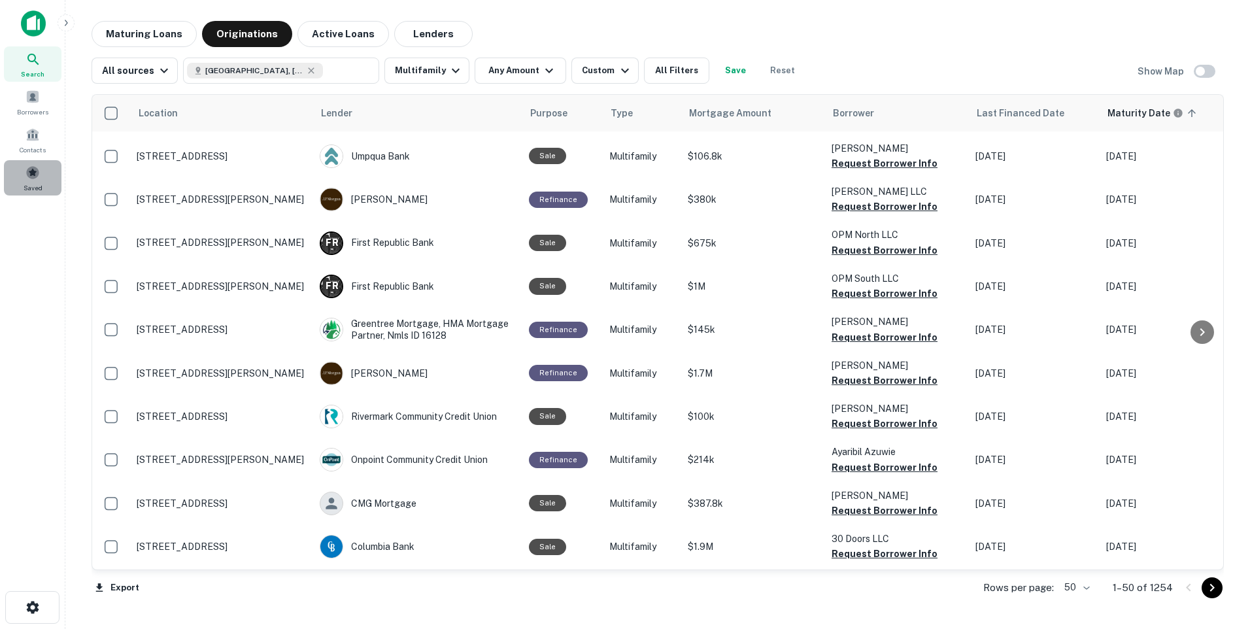
click at [33, 181] on div "Saved" at bounding box center [33, 177] width 58 height 35
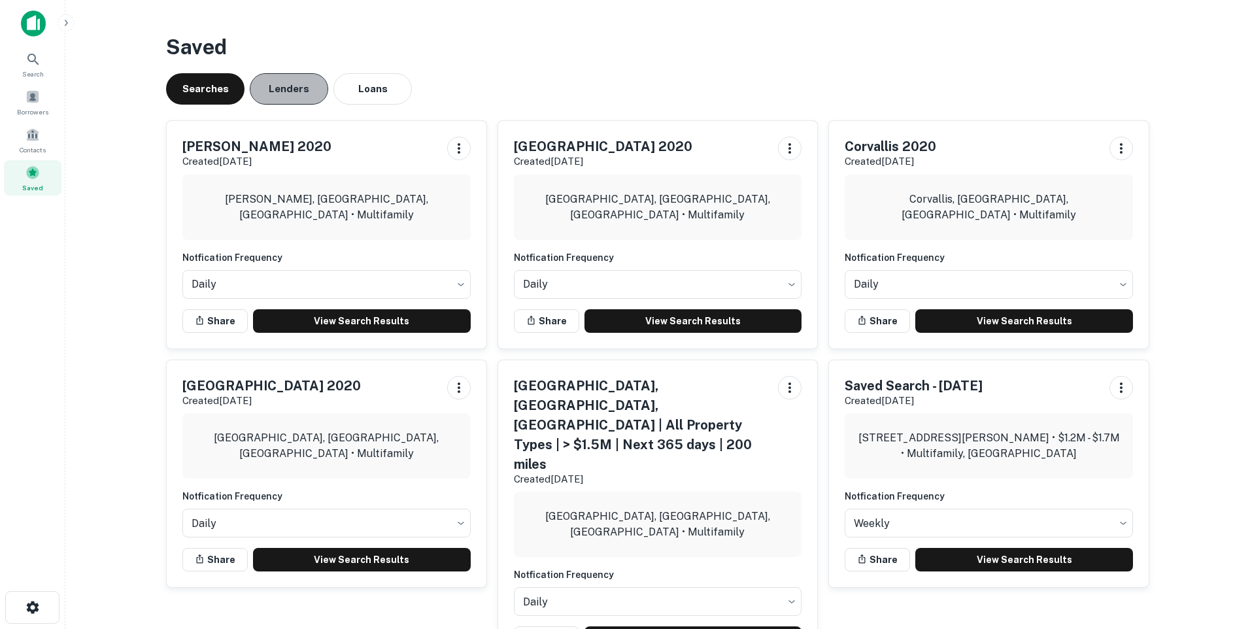
click at [288, 88] on button "Lenders" at bounding box center [289, 88] width 78 height 31
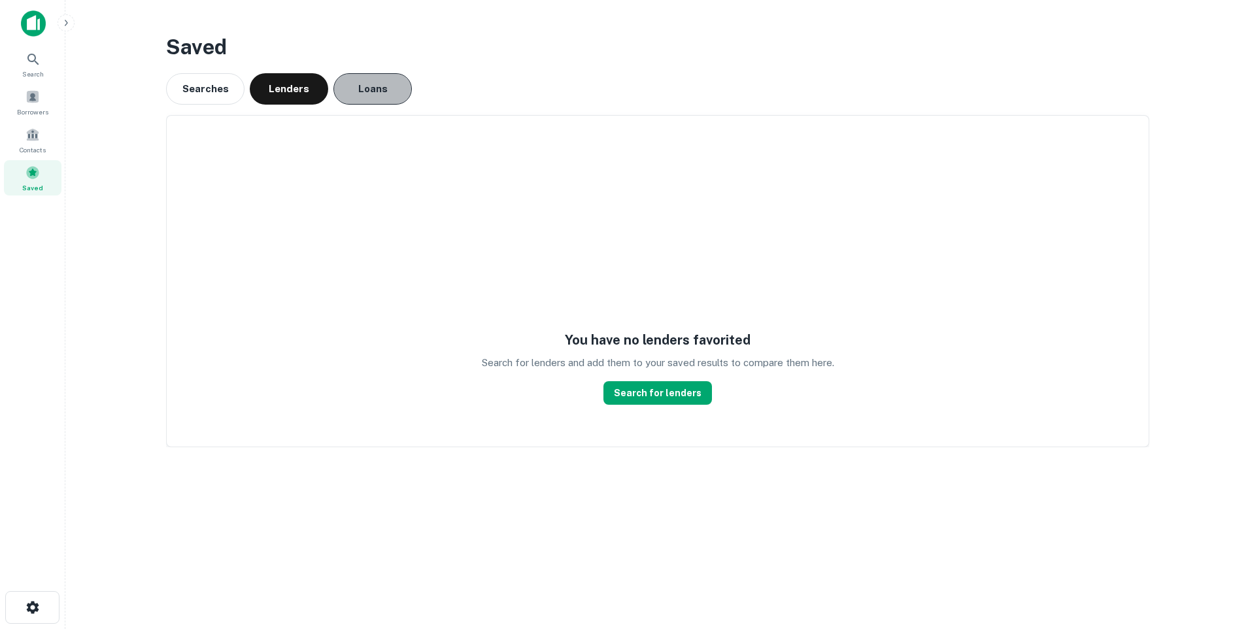
click at [368, 85] on button "Loans" at bounding box center [373, 88] width 78 height 31
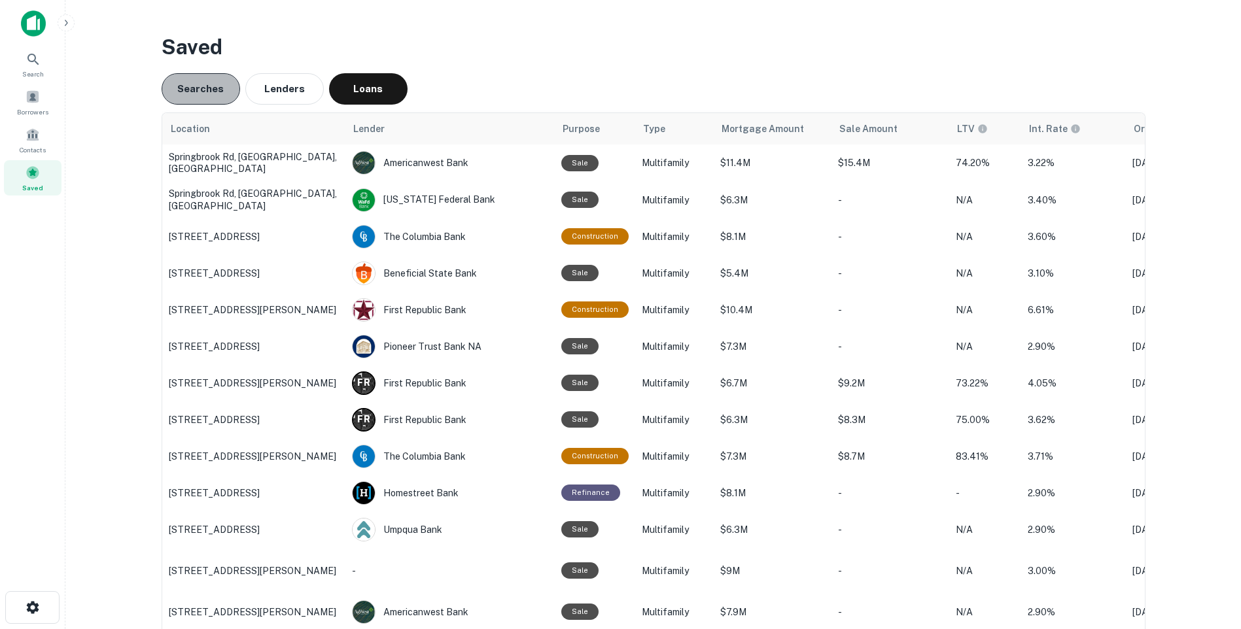
click at [190, 88] on button "Searches" at bounding box center [201, 88] width 78 height 31
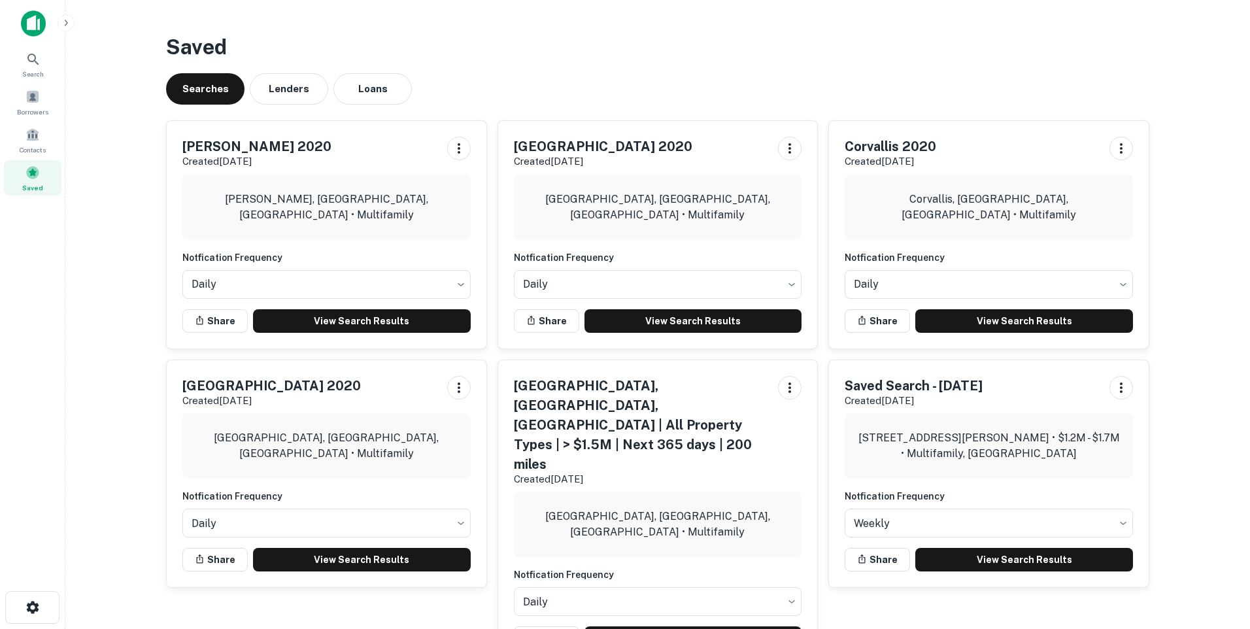
click at [244, 393] on p "Created [DATE]" at bounding box center [271, 401] width 179 height 16
click at [341, 562] on link "View Search Results" at bounding box center [362, 560] width 218 height 24
click at [22, 65] on div "Search" at bounding box center [33, 63] width 58 height 35
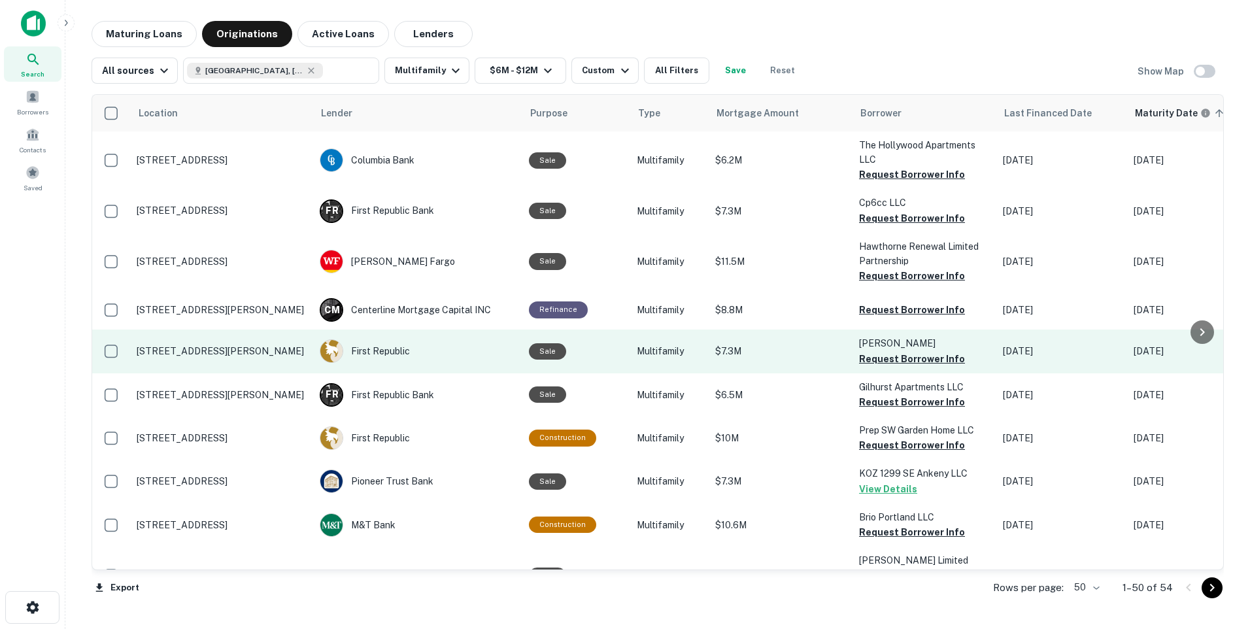
click at [266, 349] on p "[STREET_ADDRESS][PERSON_NAME]" at bounding box center [222, 351] width 170 height 12
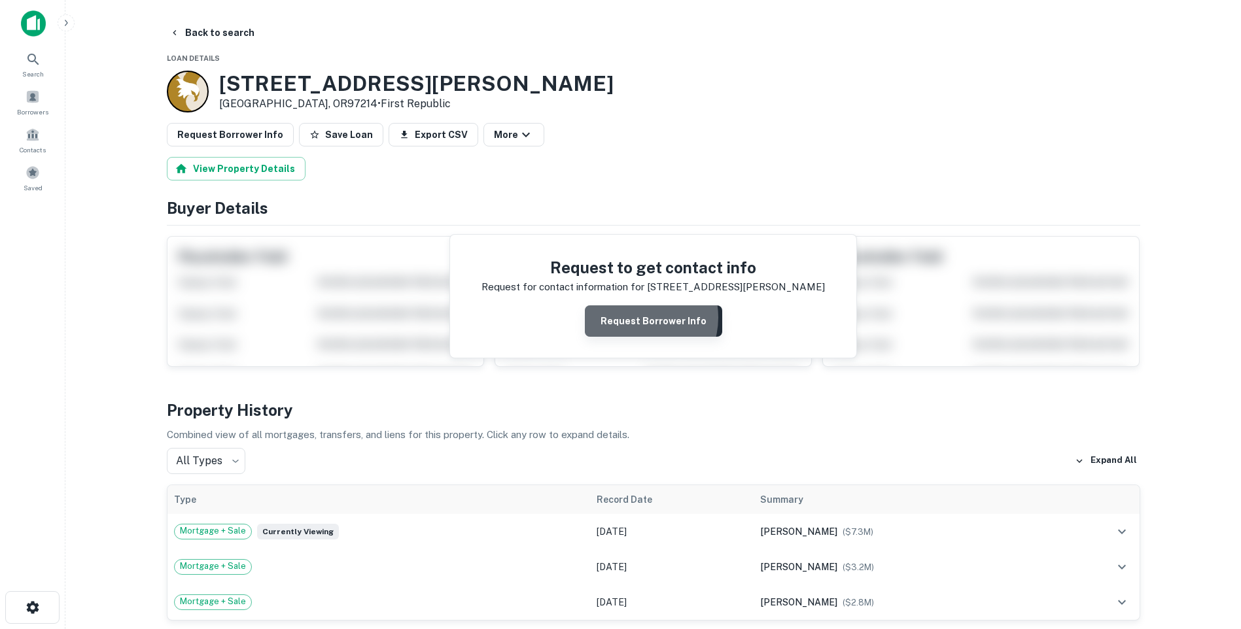
click at [638, 318] on button "Request Borrower Info" at bounding box center [653, 320] width 137 height 31
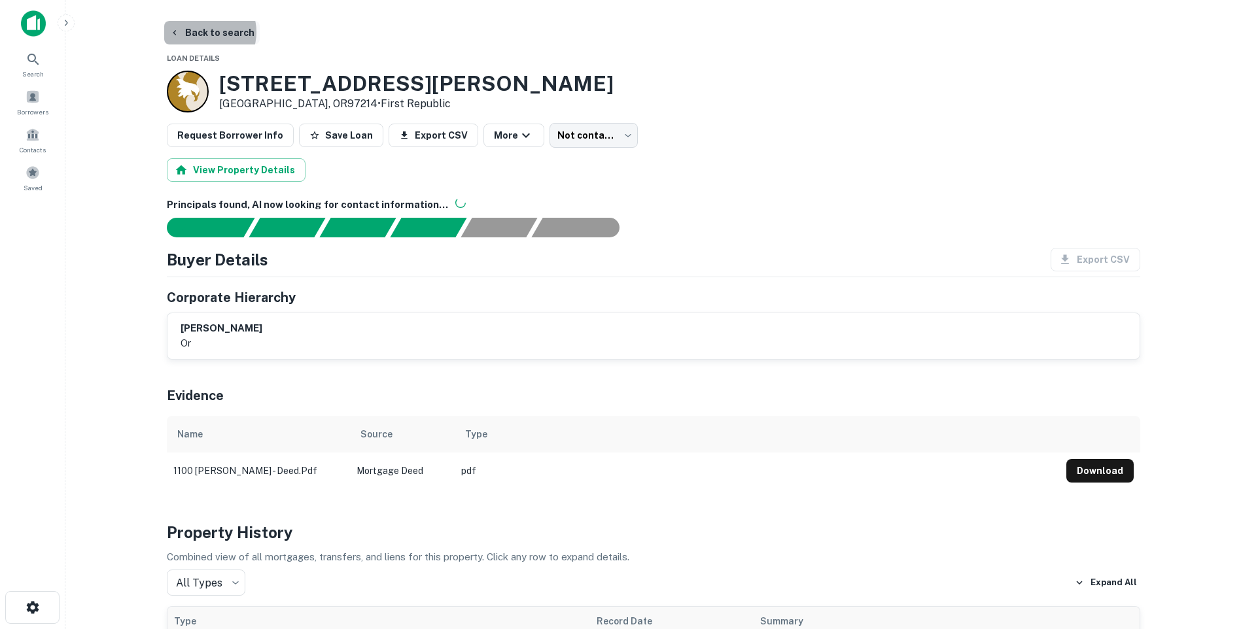
click at [204, 31] on button "Back to search" at bounding box center [211, 33] width 95 height 24
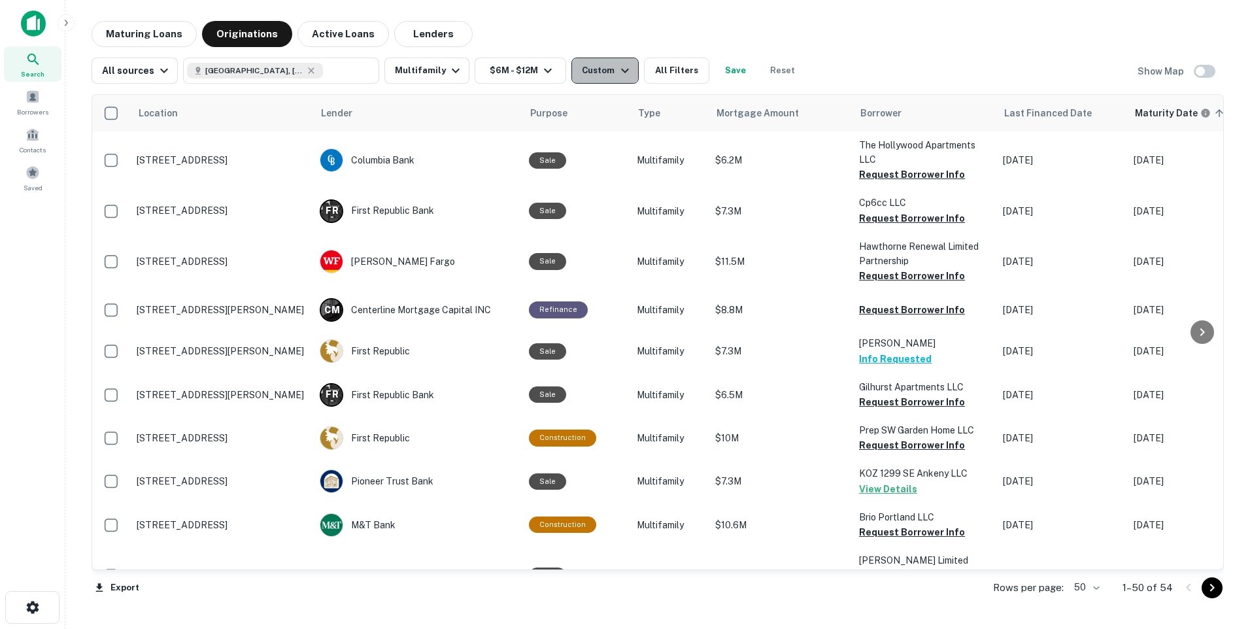
click at [617, 72] on icon "button" at bounding box center [625, 71] width 16 height 16
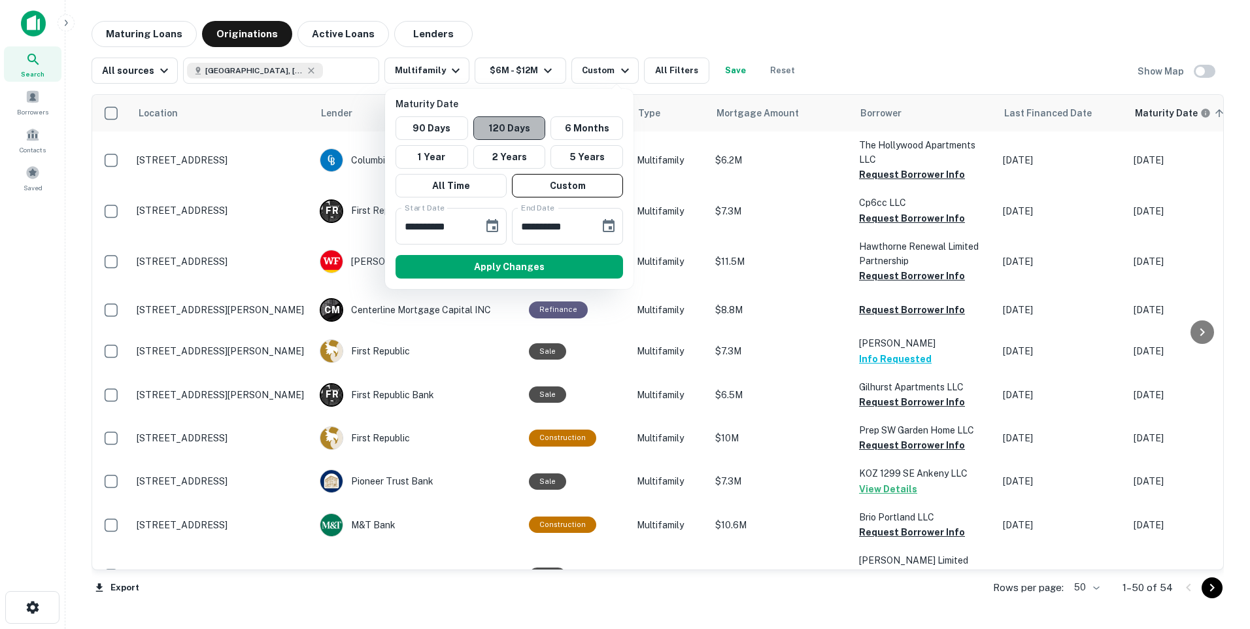
click at [509, 126] on button "120 Days" at bounding box center [509, 128] width 73 height 24
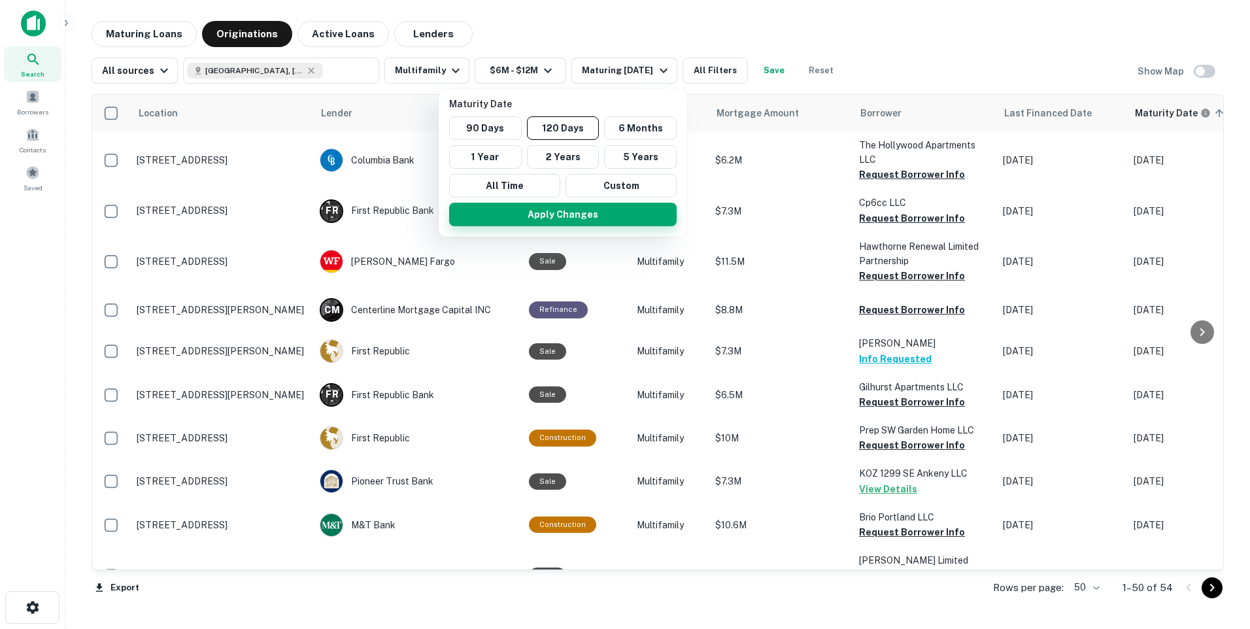
click at [559, 215] on button "Apply Changes" at bounding box center [563, 215] width 228 height 24
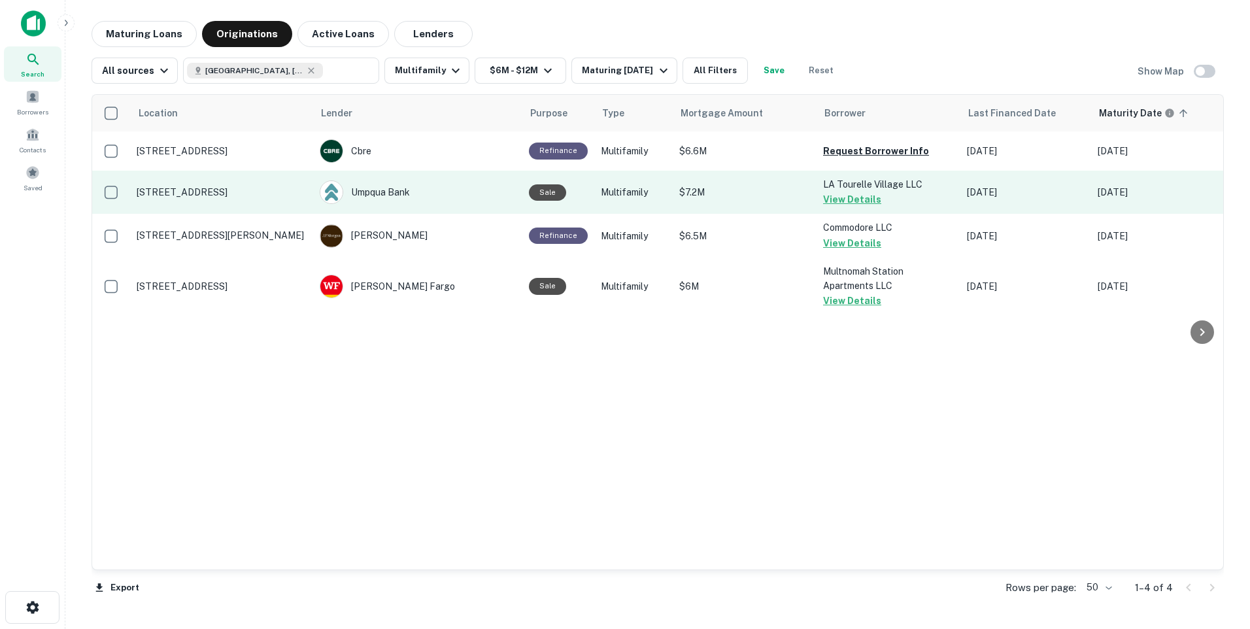
click at [183, 186] on p "15500 Se Division St Portland, OR97236" at bounding box center [222, 192] width 170 height 12
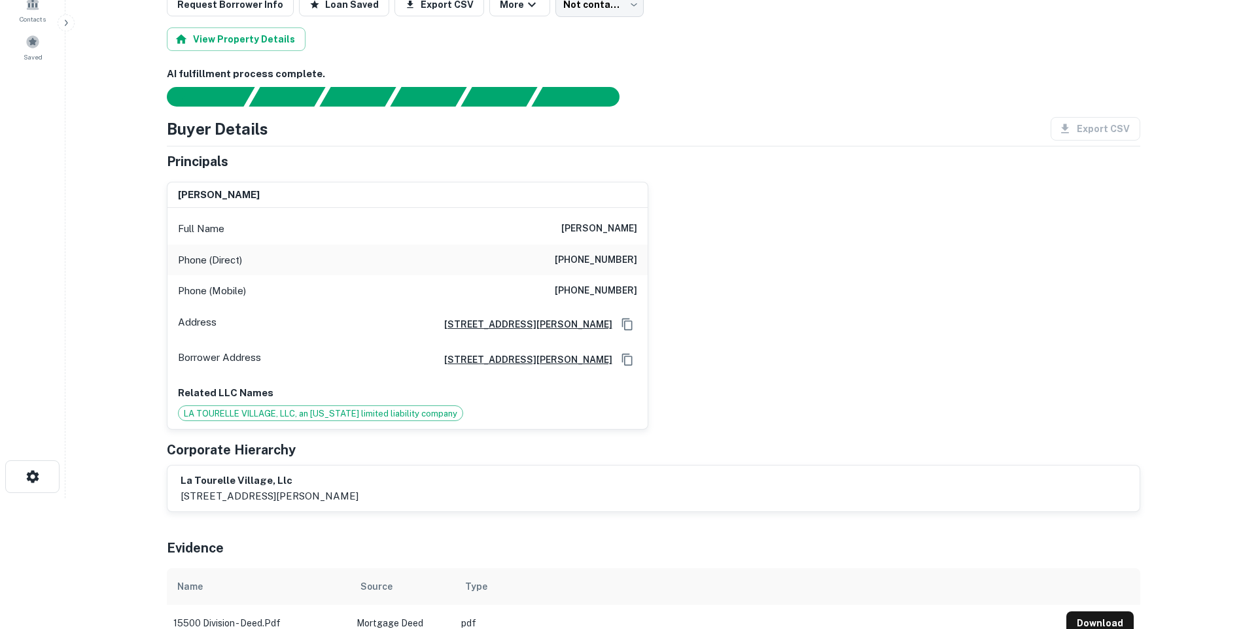
scroll to position [65, 0]
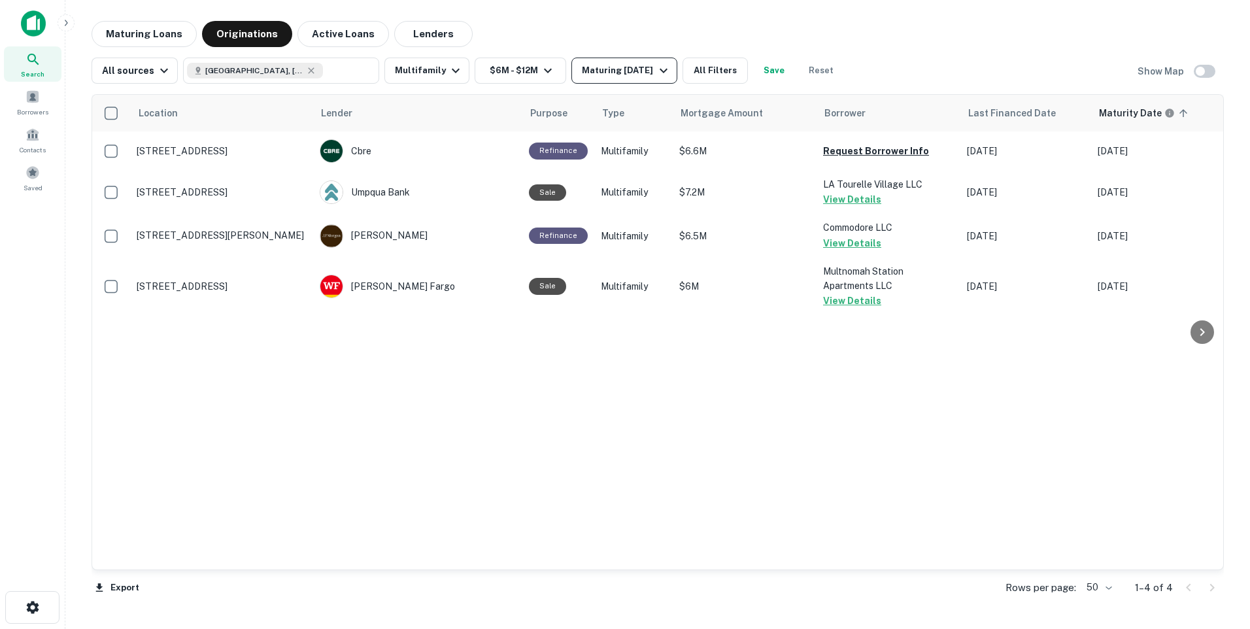
click at [668, 72] on icon "button" at bounding box center [664, 71] width 8 height 5
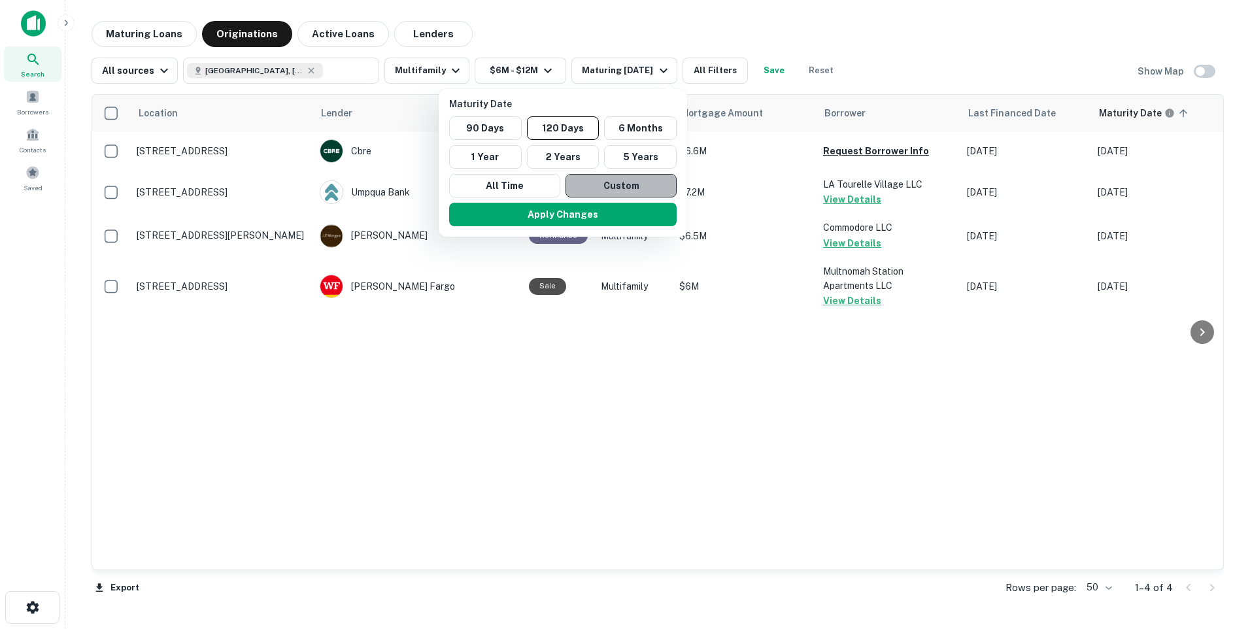
click at [628, 177] on button "Custom" at bounding box center [621, 186] width 111 height 24
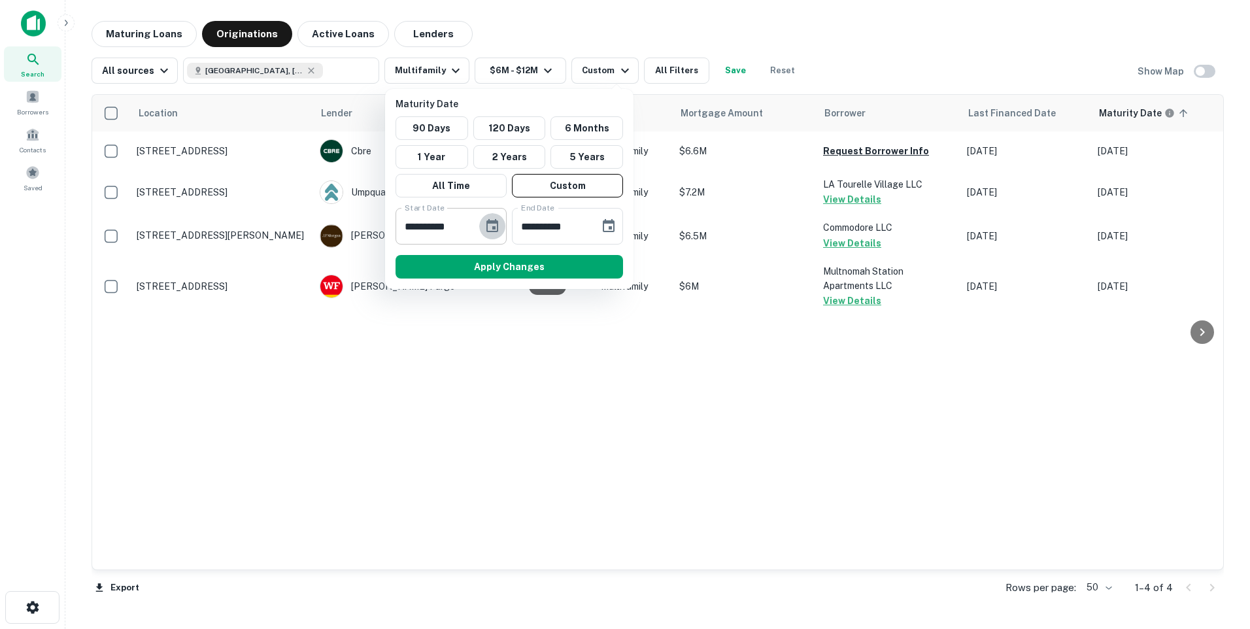
click at [494, 228] on icon "Choose date, selected date is Sep 11, 2025" at bounding box center [493, 225] width 12 height 13
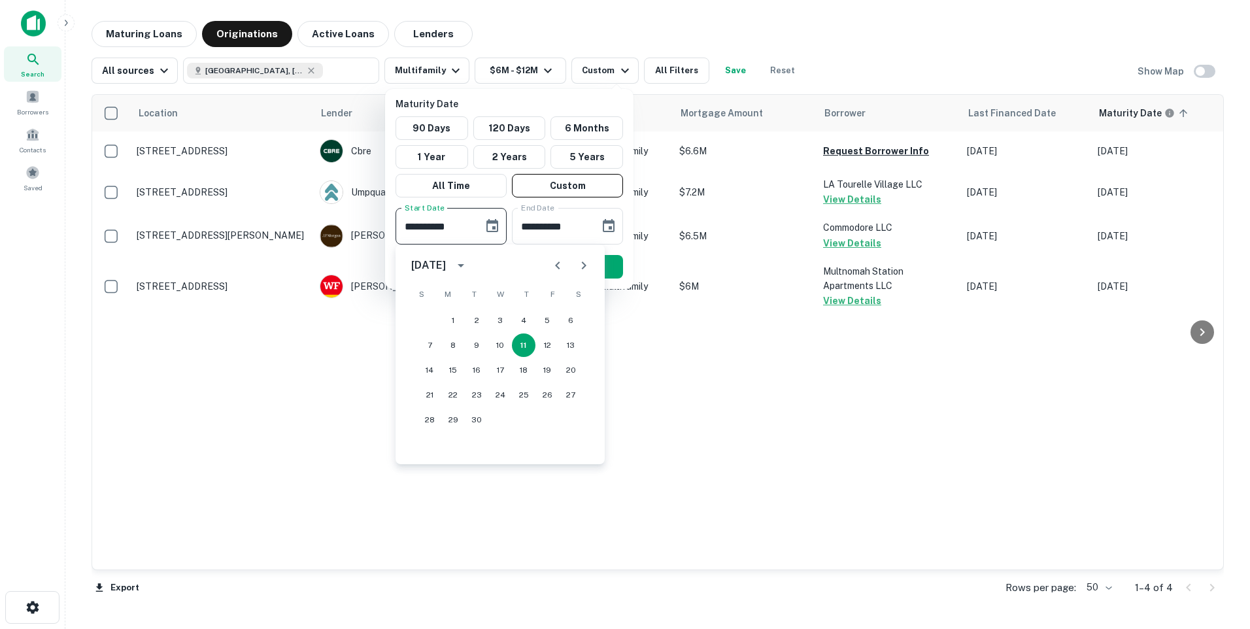
click at [458, 226] on input "**********" at bounding box center [435, 226] width 78 height 37
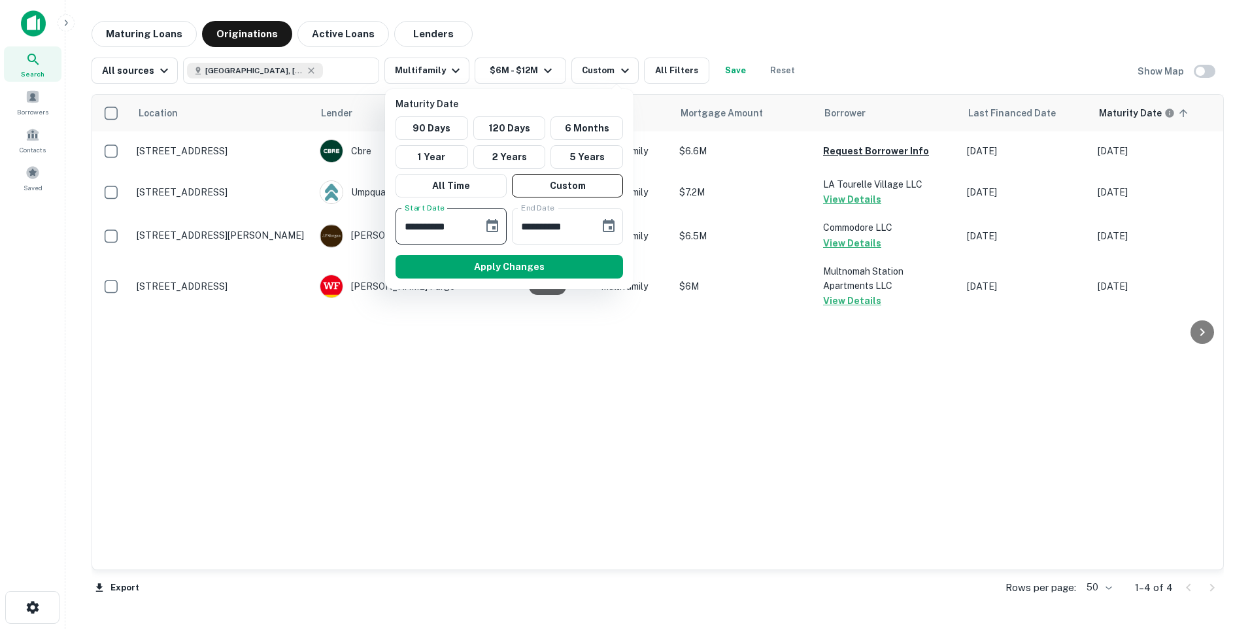
click at [406, 227] on input "**********" at bounding box center [435, 226] width 78 height 37
type input "**********"
click at [525, 225] on input "**********" at bounding box center [551, 226] width 78 height 37
type input "**********"
click at [522, 269] on button "Apply Changes" at bounding box center [510, 267] width 228 height 24
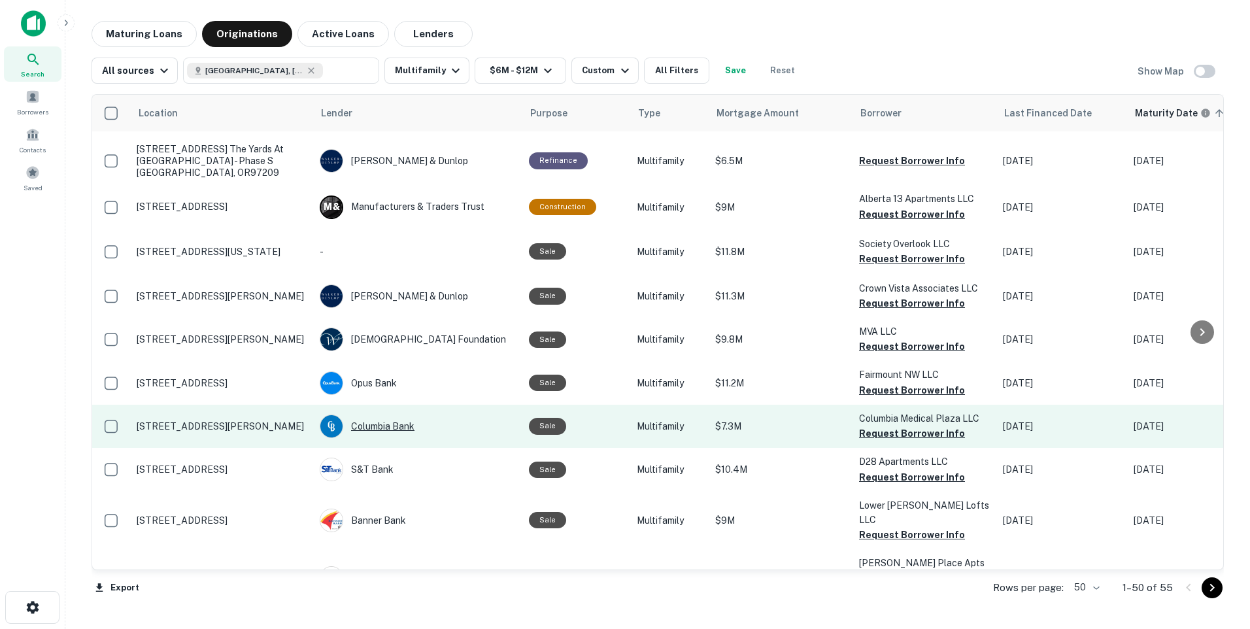
scroll to position [1373, 0]
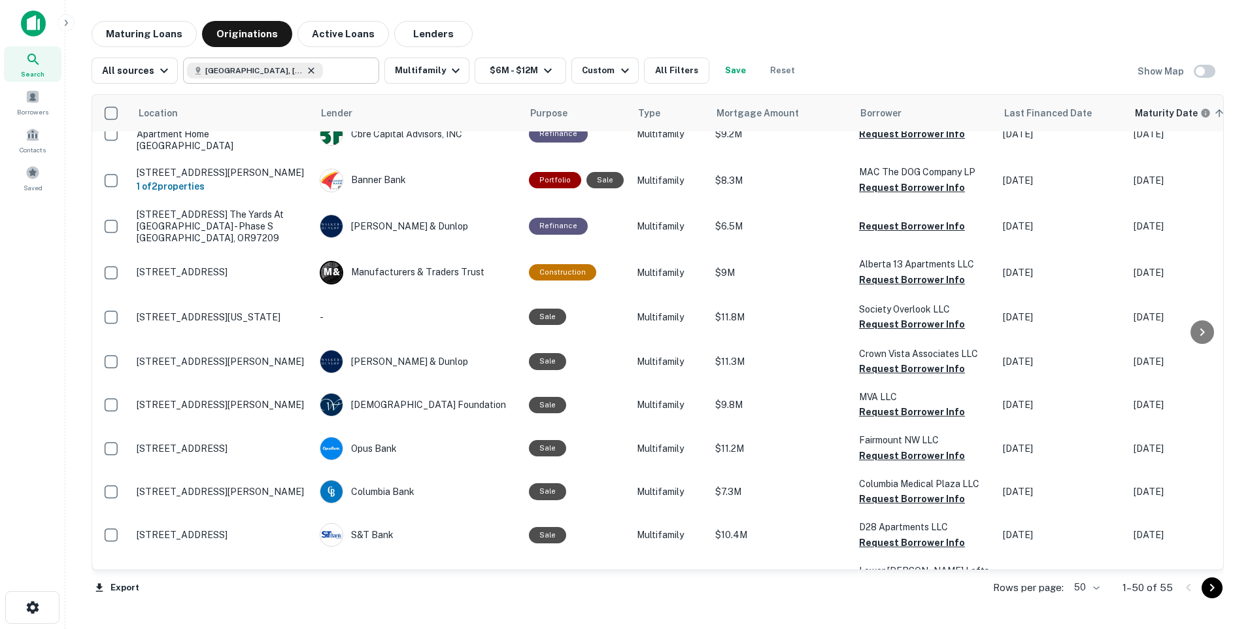
click at [306, 72] on icon at bounding box center [311, 70] width 10 height 10
type input "*"
type input "**"
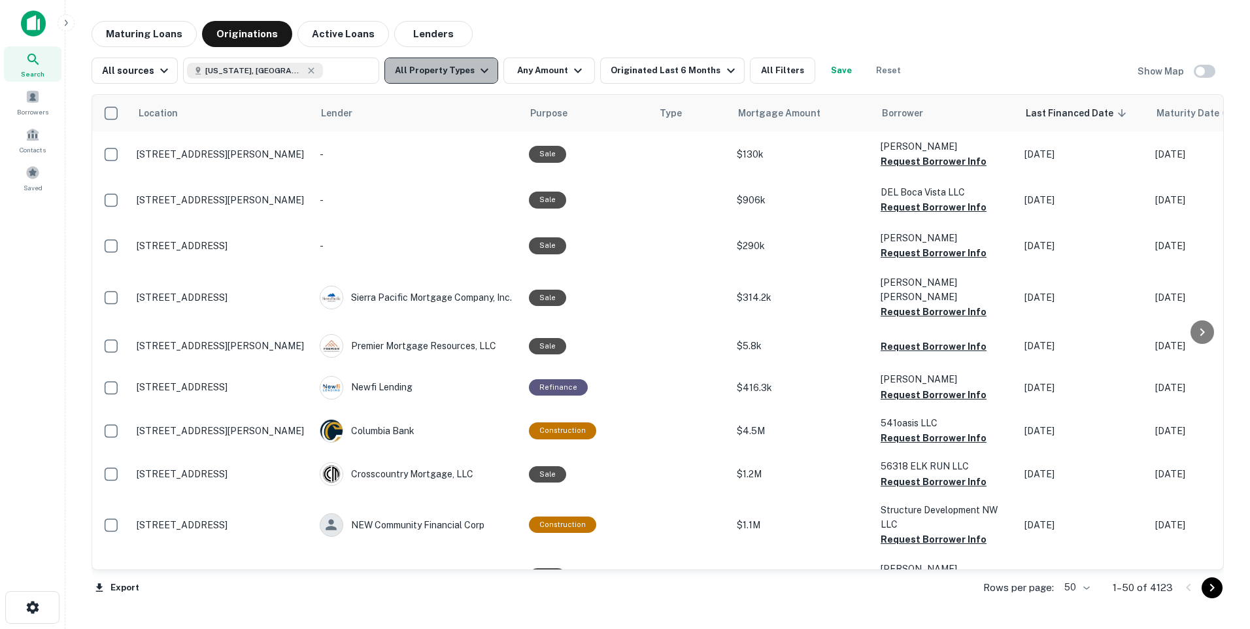
click at [481, 71] on icon "button" at bounding box center [485, 71] width 8 height 5
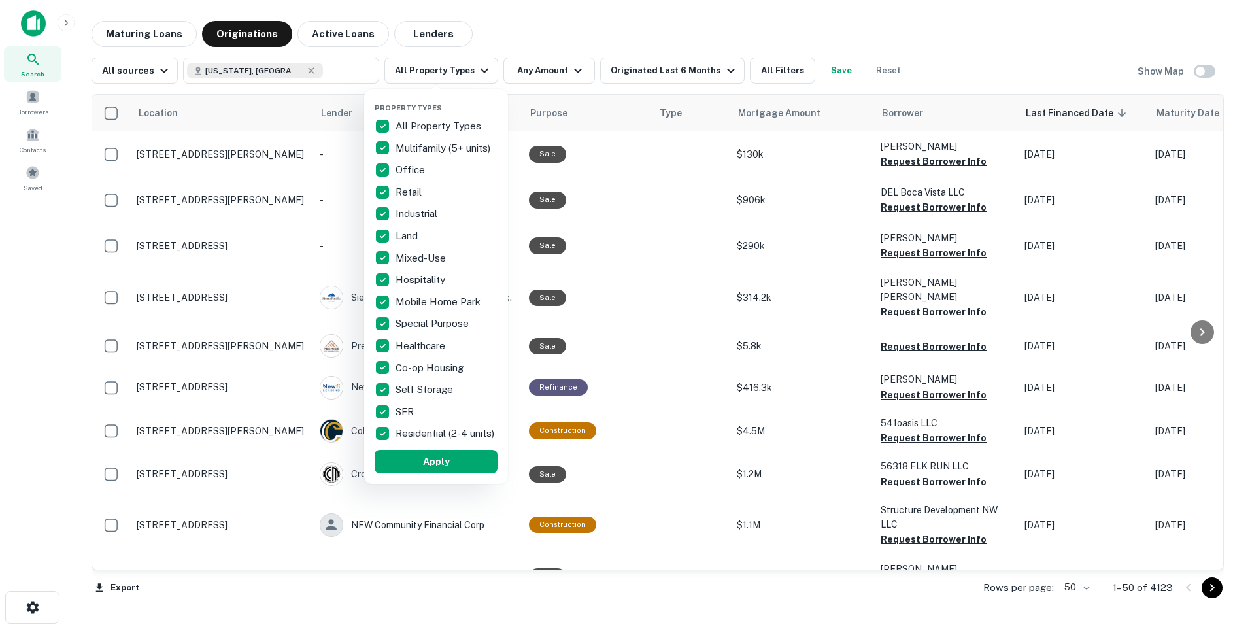
click at [417, 150] on p "Multifamily (5+ units)" at bounding box center [444, 149] width 97 height 16
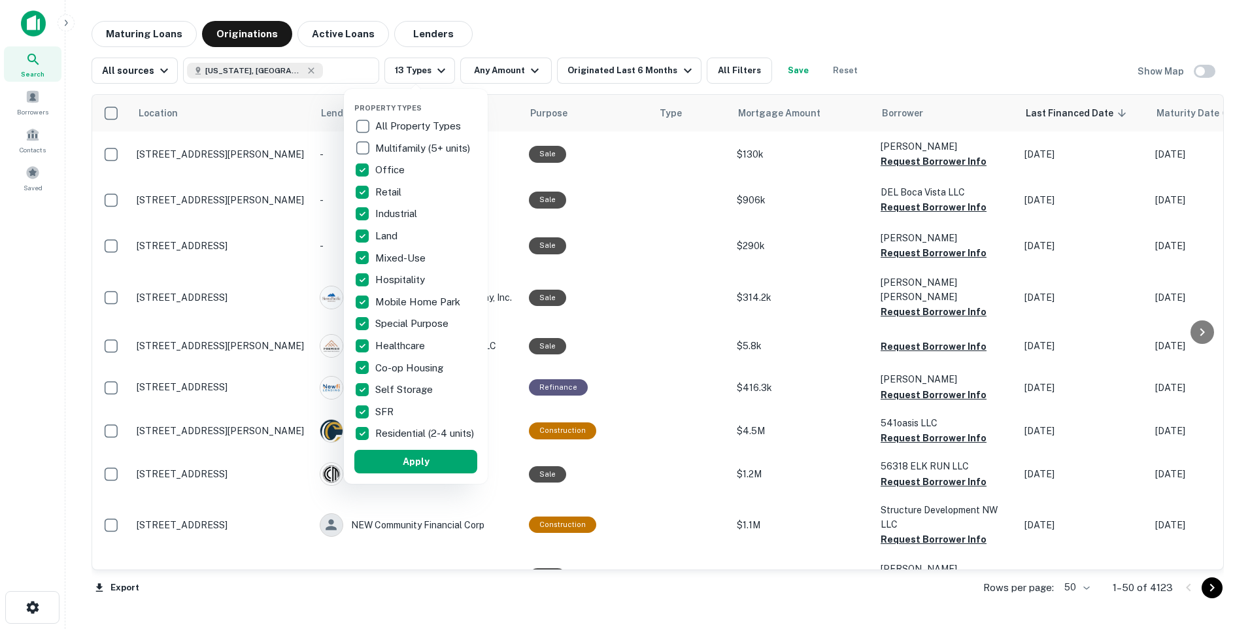
click at [530, 69] on div at bounding box center [625, 314] width 1250 height 629
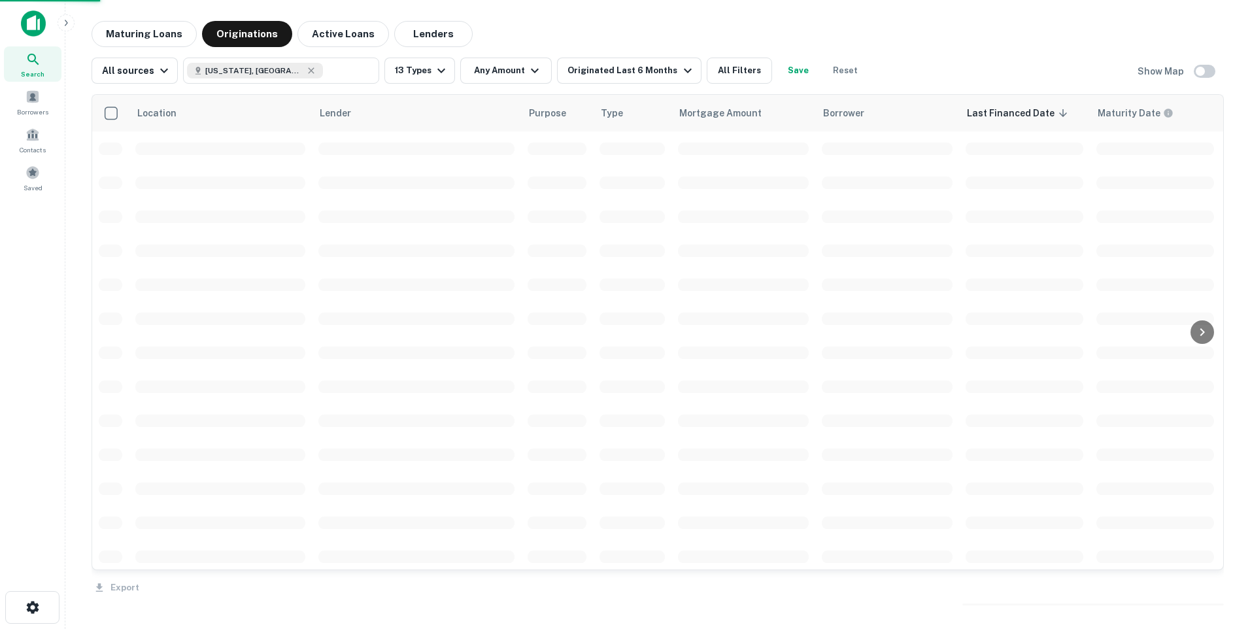
click at [530, 68] on div "Property Types All Property Types Multifamily (5+ units) Office Retail Industri…" at bounding box center [625, 314] width 1250 height 629
click at [530, 68] on icon "button" at bounding box center [535, 71] width 16 height 16
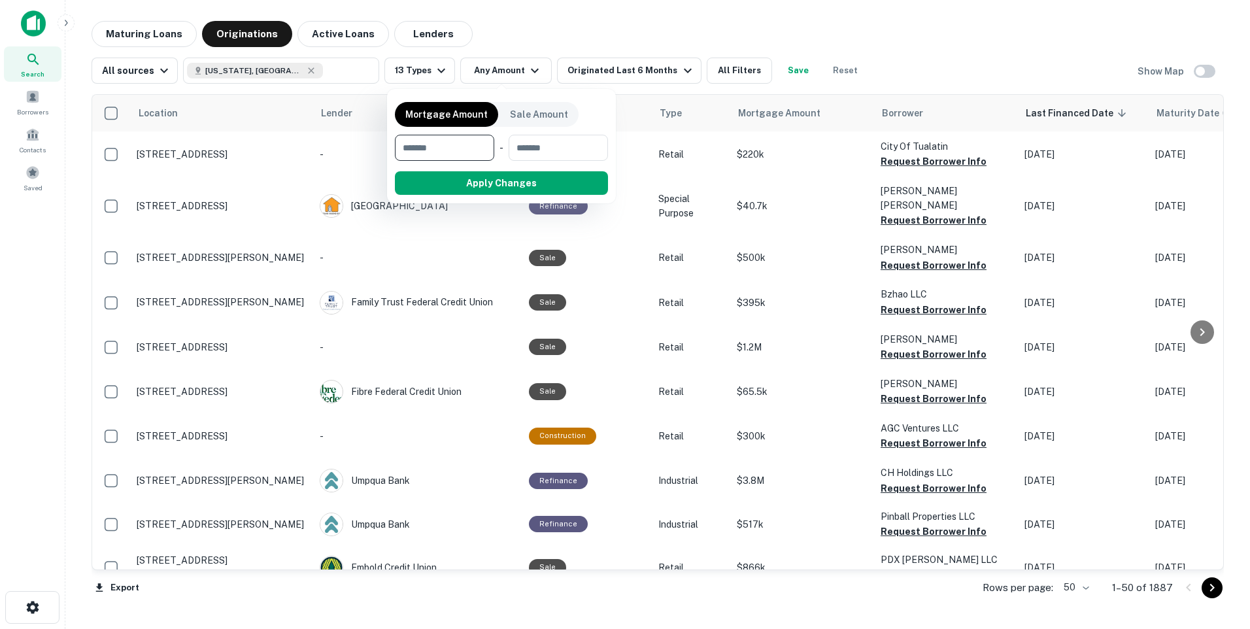
click at [410, 146] on input "number" at bounding box center [440, 148] width 90 height 26
type input "*******"
click at [546, 153] on input "number" at bounding box center [557, 148] width 83 height 26
type input "********"
click at [508, 179] on button "Apply Changes" at bounding box center [525, 183] width 166 height 24
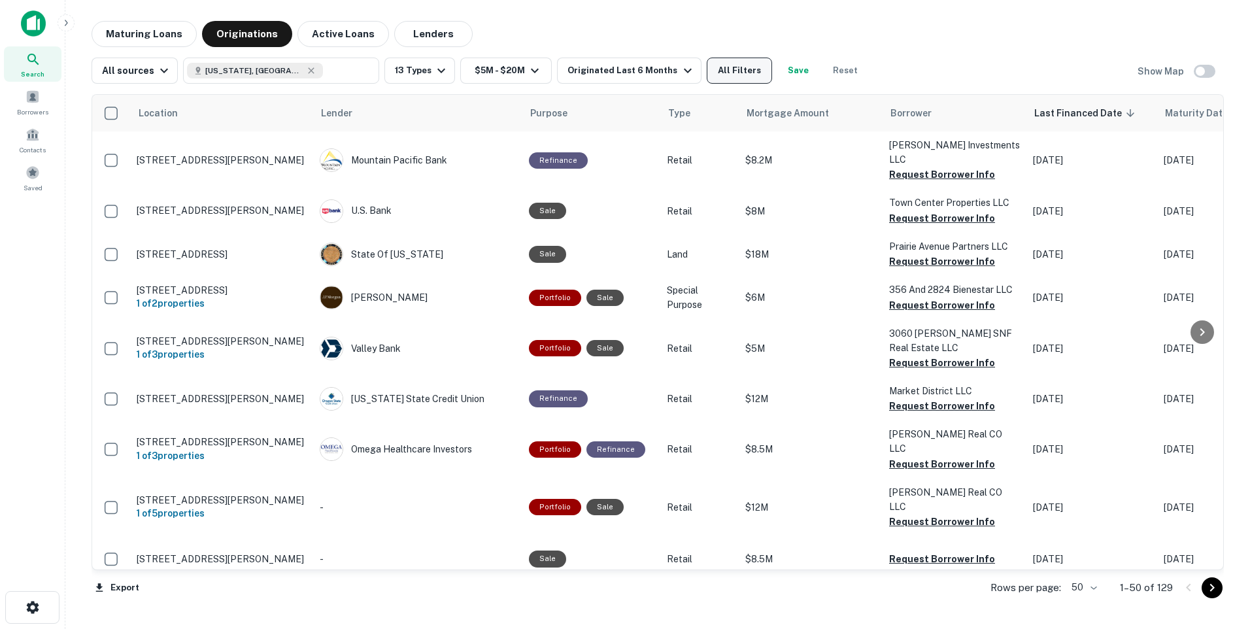
click at [727, 73] on button "All Filters" at bounding box center [739, 71] width 65 height 26
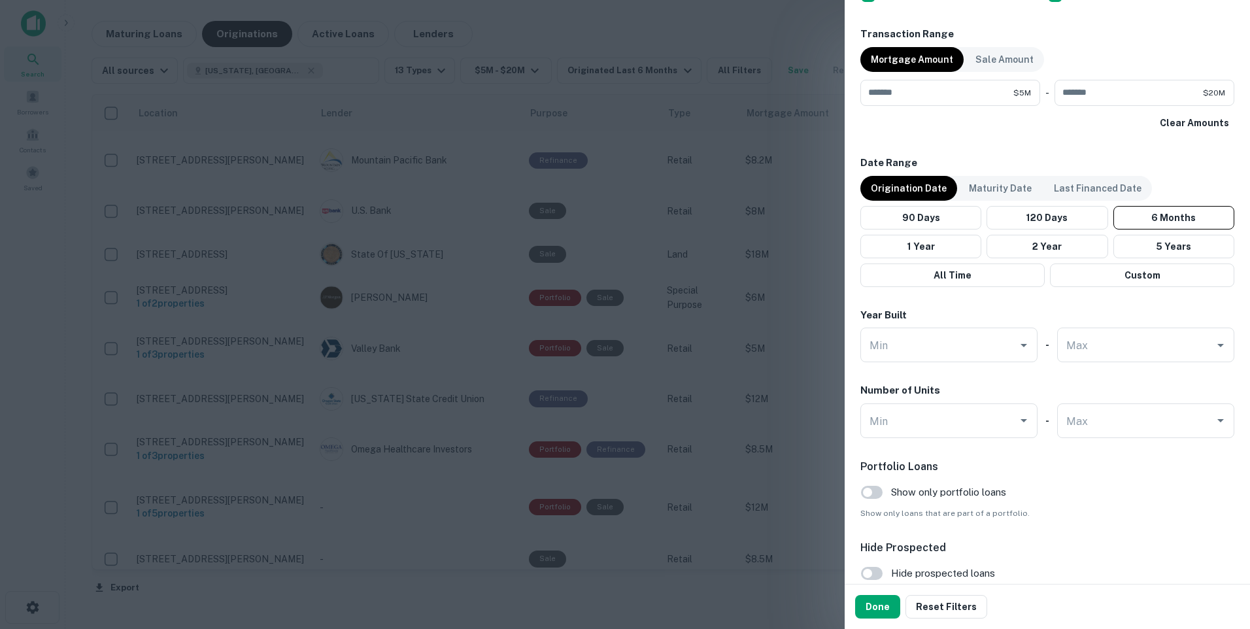
scroll to position [733, 0]
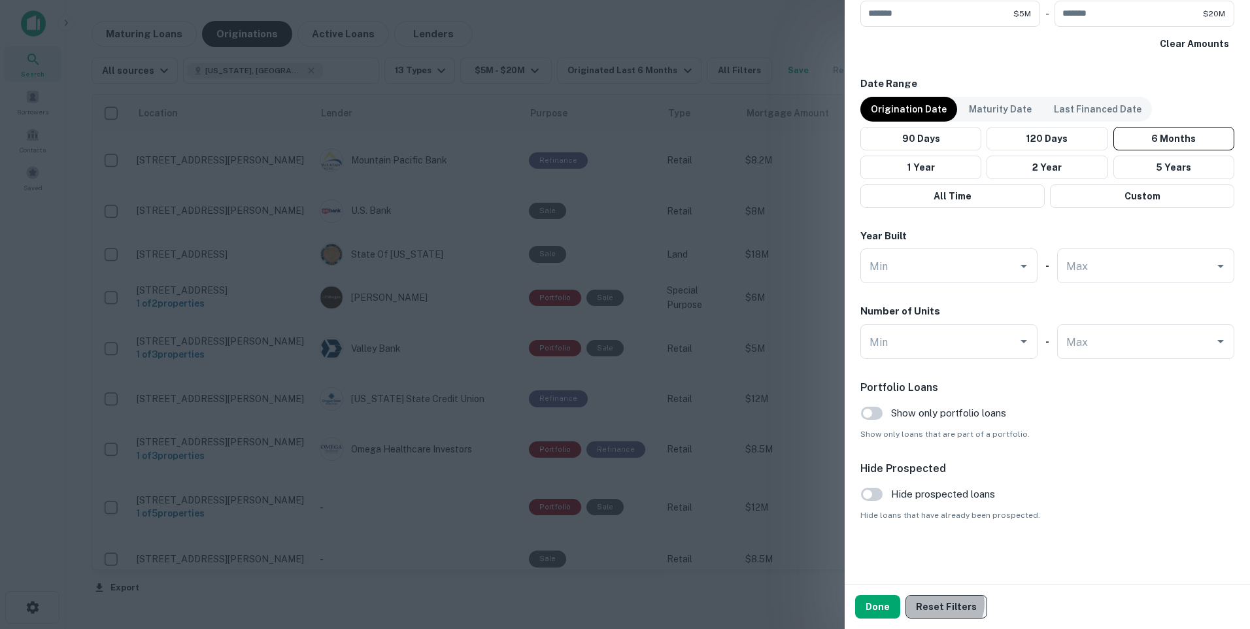
click at [940, 604] on button "Reset Filters" at bounding box center [947, 607] width 82 height 24
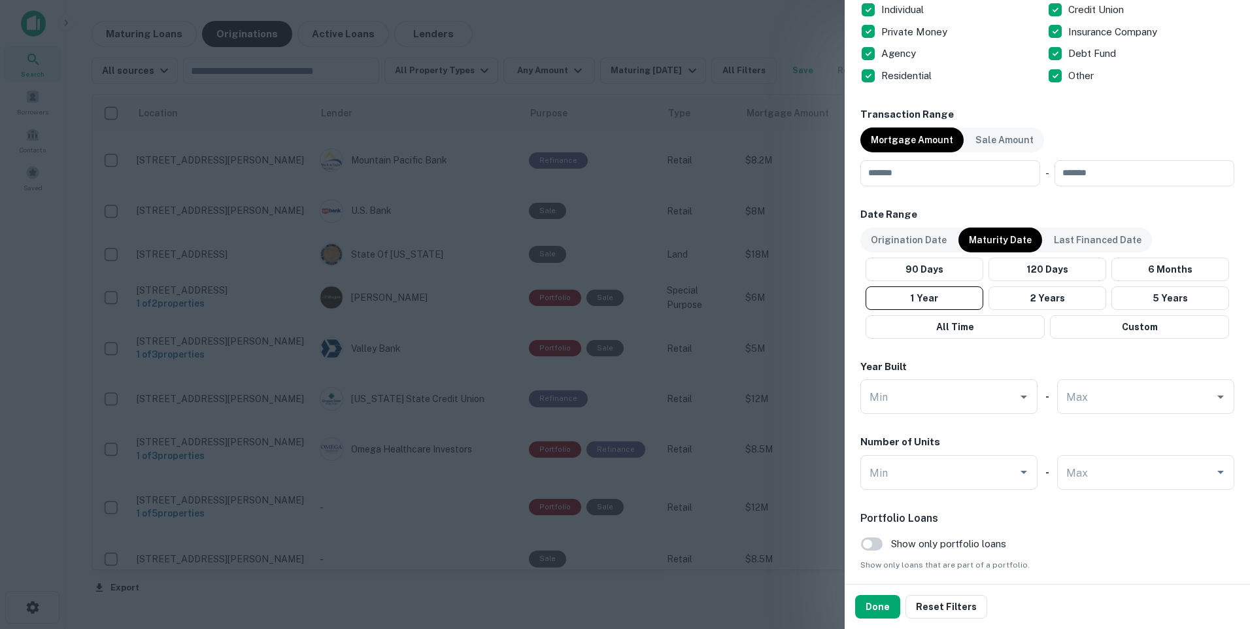
scroll to position [639, 0]
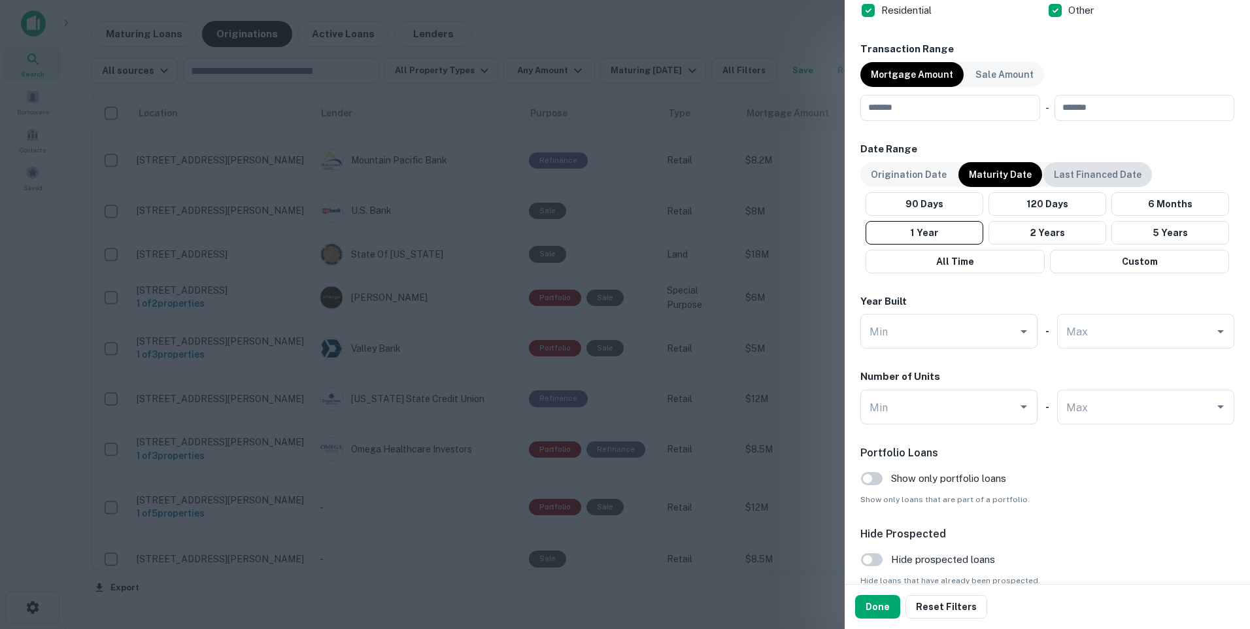
click at [1080, 178] on p "Last Financed Date" at bounding box center [1098, 174] width 88 height 14
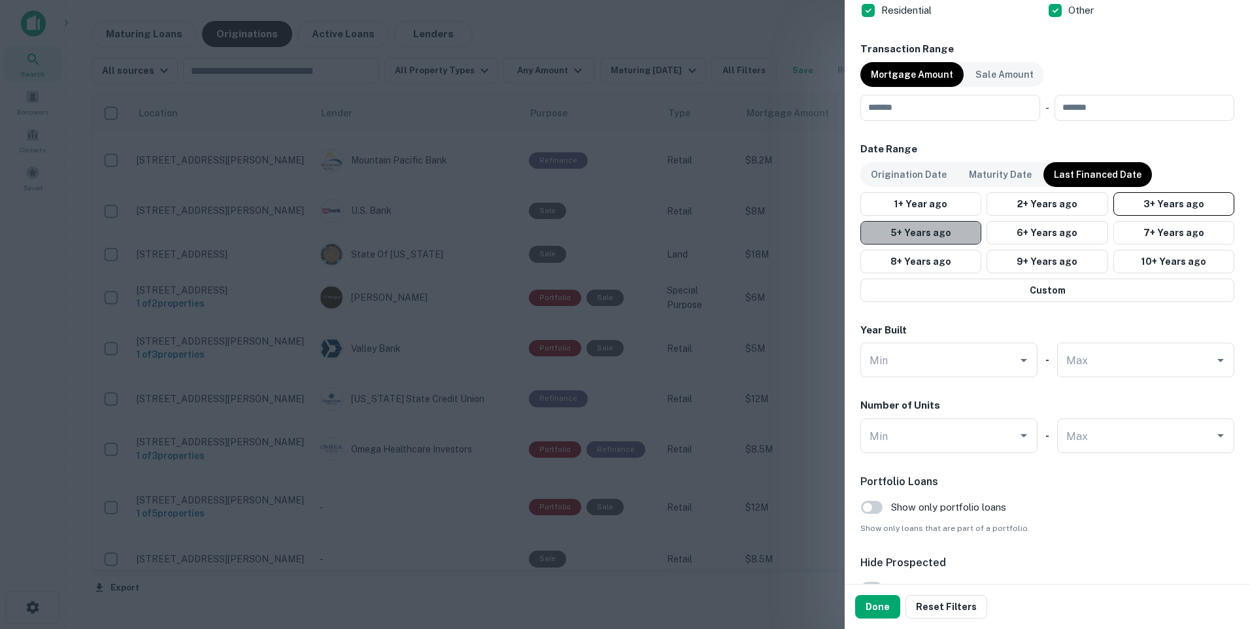
click at [922, 232] on button "5+ Years ago" at bounding box center [921, 233] width 121 height 24
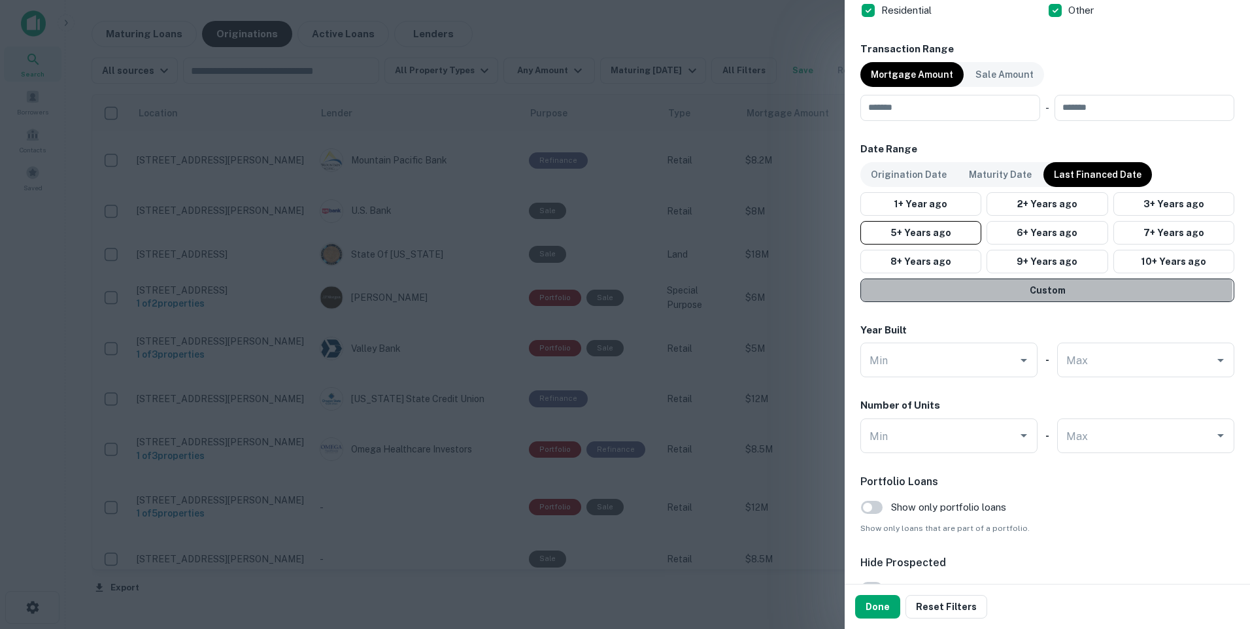
click at [1046, 288] on button "Custom" at bounding box center [1048, 291] width 374 height 24
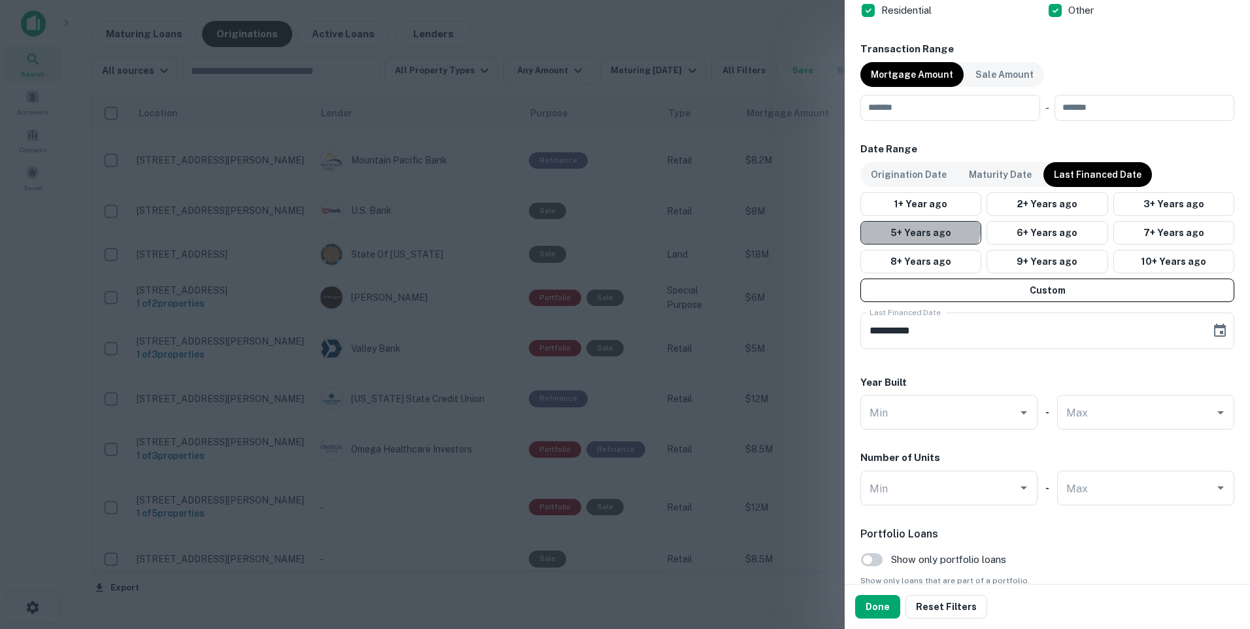
click at [916, 224] on button "5+ Years ago" at bounding box center [921, 233] width 121 height 24
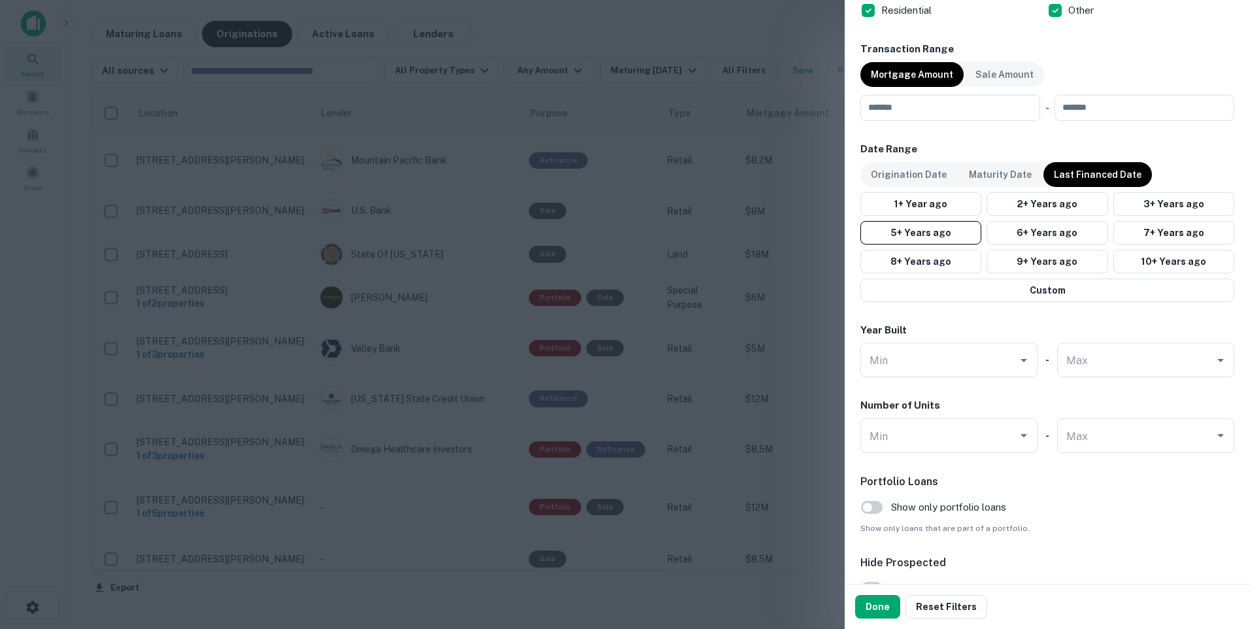
scroll to position [733, 0]
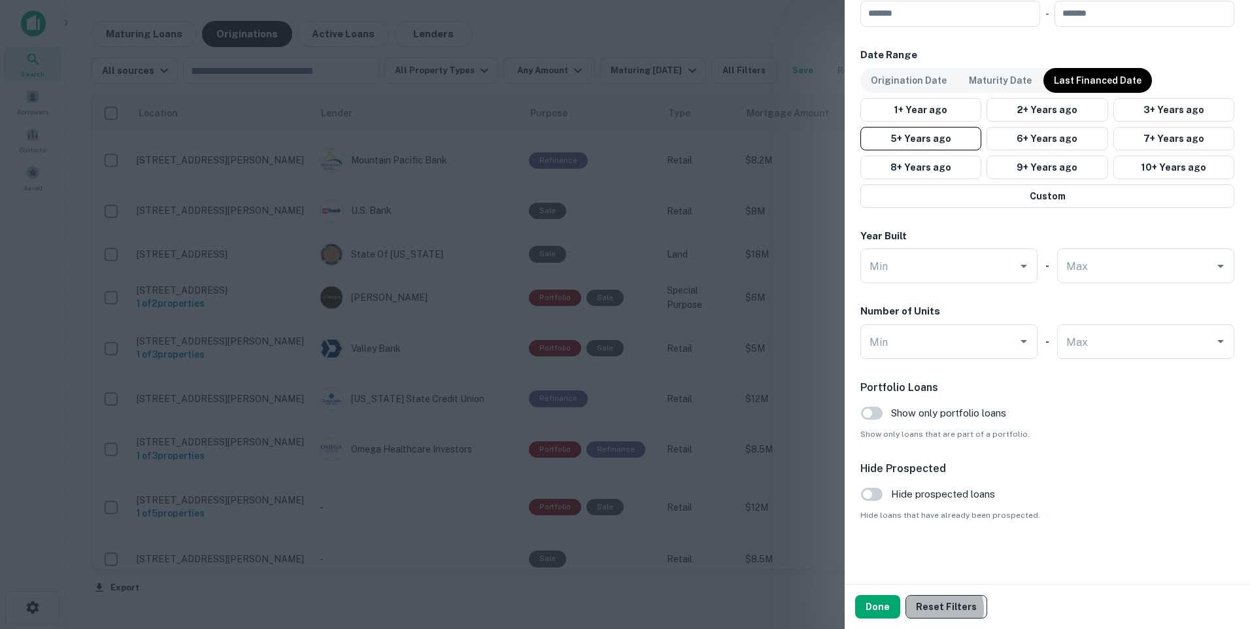
click at [934, 609] on button "Reset Filters" at bounding box center [947, 607] width 82 height 24
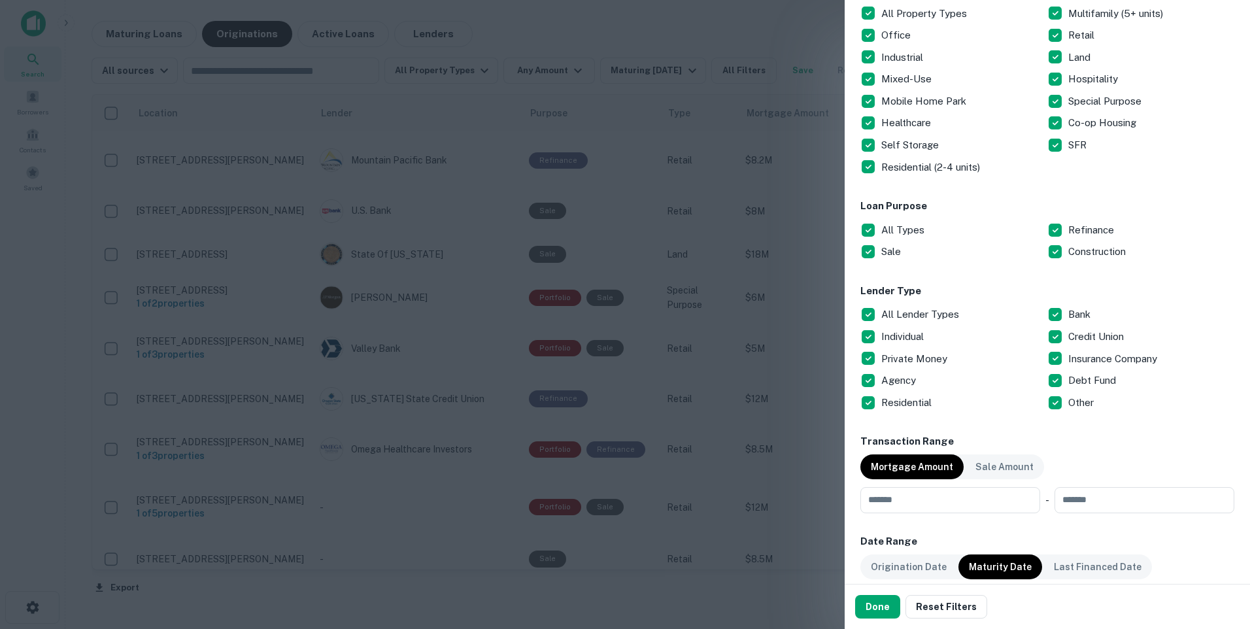
scroll to position [116, 0]
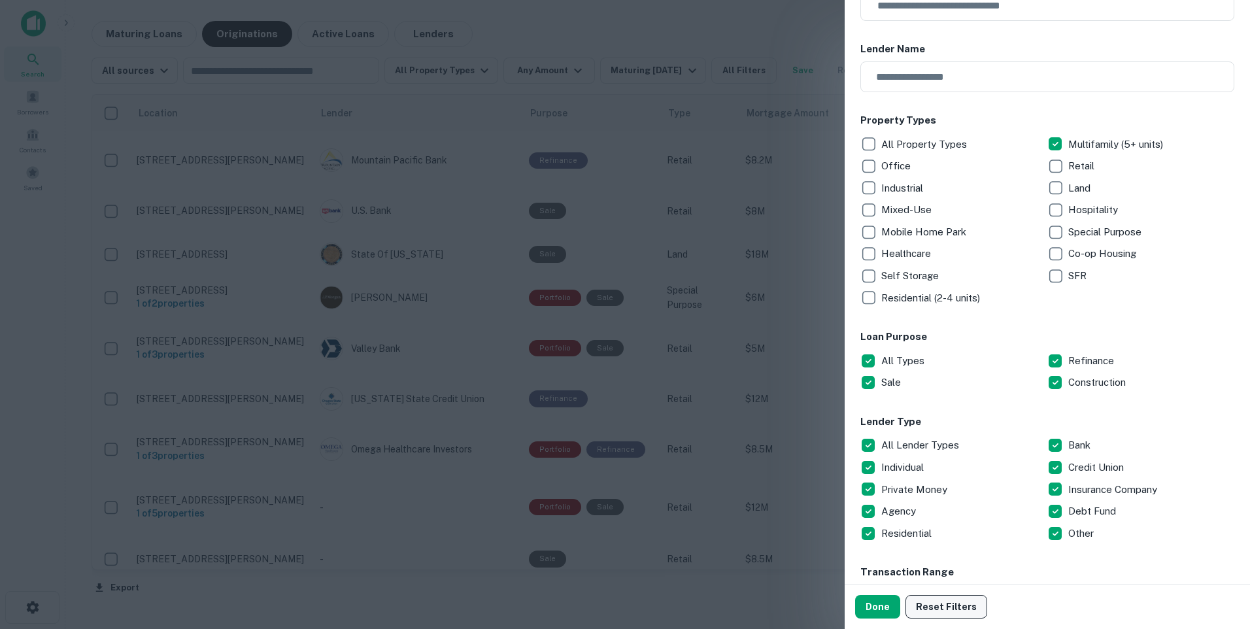
click at [951, 610] on button "Reset Filters" at bounding box center [947, 607] width 82 height 24
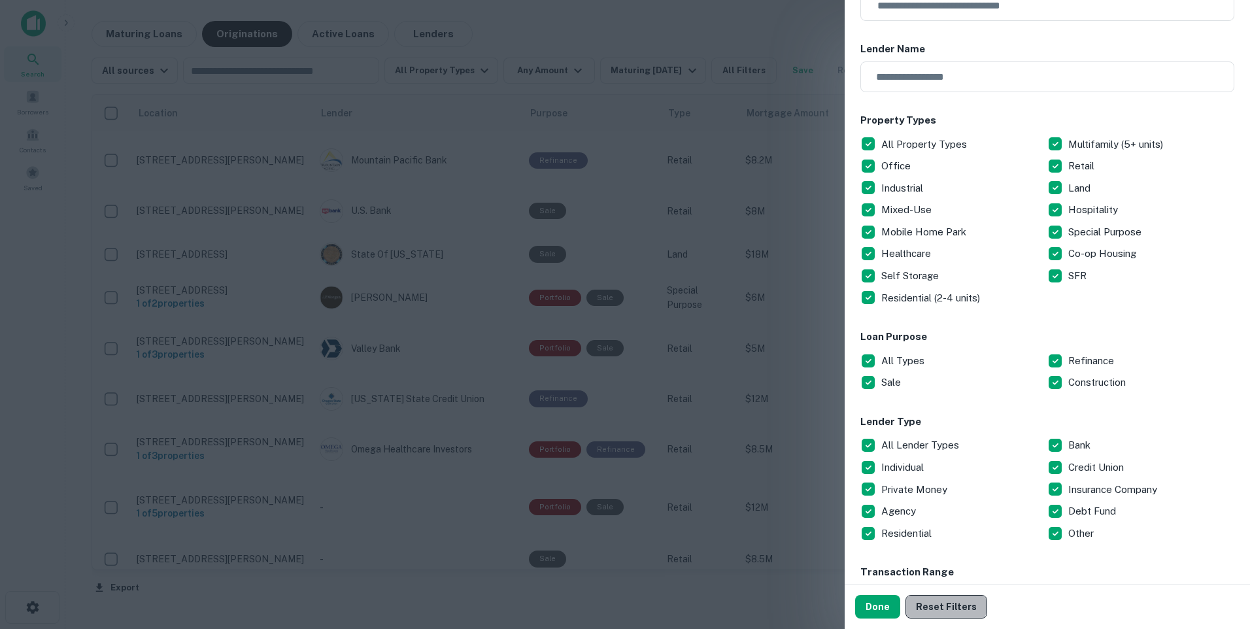
click at [951, 609] on button "Reset Filters" at bounding box center [947, 607] width 82 height 24
click at [857, 145] on div "Customize data sources and filters All Sources CMBS GSE Location ​ Lender Name …" at bounding box center [1047, 292] width 405 height 584
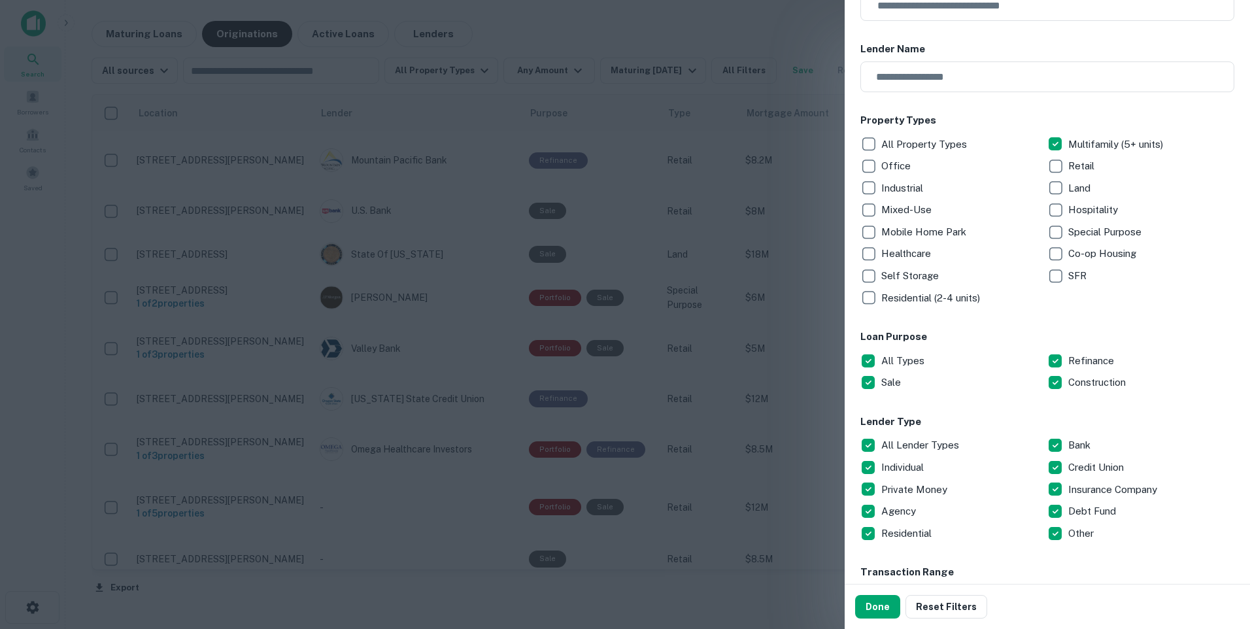
drag, startPoint x: 880, startPoint y: 606, endPoint x: 861, endPoint y: 570, distance: 40.9
click at [880, 606] on button "Done" at bounding box center [877, 607] width 45 height 24
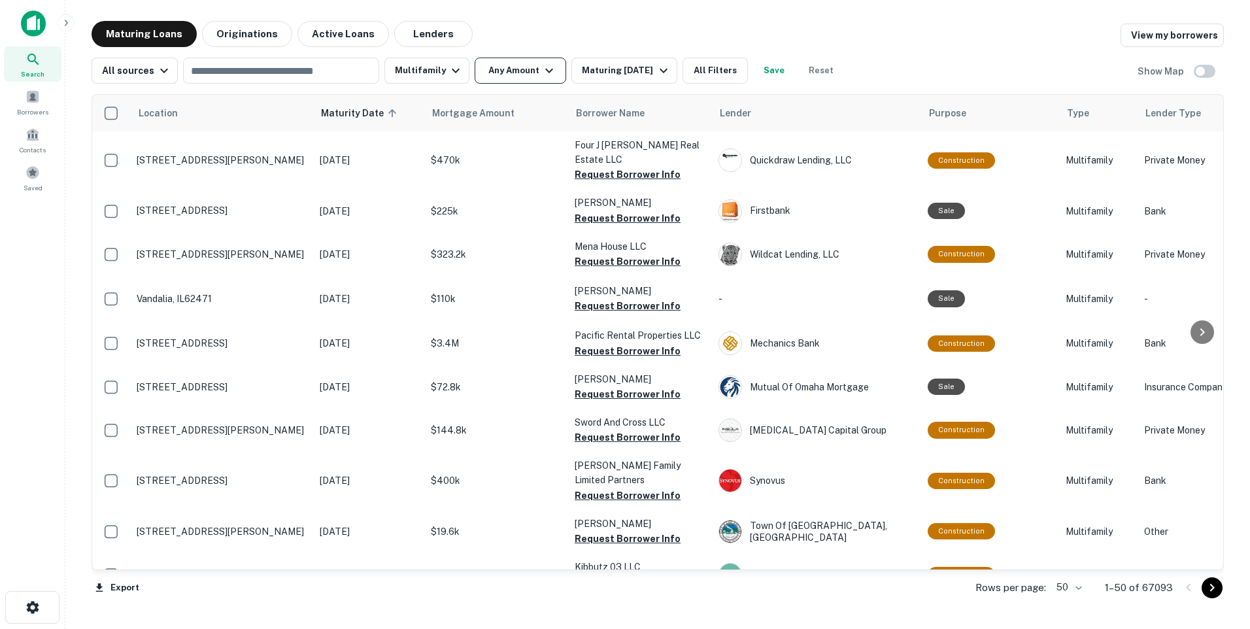
click at [543, 69] on icon "button" at bounding box center [550, 71] width 16 height 16
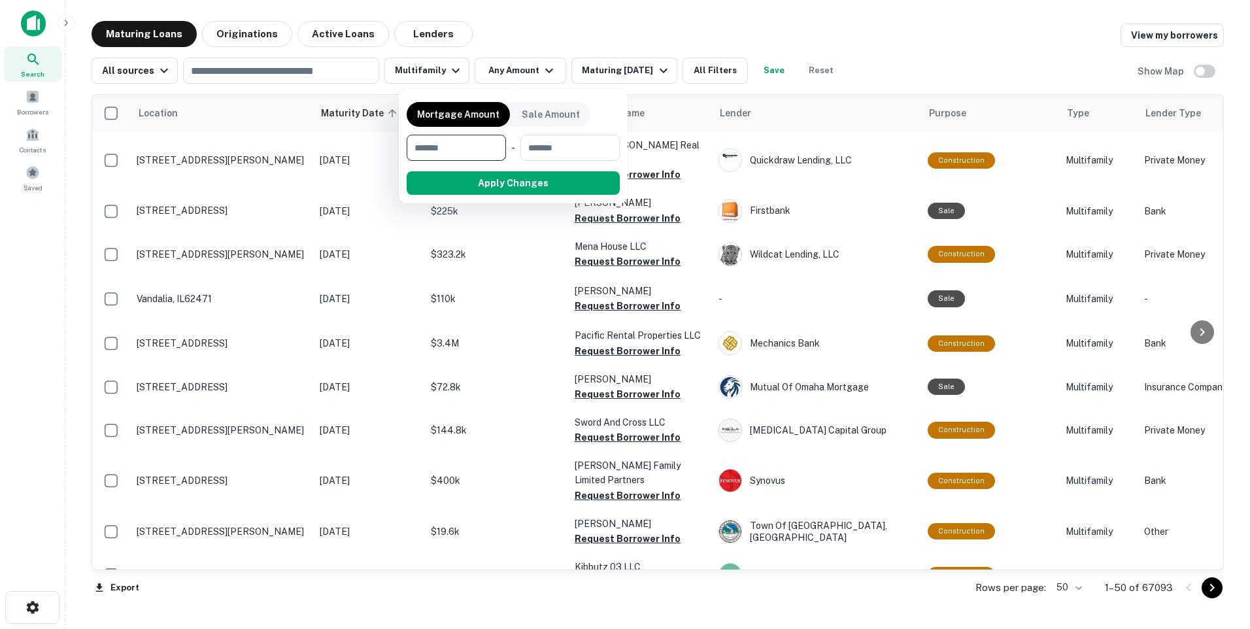
drag, startPoint x: 422, startPoint y: 148, endPoint x: 430, endPoint y: 145, distance: 8.3
click at [430, 145] on input "number" at bounding box center [452, 148] width 90 height 26
type input "*******"
click at [550, 148] on input "number" at bounding box center [569, 148] width 83 height 26
type input "********"
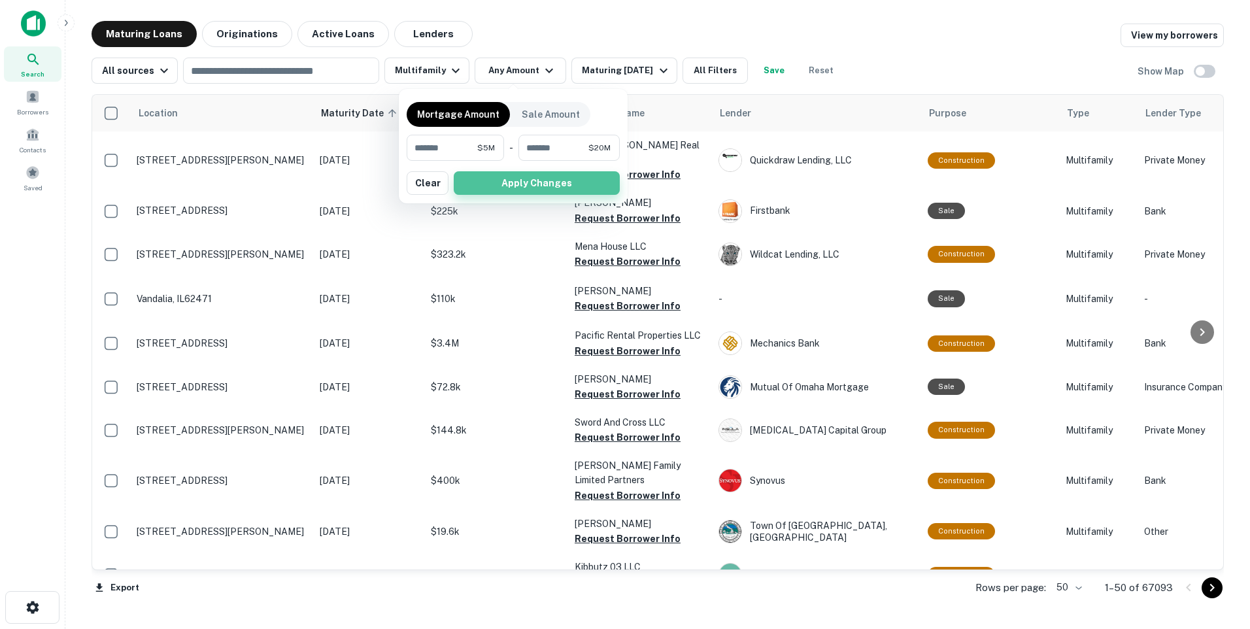
click at [551, 179] on button "Apply Changes" at bounding box center [537, 183] width 166 height 24
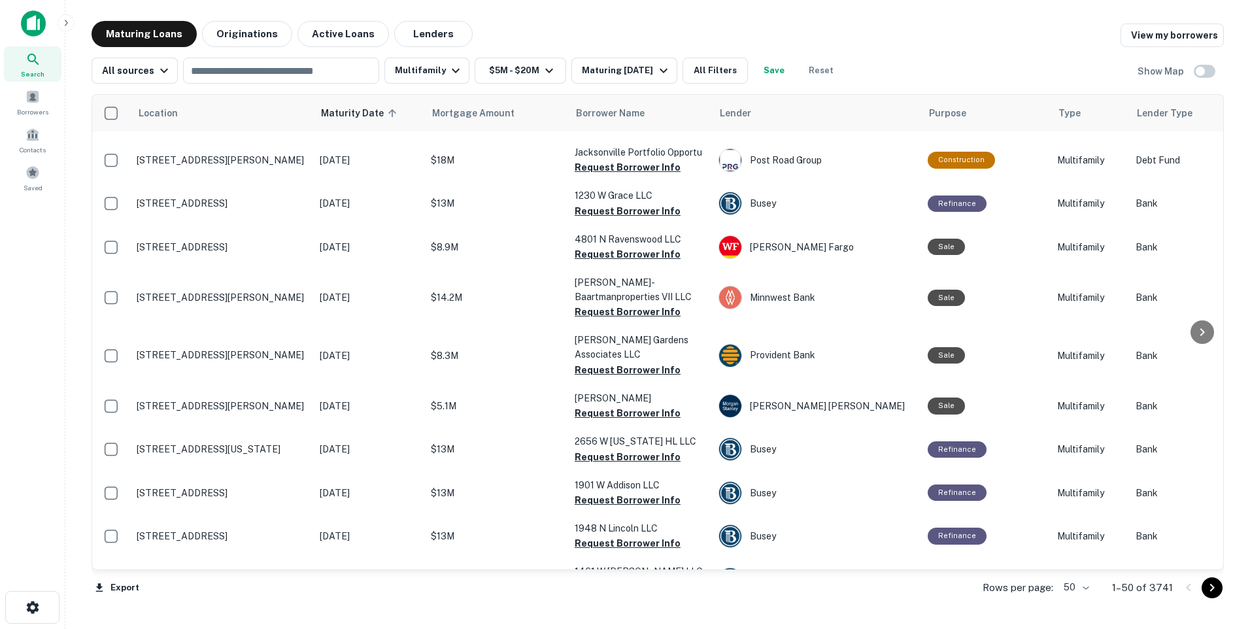
scroll to position [477, 0]
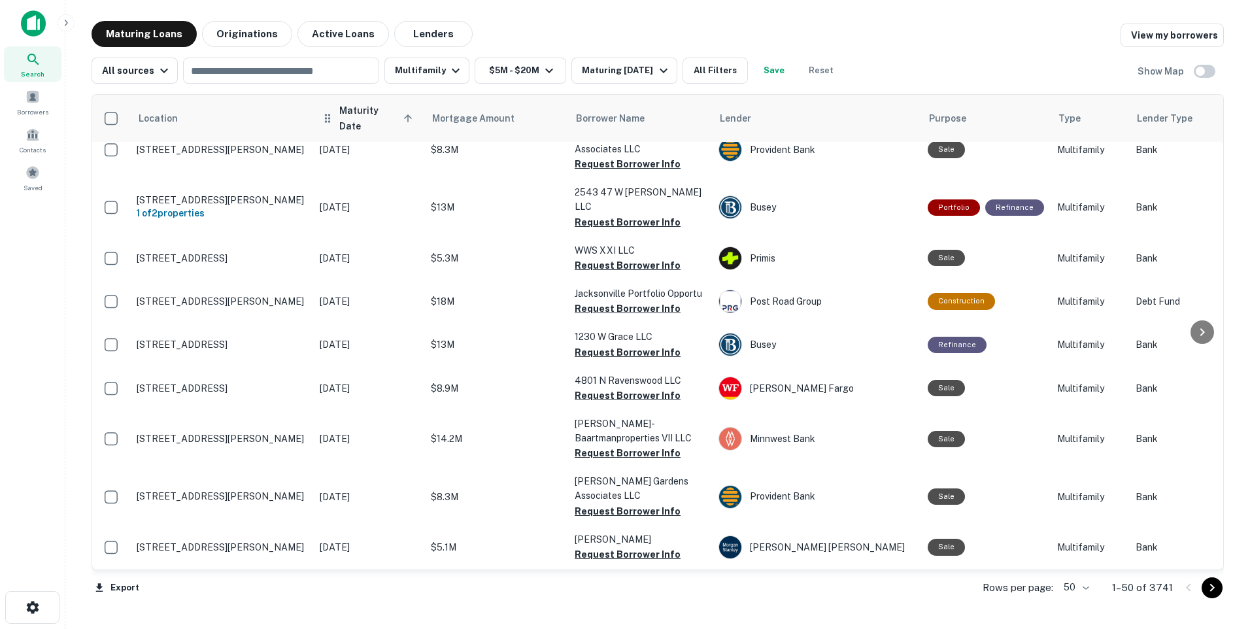
click at [400, 111] on span "Maturity Date sorted ascending" at bounding box center [377, 118] width 77 height 31
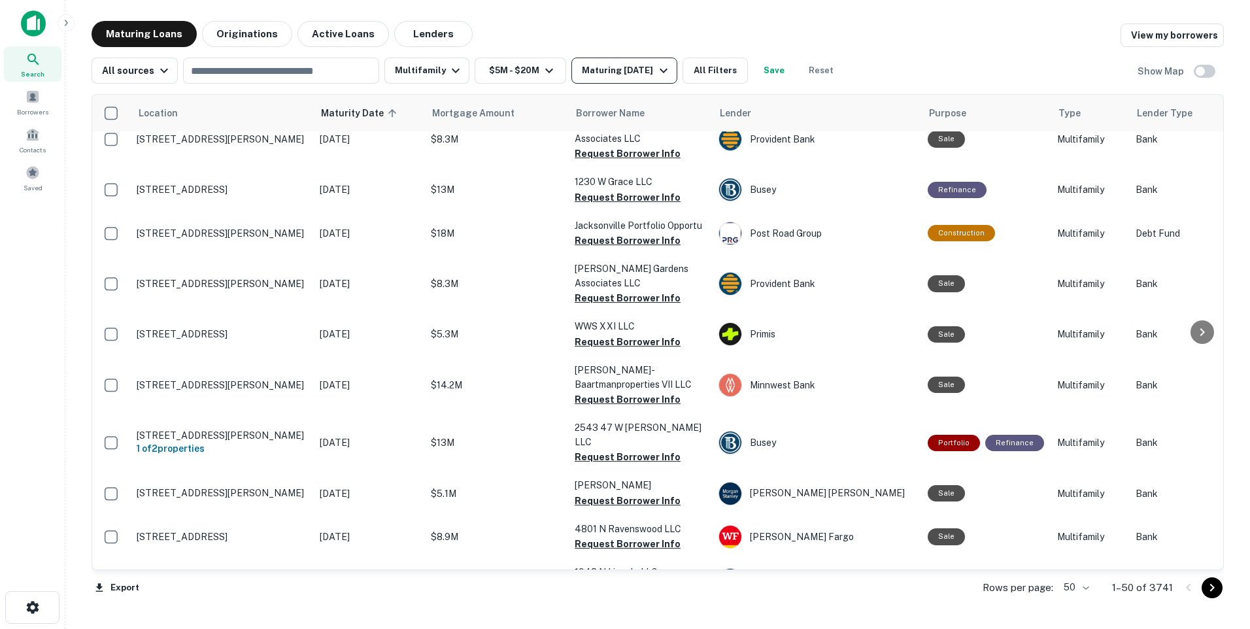
click at [661, 69] on icon "button" at bounding box center [664, 71] width 8 height 5
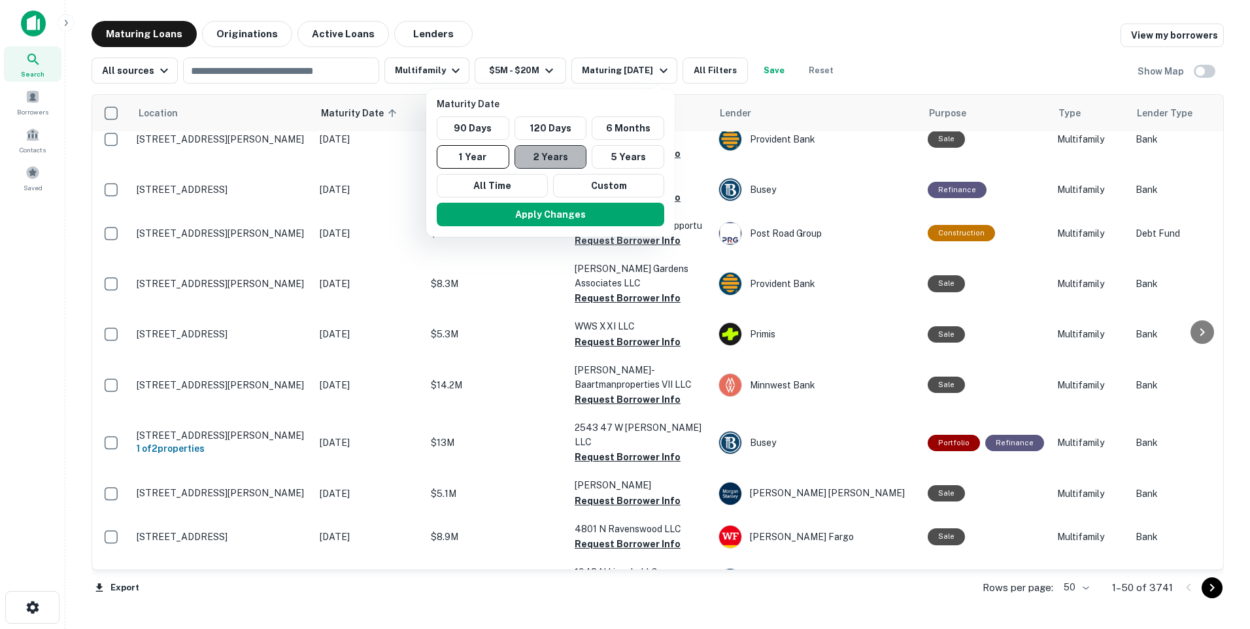
click at [553, 152] on button "2 Years" at bounding box center [551, 157] width 73 height 24
click at [568, 214] on button "Apply Changes" at bounding box center [557, 215] width 228 height 24
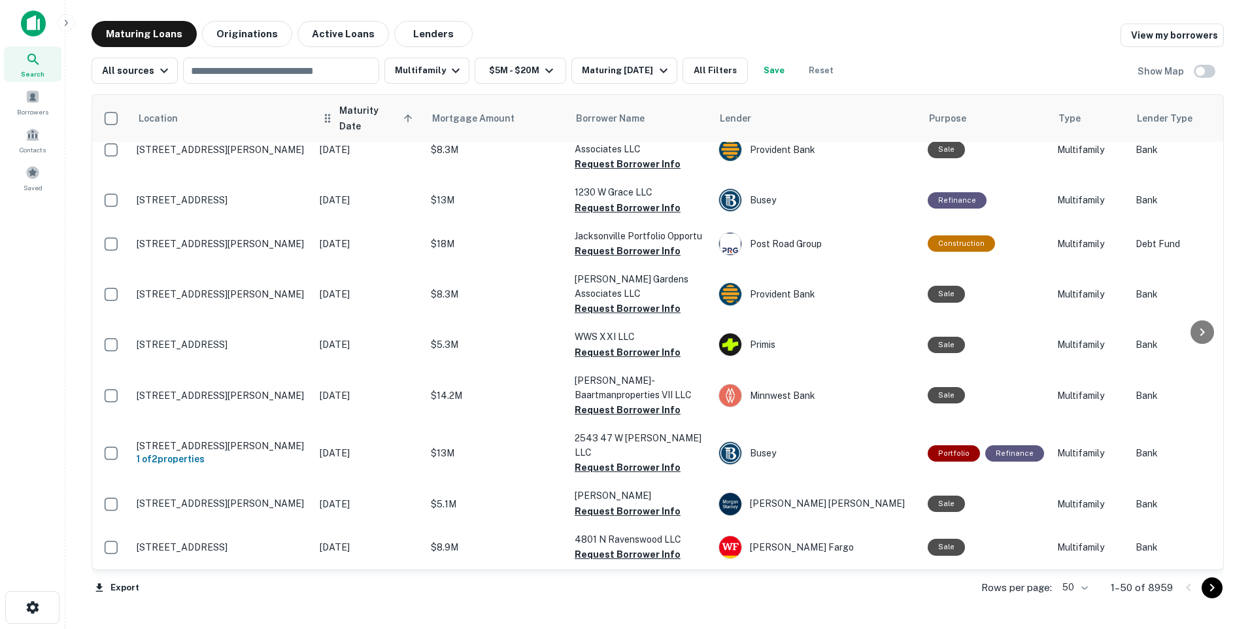
click at [362, 117] on span "Maturity Date sorted ascending" at bounding box center [377, 118] width 77 height 31
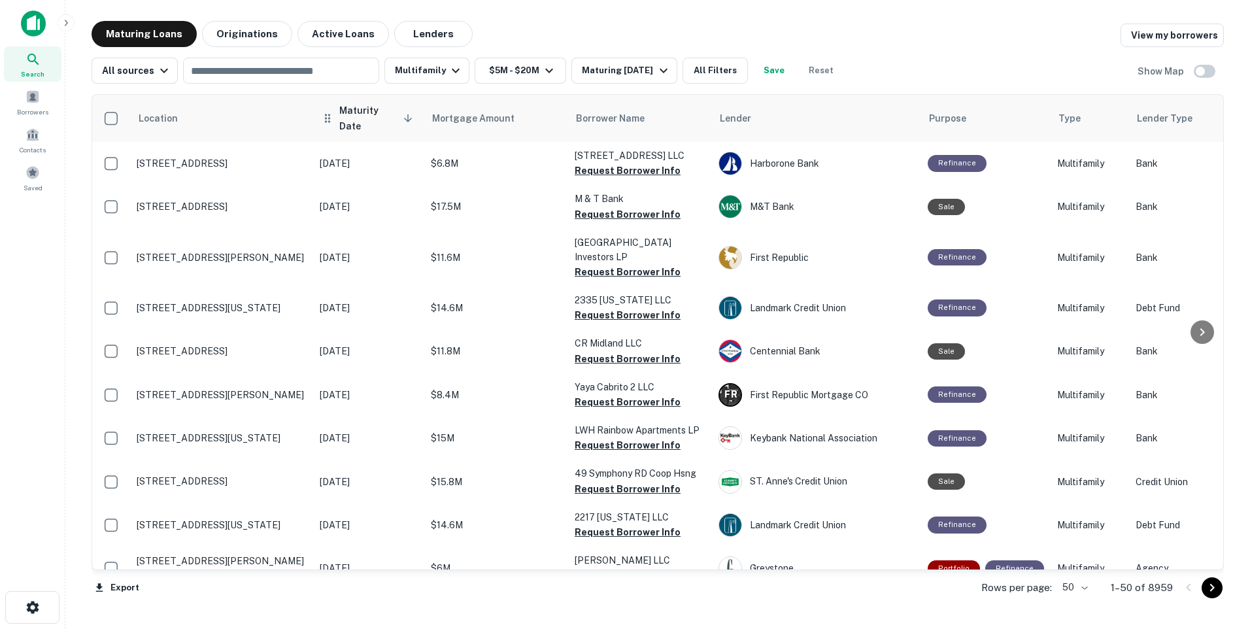
click at [376, 114] on span "Maturity Date sorted descending" at bounding box center [377, 118] width 77 height 31
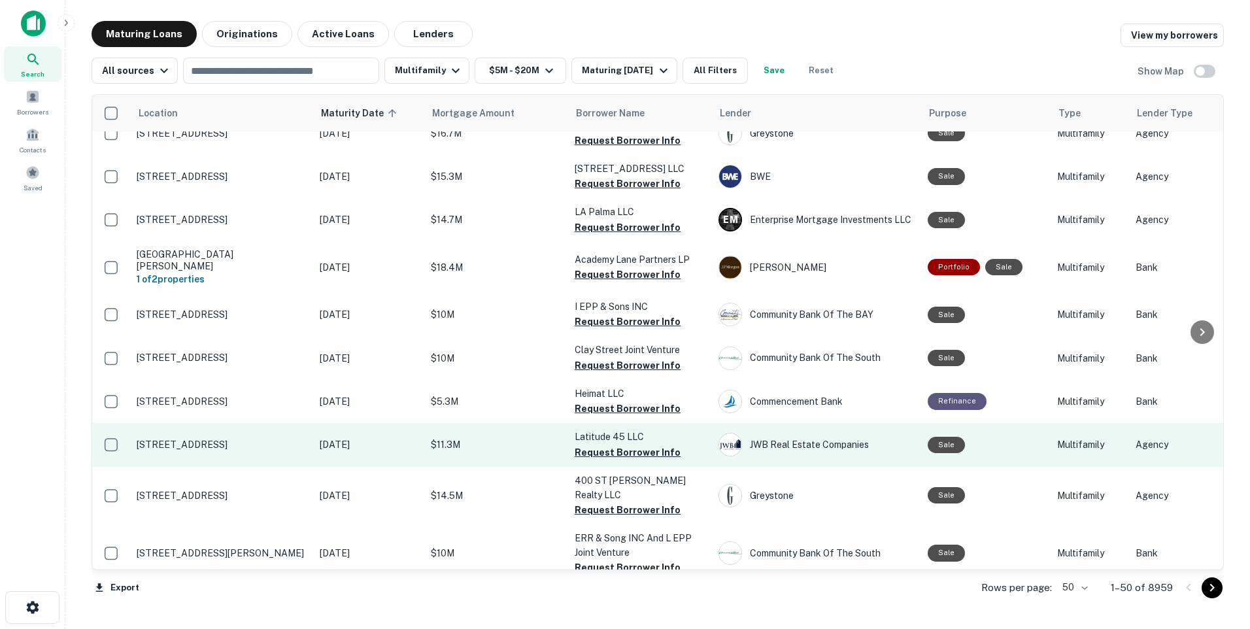
scroll to position [1851, 0]
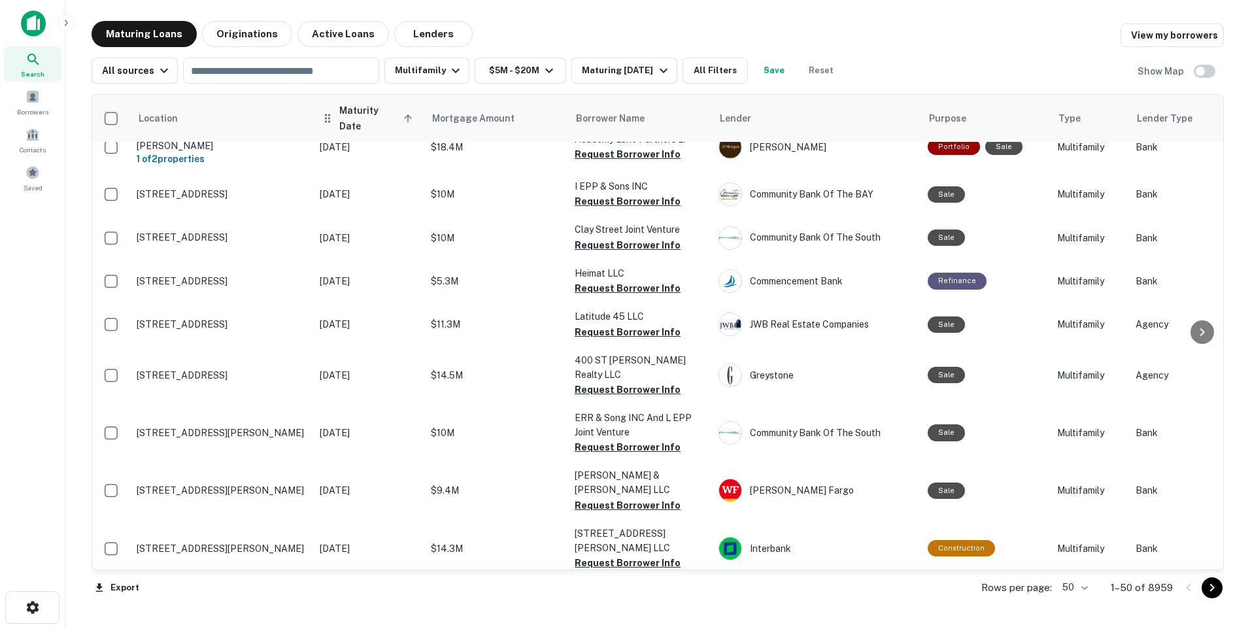
click at [365, 112] on span "Maturity Date sorted ascending" at bounding box center [377, 118] width 77 height 31
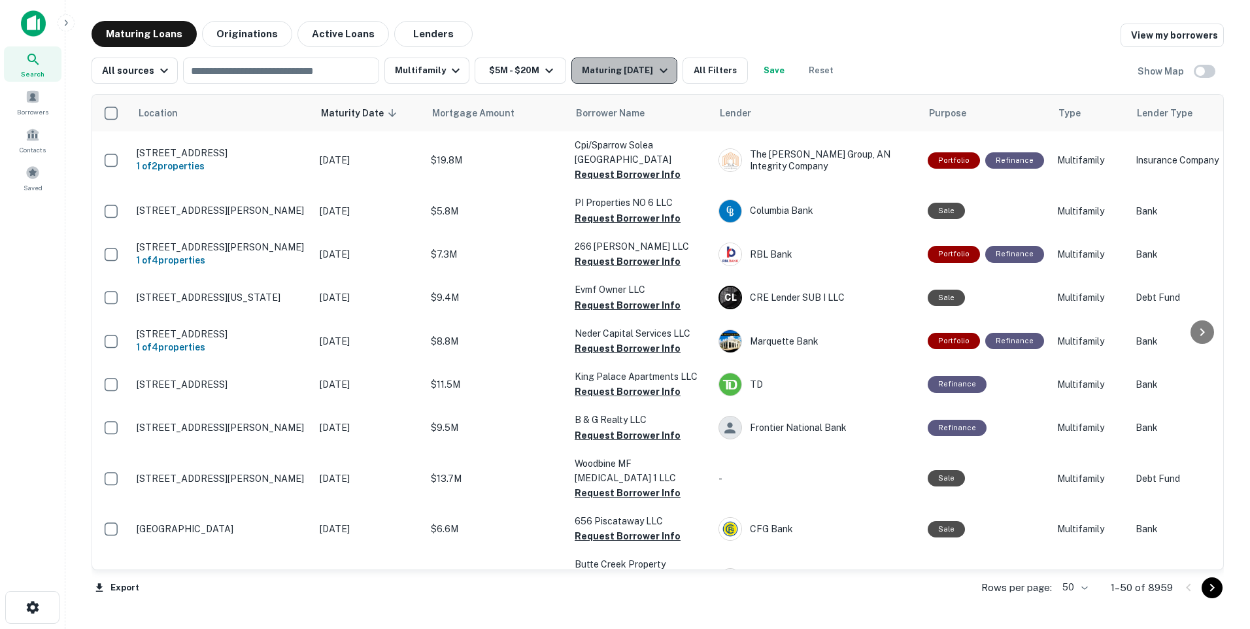
click at [663, 70] on icon "button" at bounding box center [664, 71] width 16 height 16
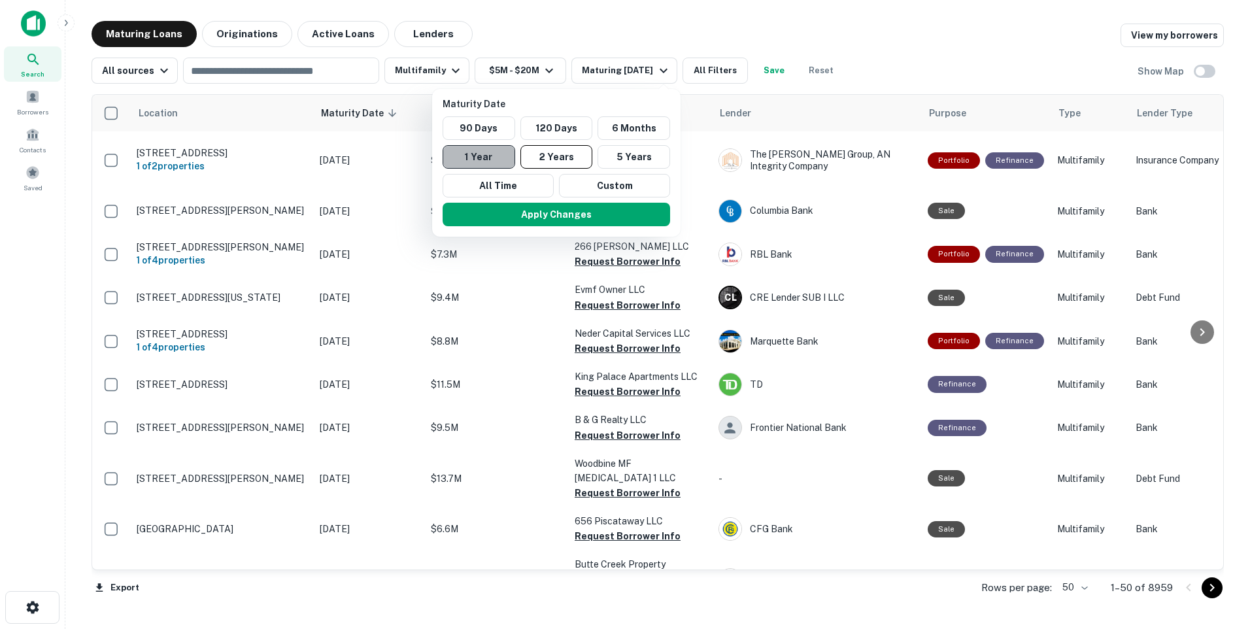
click at [476, 154] on button "1 Year" at bounding box center [479, 157] width 73 height 24
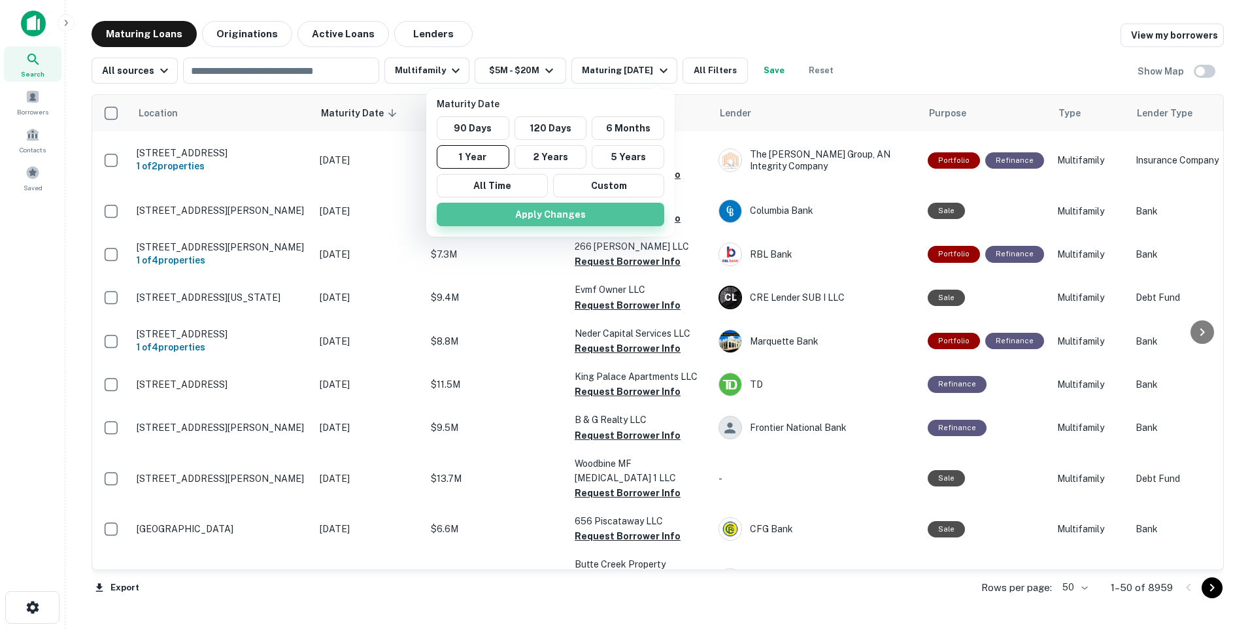
click at [569, 213] on button "Apply Changes" at bounding box center [551, 215] width 228 height 24
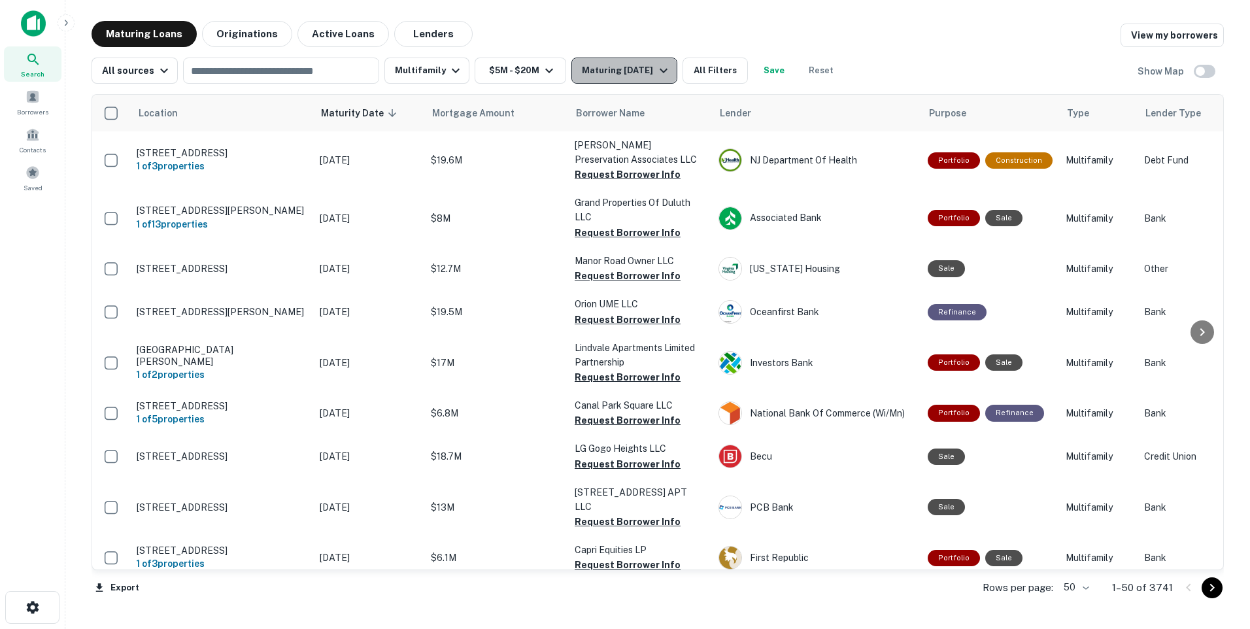
click at [660, 72] on icon "button" at bounding box center [664, 71] width 8 height 5
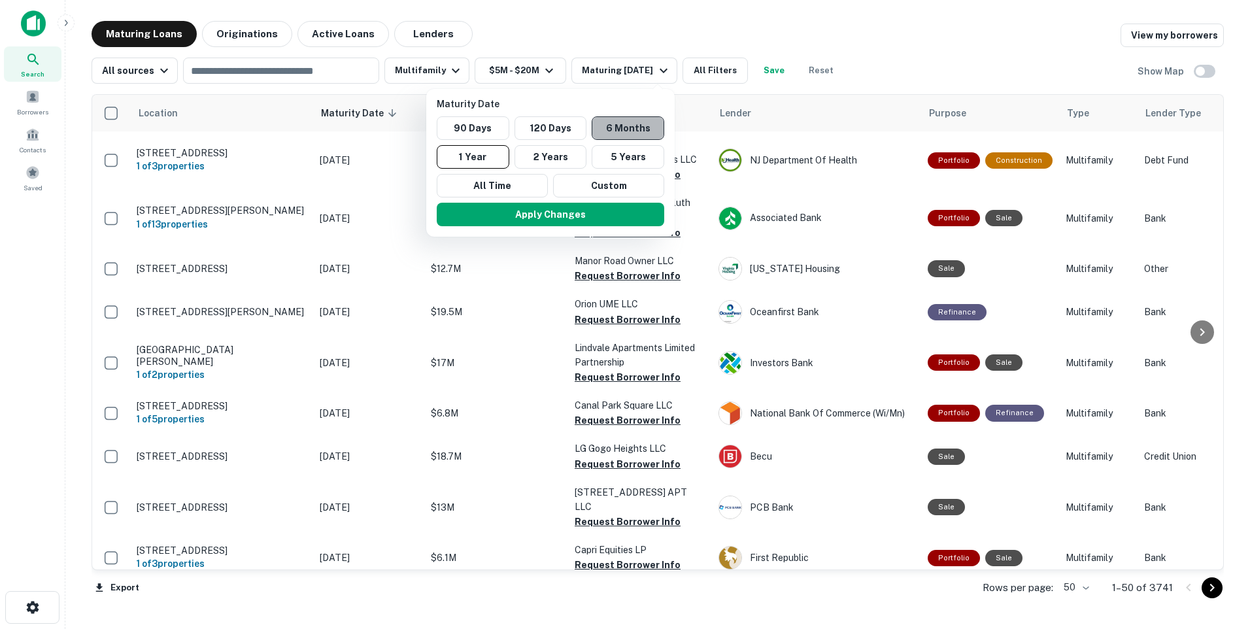
click at [613, 122] on button "6 Months" at bounding box center [628, 128] width 73 height 24
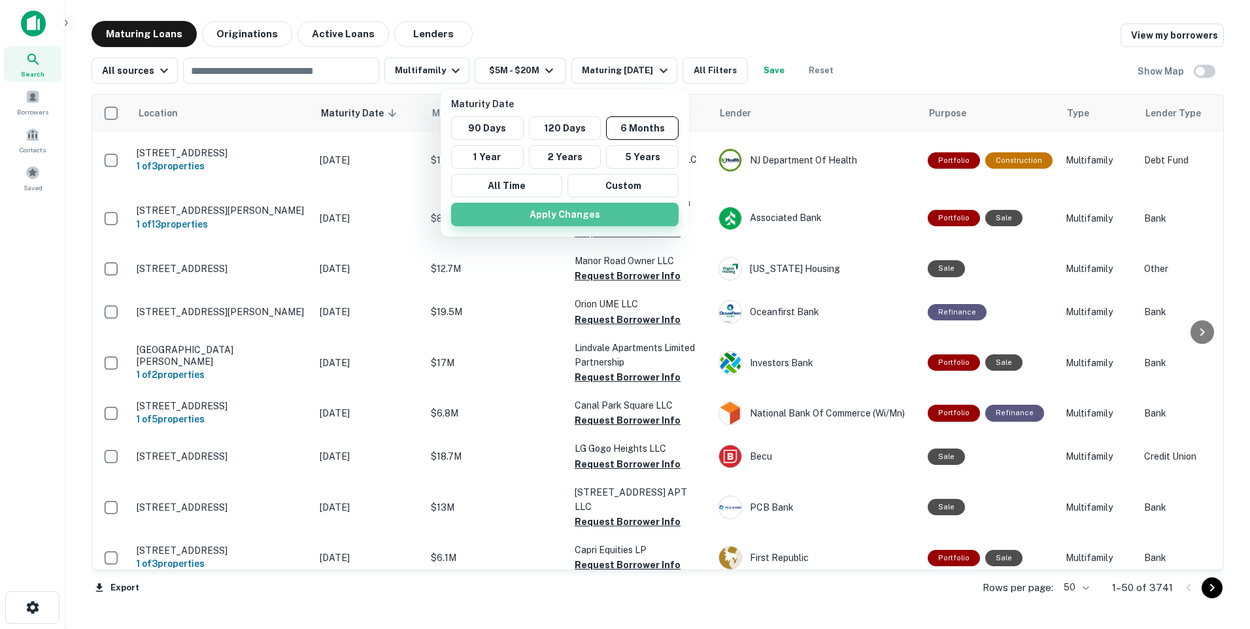
drag, startPoint x: 559, startPoint y: 215, endPoint x: 550, endPoint y: 209, distance: 10.9
click at [559, 215] on button "Apply Changes" at bounding box center [565, 215] width 228 height 24
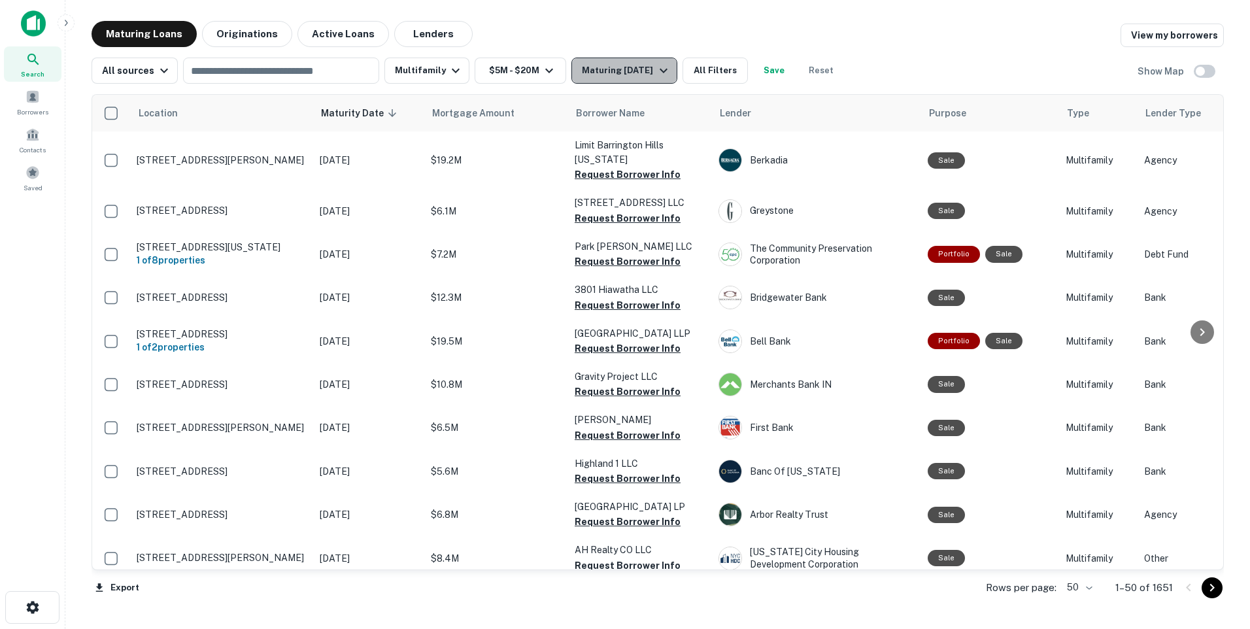
click at [671, 69] on icon "button" at bounding box center [664, 71] width 16 height 16
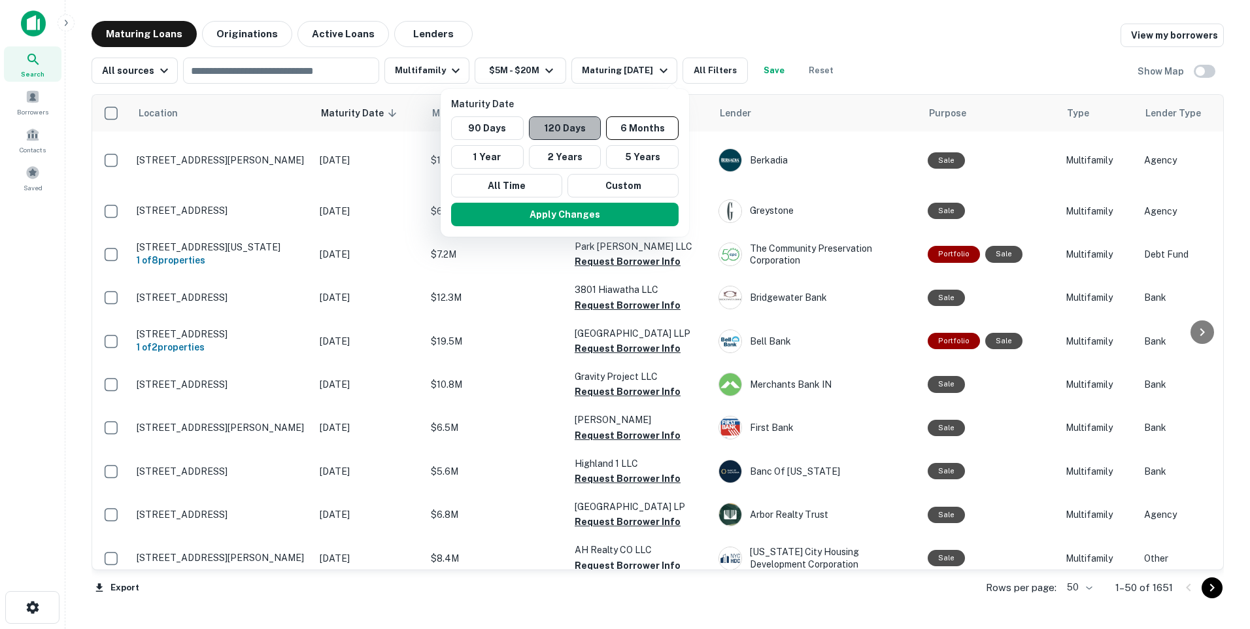
click at [559, 129] on button "120 Days" at bounding box center [565, 128] width 73 height 24
click at [587, 215] on button "Apply Changes" at bounding box center [563, 215] width 228 height 24
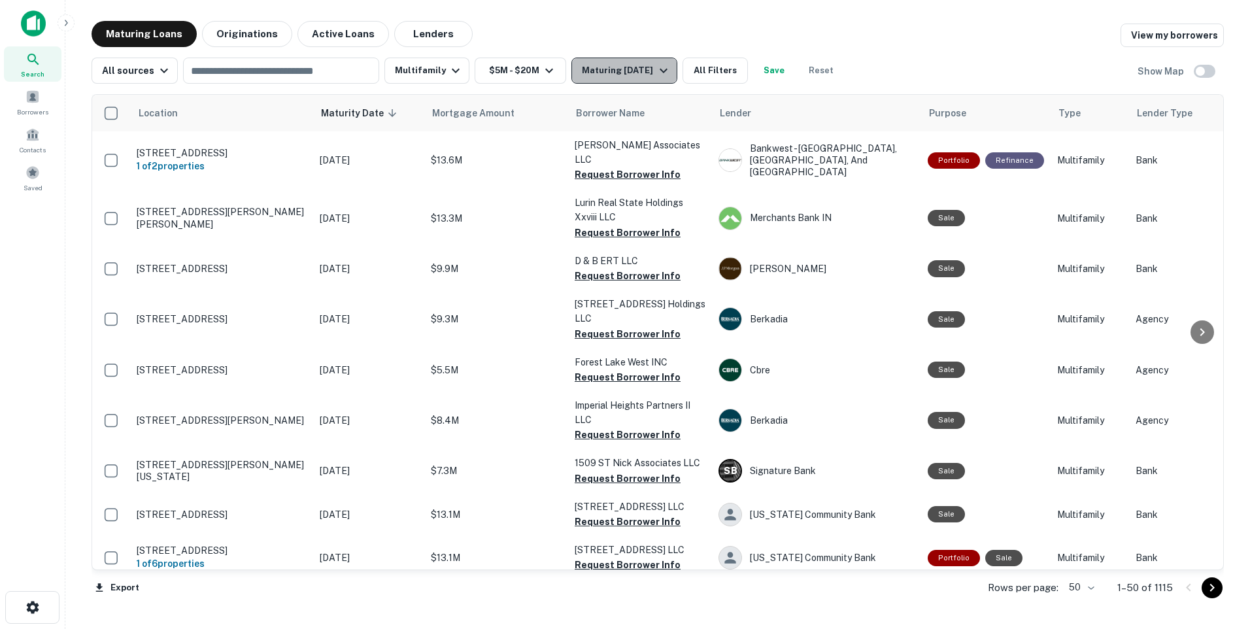
click at [665, 71] on icon "button" at bounding box center [664, 71] width 16 height 16
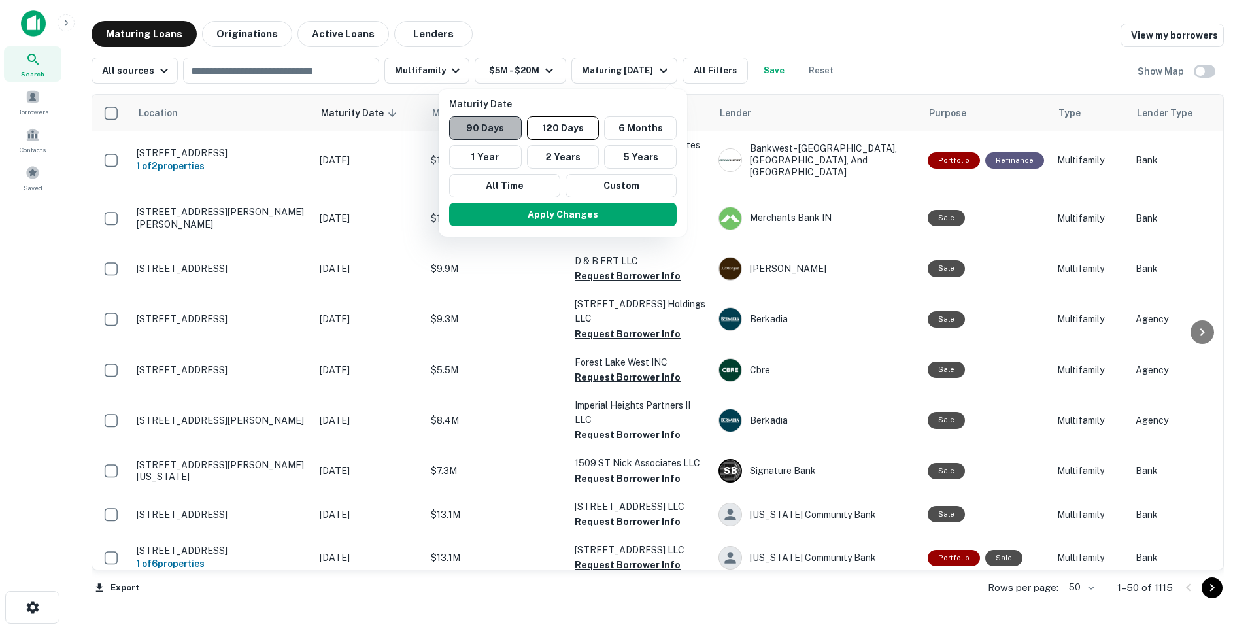
click at [481, 129] on button "90 Days" at bounding box center [485, 128] width 73 height 24
click at [589, 215] on button "Apply Changes" at bounding box center [560, 215] width 228 height 24
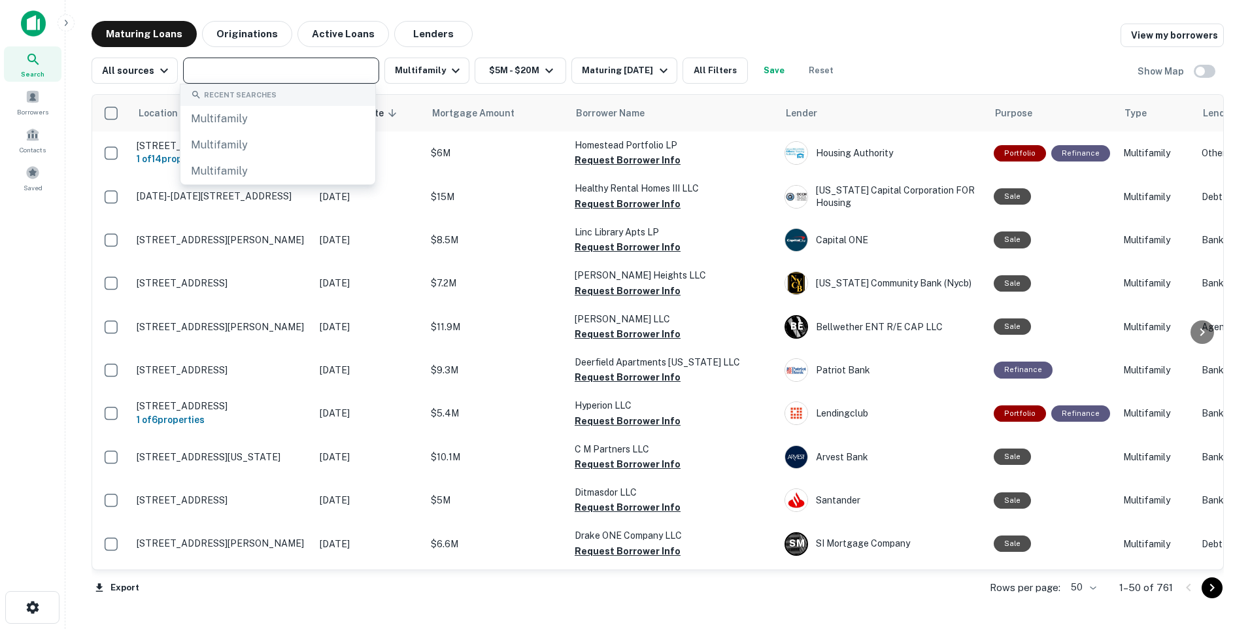
click at [219, 68] on input "text" at bounding box center [280, 70] width 186 height 18
click at [208, 77] on input "text" at bounding box center [280, 70] width 186 height 18
click at [37, 145] on span "Contacts" at bounding box center [33, 150] width 26 height 10
